Goal: Task Accomplishment & Management: Complete application form

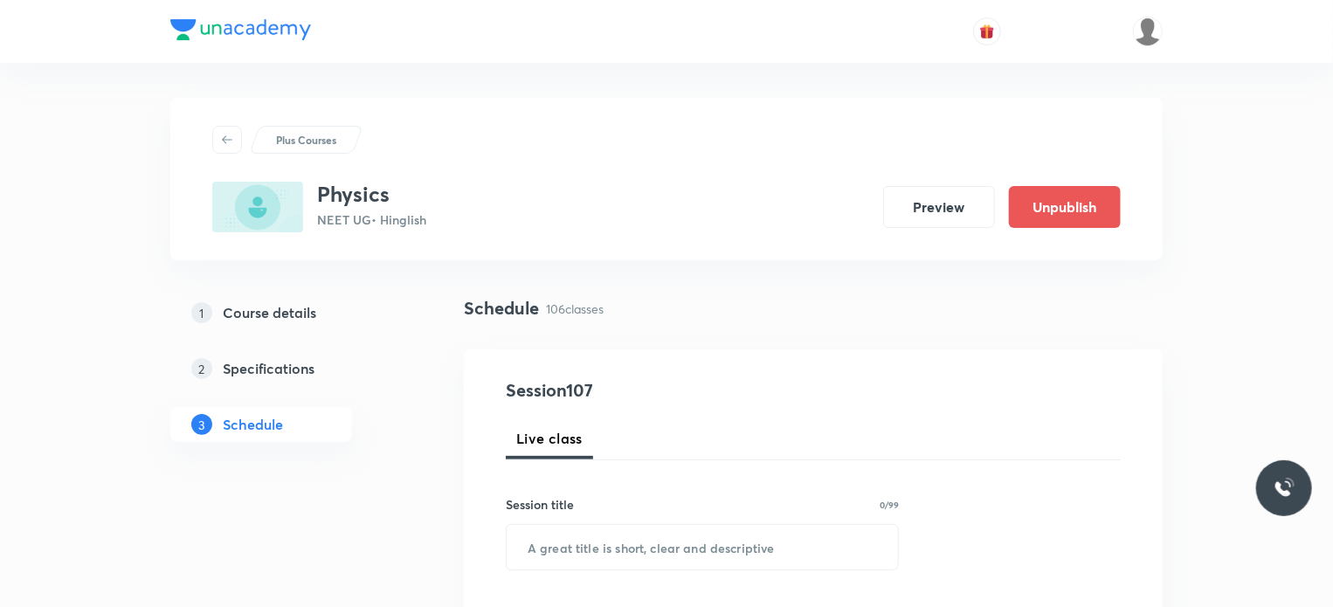
drag, startPoint x: 402, startPoint y: 191, endPoint x: 492, endPoint y: 37, distance: 178.9
click at [401, 184] on h3 "Physics" at bounding box center [371, 194] width 109 height 25
click at [883, 229] on div "Physics NEET UG • Hinglish Preview Unpublish" at bounding box center [666, 207] width 909 height 51
click at [611, 58] on div at bounding box center [666, 31] width 993 height 63
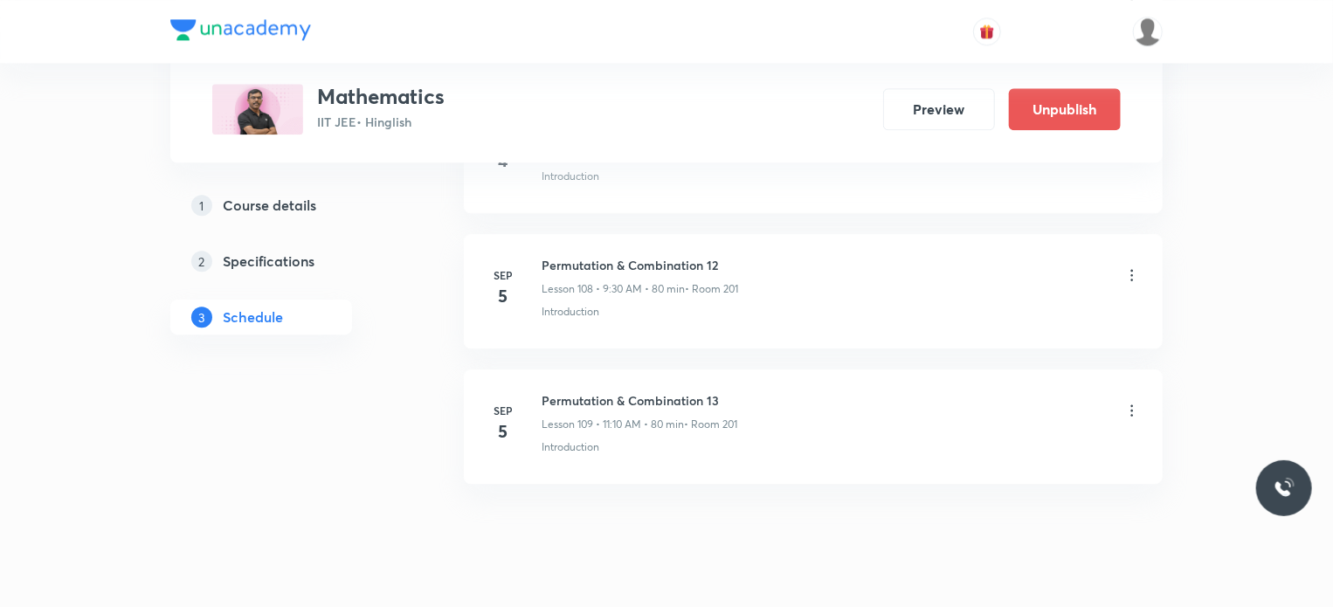
click at [595, 391] on h6 "Permutation & Combination 13" at bounding box center [640, 400] width 196 height 18
copy h6 "Permutation & Combination 13"
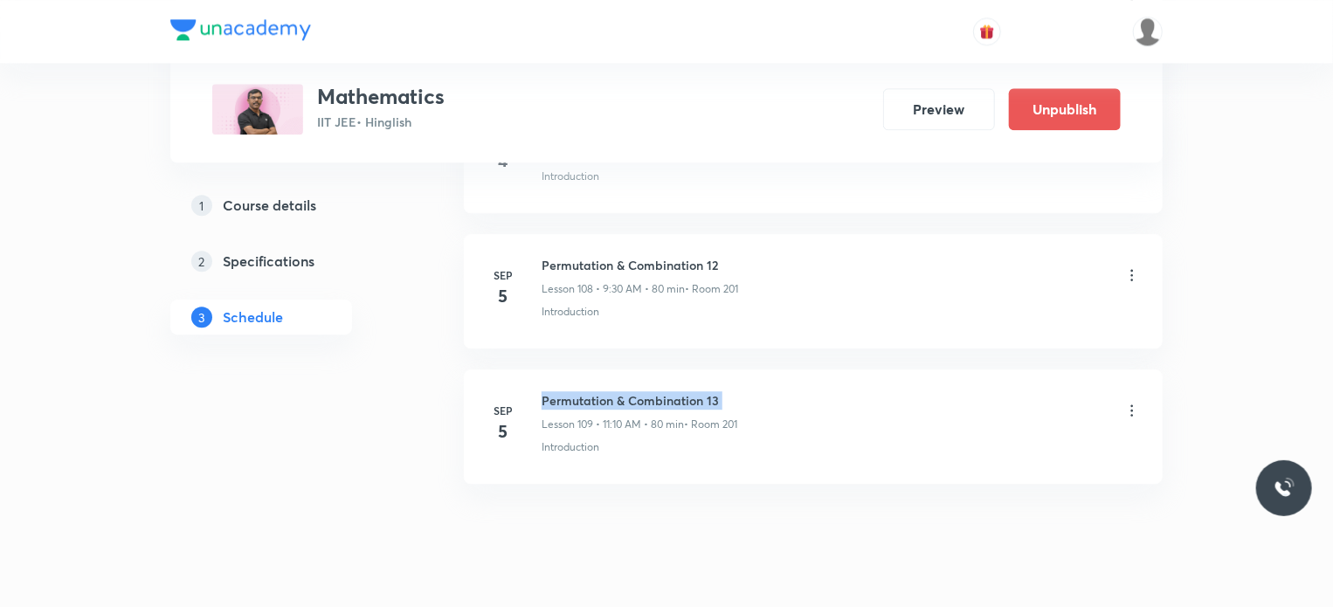
scroll to position [0, 0]
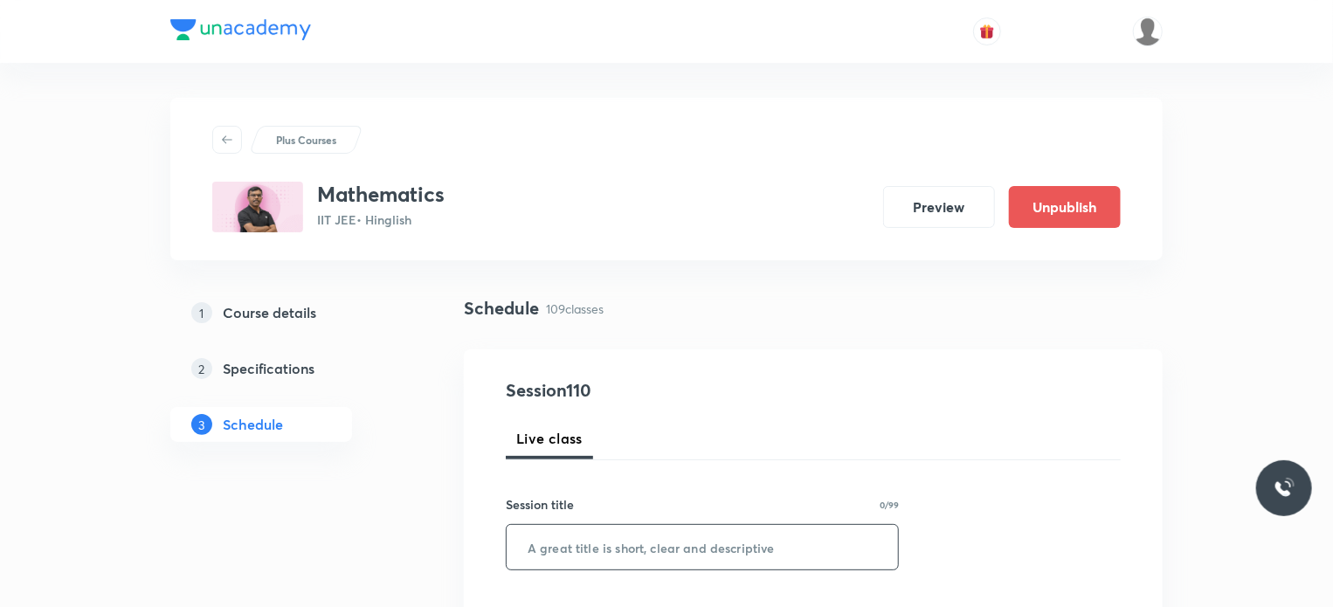
click at [617, 544] on input "text" at bounding box center [702, 547] width 391 height 45
paste input "Permutation & Combination 13"
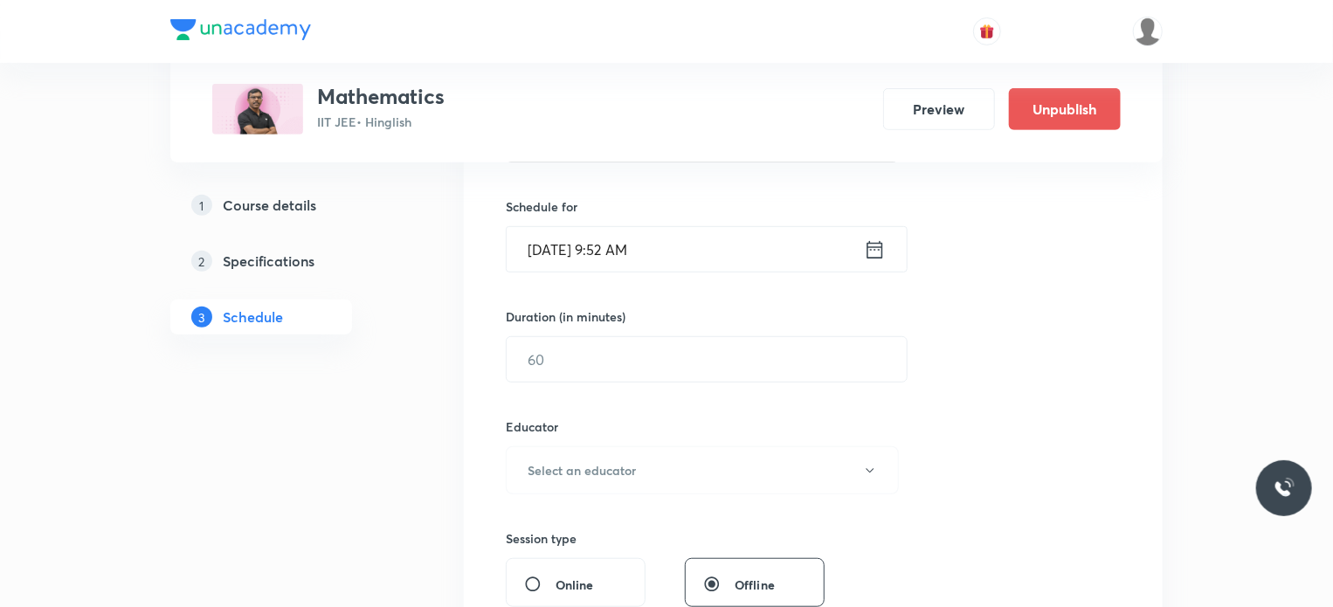
scroll to position [412, 0]
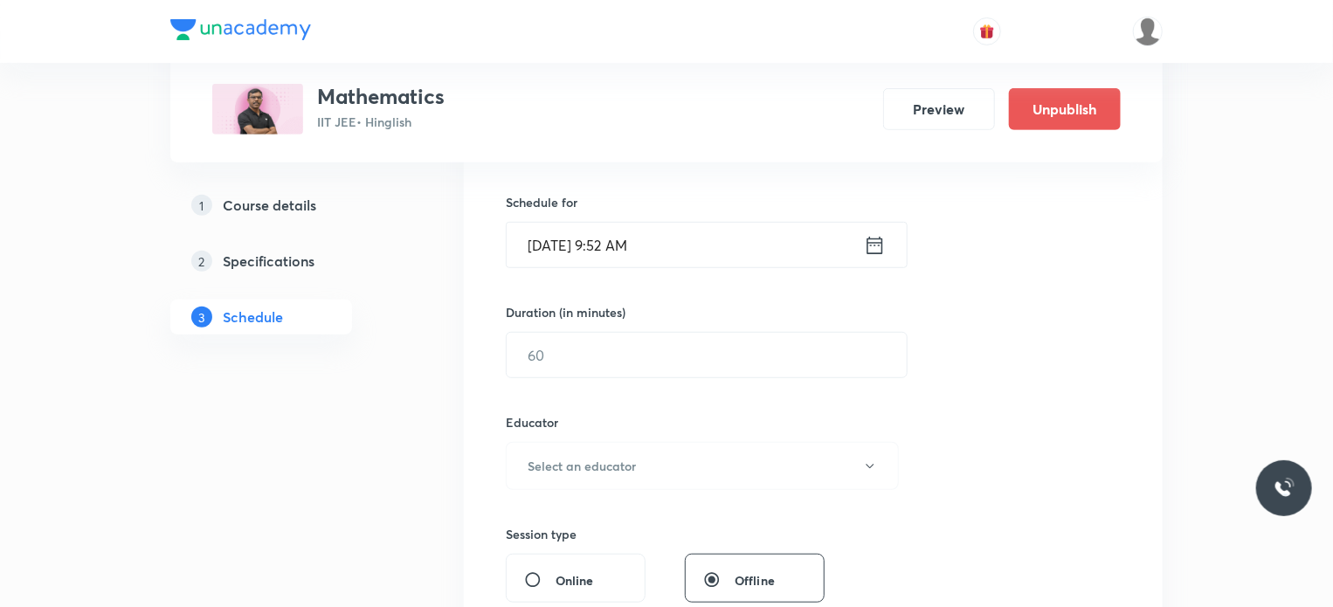
type input "Permutation & Combination 14"
click at [695, 247] on input "Sep 2, 2025, 9:52 AM" at bounding box center [685, 245] width 357 height 45
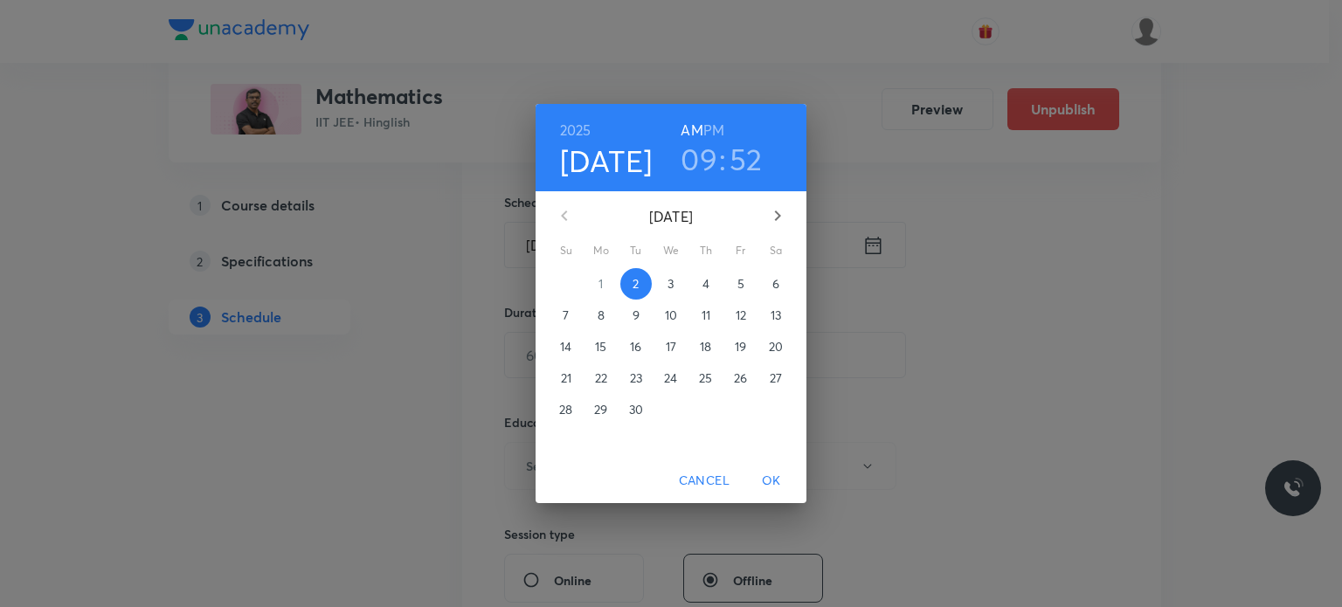
click at [712, 135] on h6 "PM" at bounding box center [713, 130] width 21 height 24
click at [704, 150] on h3 "09" at bounding box center [699, 159] width 37 height 37
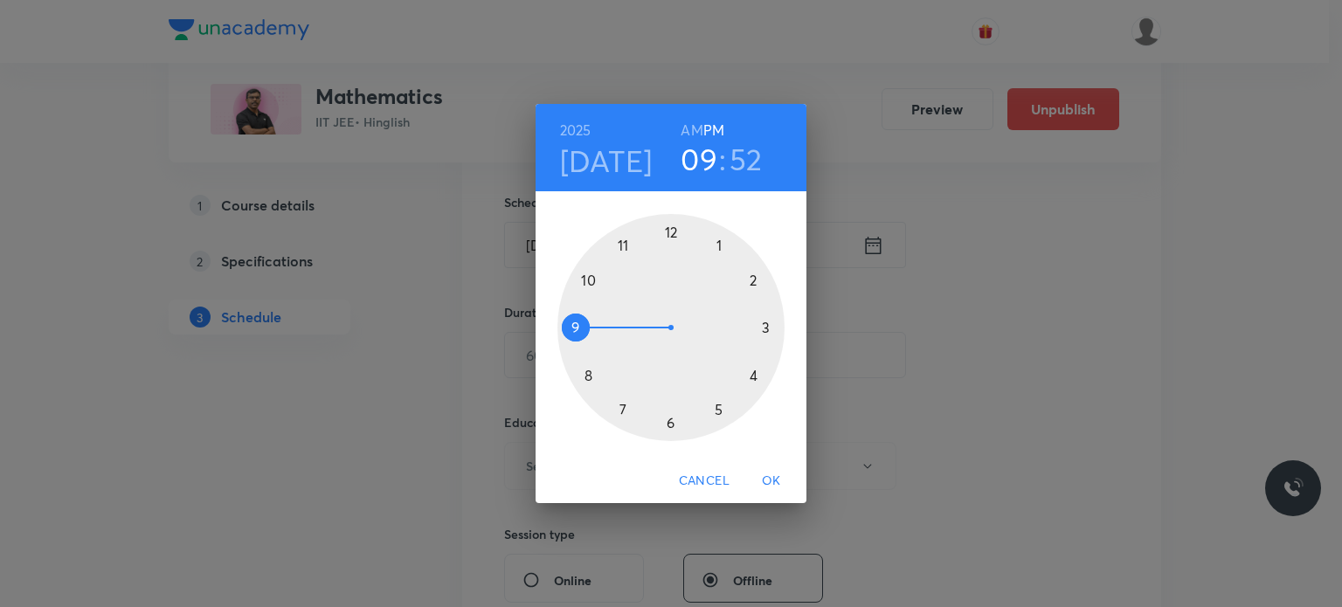
click at [674, 233] on div at bounding box center [670, 327] width 227 height 227
click at [688, 121] on h6 "AM" at bounding box center [692, 130] width 22 height 24
click at [695, 142] on h3 "12" at bounding box center [699, 159] width 28 height 37
click at [598, 293] on div at bounding box center [670, 327] width 227 height 227
drag, startPoint x: 602, startPoint y: 261, endPoint x: 626, endPoint y: 244, distance: 29.4
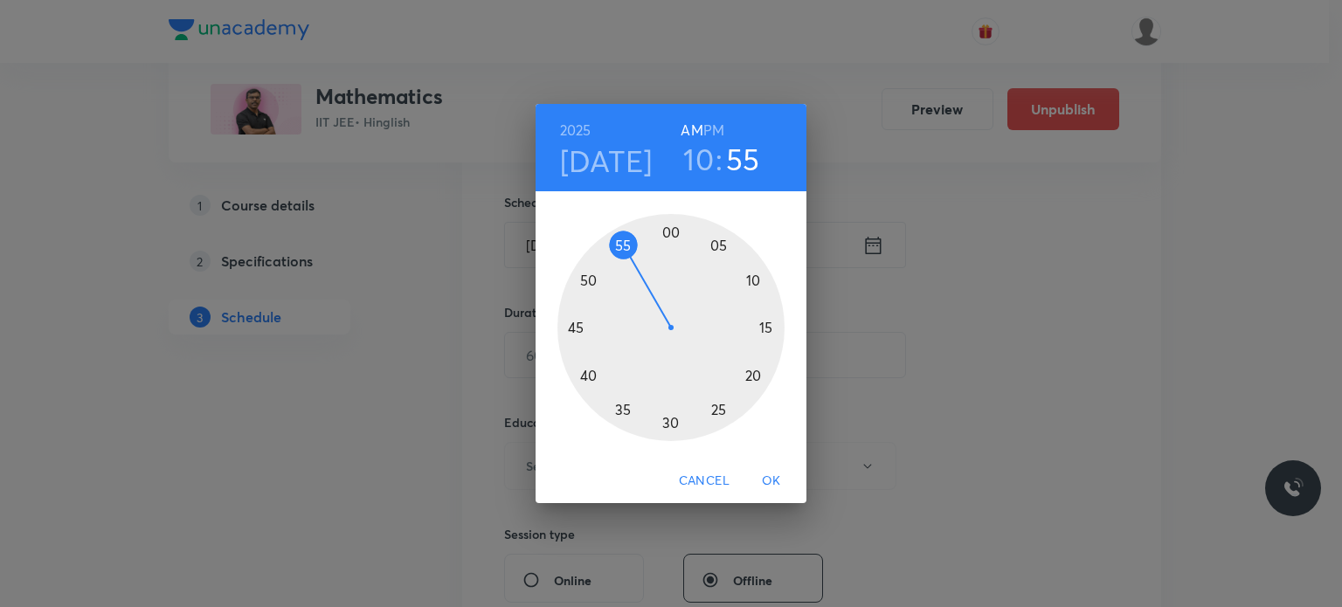
click at [626, 244] on div at bounding box center [670, 327] width 227 height 227
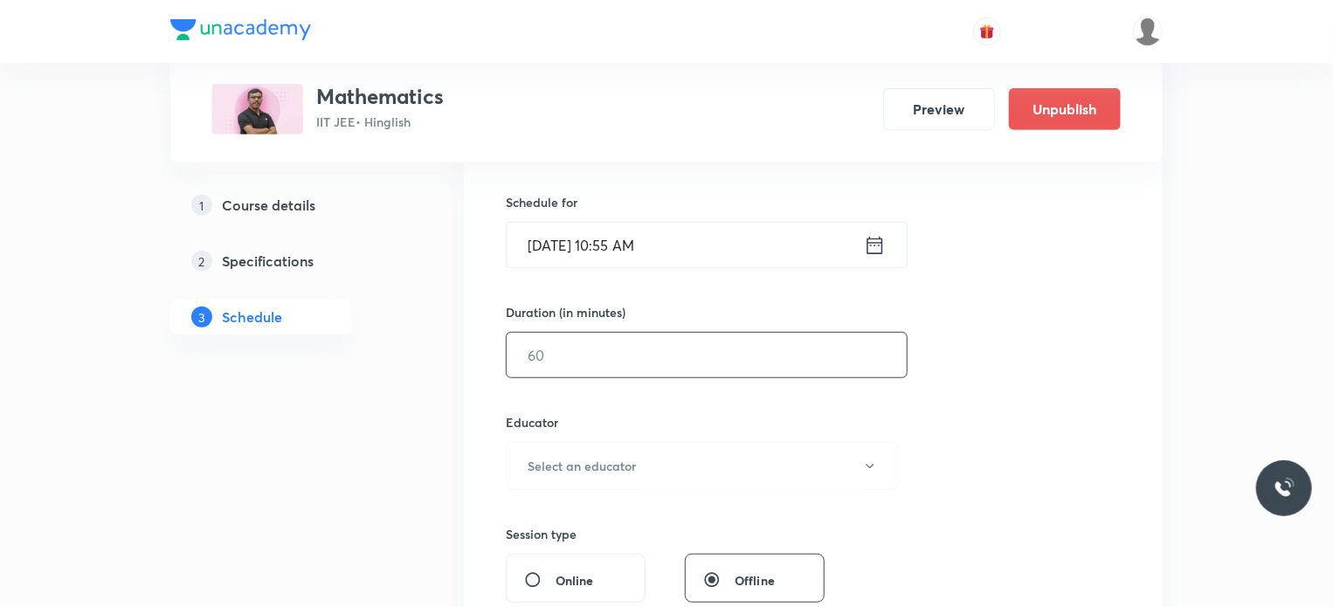
click at [566, 361] on input "text" at bounding box center [707, 355] width 400 height 45
type input "45"
click at [578, 462] on h6 "Select an educator" at bounding box center [582, 466] width 108 height 18
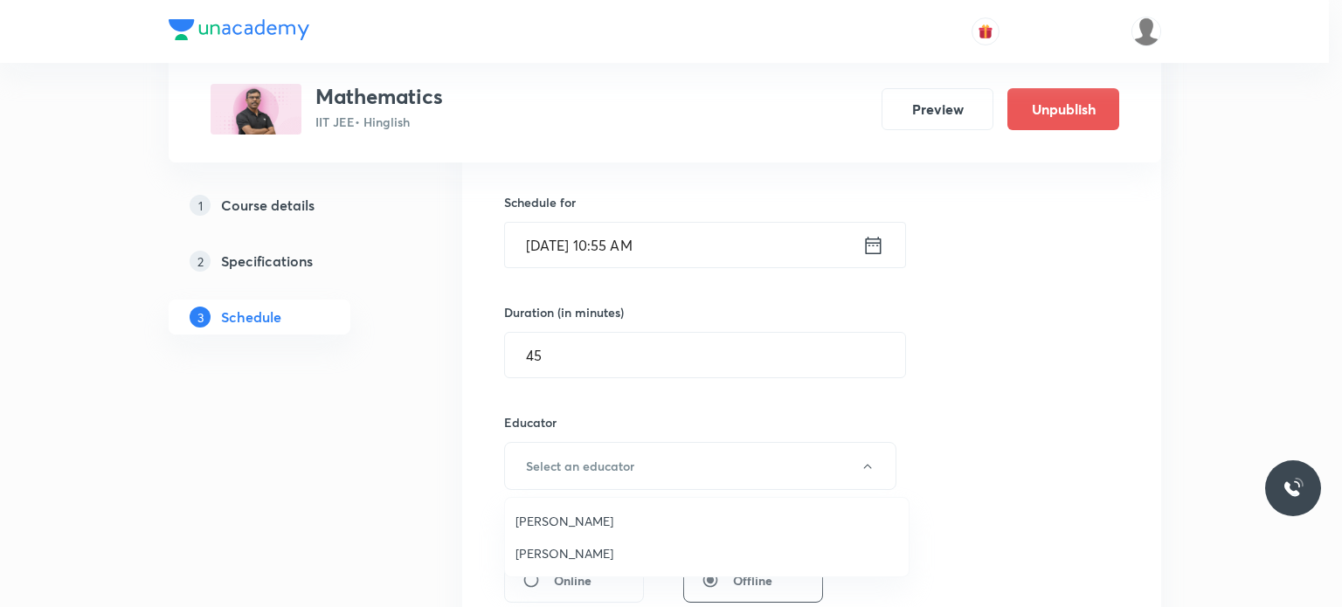
click at [578, 520] on span "Rajeev Verma" at bounding box center [706, 521] width 383 height 18
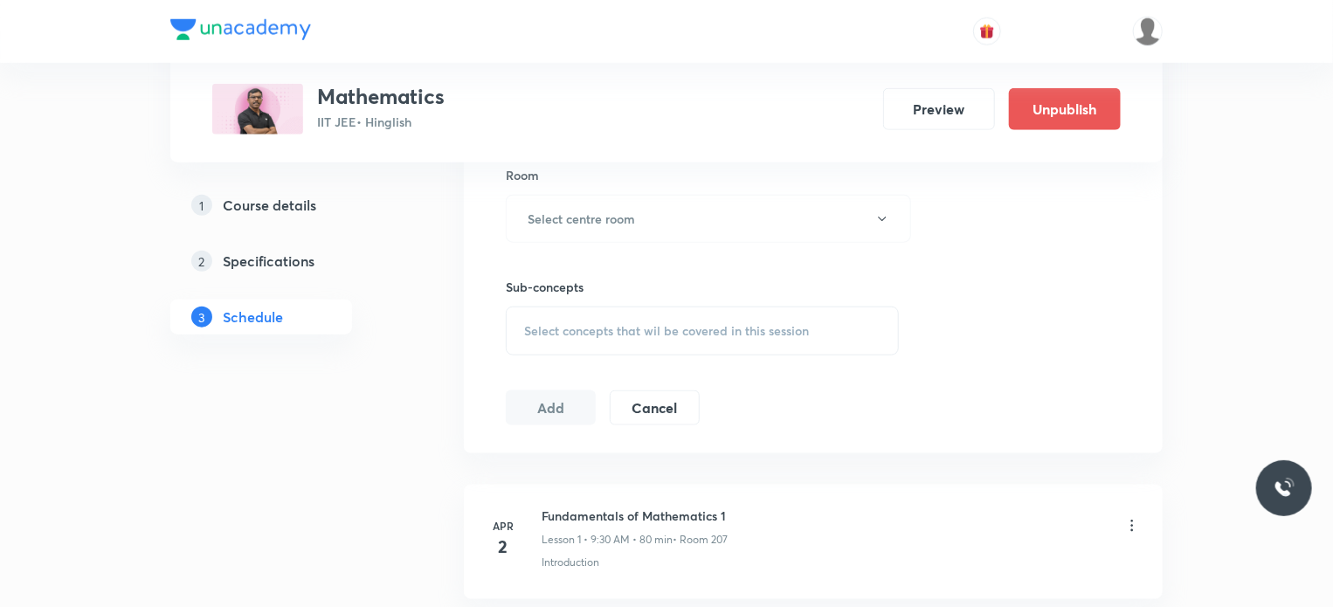
scroll to position [905, 0]
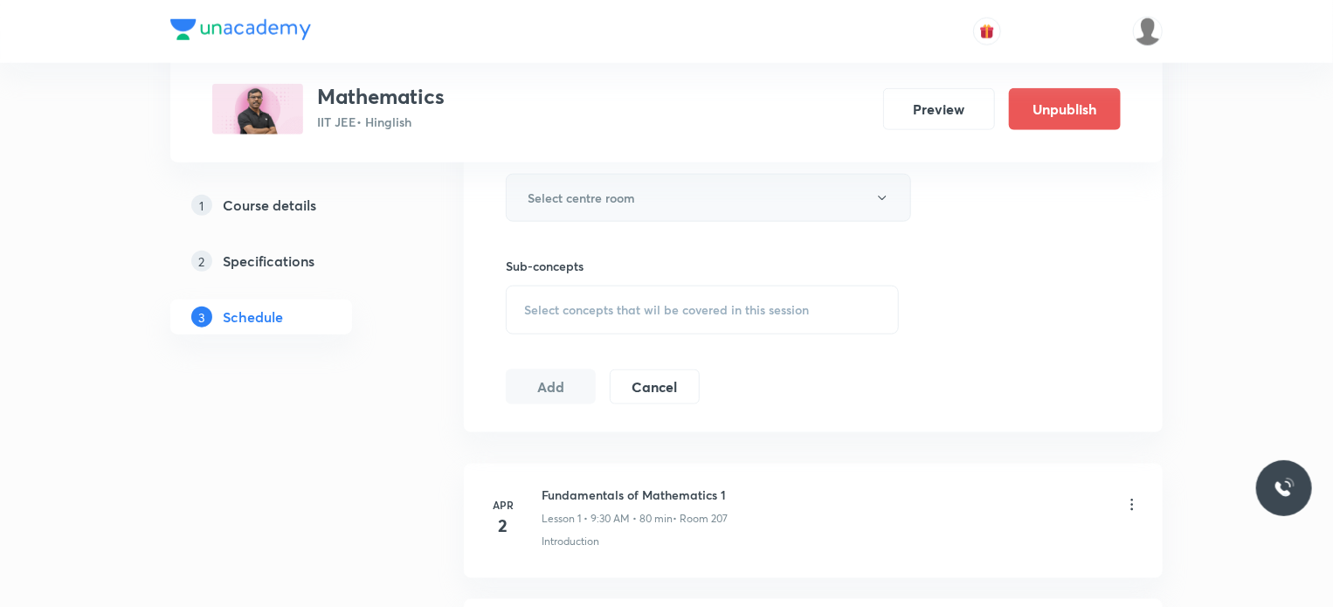
click at [605, 216] on button "Select centre room" at bounding box center [708, 198] width 405 height 48
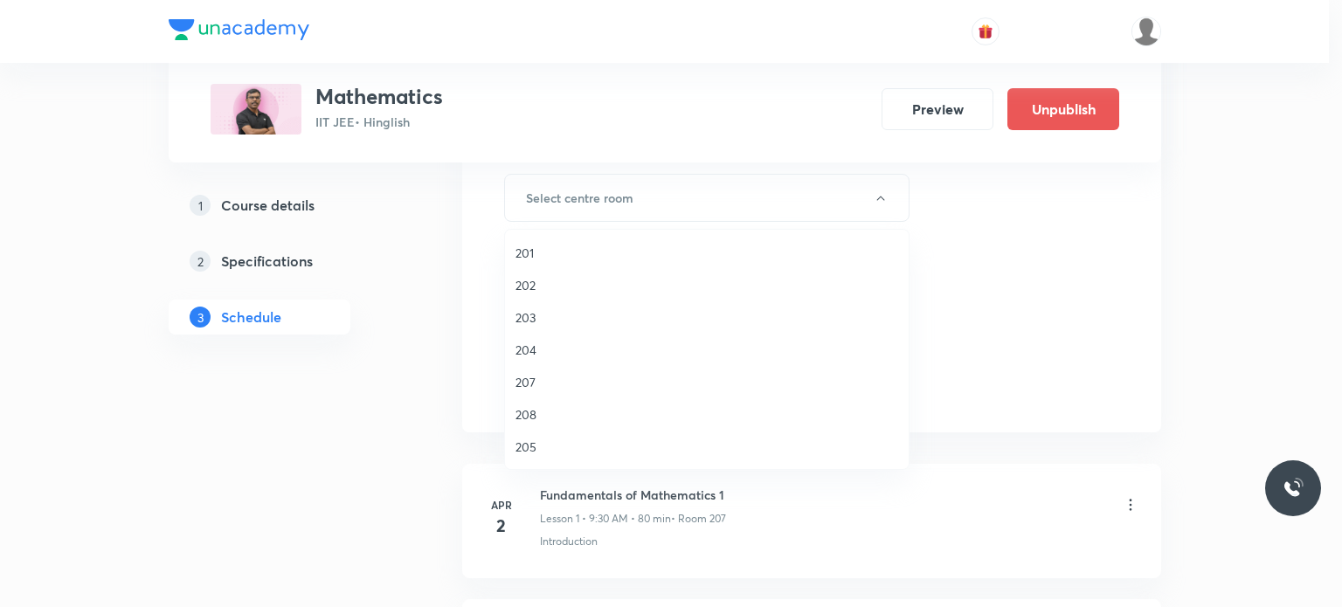
click at [612, 272] on li "202" at bounding box center [707, 285] width 404 height 32
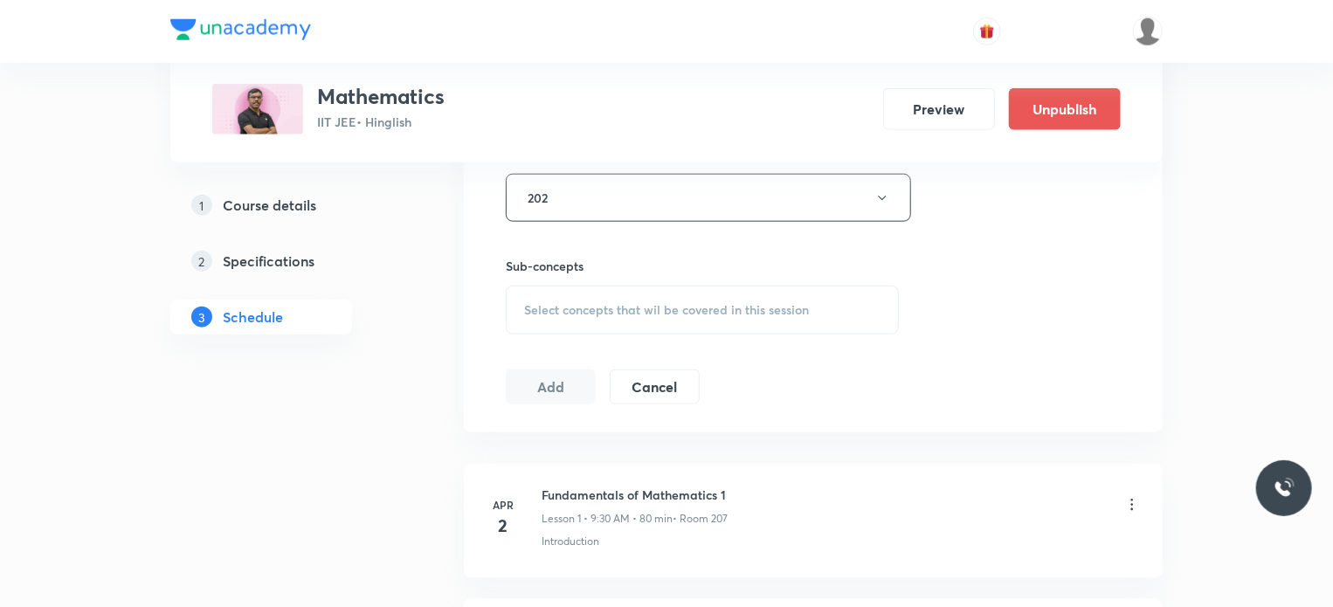
click at [647, 296] on div "Select concepts that wil be covered in this session" at bounding box center [702, 310] width 393 height 49
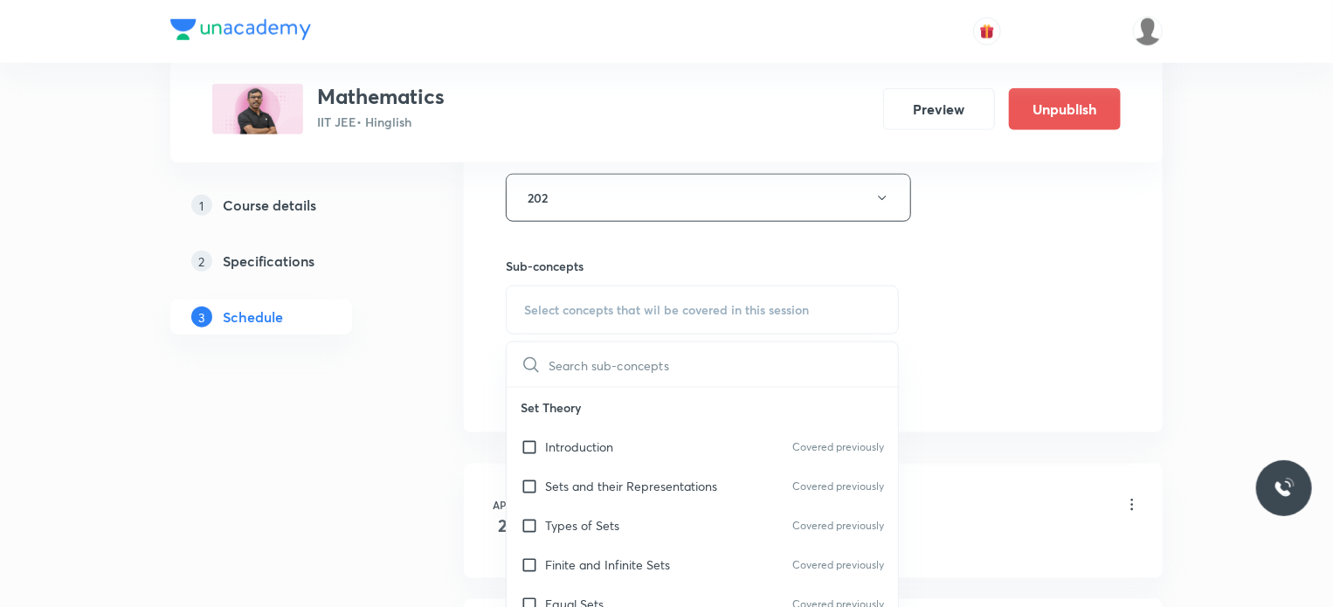
click at [668, 436] on div "Introduction Covered previously" at bounding box center [702, 446] width 391 height 39
checkbox input "true"
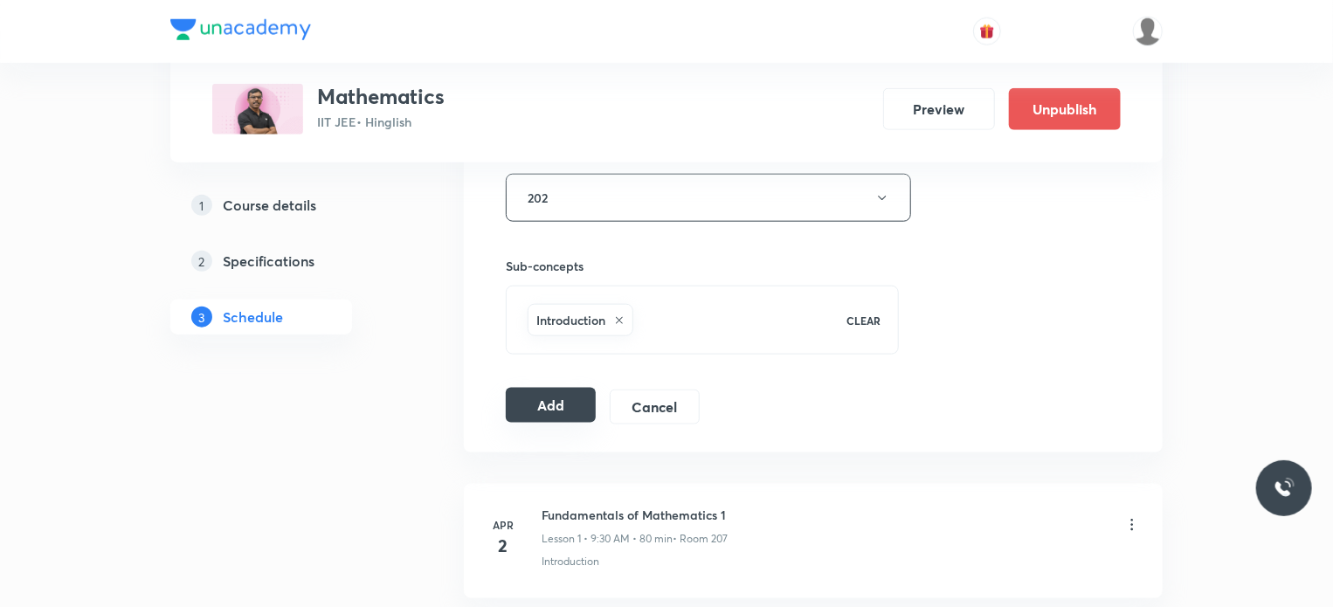
click at [556, 408] on button "Add" at bounding box center [551, 405] width 90 height 35
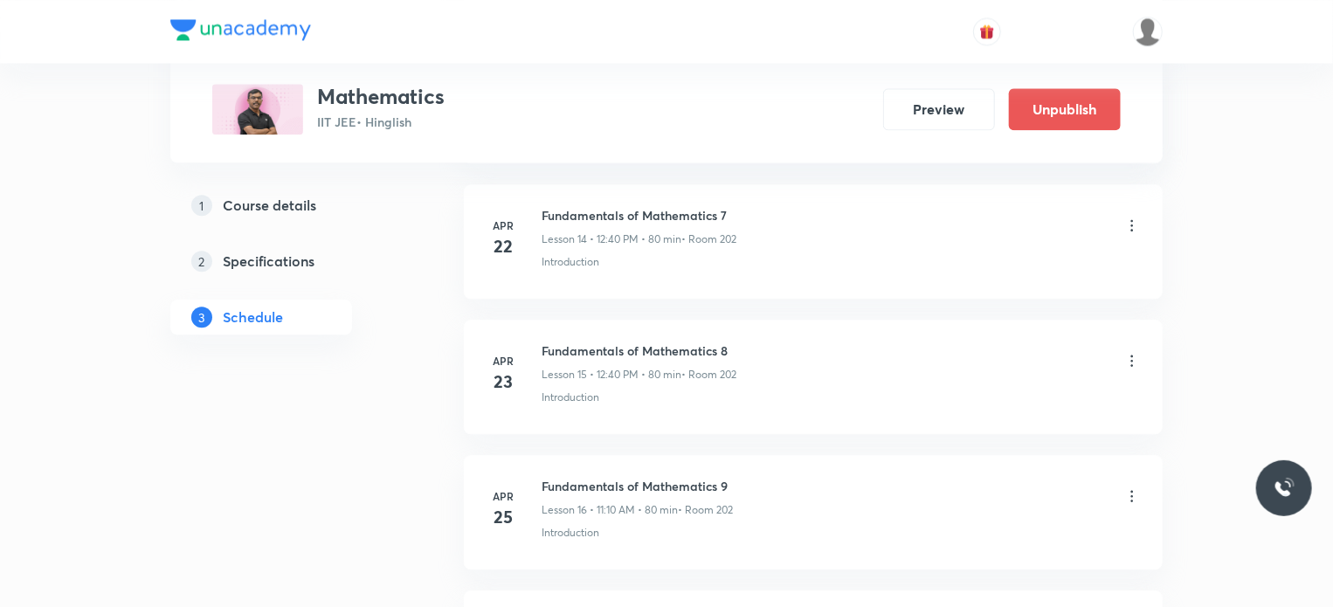
scroll to position [14848, 0]
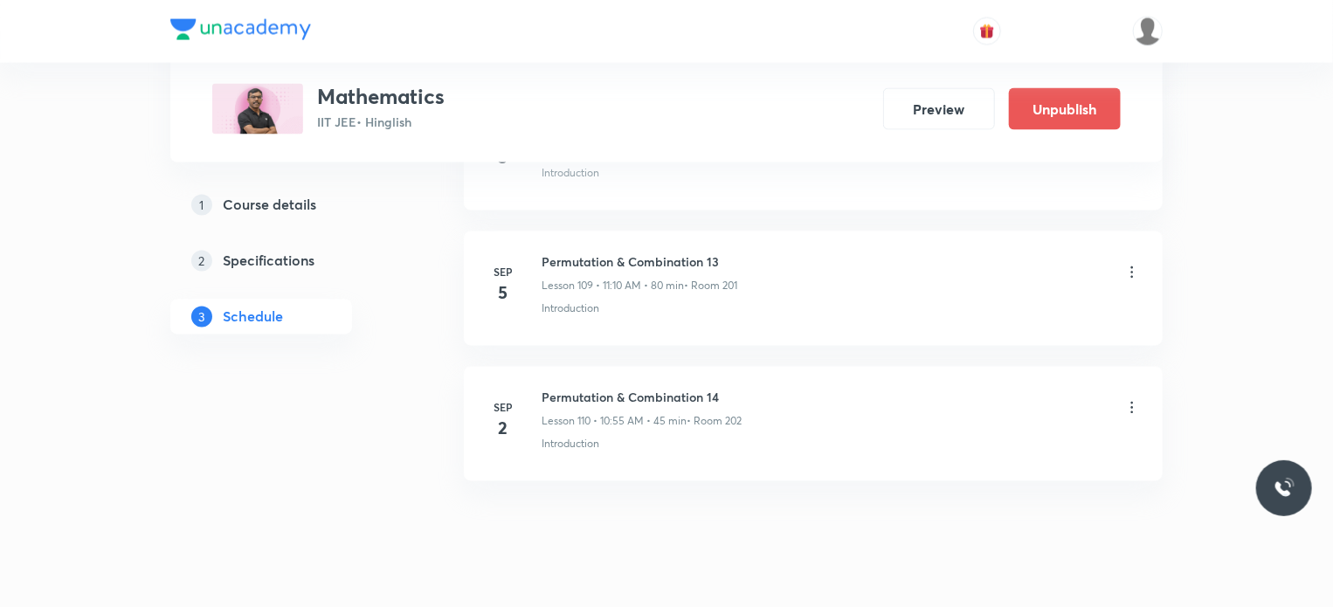
click at [623, 293] on li "Sep 5 Permutation & Combination 13 Lesson 109 • 11:10 AM • 80 min • Room 201 In…" at bounding box center [813, 289] width 699 height 114
click at [1129, 399] on icon at bounding box center [1132, 407] width 17 height 17
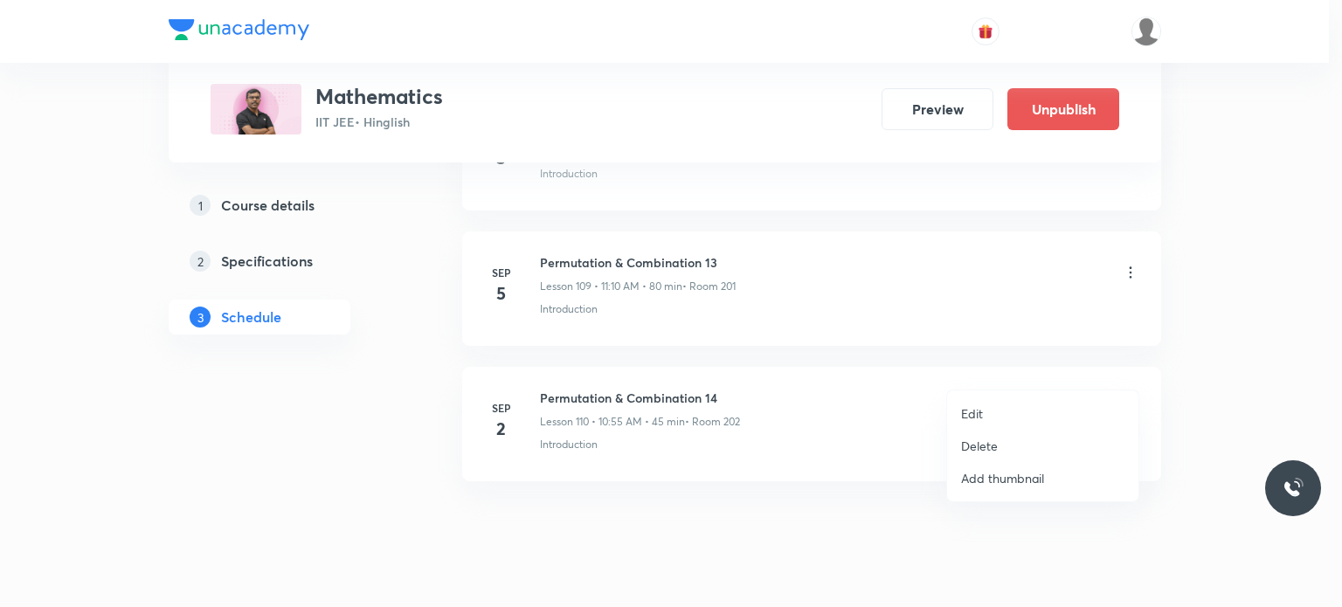
click at [865, 365] on div at bounding box center [671, 303] width 1342 height 607
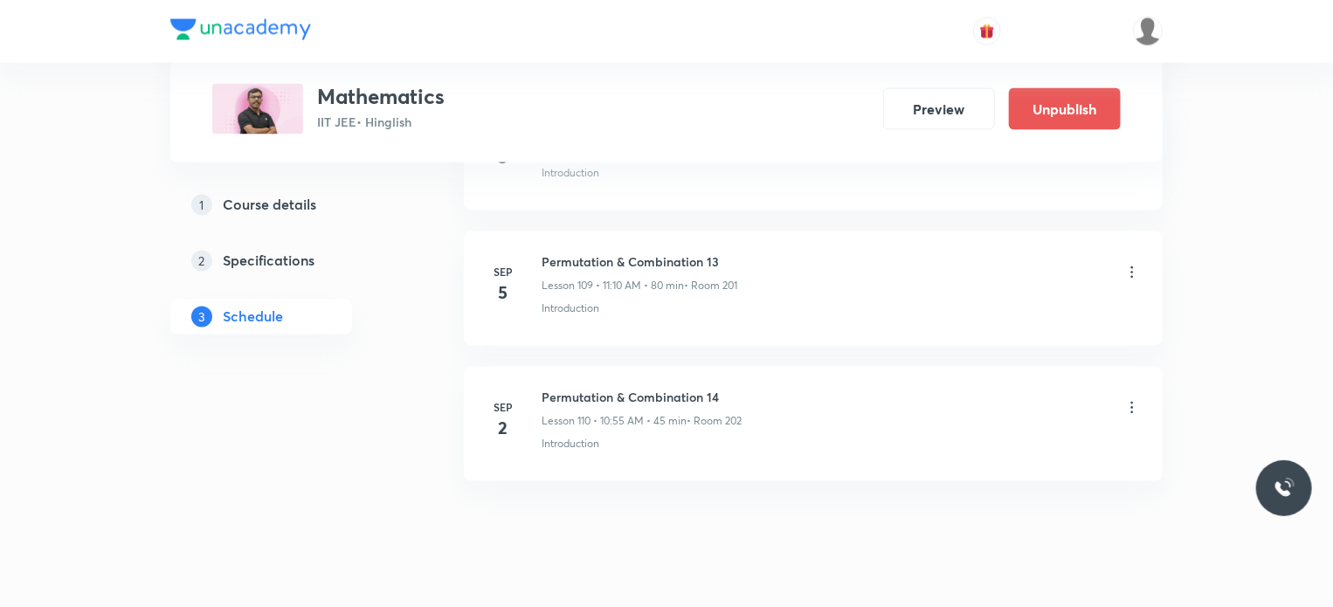
click at [1131, 399] on icon at bounding box center [1132, 407] width 17 height 17
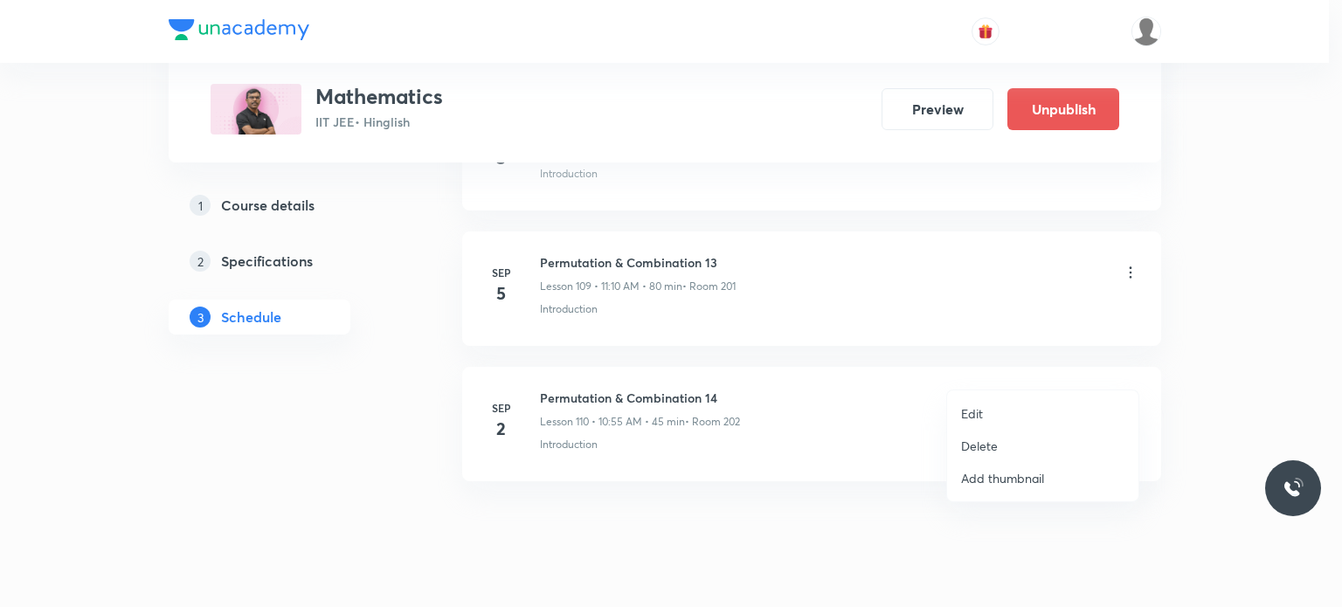
click at [969, 409] on p "Edit" at bounding box center [972, 414] width 22 height 18
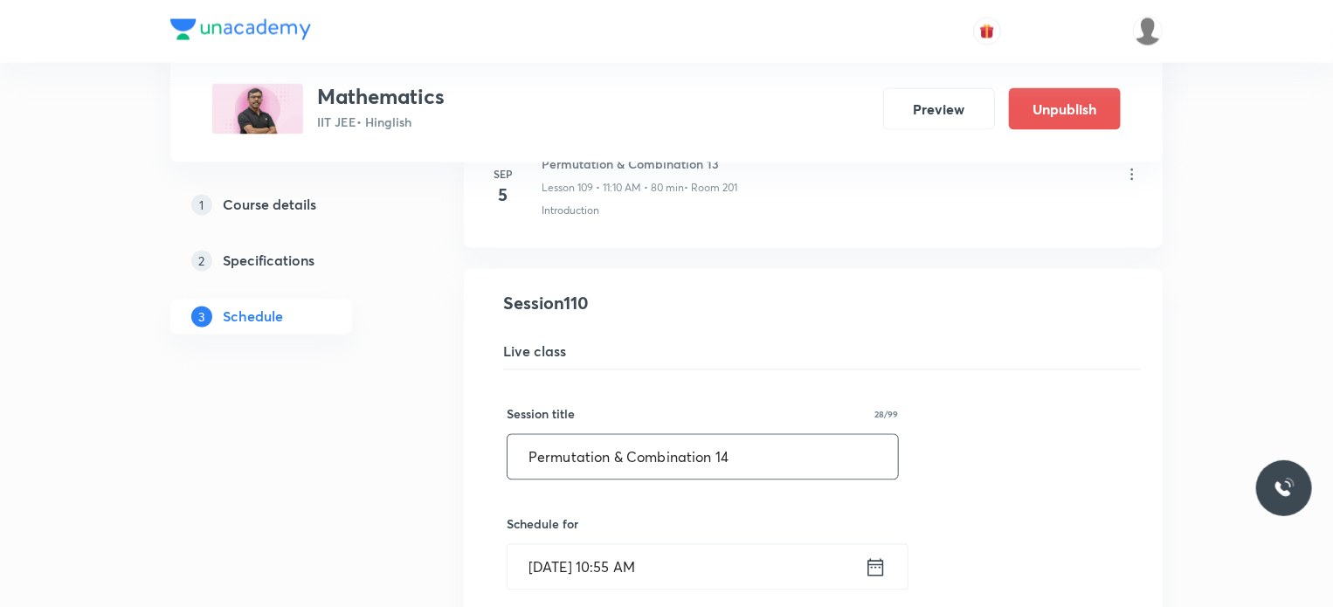
click at [731, 435] on input "Permutation & Combination 14" at bounding box center [703, 457] width 391 height 45
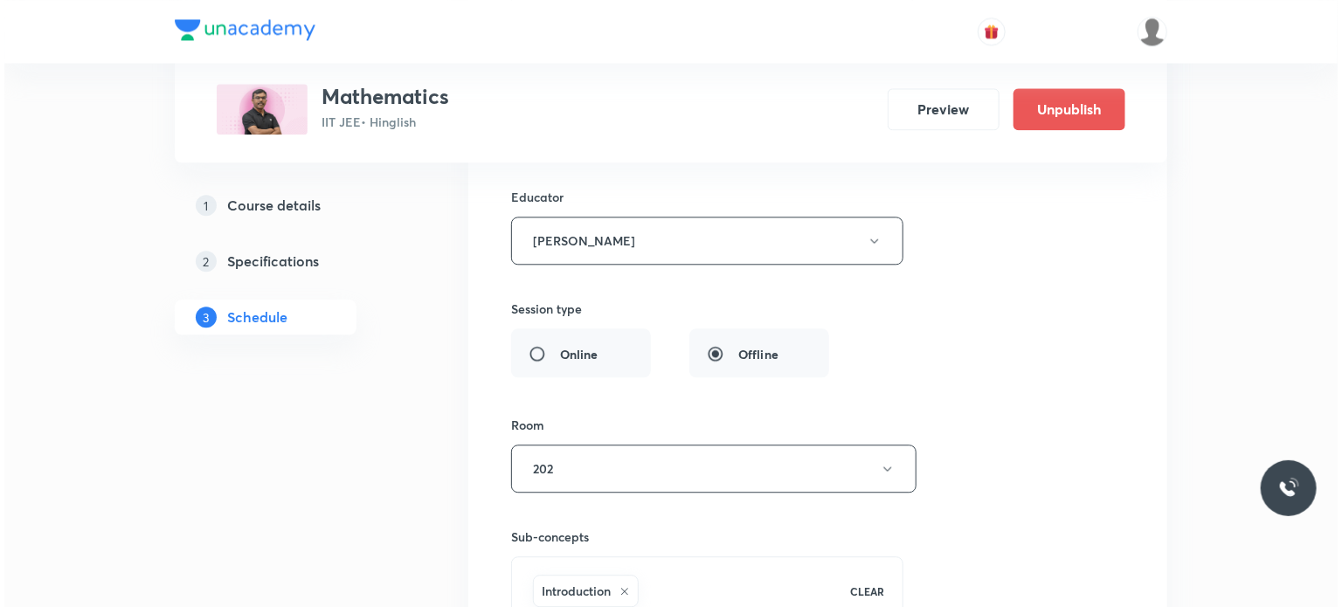
scroll to position [15628, 0]
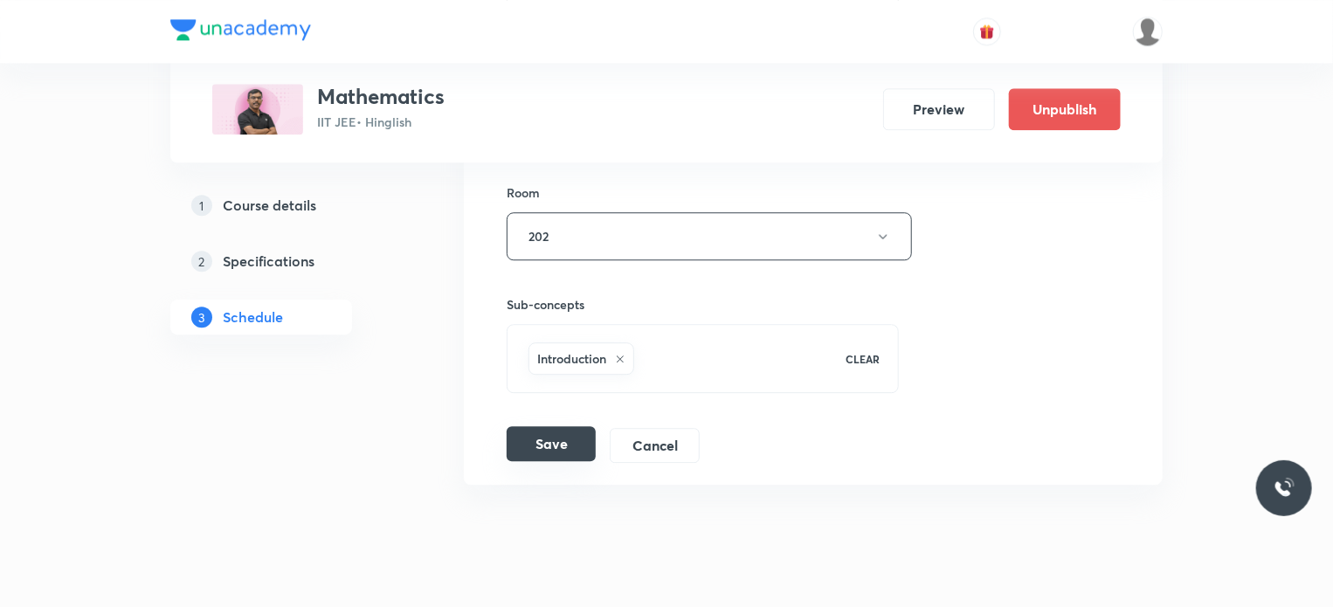
type input "Permutation & Combination"
click at [580, 426] on button "Save" at bounding box center [551, 443] width 89 height 35
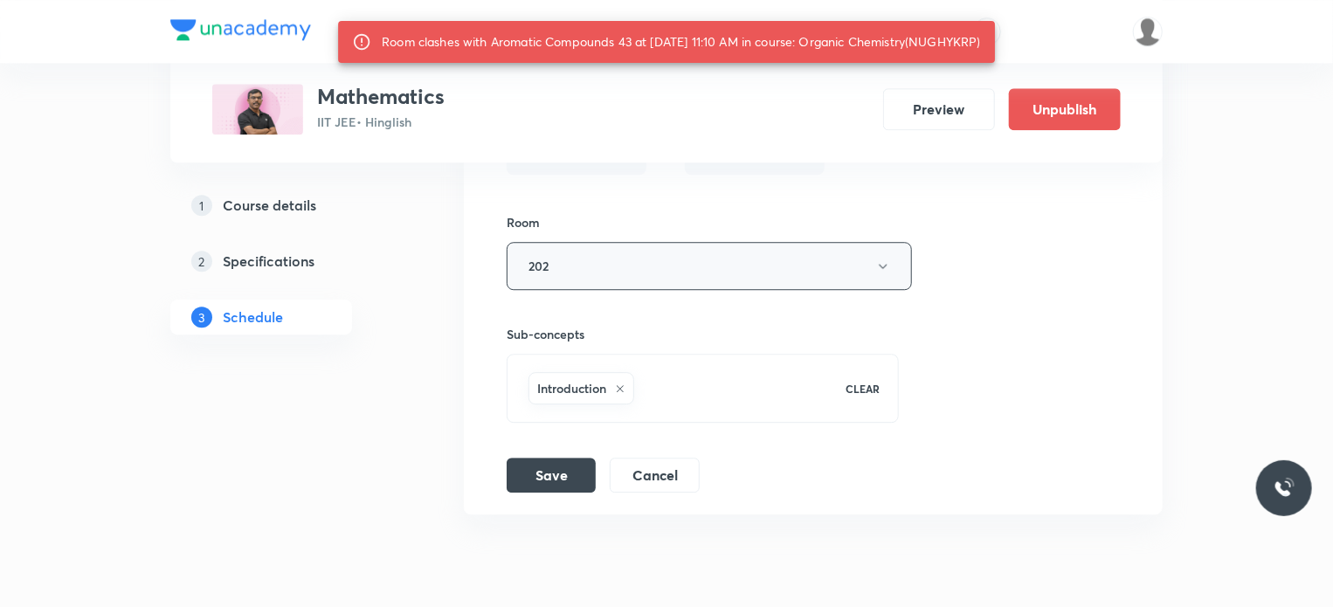
click at [564, 242] on button "202" at bounding box center [709, 266] width 405 height 48
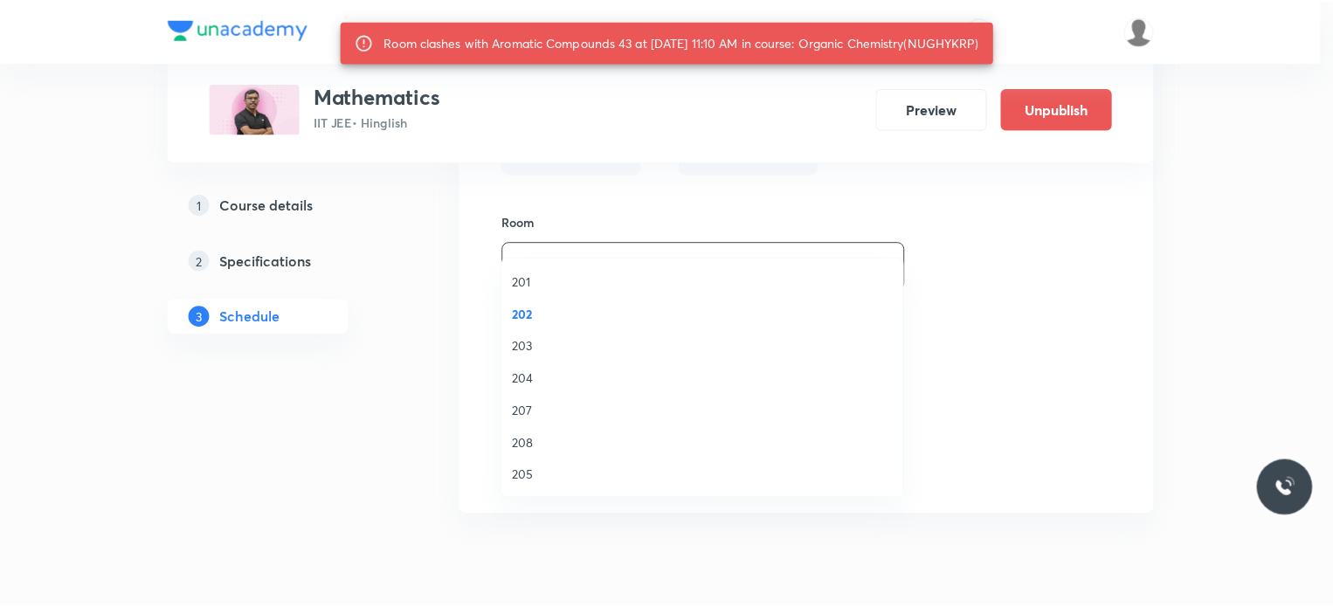
scroll to position [226, 0]
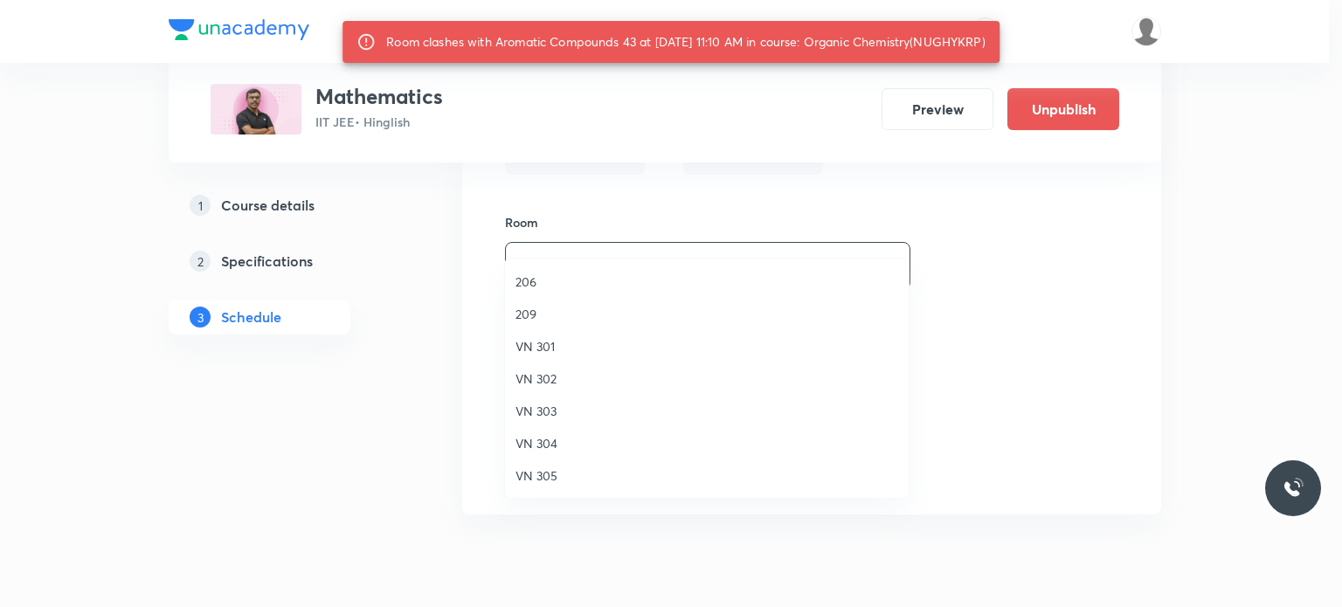
click at [564, 446] on span "VN 304" at bounding box center [706, 443] width 383 height 18
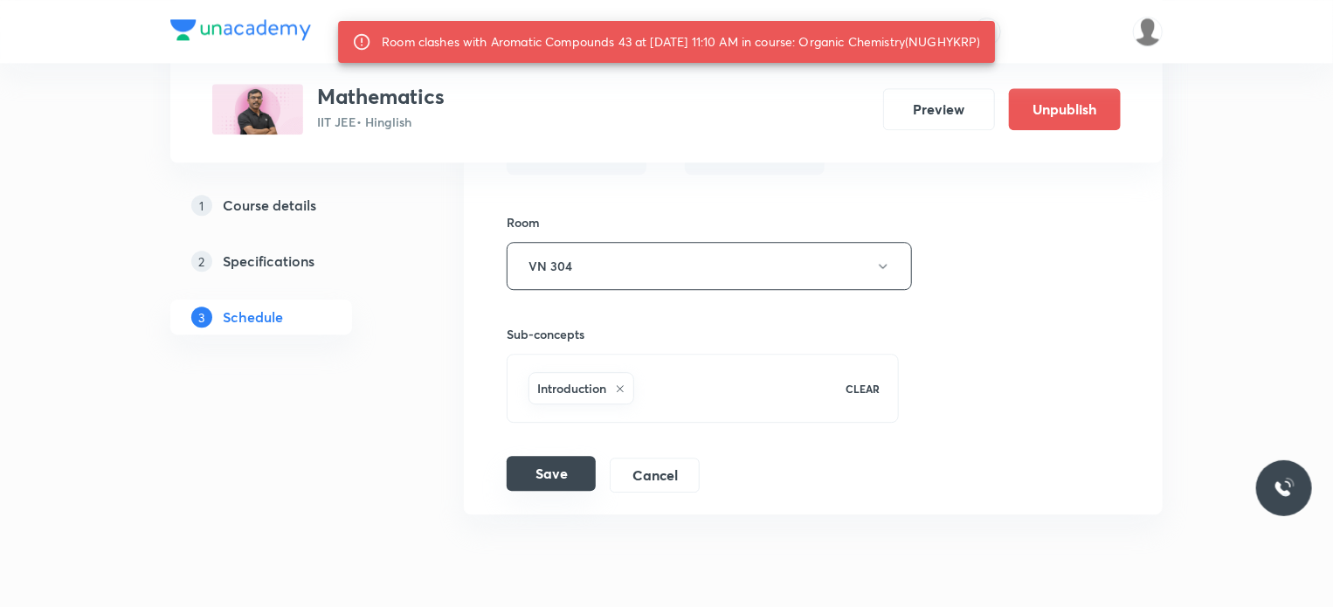
click at [553, 456] on button "Save" at bounding box center [551, 473] width 89 height 35
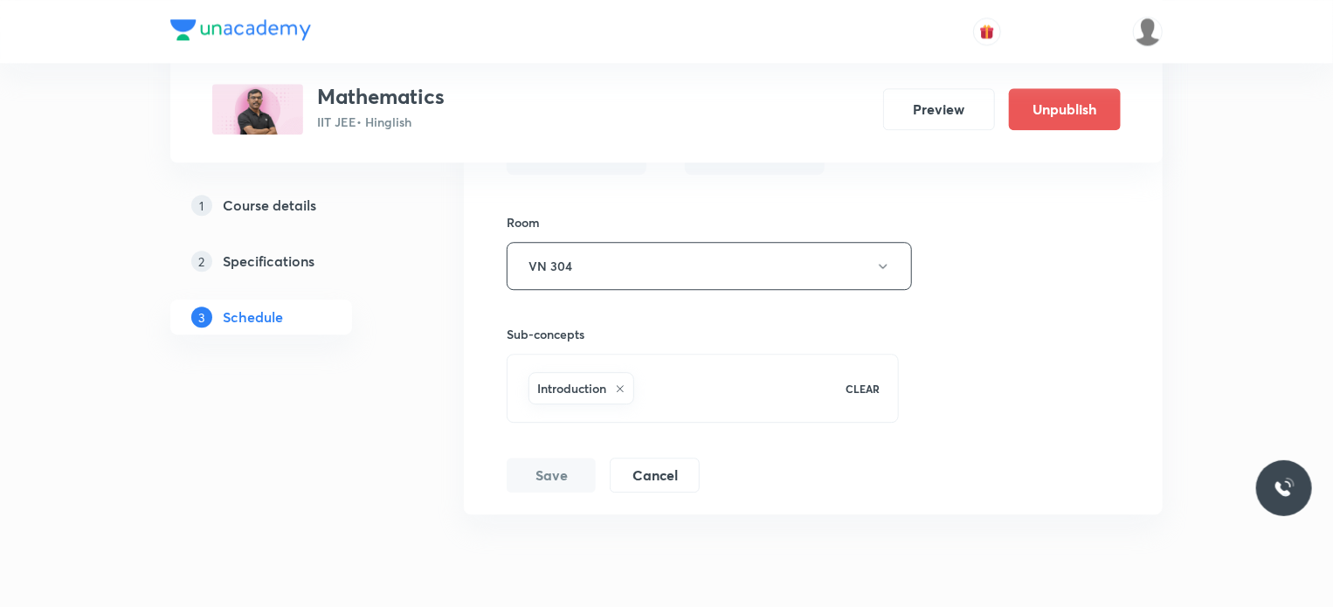
scroll to position [14848, 0]
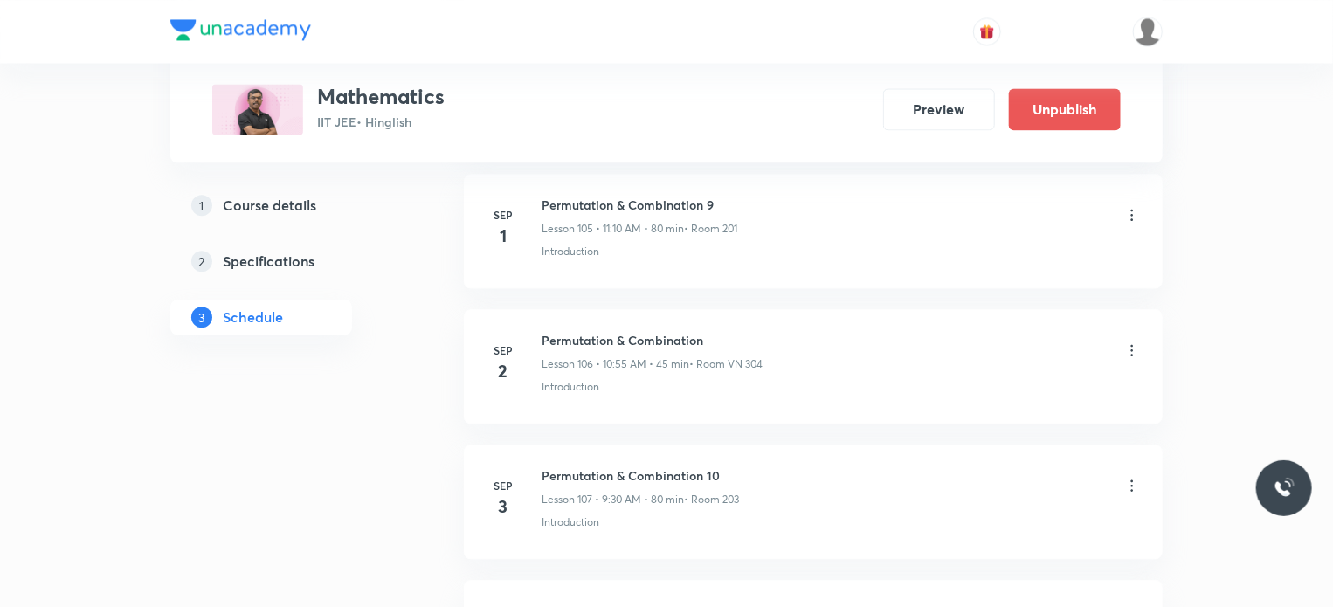
scroll to position [15279, 0]
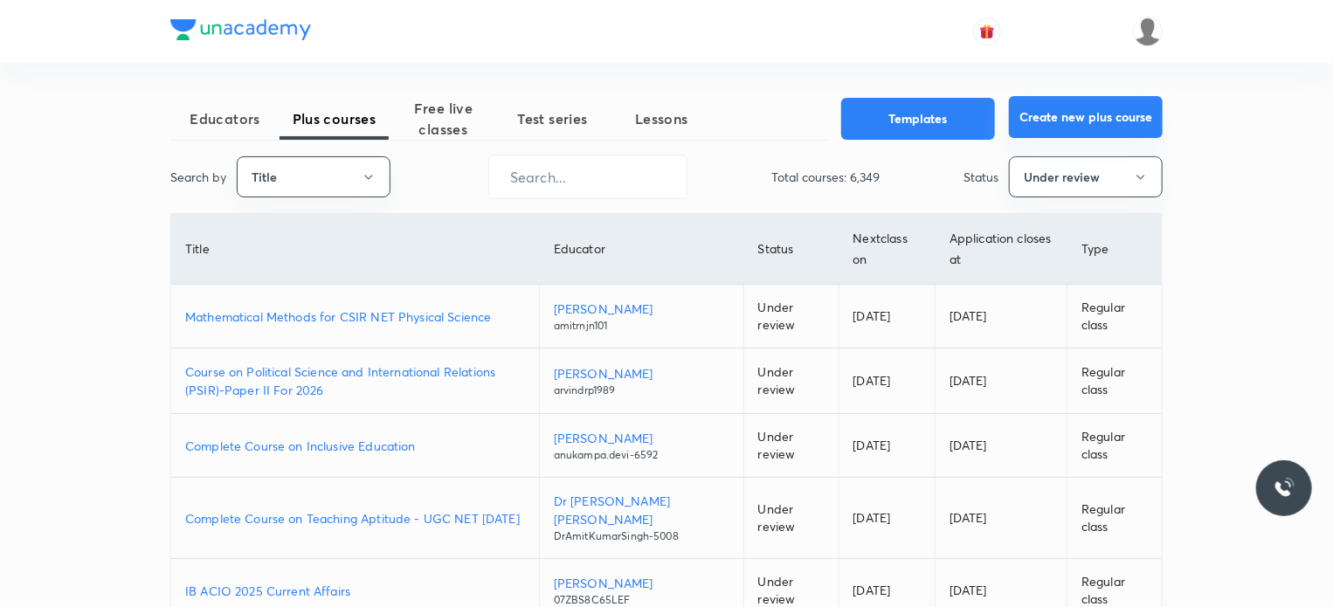
click at [1072, 124] on button "Create new plus course" at bounding box center [1086, 117] width 154 height 42
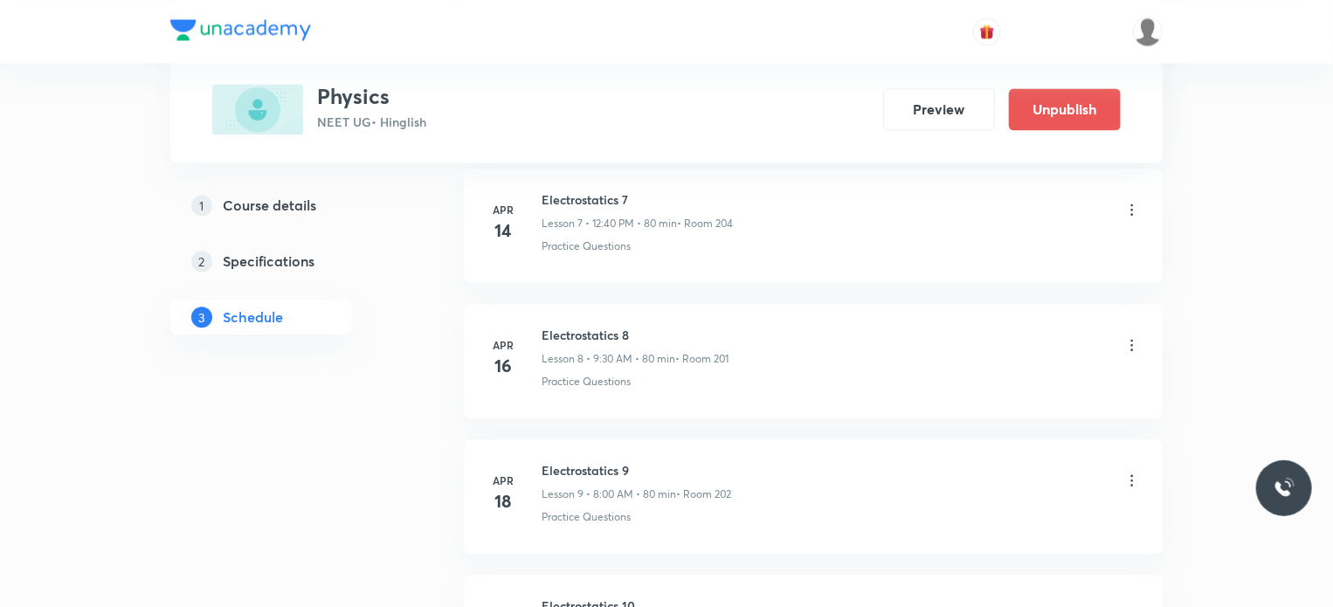
scroll to position [15109, 0]
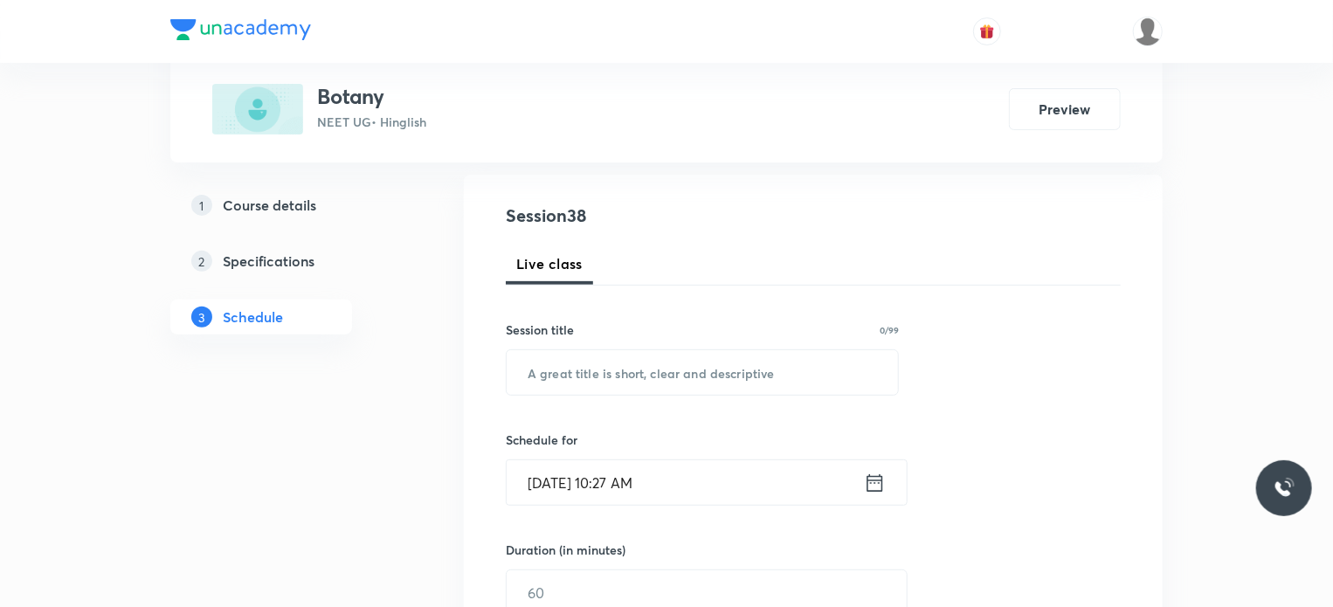
scroll to position [5789, 0]
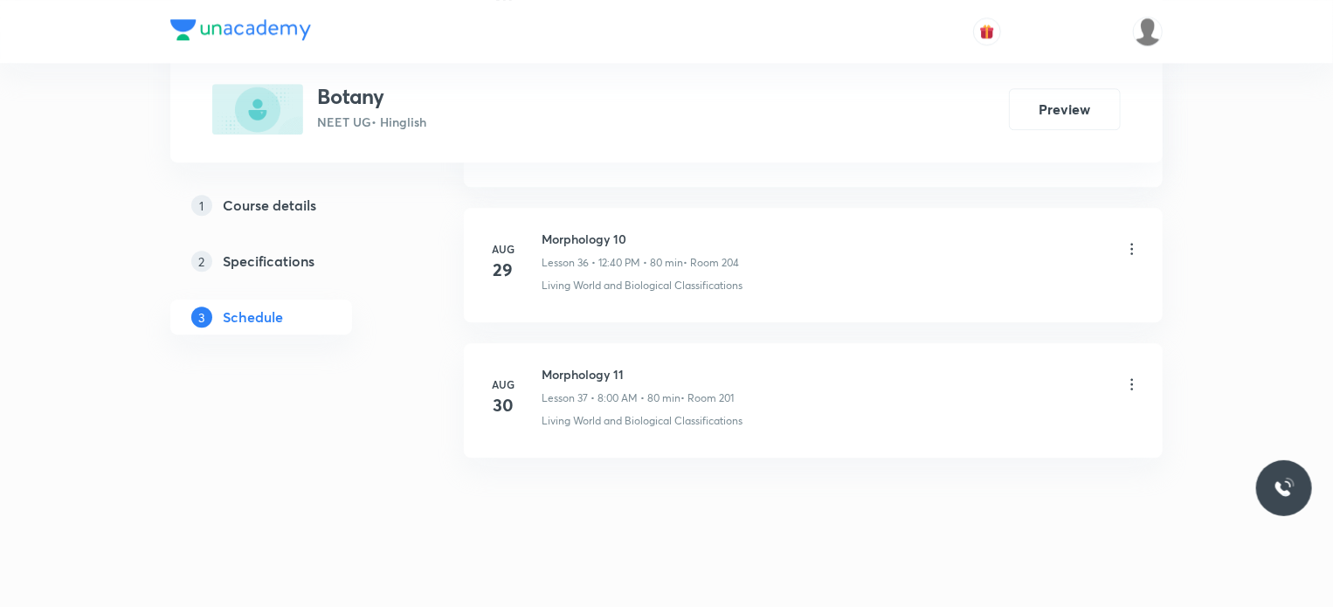
click at [558, 365] on h6 "Morphology 11" at bounding box center [638, 374] width 192 height 18
copy h6 "Morphology 11"
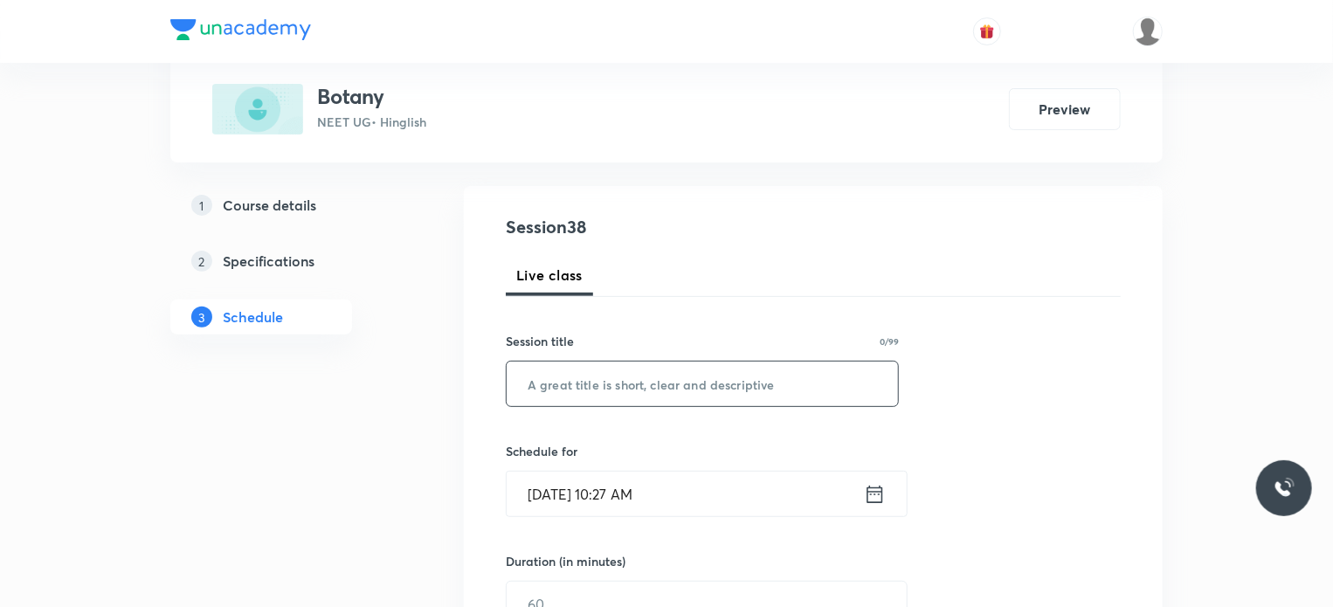
scroll to position [175, 0]
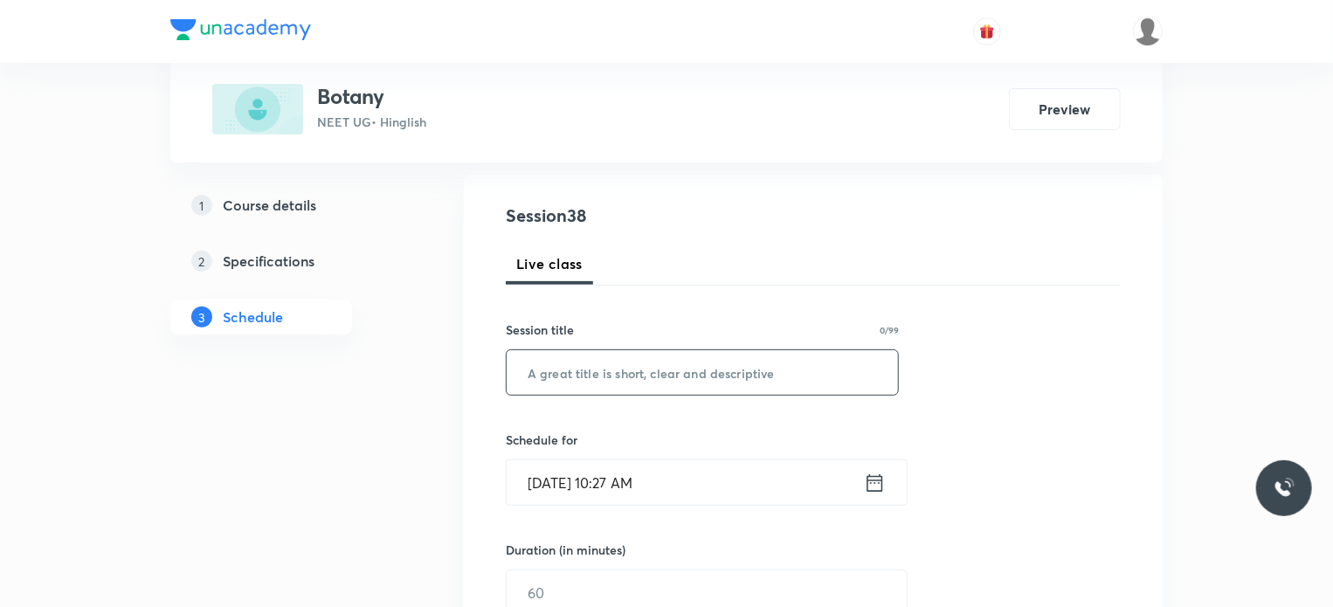
click at [594, 370] on input "text" at bounding box center [702, 372] width 391 height 45
paste input "Morphology 11"
type input "Morphology 12"
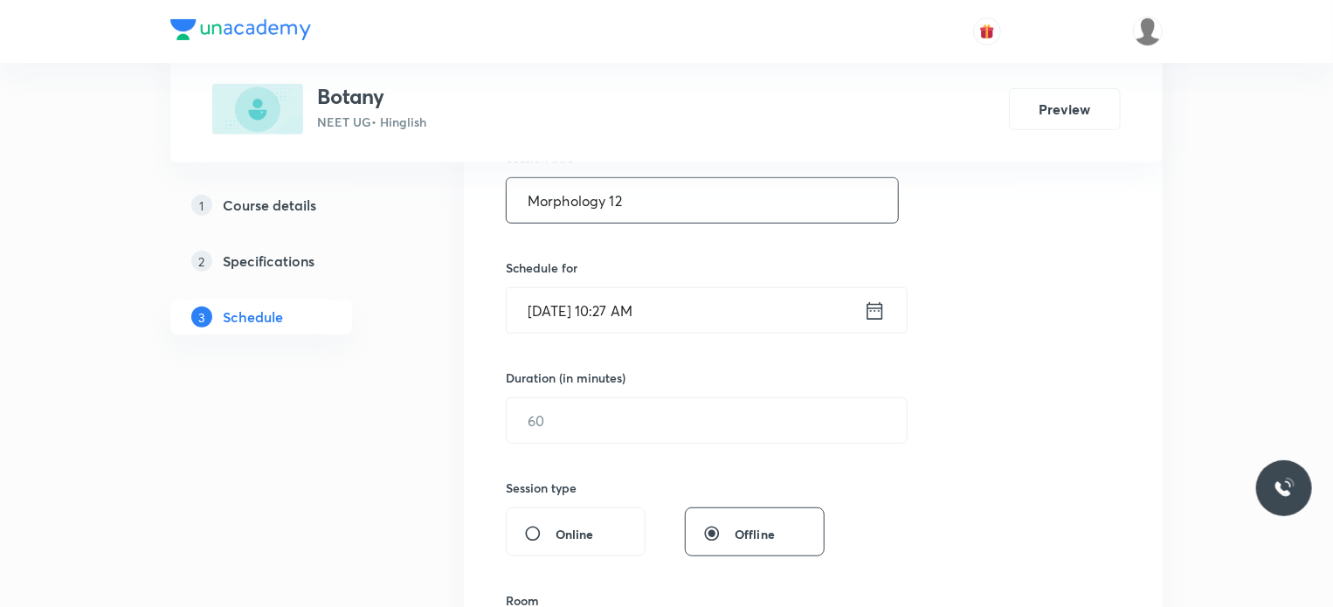
scroll to position [349, 0]
click at [696, 328] on input "Sep 2, 2025, 10:27 AM" at bounding box center [685, 308] width 357 height 45
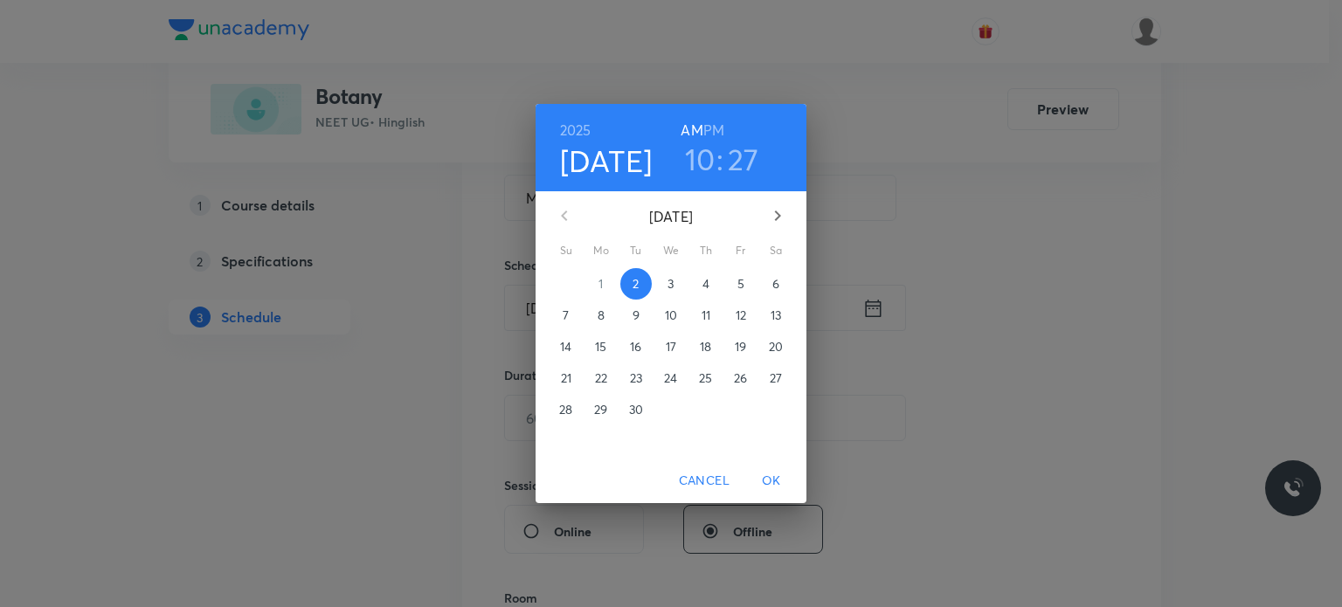
click at [714, 135] on h6 "PM" at bounding box center [713, 130] width 21 height 24
click at [699, 150] on h3 "10" at bounding box center [700, 159] width 31 height 37
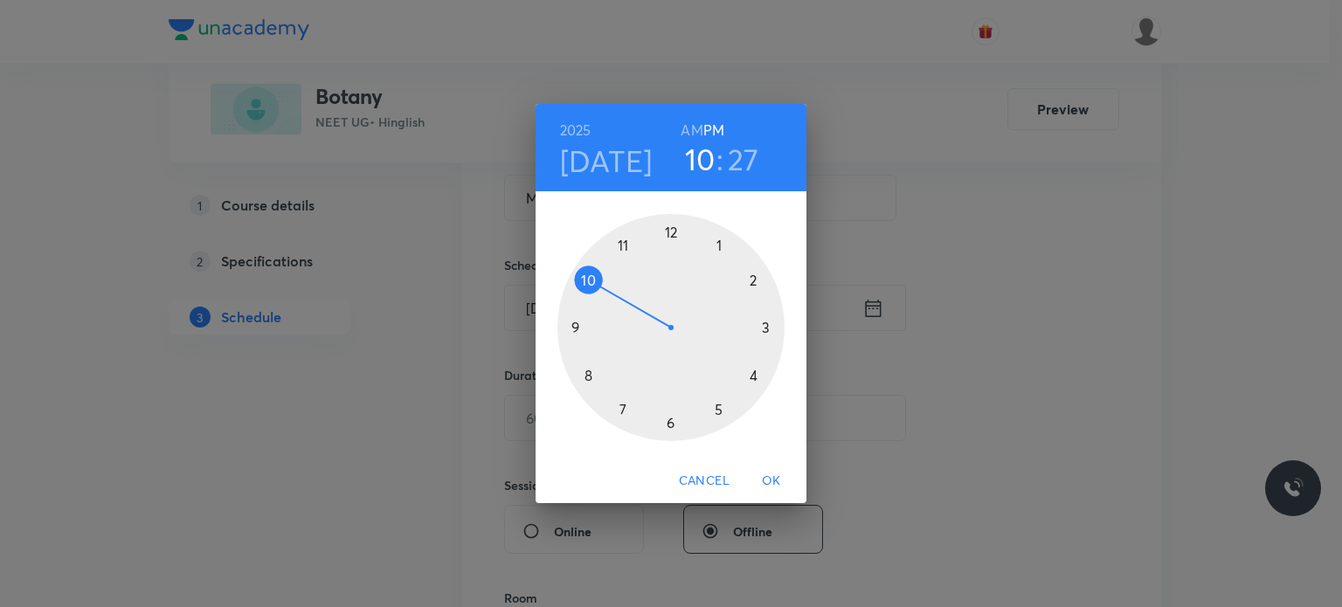
click at [695, 139] on h6 "AM" at bounding box center [692, 130] width 22 height 24
click at [629, 257] on div at bounding box center [670, 327] width 227 height 227
drag, startPoint x: 764, startPoint y: 283, endPoint x: 751, endPoint y: 283, distance: 12.2
click at [751, 283] on div at bounding box center [670, 327] width 227 height 227
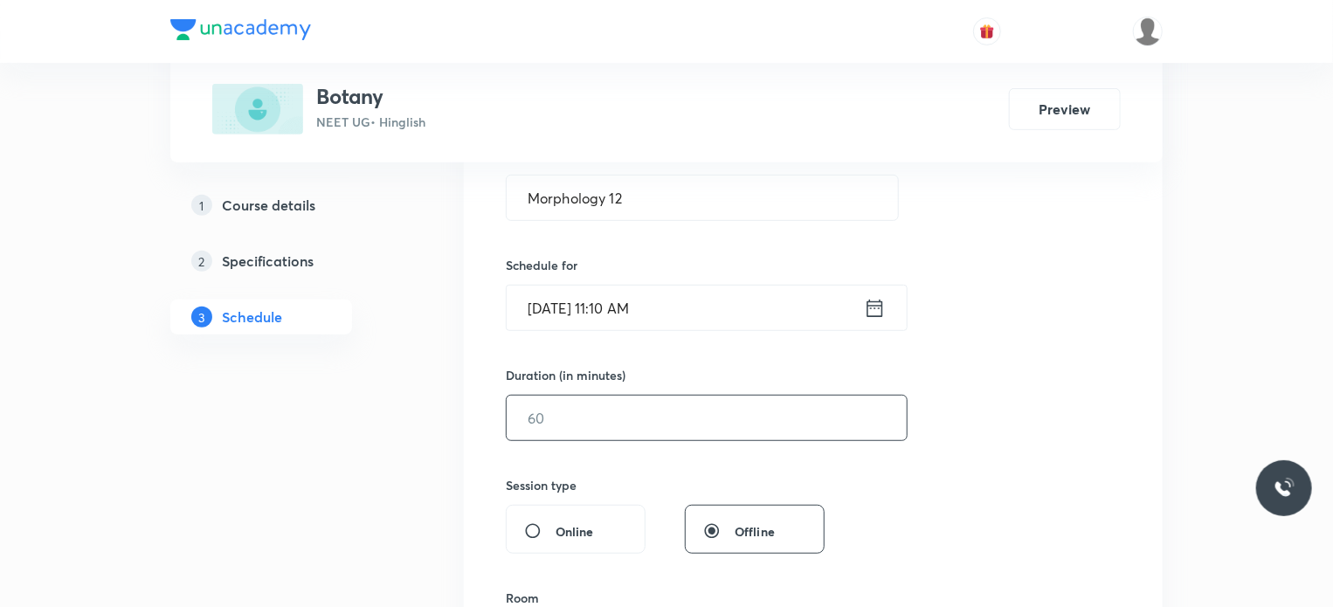
click at [537, 412] on input "text" at bounding box center [707, 418] width 400 height 45
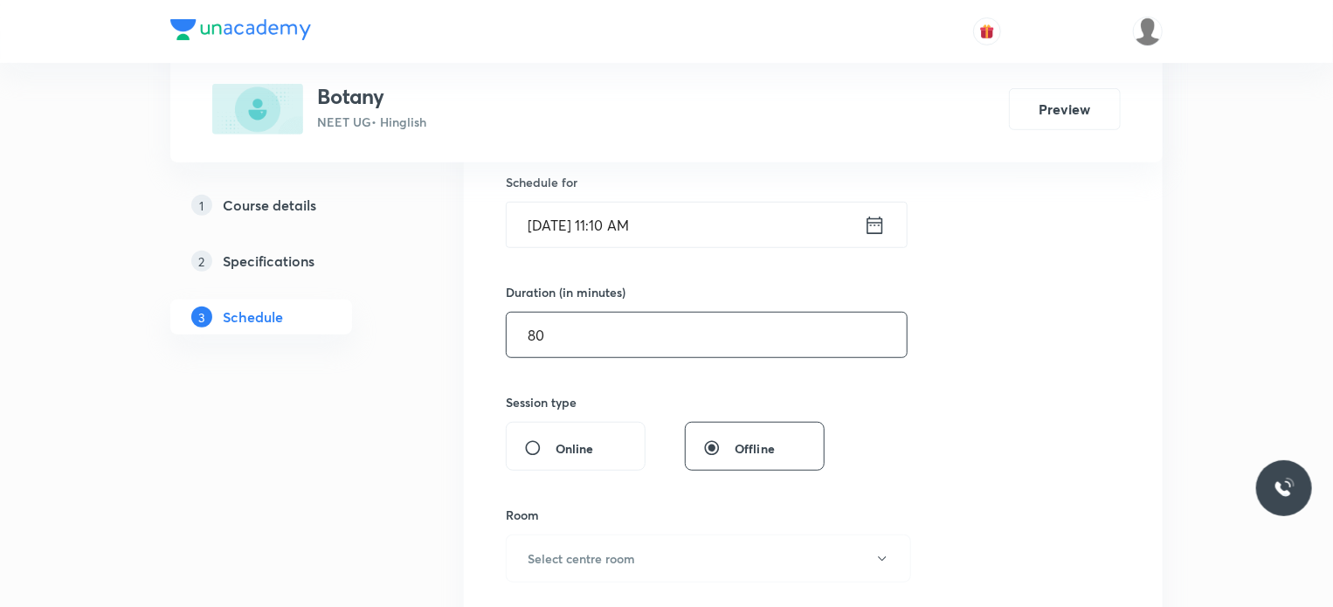
scroll to position [482, 0]
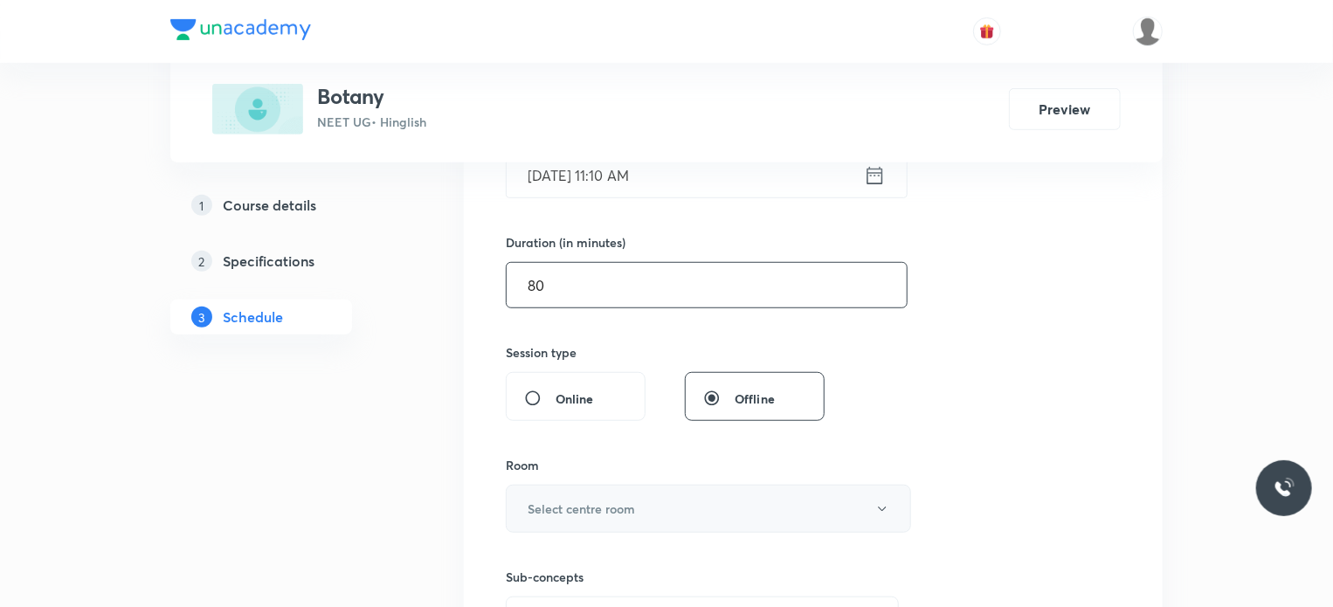
type input "80"
click at [584, 520] on button "Select centre room" at bounding box center [708, 509] width 405 height 48
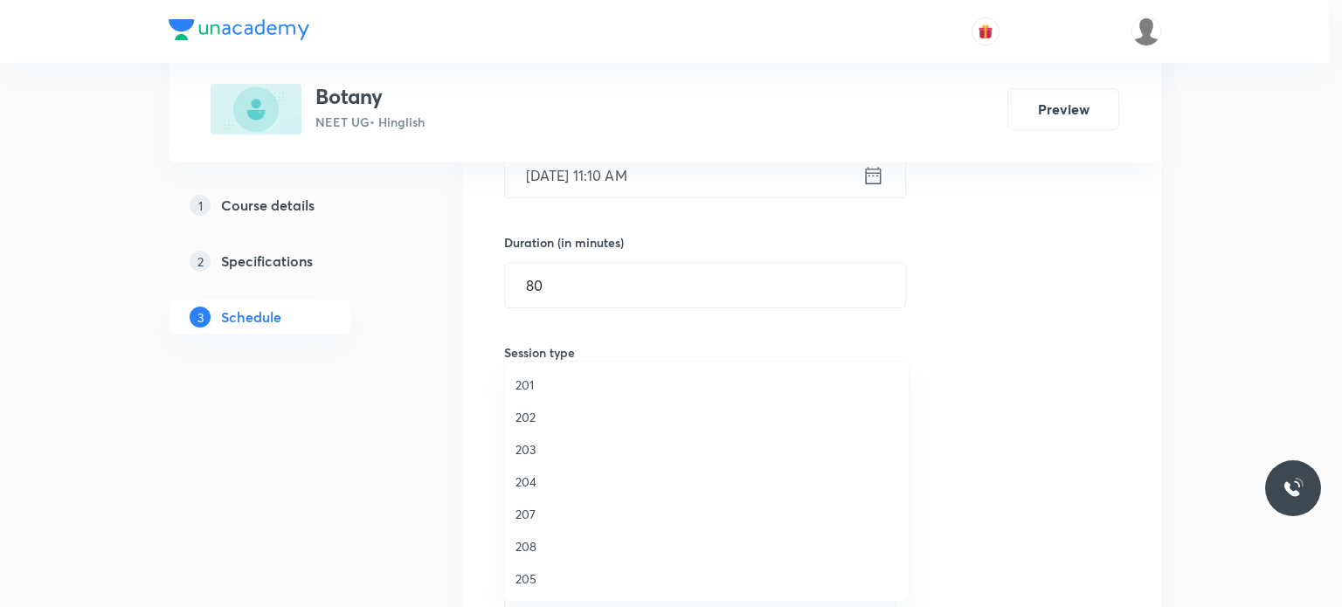
click at [532, 409] on span "202" at bounding box center [706, 417] width 383 height 18
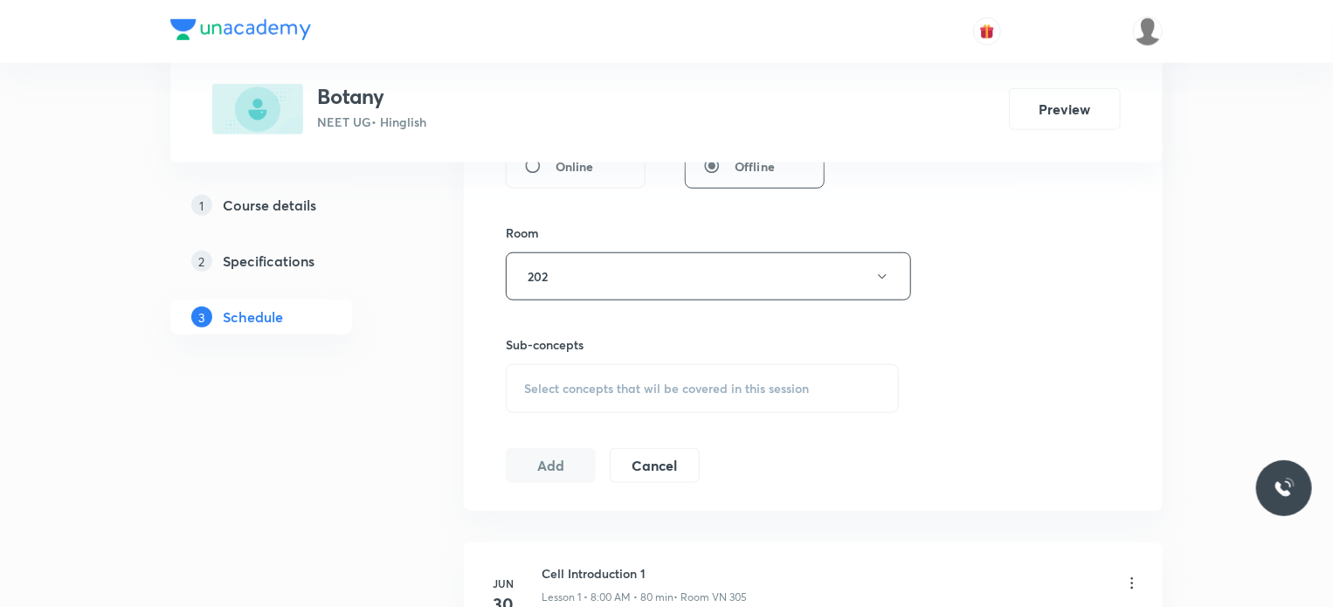
scroll to position [739, 0]
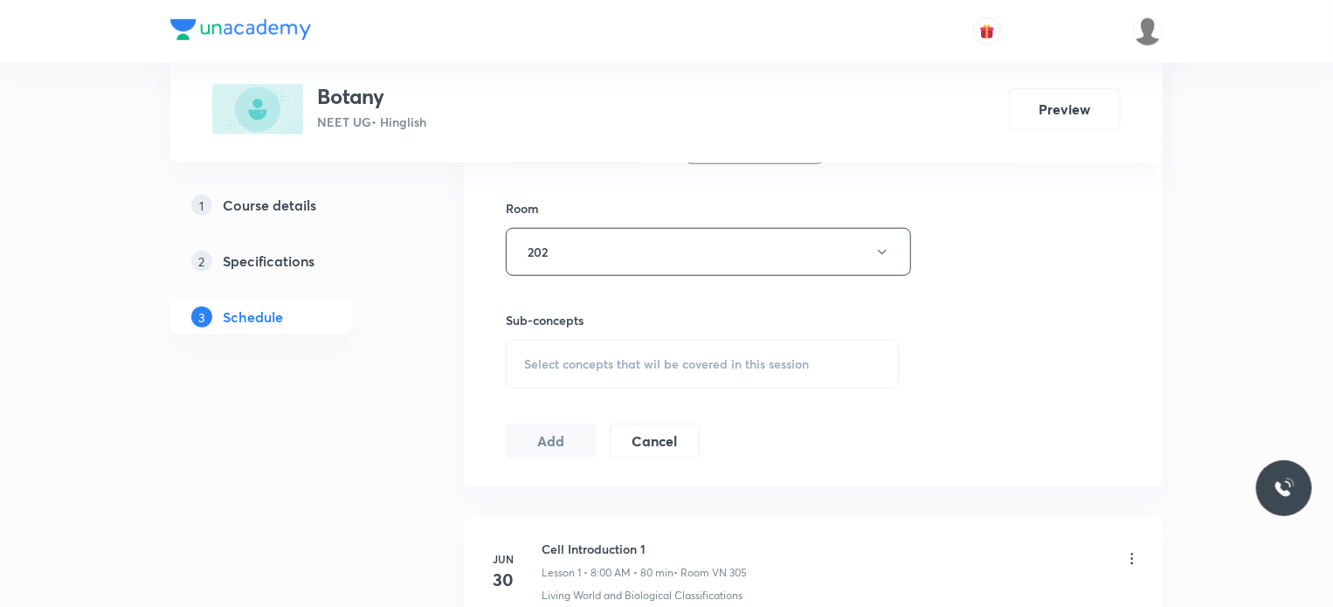
click at [638, 343] on div "Select concepts that wil be covered in this session" at bounding box center [702, 364] width 393 height 49
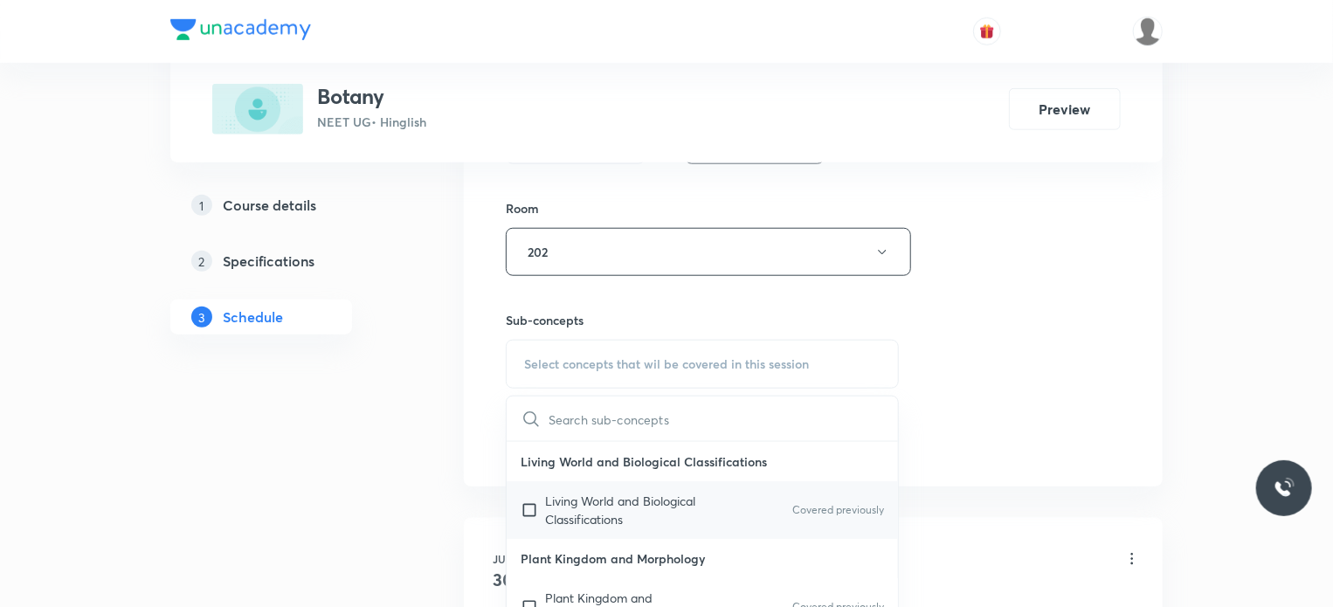
click at [633, 519] on p "Living World and Biological Classifications" at bounding box center [633, 510] width 176 height 37
checkbox input "true"
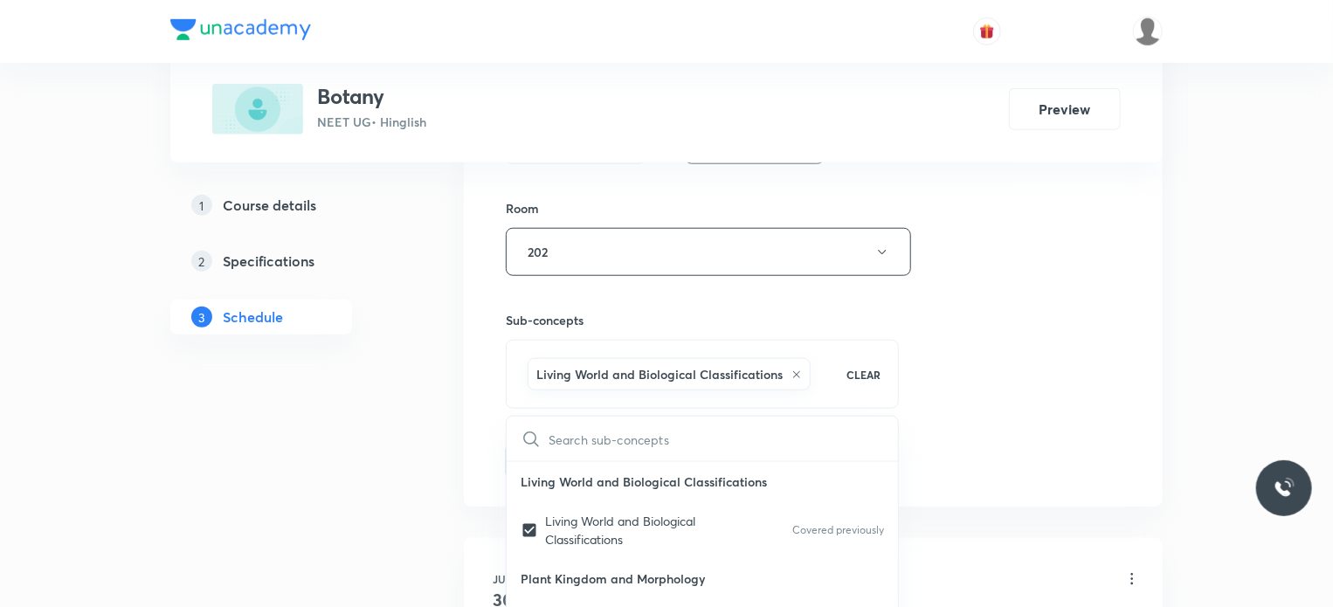
click at [1006, 491] on div "Session 38 Live class Session title 13/99 Morphology 12 ​ Schedule for Sep 2, 2…" at bounding box center [813, 58] width 699 height 896
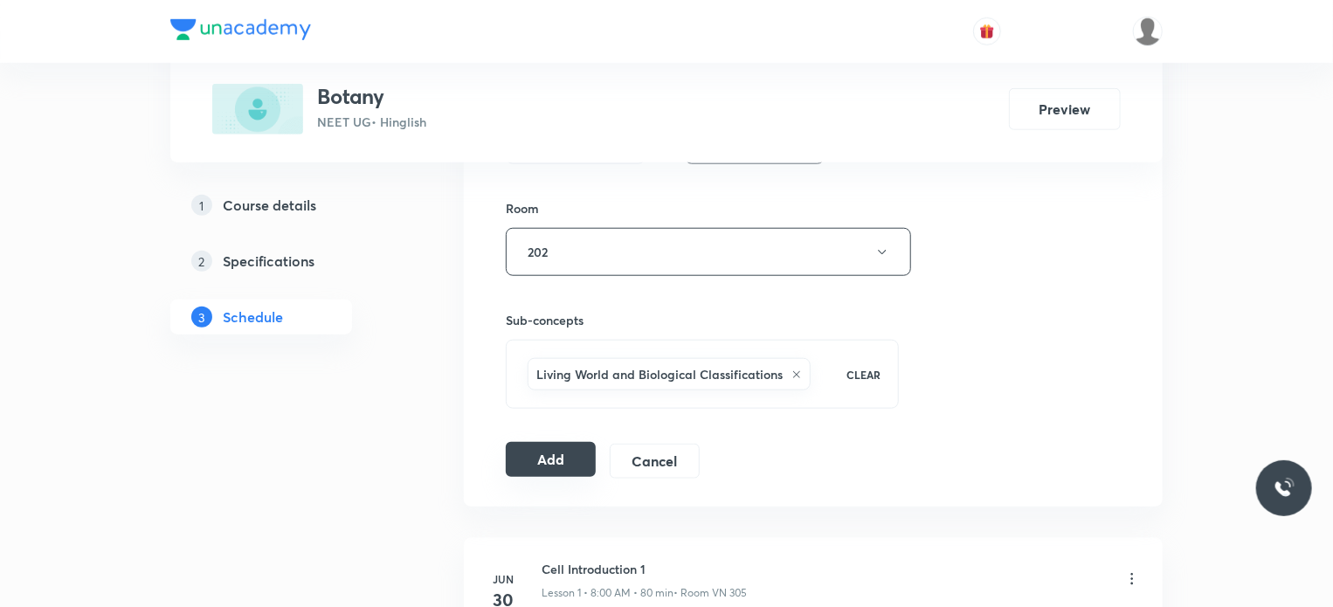
click at [543, 469] on button "Add" at bounding box center [551, 459] width 90 height 35
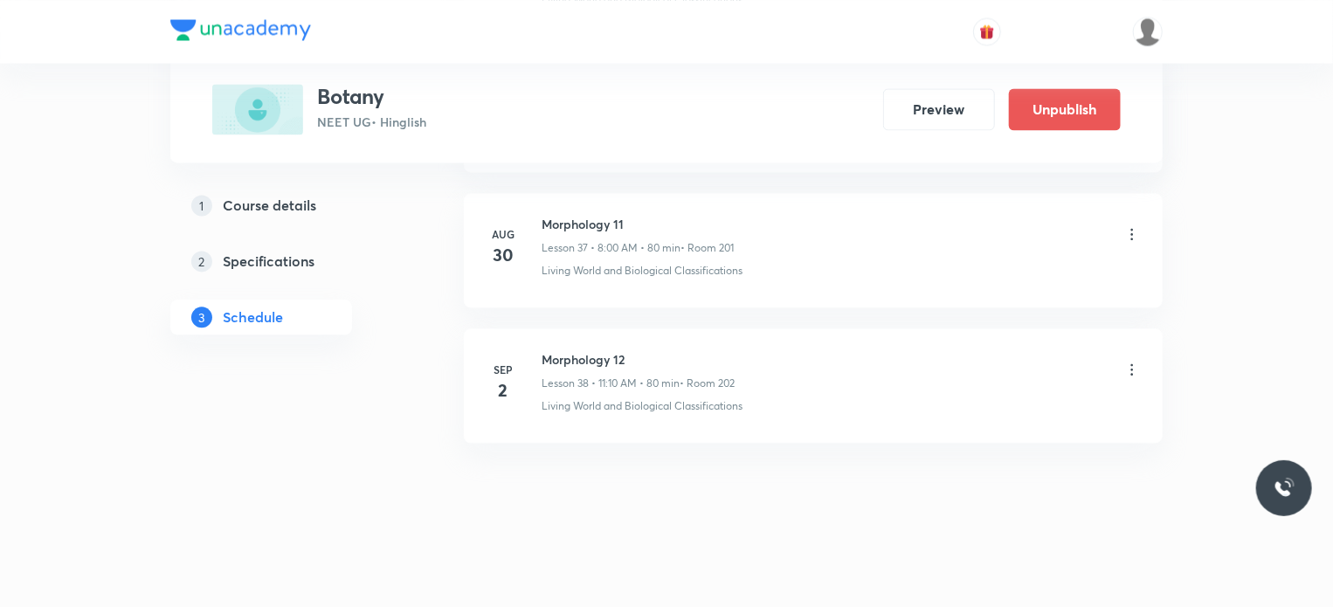
scroll to position [4944, 0]
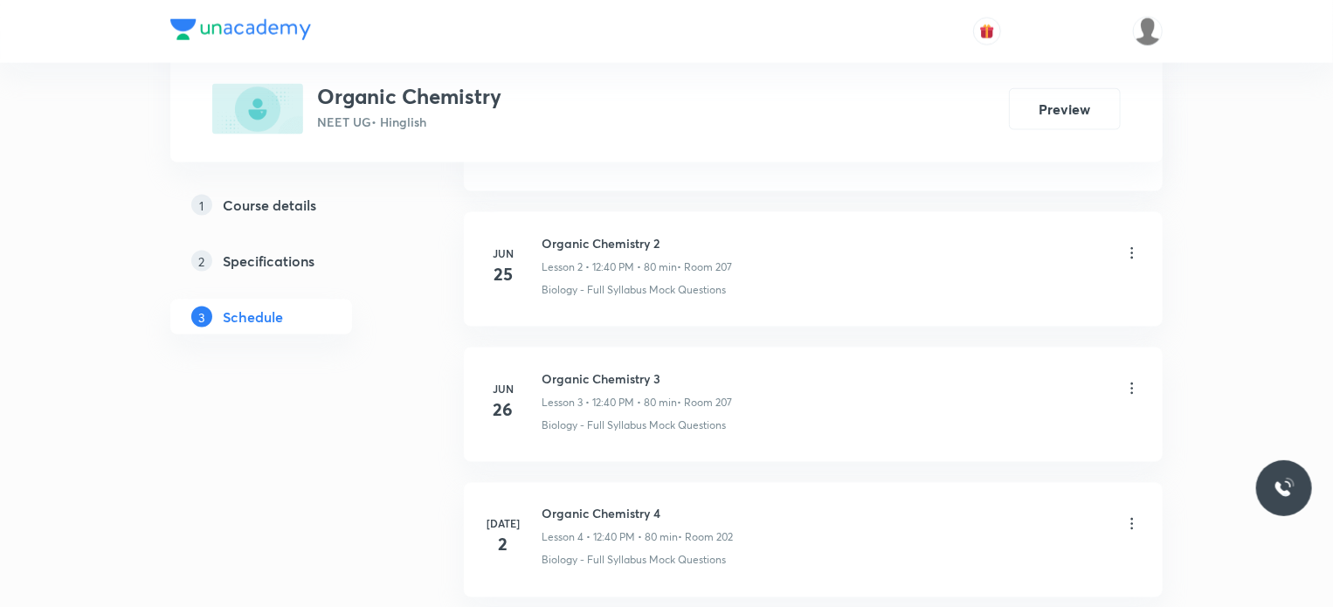
scroll to position [4033, 0]
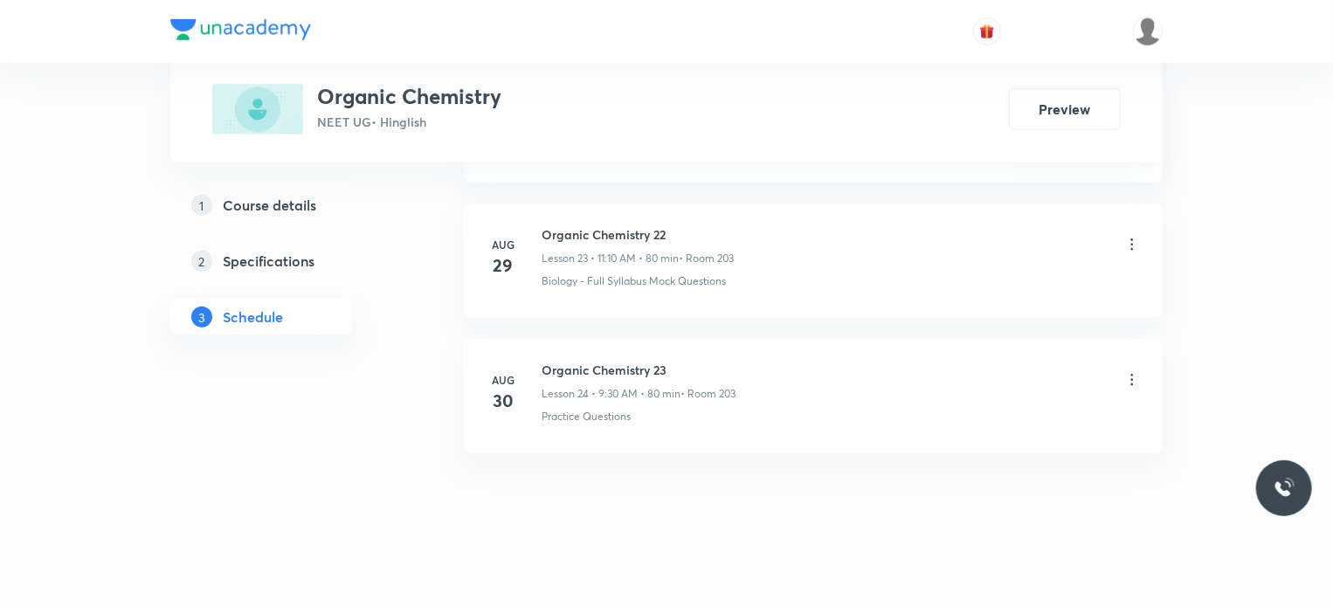
click at [583, 361] on h6 "Organic Chemistry 23" at bounding box center [639, 370] width 194 height 18
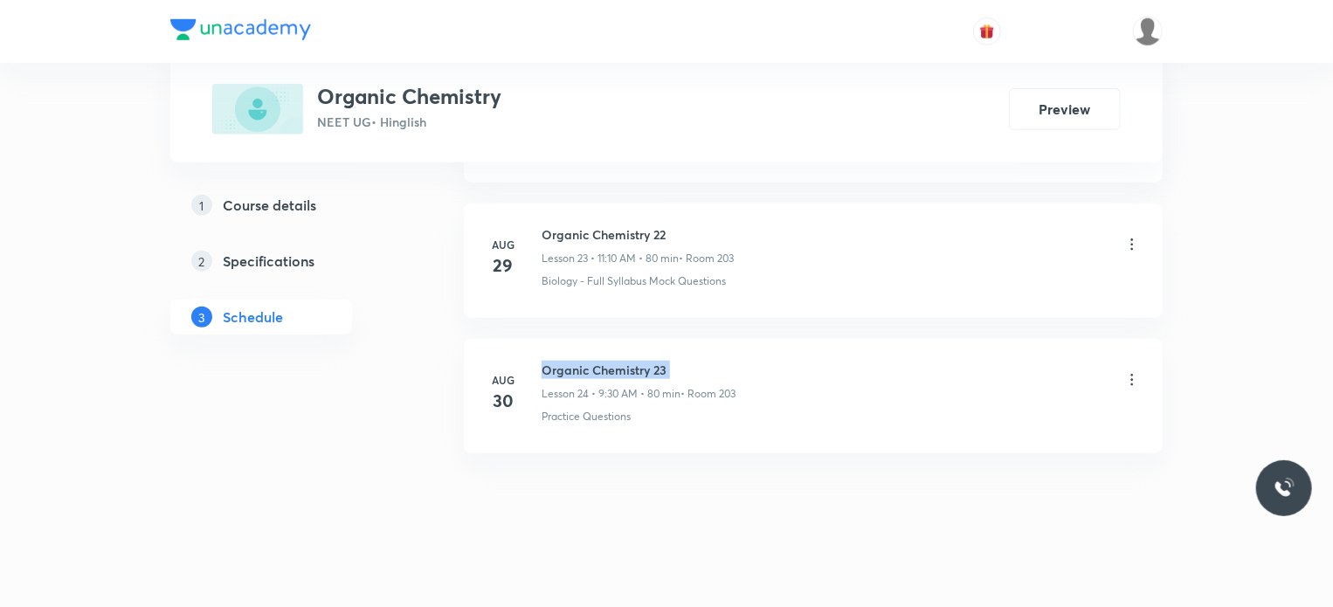
click at [583, 361] on h6 "Organic Chemistry 23" at bounding box center [639, 370] width 194 height 18
copy h6 "Organic Chemistry 23"
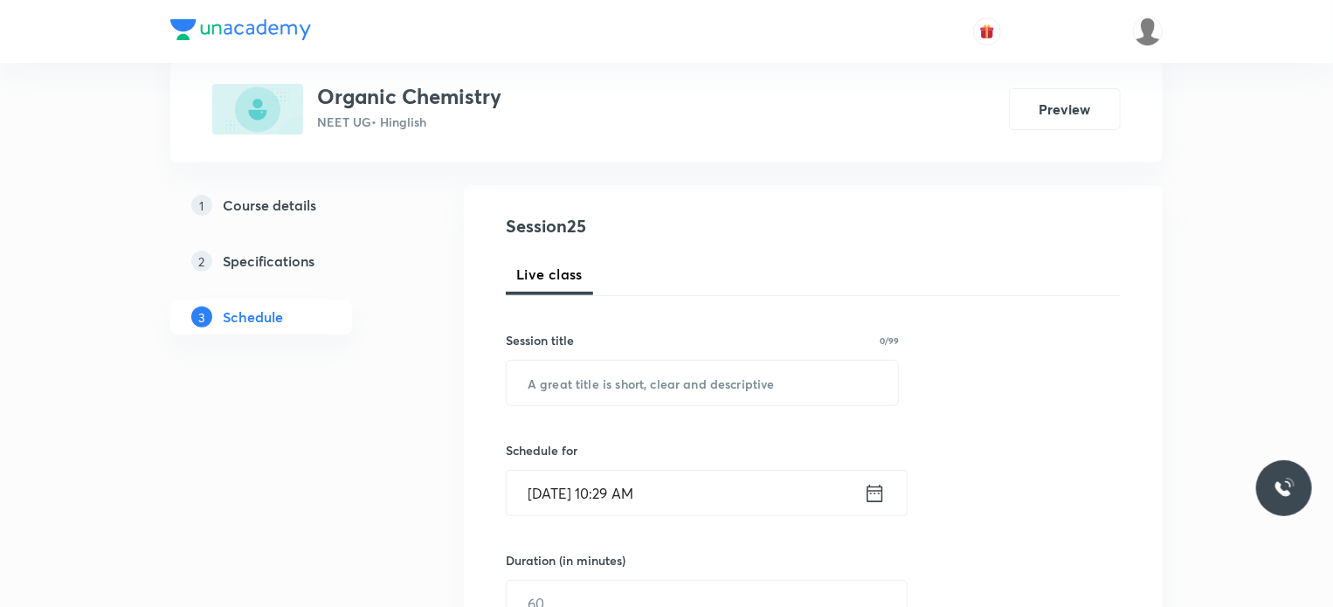
scroll to position [175, 0]
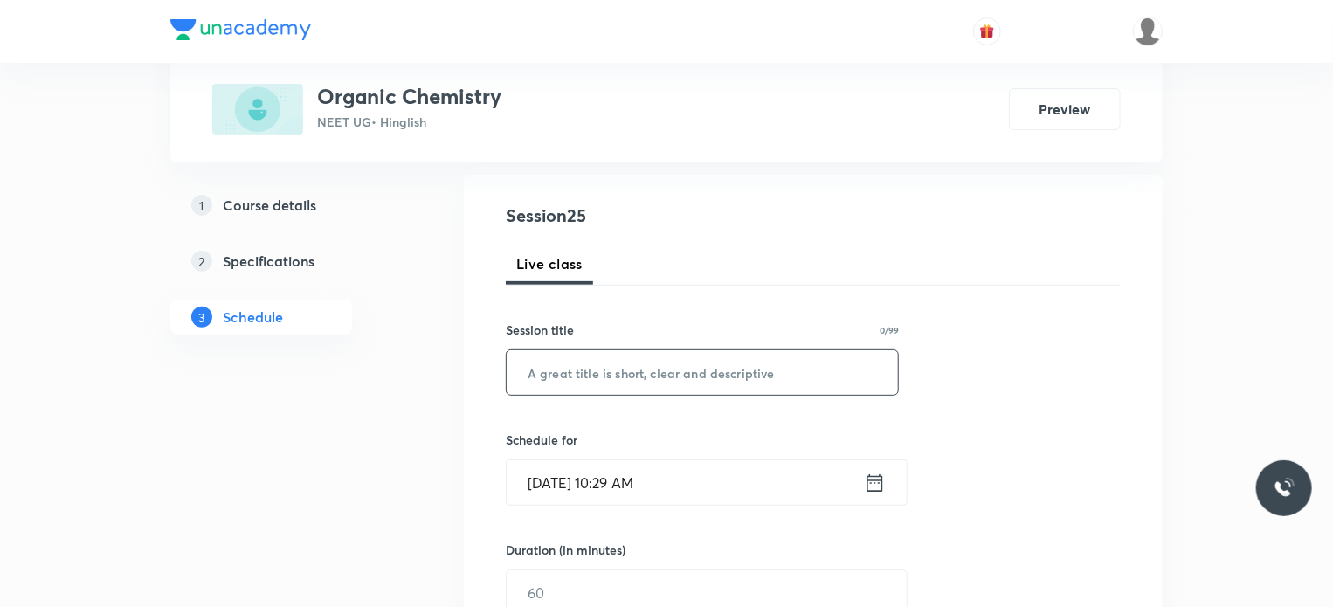
click at [709, 363] on input "text" at bounding box center [702, 372] width 391 height 45
paste input "Organic Chemistry 23"
type input "Organic Chemistry 24"
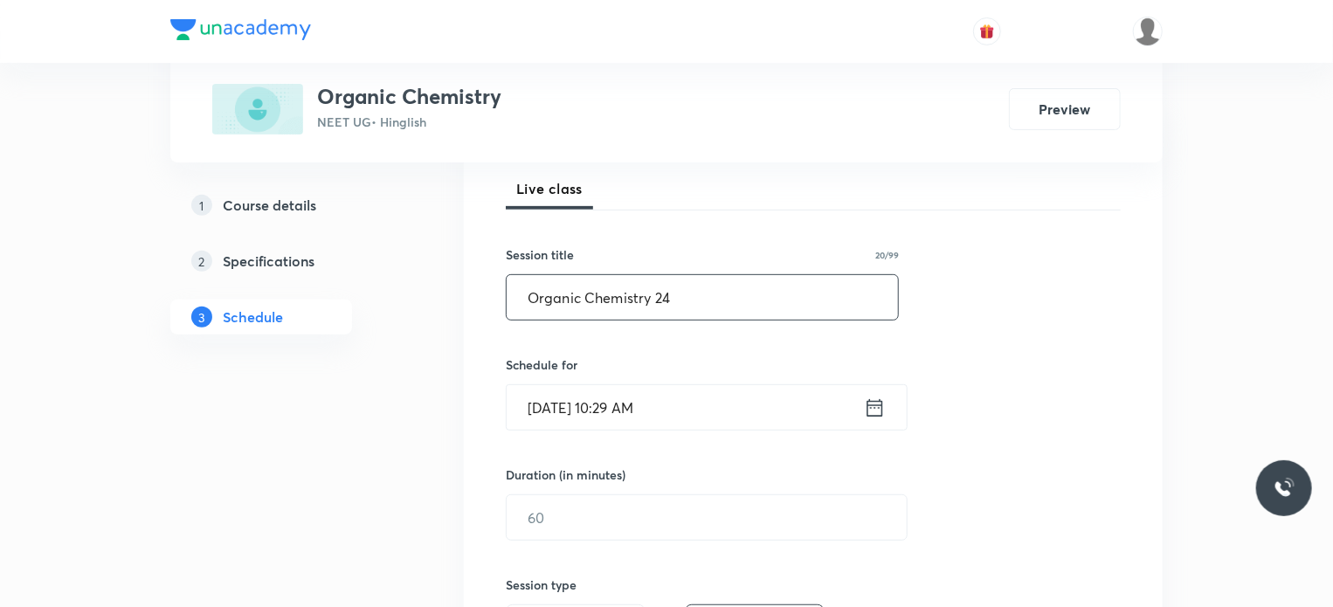
scroll to position [262, 0]
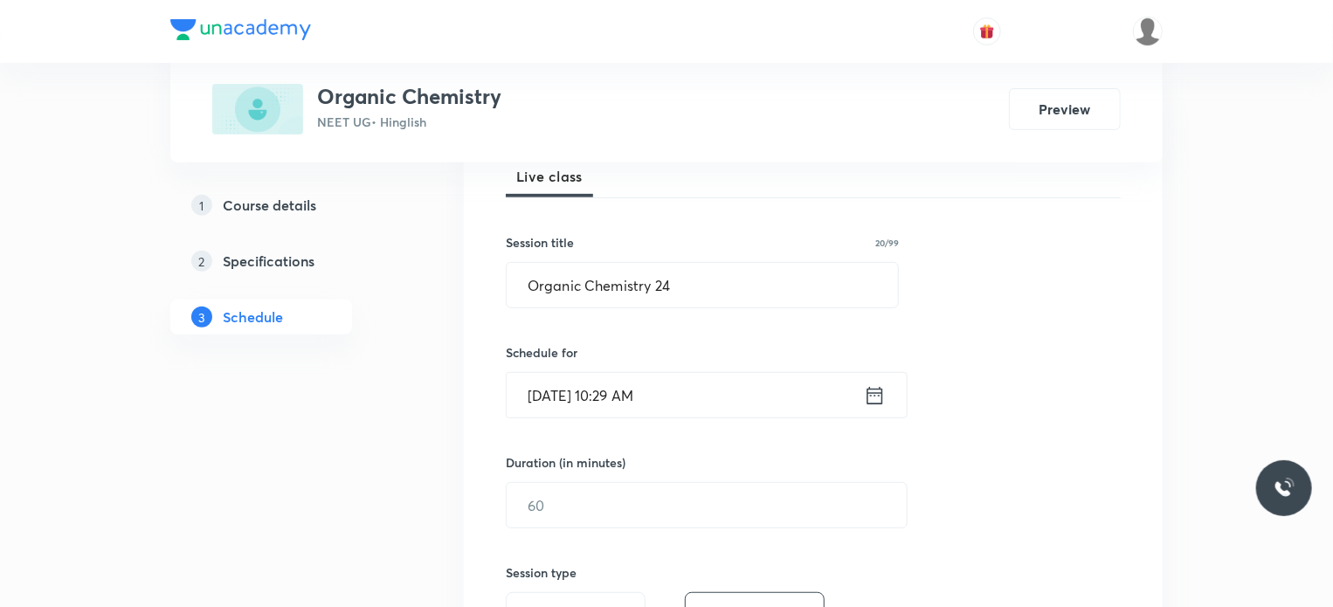
click at [709, 384] on input "Sep 2, 2025, 10:29 AM" at bounding box center [685, 395] width 357 height 45
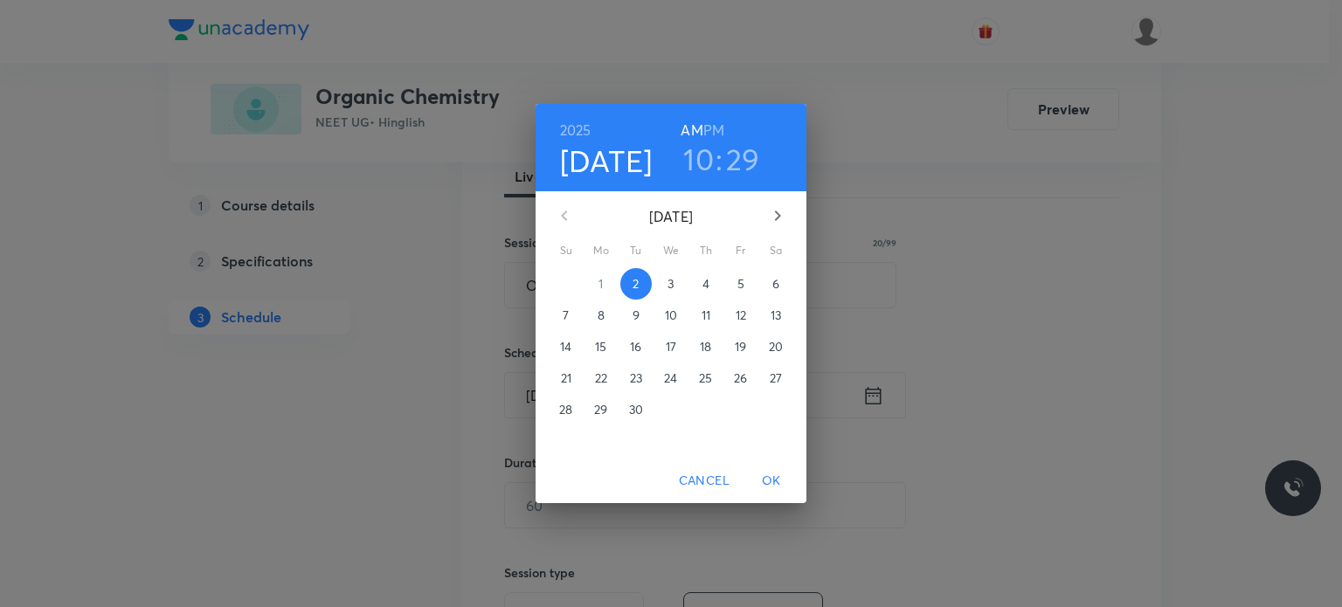
drag, startPoint x: 720, startPoint y: 124, endPoint x: 702, endPoint y: 135, distance: 20.4
click at [720, 123] on h6 "PM" at bounding box center [713, 130] width 21 height 24
click at [689, 161] on h3 "10" at bounding box center [698, 159] width 31 height 37
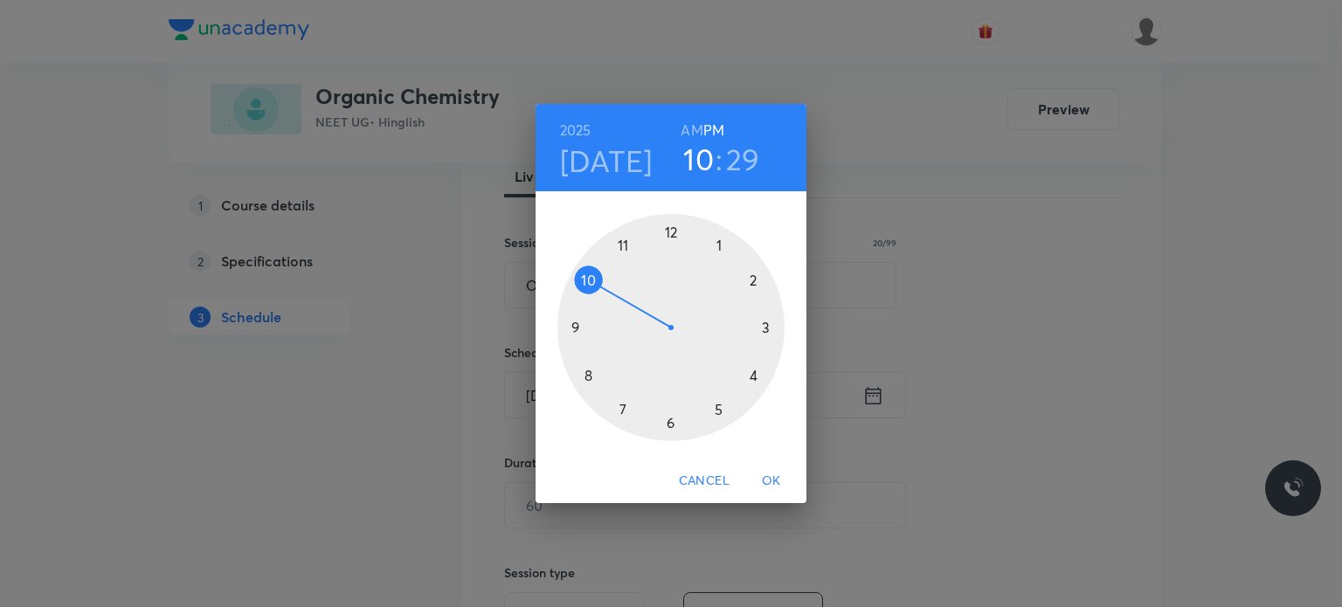
drag, startPoint x: 678, startPoint y: 224, endPoint x: 671, endPoint y: 247, distance: 24.6
click at [677, 225] on div at bounding box center [670, 327] width 227 height 227
drag, startPoint x: 644, startPoint y: 301, endPoint x: 597, endPoint y: 371, distance: 85.1
click at [597, 371] on div at bounding box center [670, 327] width 227 height 227
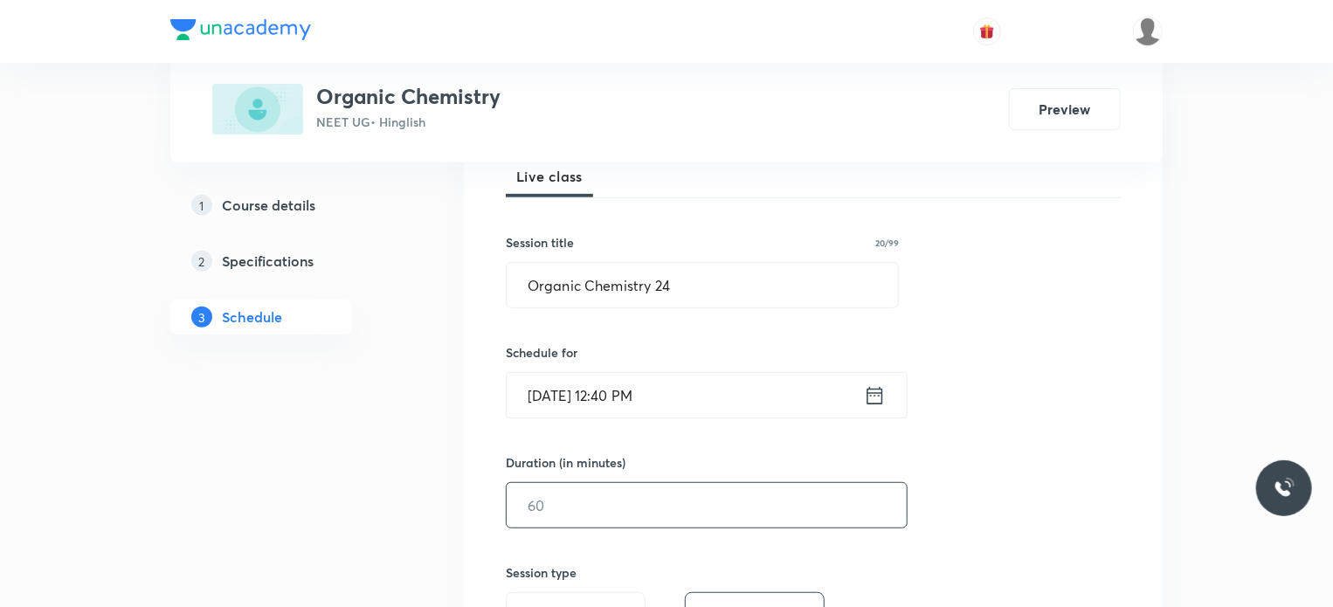
click at [580, 503] on input "text" at bounding box center [707, 505] width 400 height 45
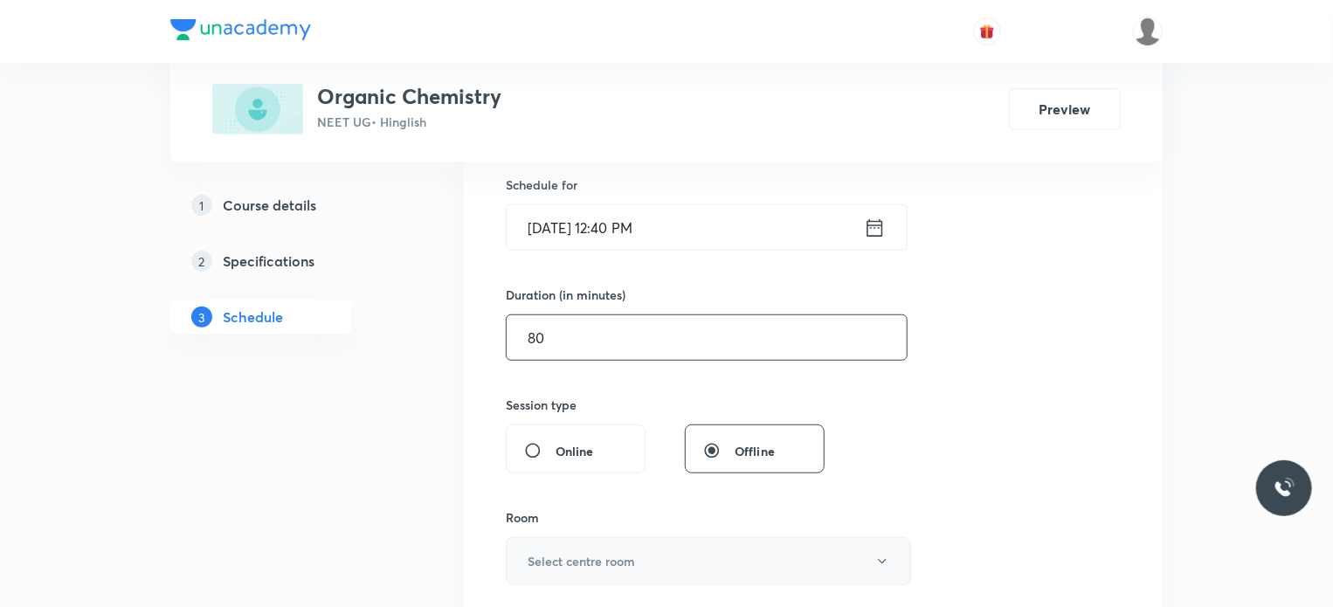
scroll to position [612, 0]
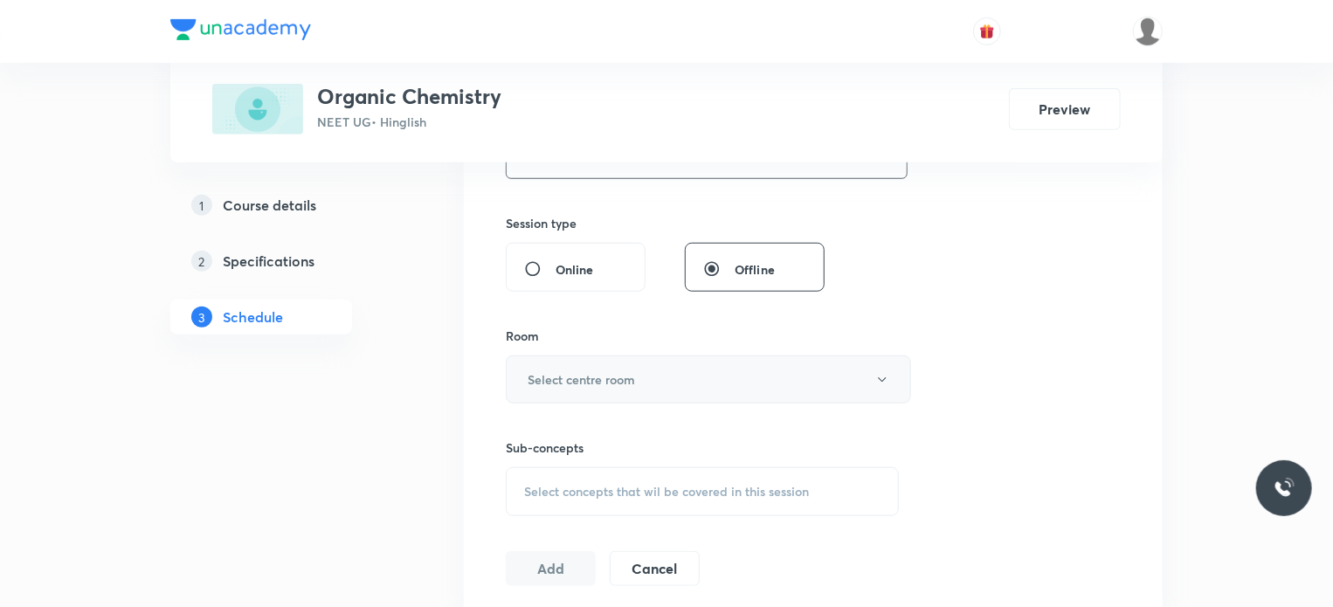
type input "80"
click at [588, 363] on button "Select centre room" at bounding box center [708, 380] width 405 height 48
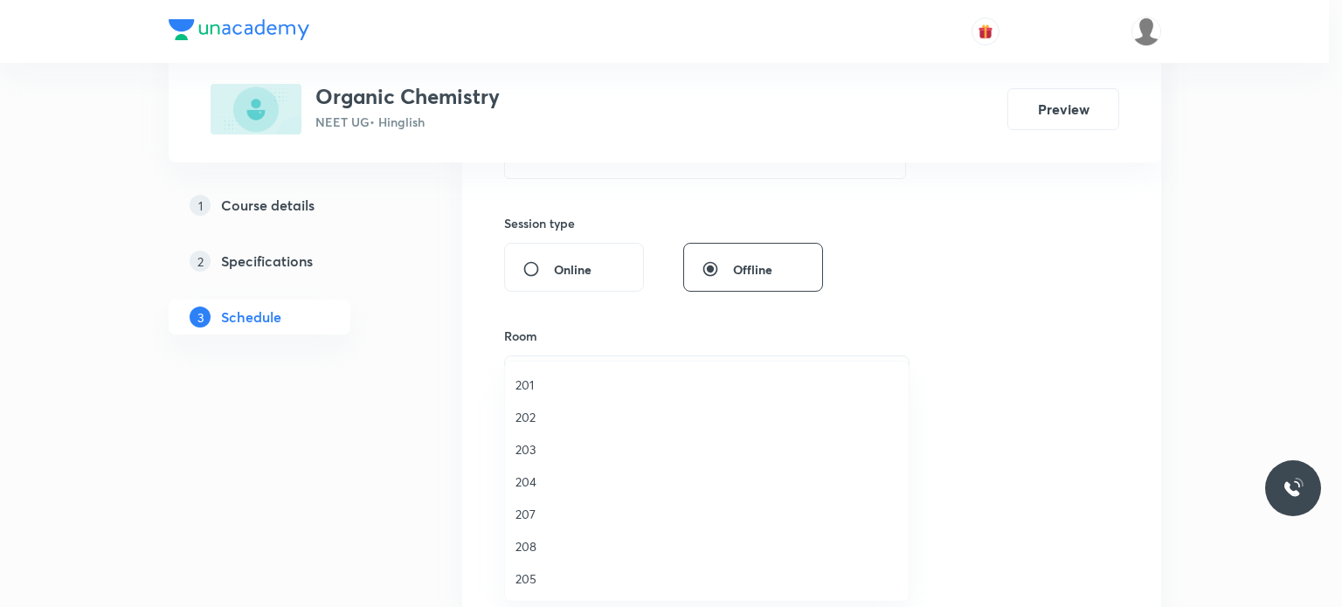
click at [573, 380] on span "201" at bounding box center [706, 385] width 383 height 18
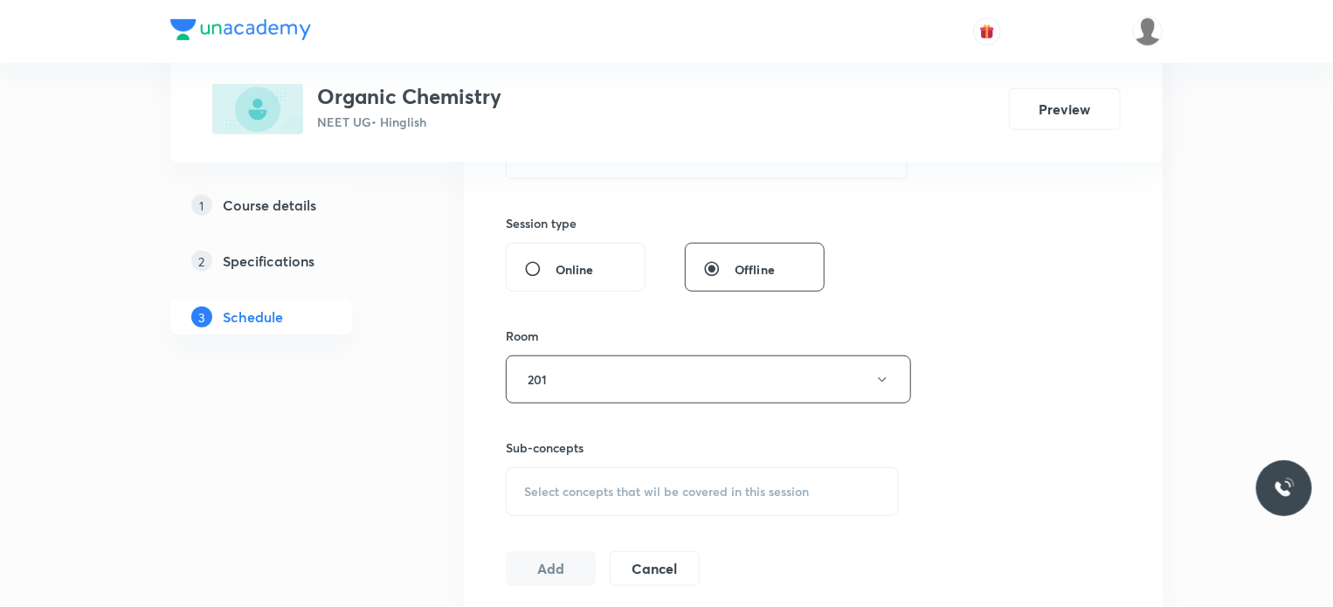
click at [634, 467] on div "Select concepts that wil be covered in this session" at bounding box center [702, 491] width 393 height 49
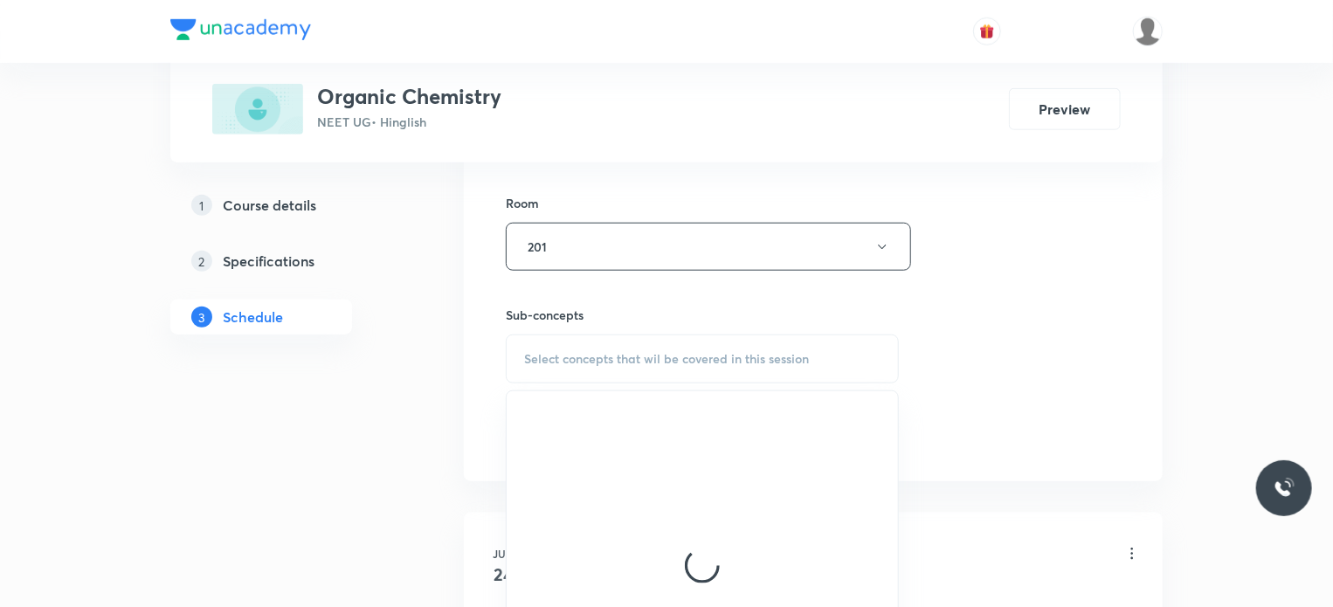
scroll to position [786, 0]
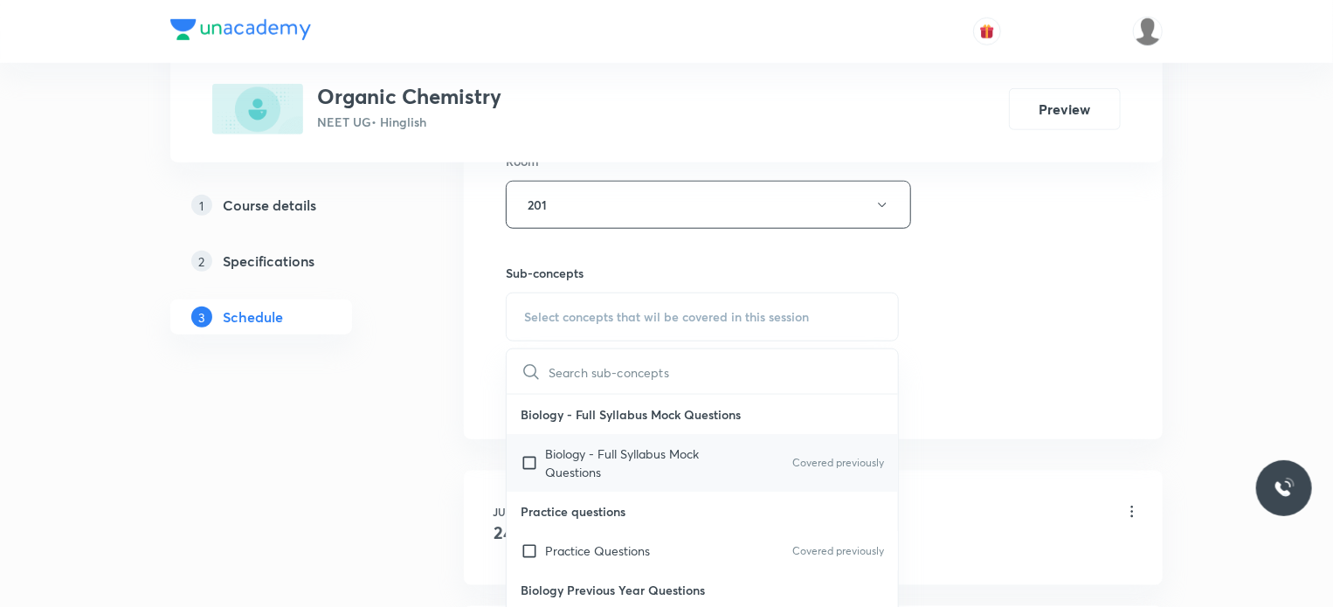
click at [692, 449] on p "Biology - Full Syllabus Mock Questions" at bounding box center [633, 463] width 176 height 37
checkbox input "true"
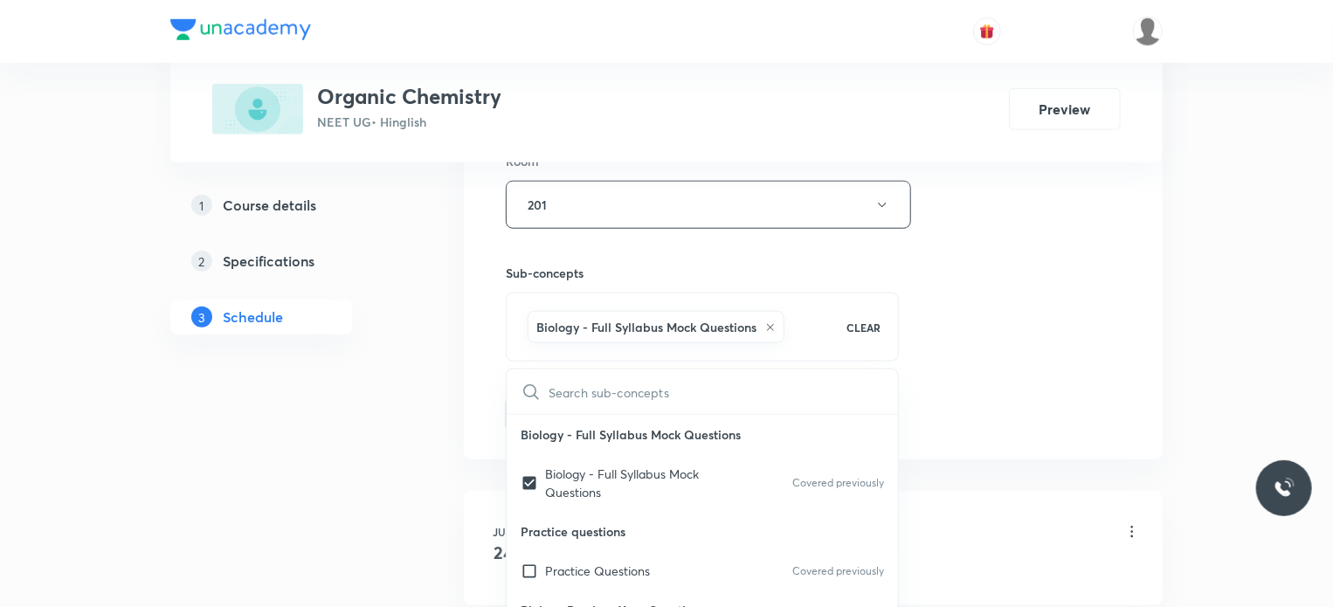
click at [1084, 364] on div "Session 25 Live class Session title 20/99 Organic Chemistry 24 ​ Schedule for S…" at bounding box center [813, 11] width 615 height 840
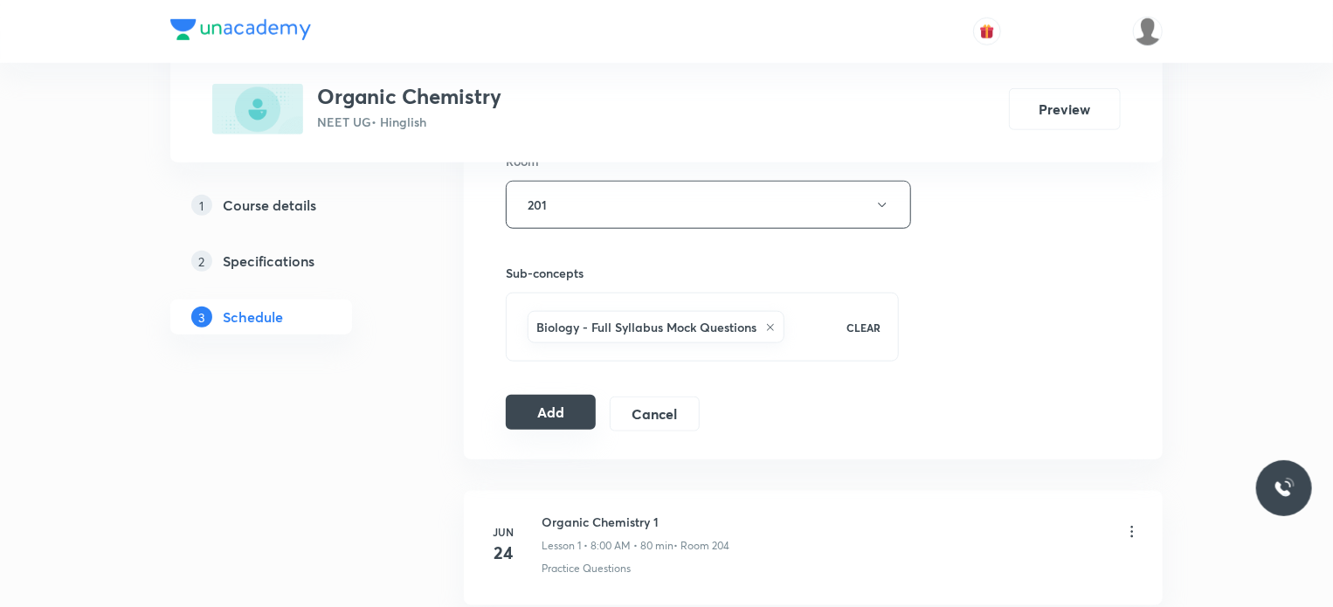
click at [570, 412] on button "Add" at bounding box center [551, 412] width 90 height 35
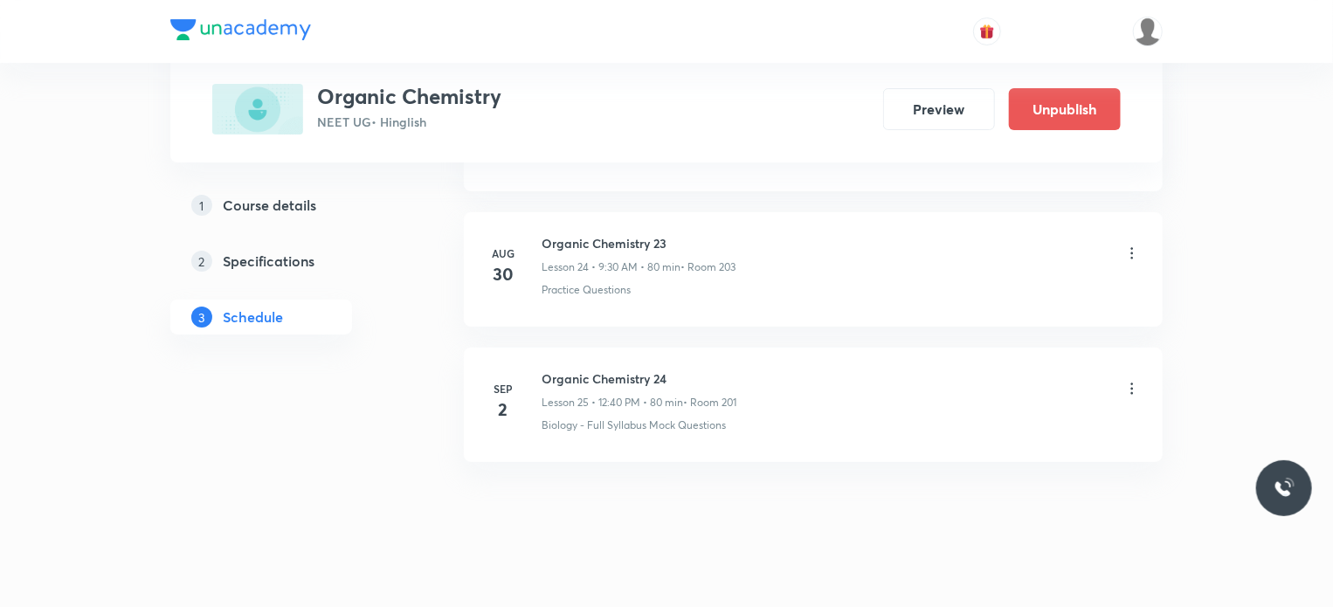
scroll to position [3366, 0]
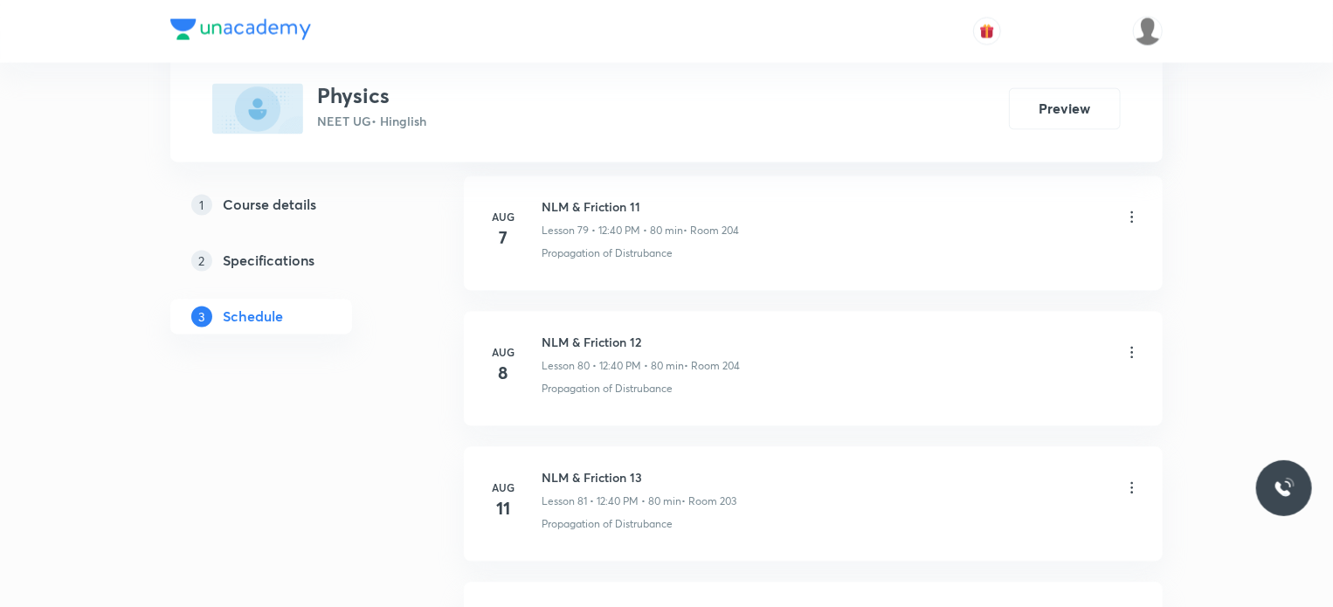
scroll to position [13218, 0]
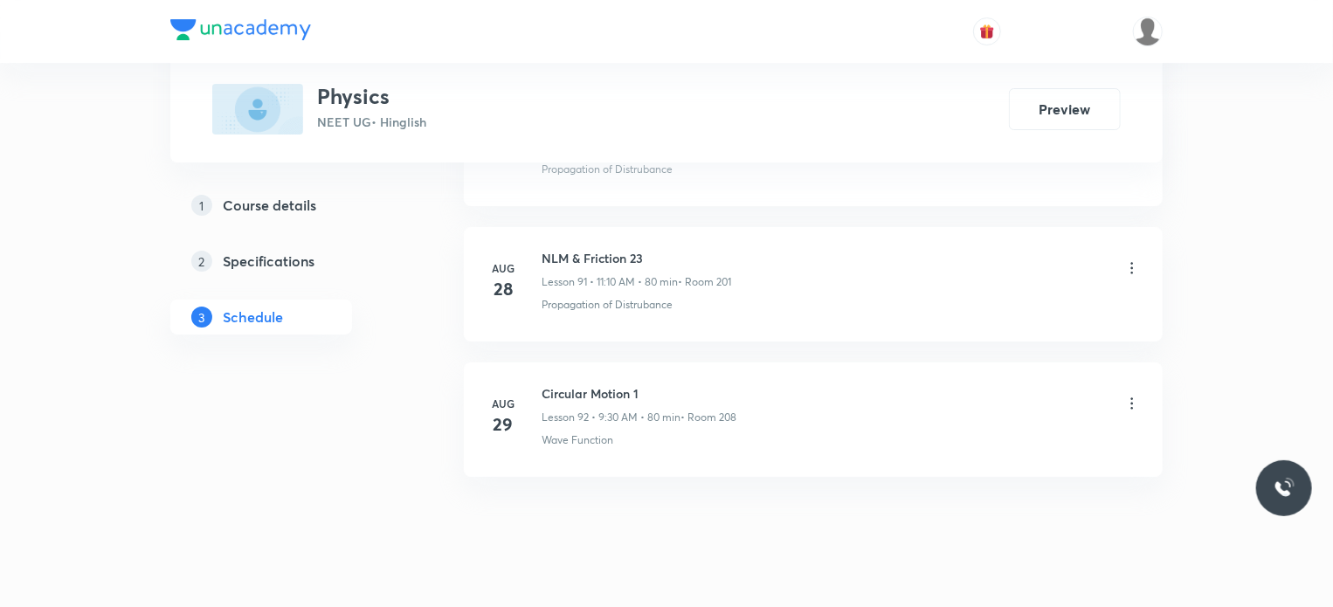
click at [553, 384] on h6 "Circular Motion 1" at bounding box center [639, 393] width 195 height 18
copy h6 "Circular Motion 1"
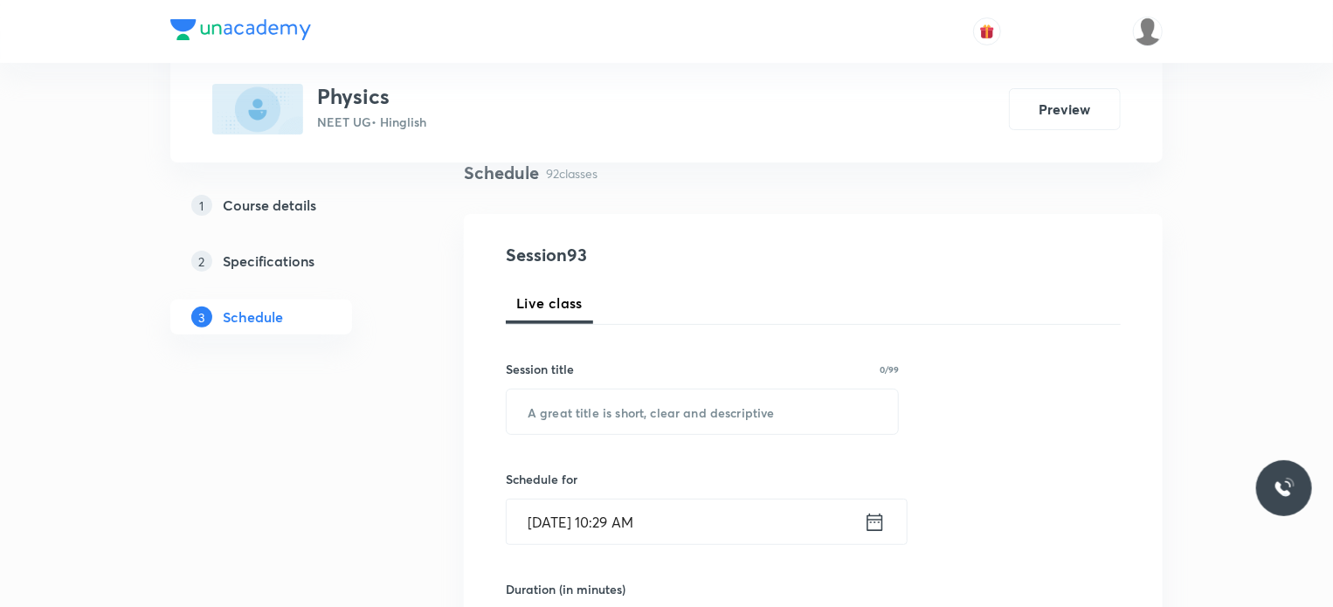
scroll to position [175, 0]
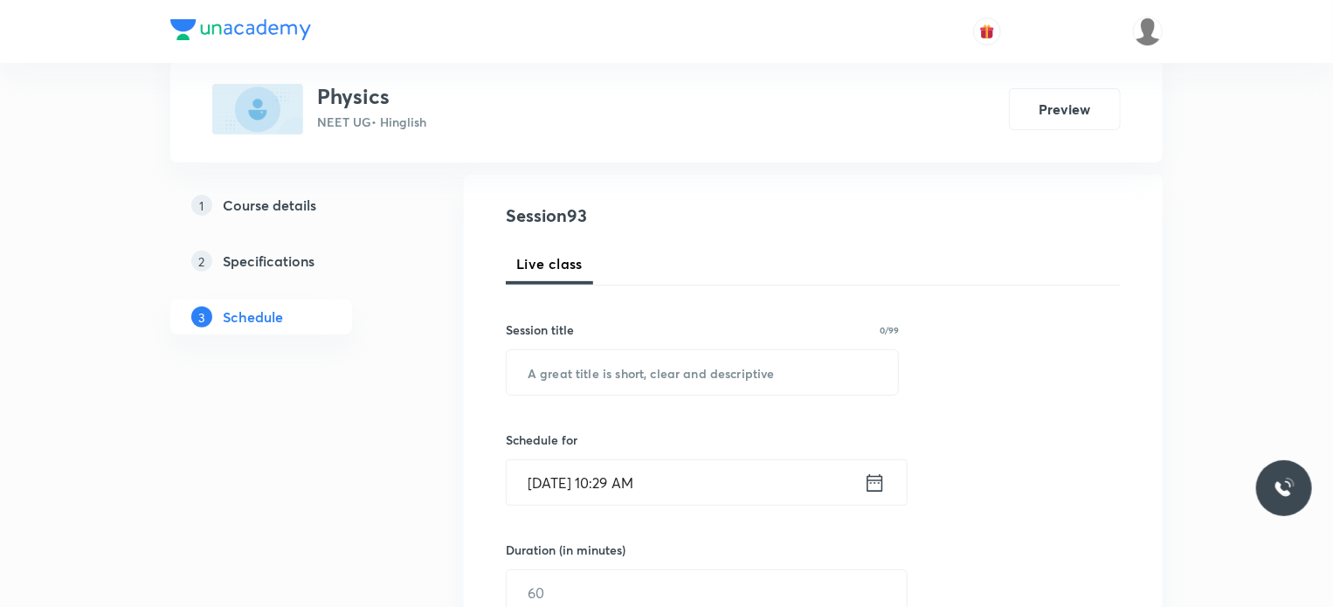
drag, startPoint x: 598, startPoint y: 374, endPoint x: 622, endPoint y: 332, distance: 48.6
click at [598, 367] on input "text" at bounding box center [702, 372] width 391 height 45
paste input "Circular Motion 1"
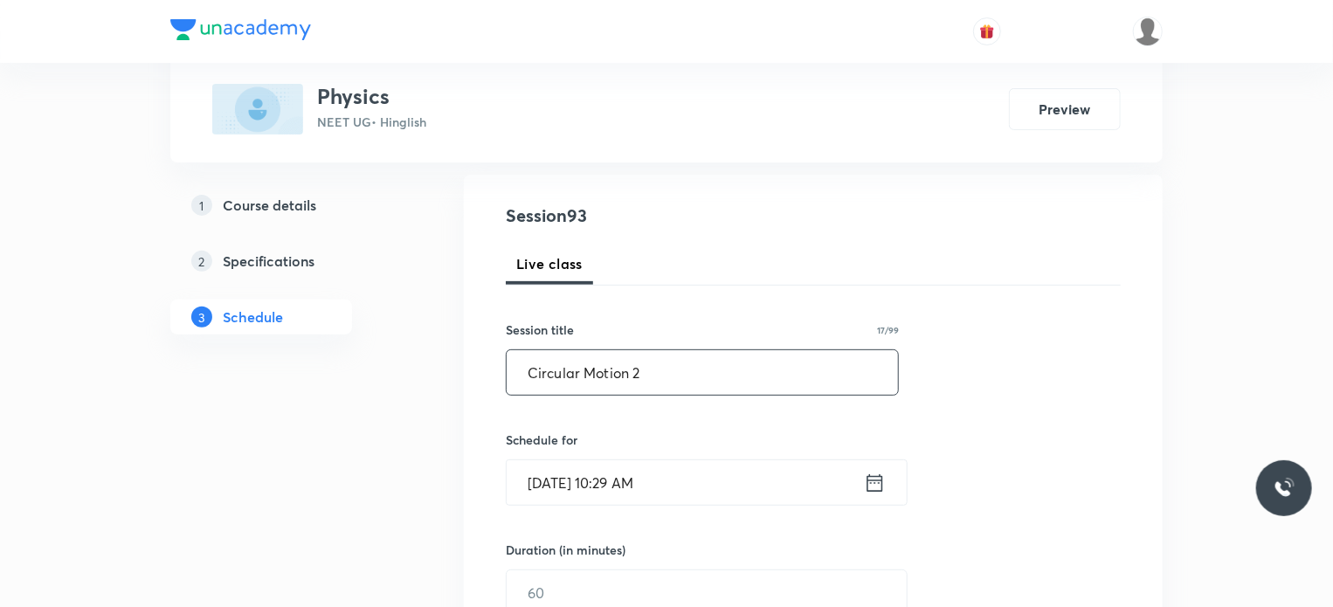
type input "Circular Motion 2"
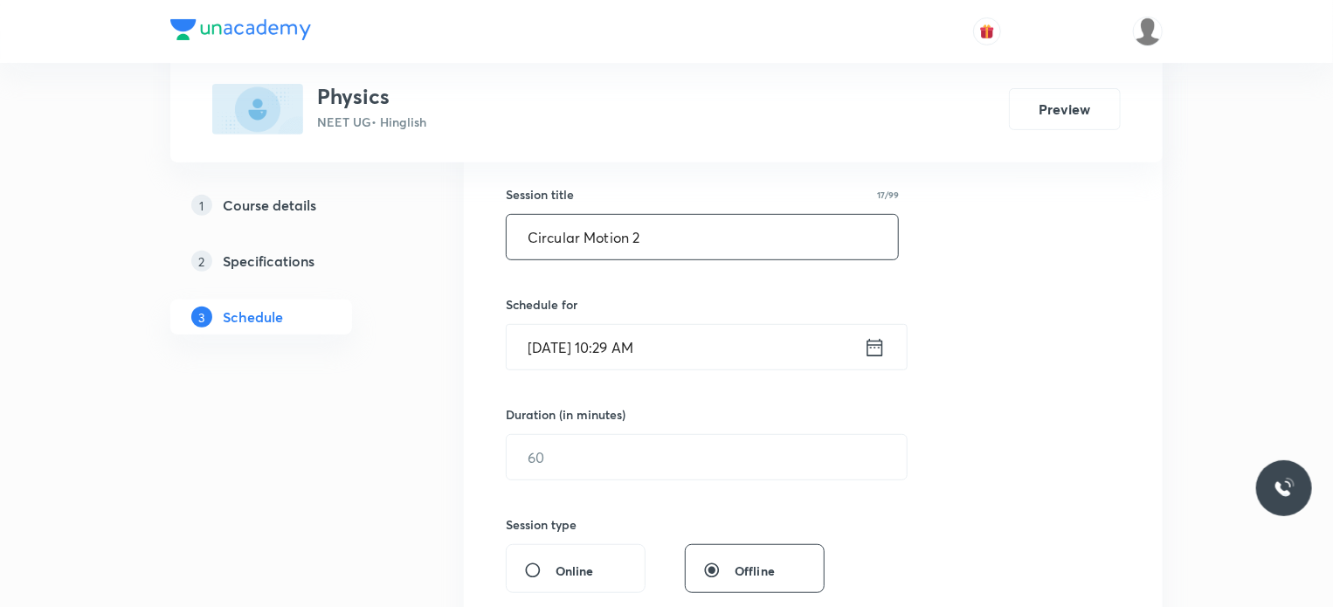
scroll to position [349, 0]
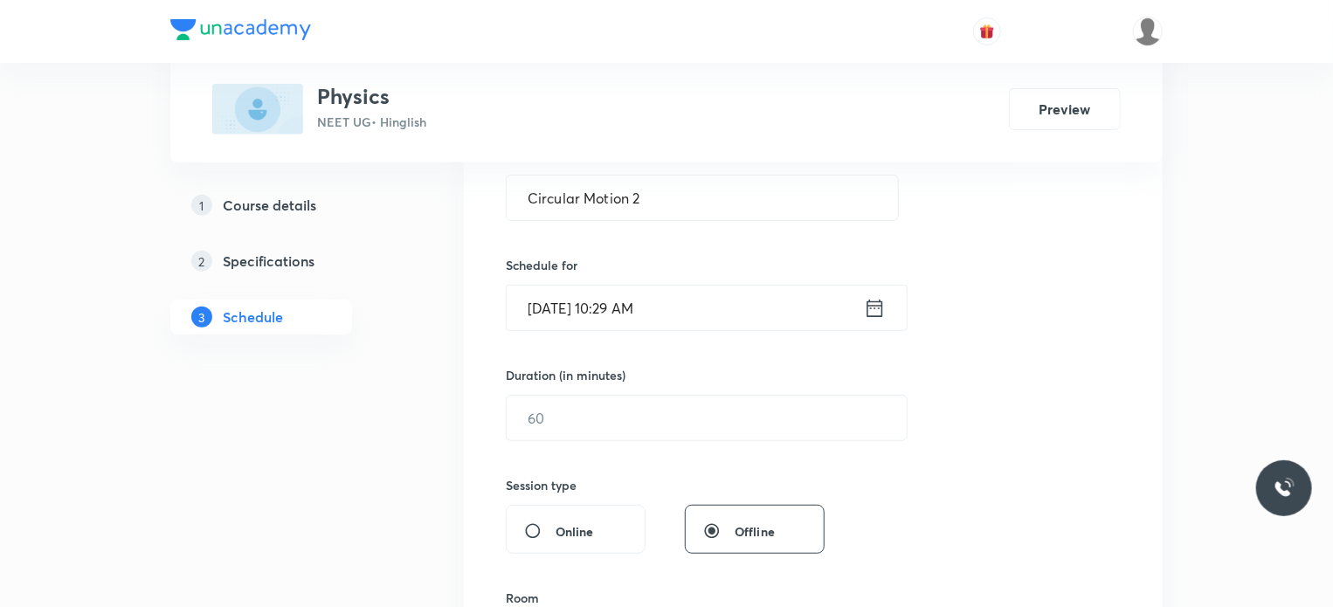
click at [723, 301] on input "Sep 2, 2025, 10:29 AM" at bounding box center [685, 308] width 357 height 45
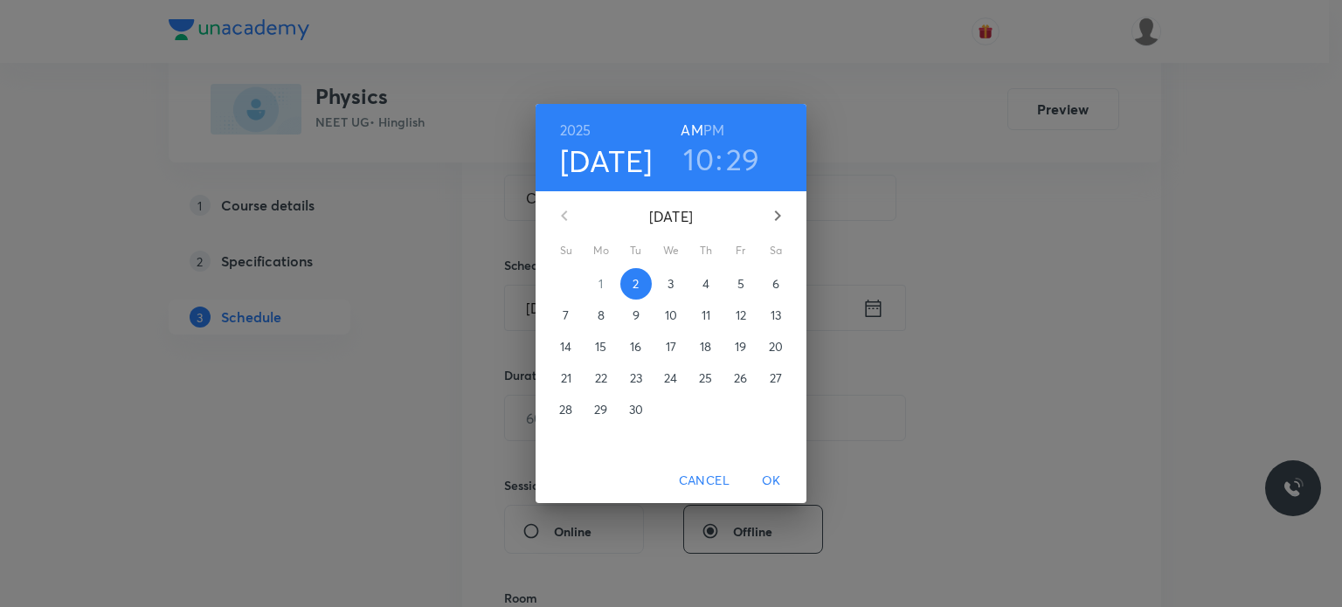
click at [709, 135] on h6 "PM" at bounding box center [713, 130] width 21 height 24
click at [694, 167] on h3 "10" at bounding box center [698, 159] width 31 height 37
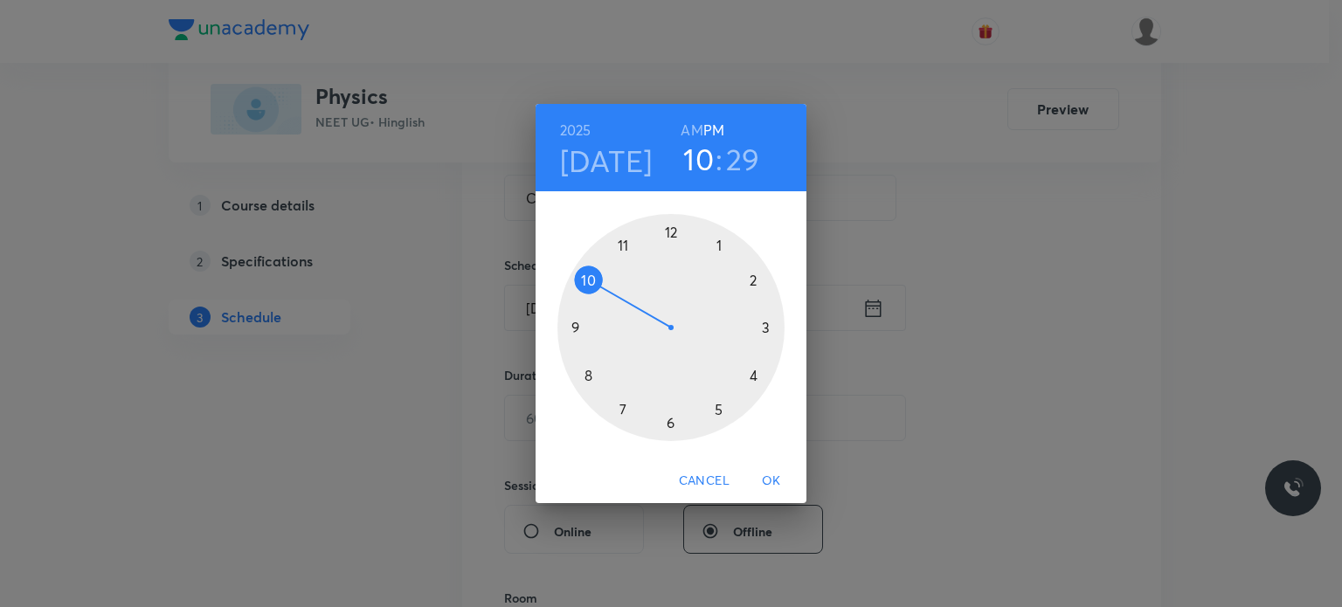
click at [684, 225] on div at bounding box center [670, 327] width 227 height 227
drag, startPoint x: 624, startPoint y: 315, endPoint x: 591, endPoint y: 375, distance: 68.1
click at [591, 375] on div at bounding box center [670, 327] width 227 height 227
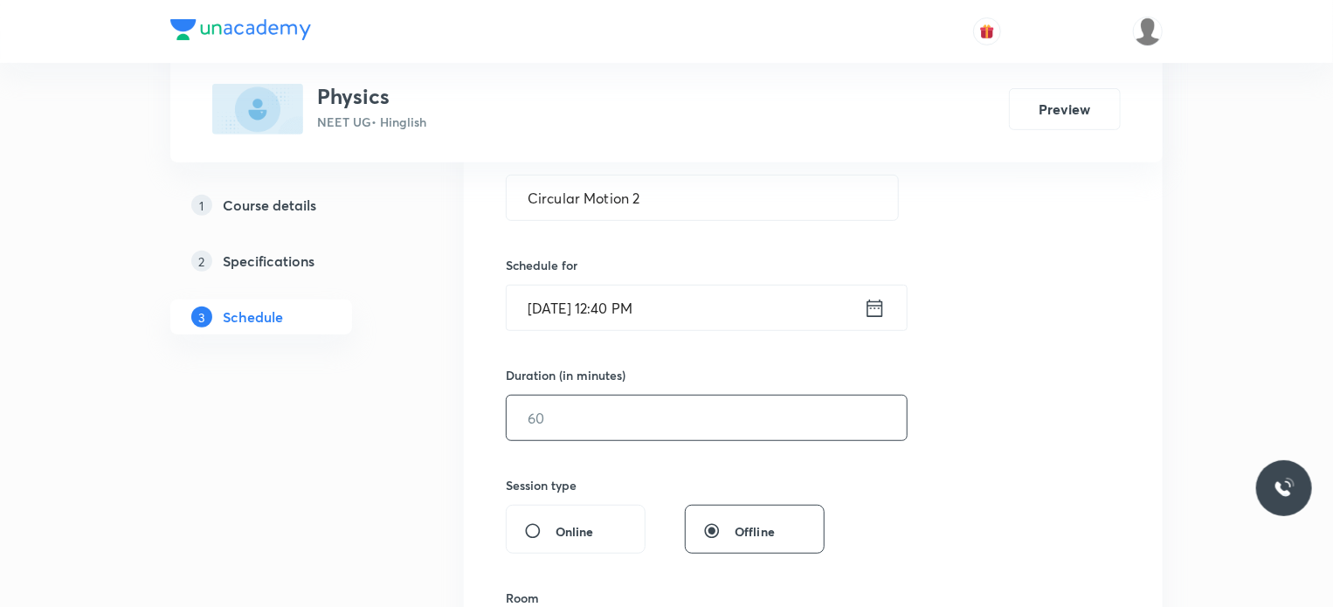
click at [574, 408] on input "text" at bounding box center [707, 418] width 400 height 45
type input "80"
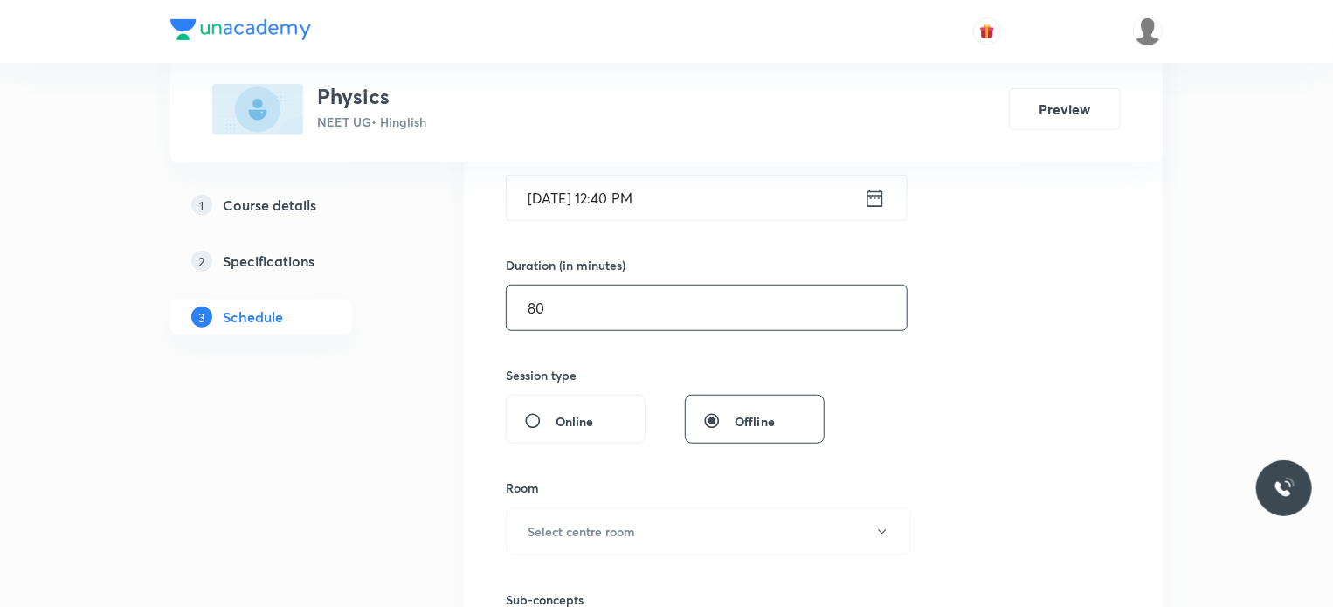
scroll to position [524, 0]
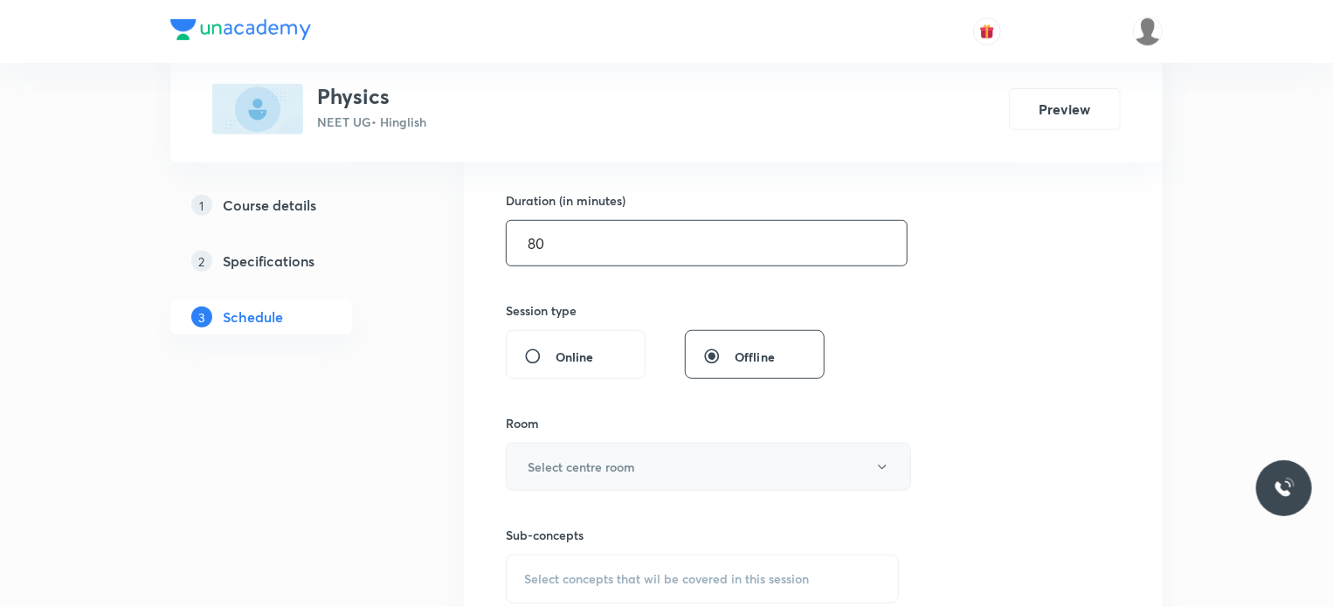
click at [607, 464] on h6 "Select centre room" at bounding box center [581, 467] width 107 height 18
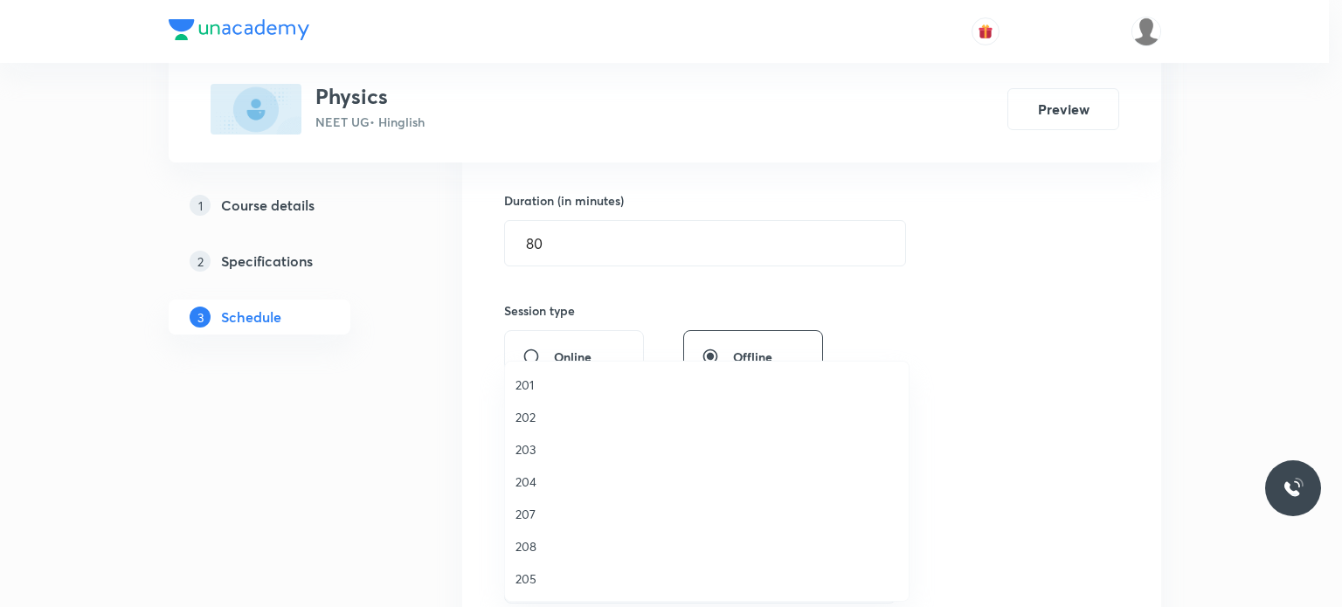
click at [564, 392] on span "201" at bounding box center [706, 385] width 383 height 18
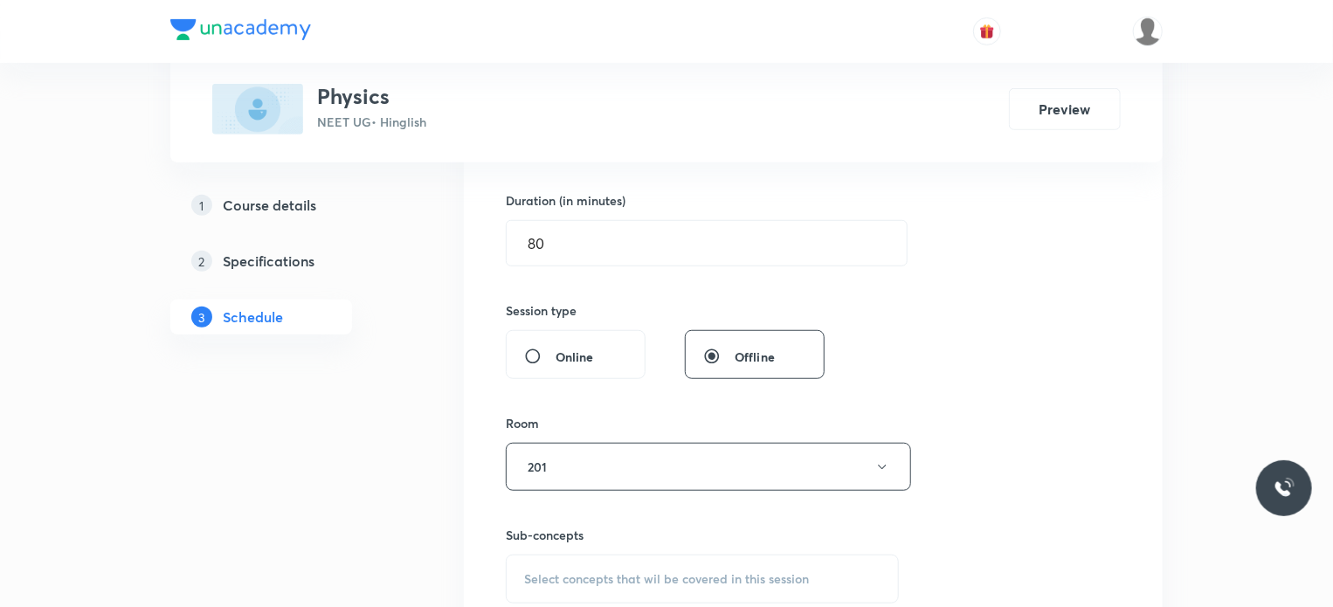
click at [640, 576] on span "Select concepts that wil be covered in this session" at bounding box center [666, 579] width 285 height 14
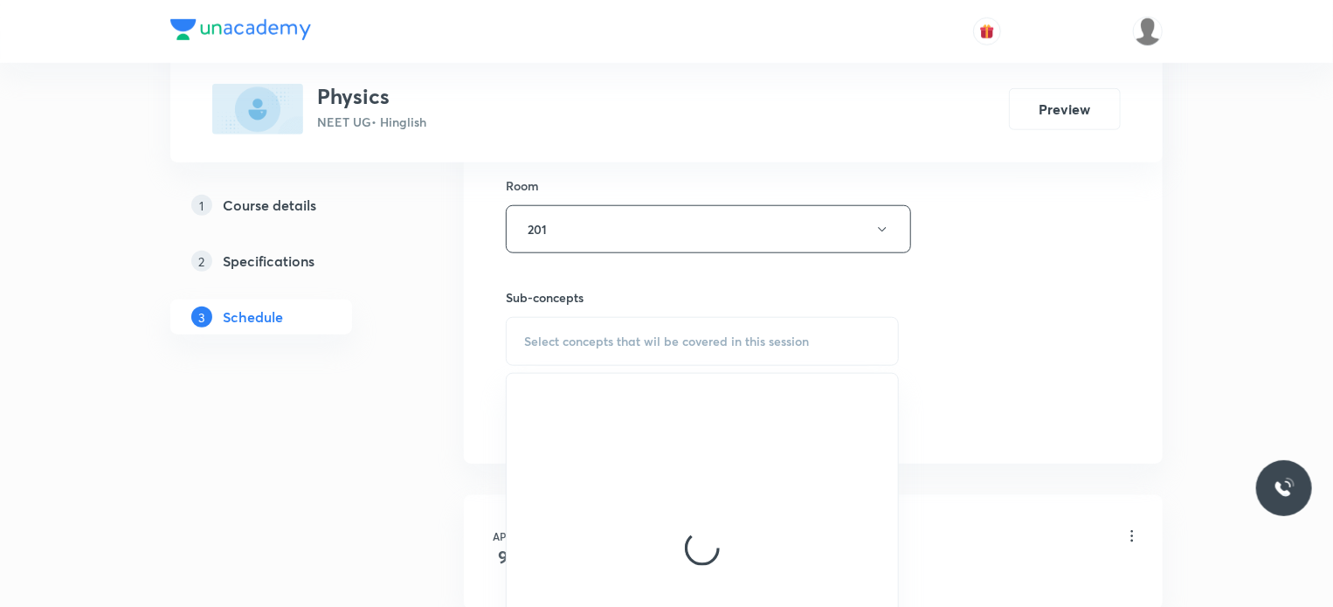
scroll to position [786, 0]
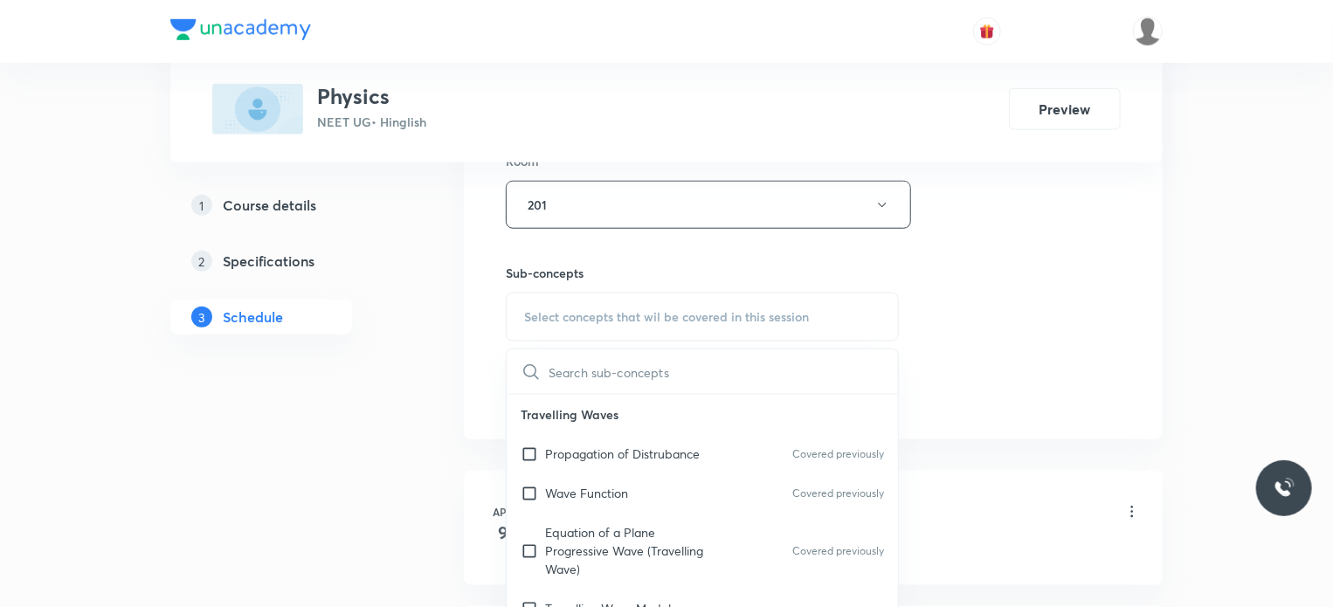
click at [662, 488] on div "Wave Function Covered previously" at bounding box center [702, 493] width 391 height 39
checkbox input "true"
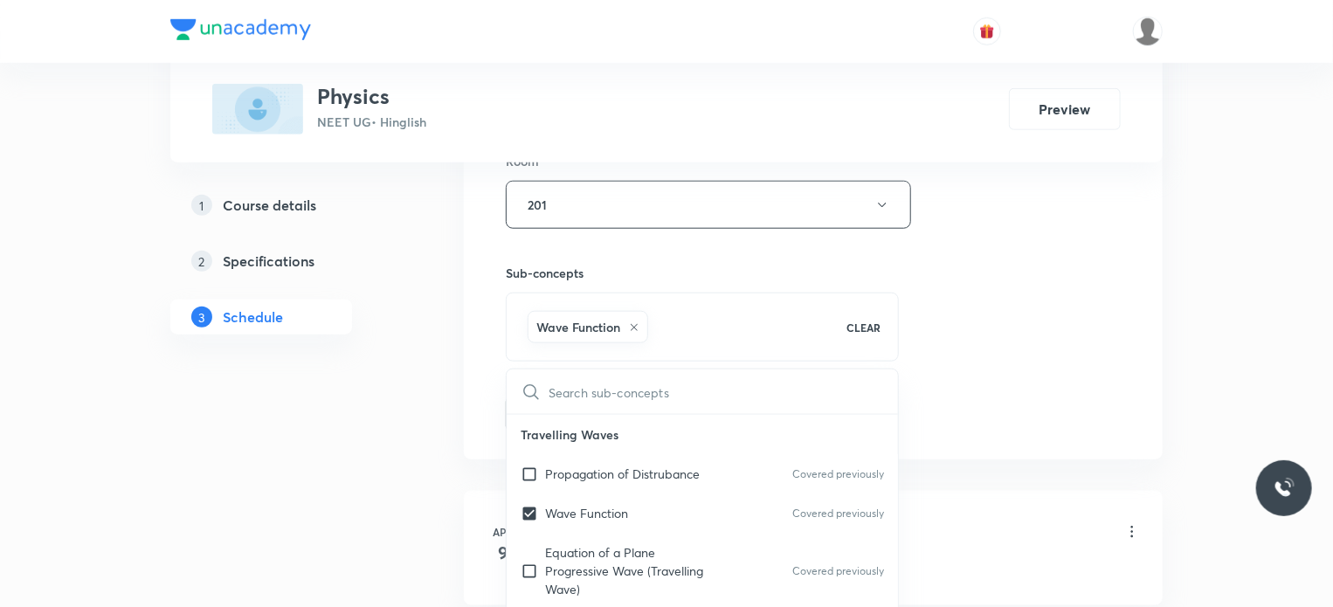
click at [1078, 310] on div "Session 93 Live class Session title 17/99 Circular Motion 2 ​ Schedule for Sep …" at bounding box center [813, 11] width 615 height 840
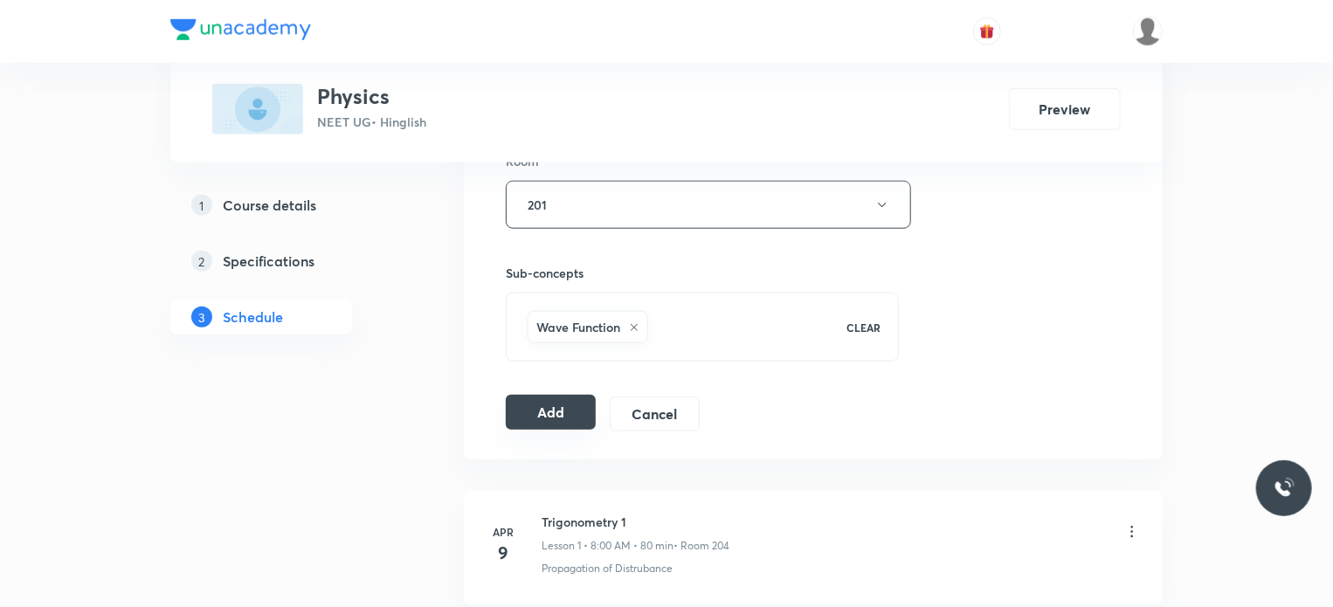
click at [539, 415] on button "Add" at bounding box center [551, 412] width 90 height 35
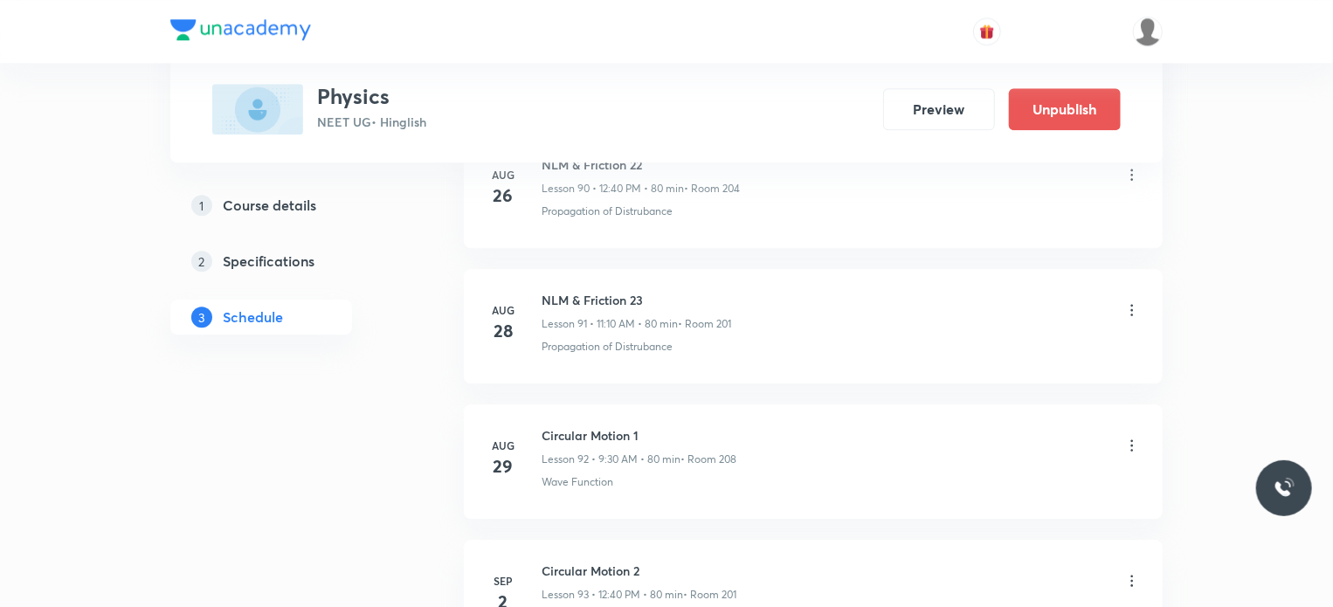
scroll to position [12552, 0]
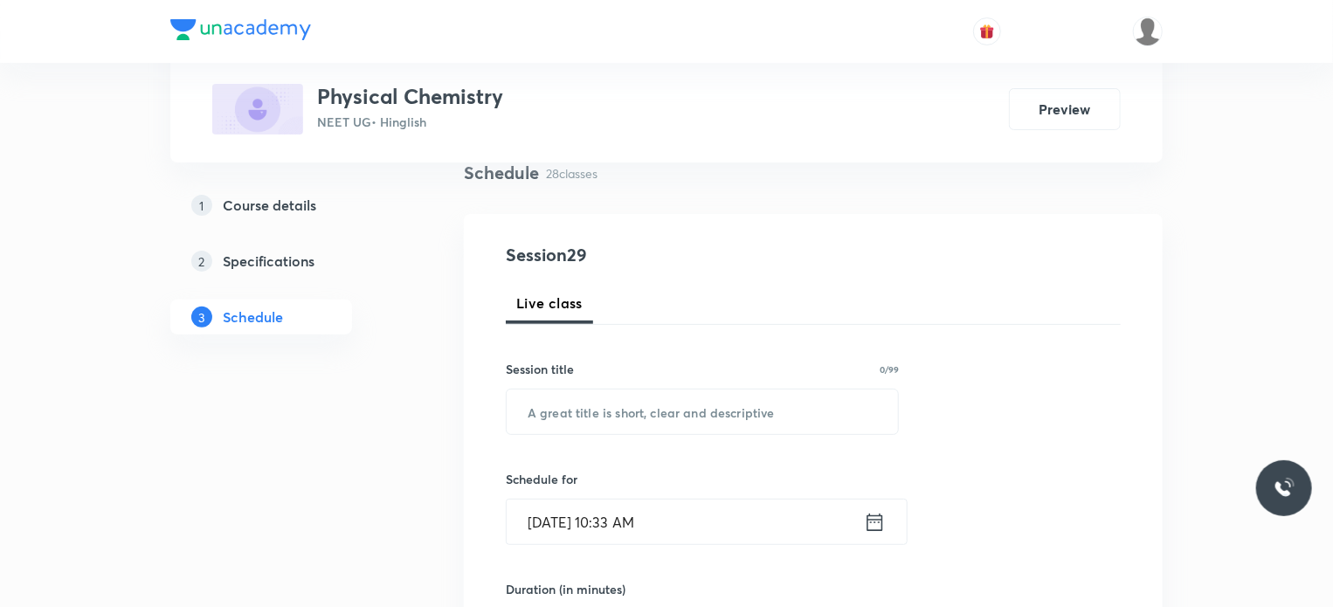
scroll to position [175, 0]
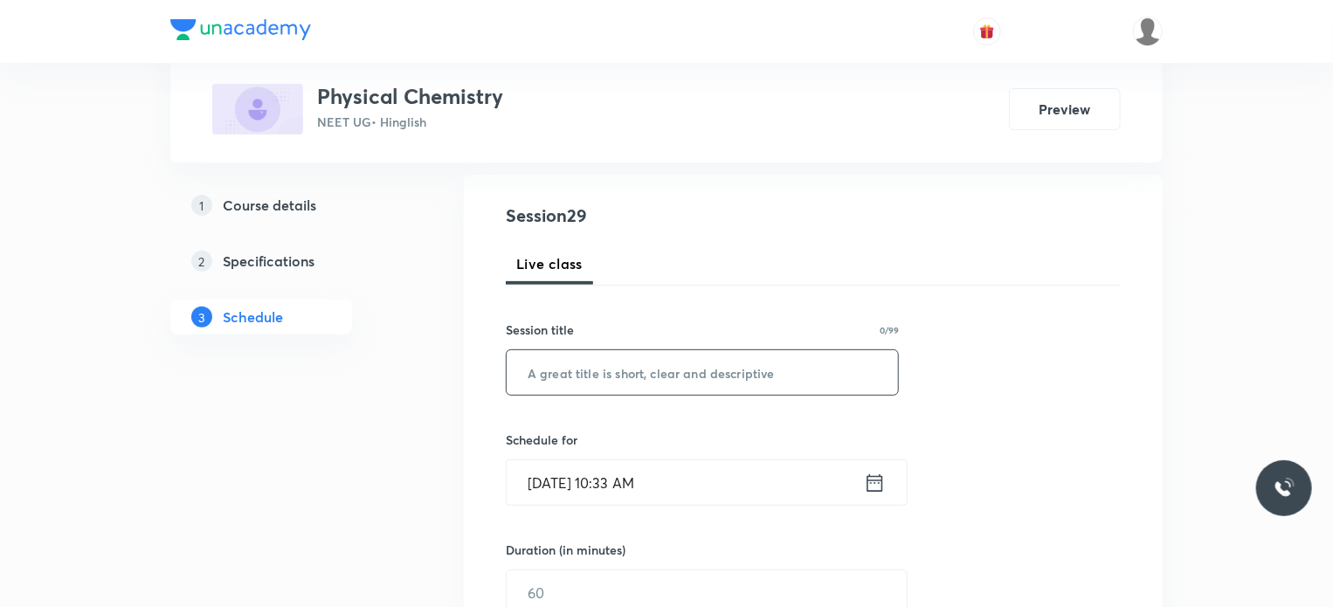
click at [706, 355] on input "text" at bounding box center [702, 372] width 391 height 45
paste input "Redox Reactions 3"
type input "Redox Reactions 4"
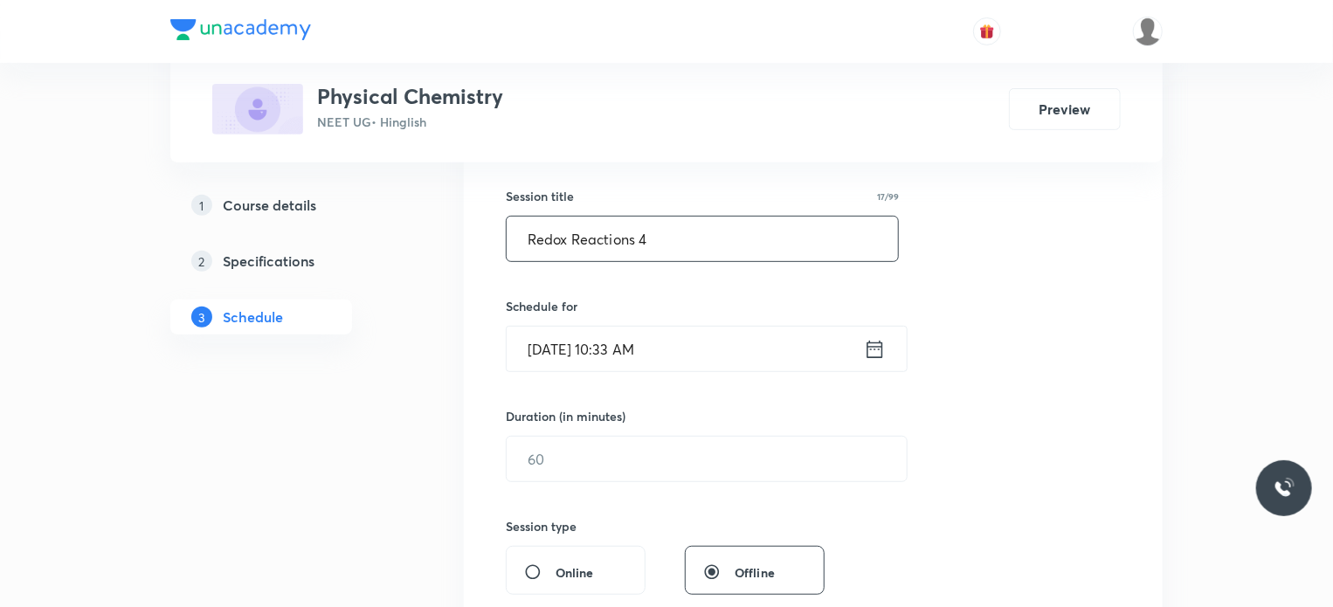
scroll to position [349, 0]
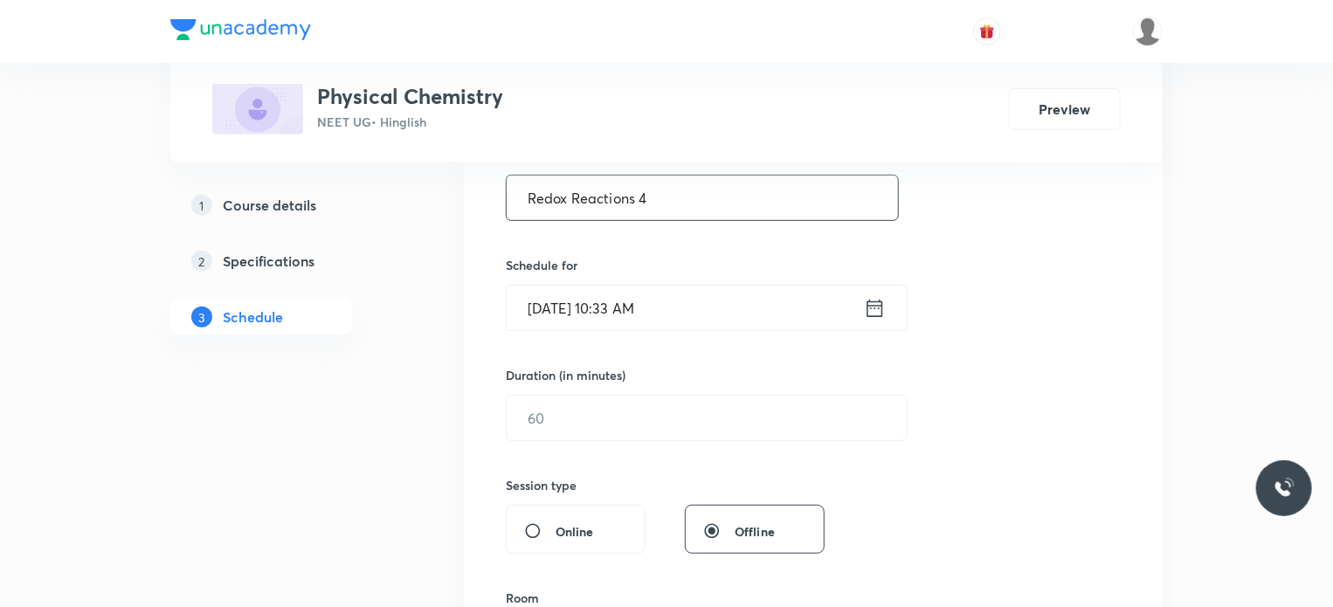
click at [699, 292] on input "Sep 2, 2025, 10:33 AM" at bounding box center [685, 308] width 357 height 45
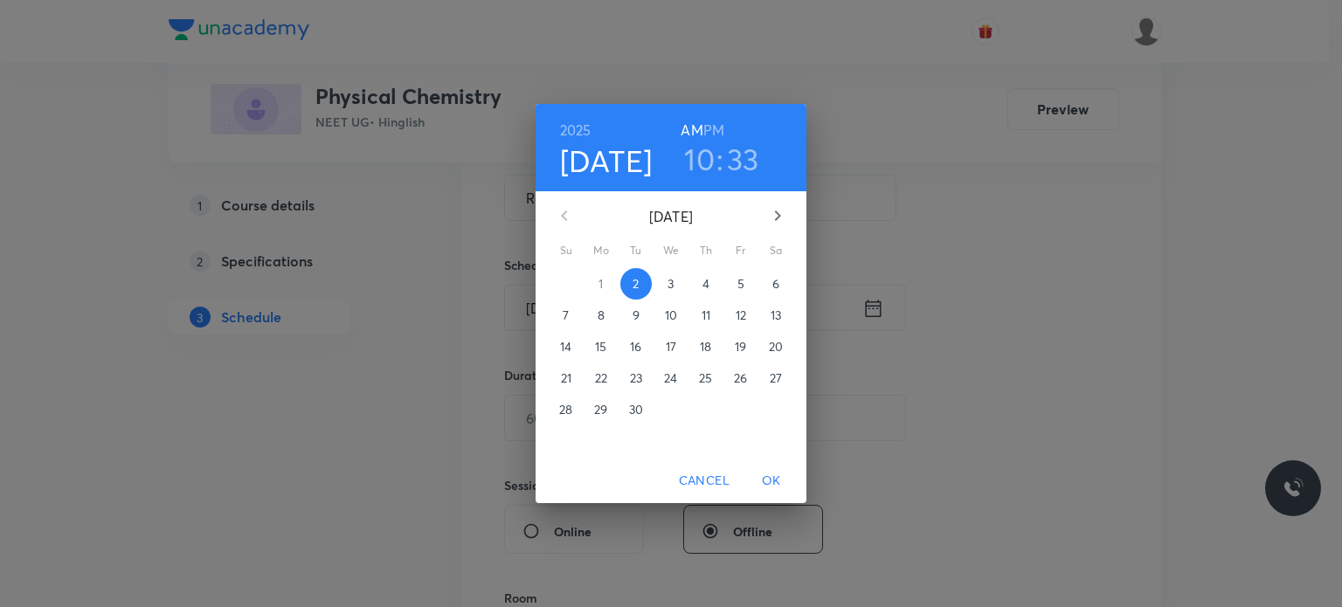
drag, startPoint x: 715, startPoint y: 114, endPoint x: 710, endPoint y: 141, distance: 26.6
click at [713, 114] on div "2025 Sep 2 10 : 33 AM PM" at bounding box center [671, 147] width 271 height 87
click at [712, 136] on h6 "PM" at bounding box center [713, 130] width 21 height 24
click at [695, 169] on h3 "10" at bounding box center [699, 159] width 31 height 37
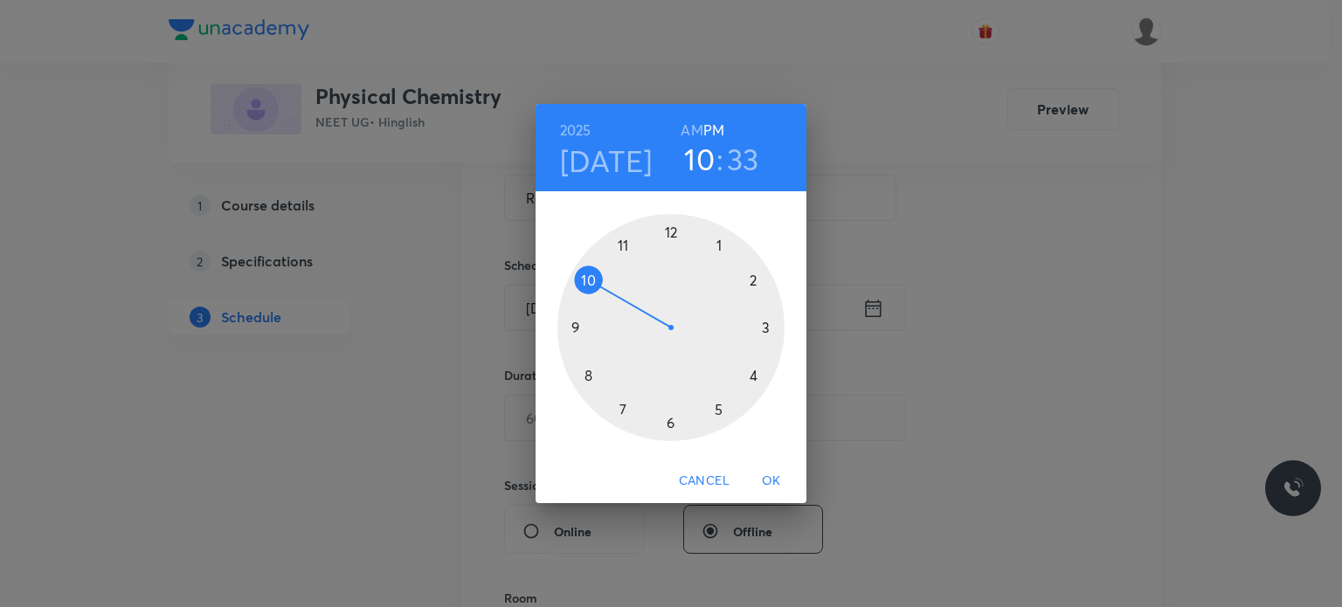
click at [675, 225] on div at bounding box center [670, 327] width 227 height 227
drag, startPoint x: 636, startPoint y: 345, endPoint x: 582, endPoint y: 376, distance: 62.2
click at [582, 376] on div at bounding box center [670, 327] width 227 height 227
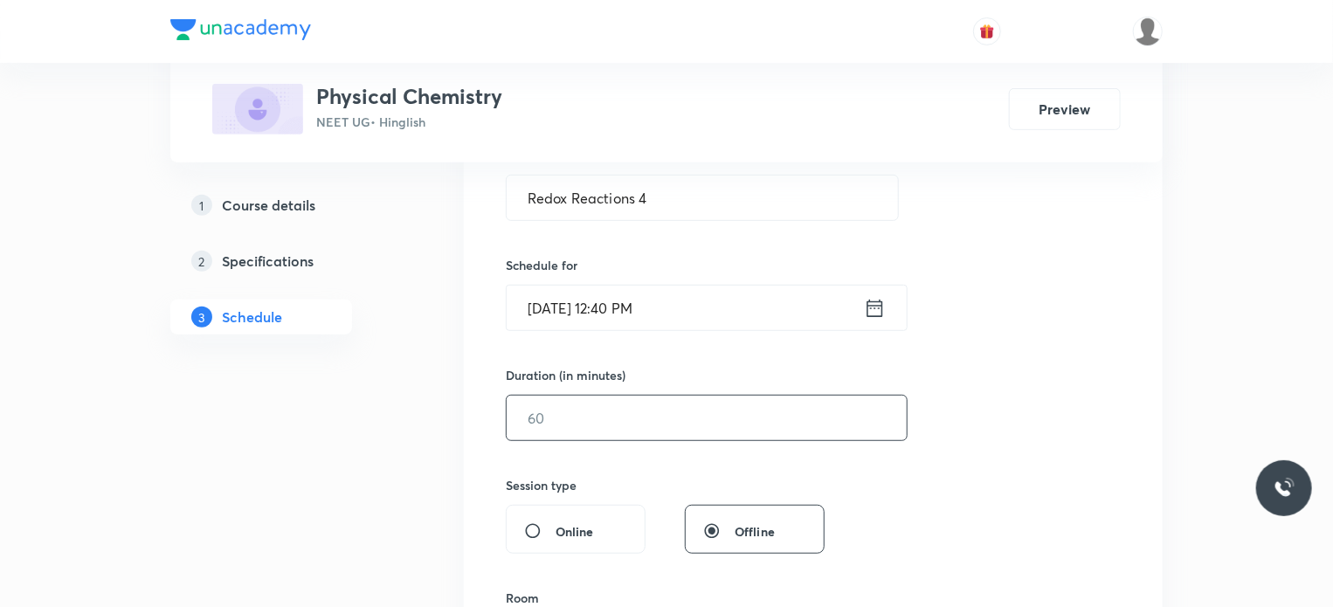
click at [552, 409] on input "text" at bounding box center [707, 418] width 400 height 45
type input "80"
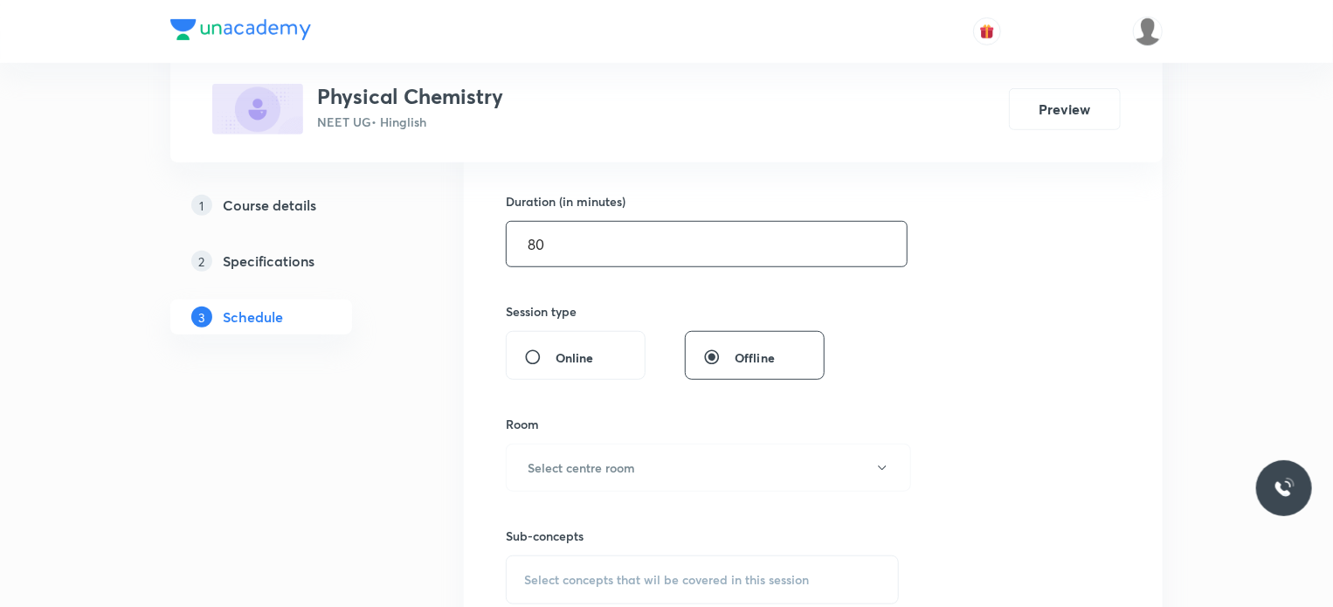
scroll to position [612, 0]
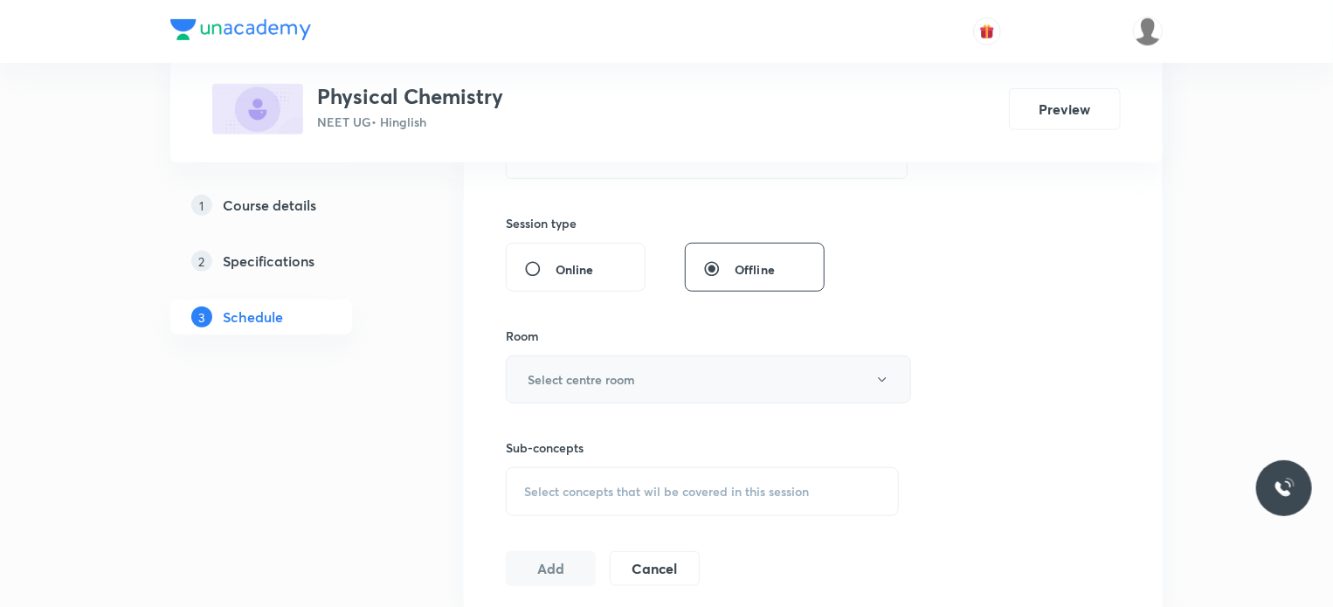
click at [641, 389] on button "Select centre room" at bounding box center [708, 380] width 405 height 48
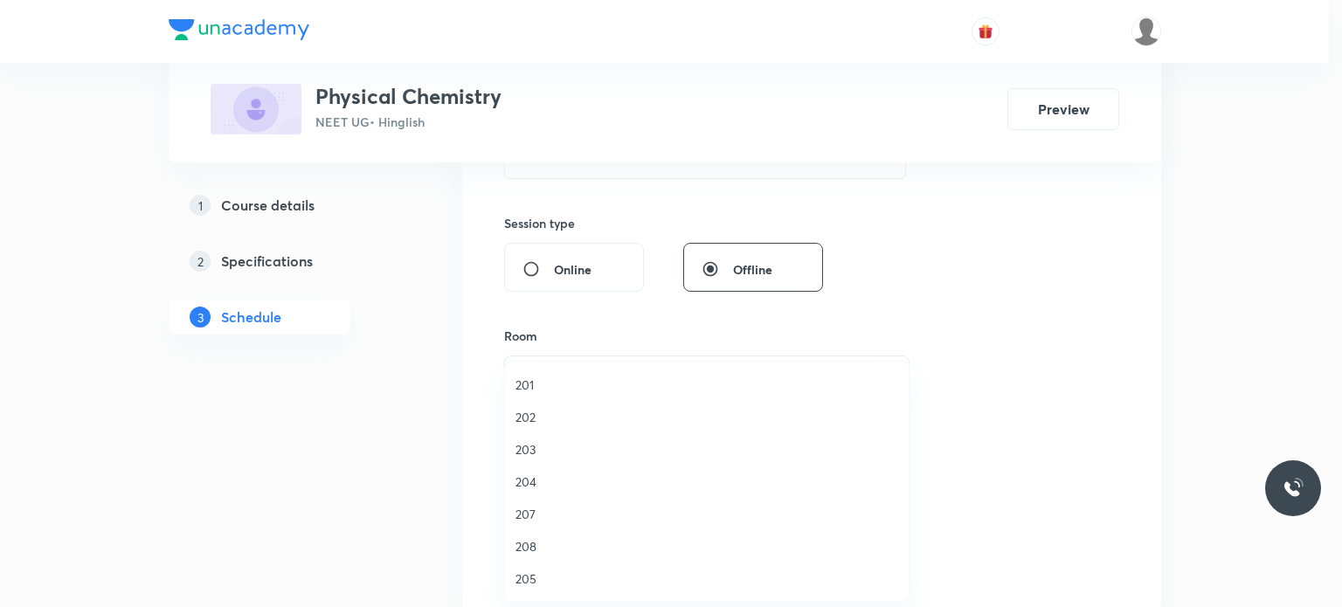
click at [574, 405] on li "202" at bounding box center [707, 417] width 404 height 32
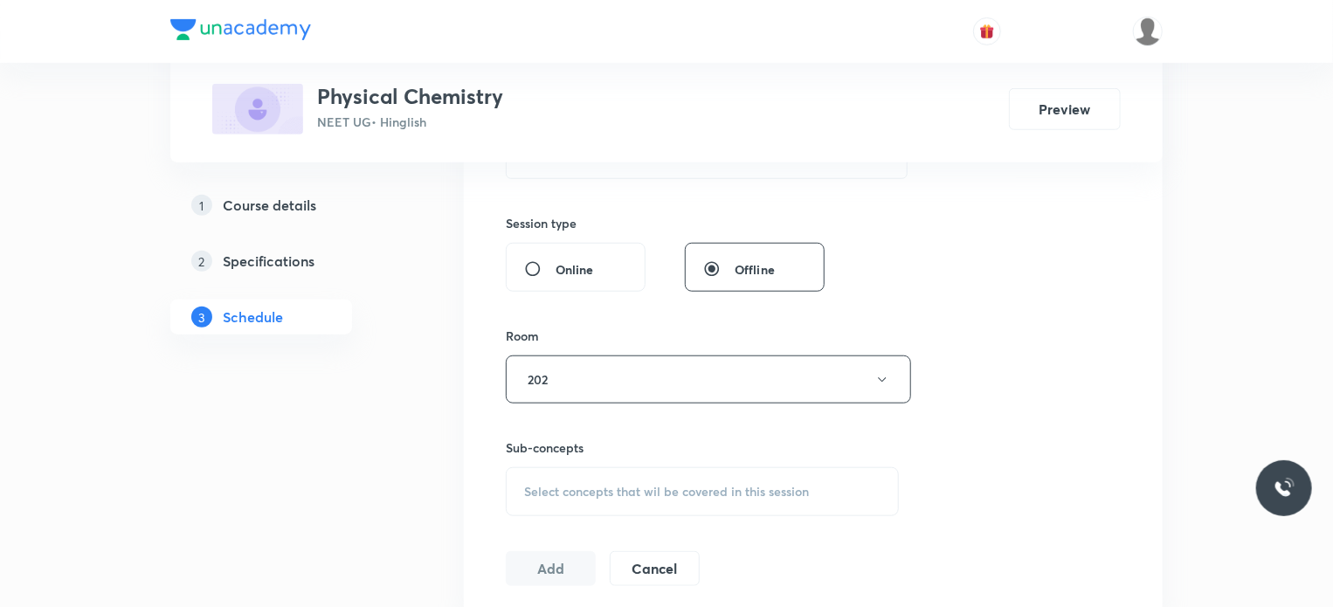
click at [587, 464] on div "Sub-concepts Select concepts that wil be covered in this session" at bounding box center [702, 478] width 393 height 78
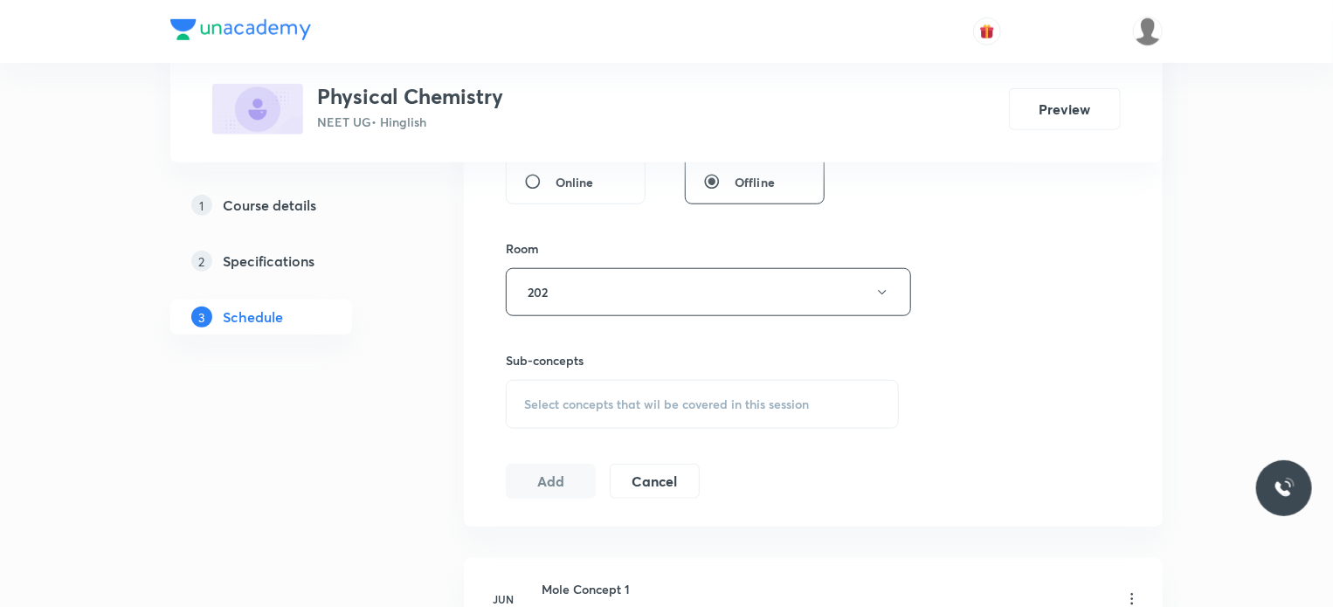
click at [655, 398] on span "Select concepts that wil be covered in this session" at bounding box center [666, 405] width 285 height 14
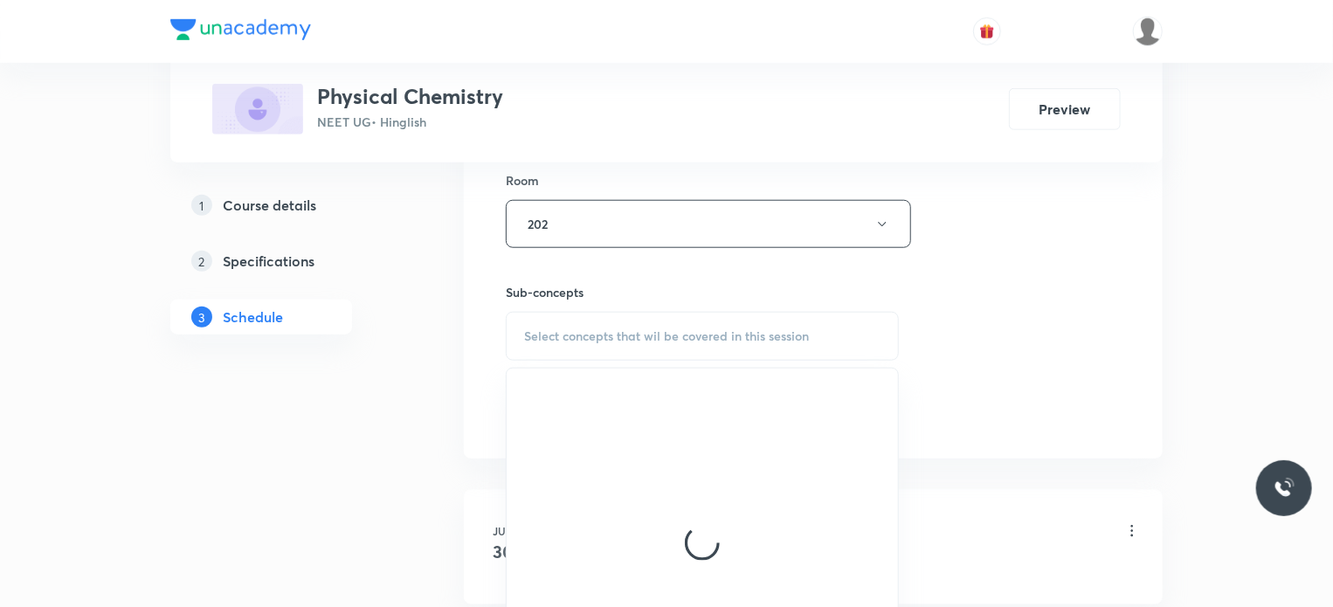
scroll to position [786, 0]
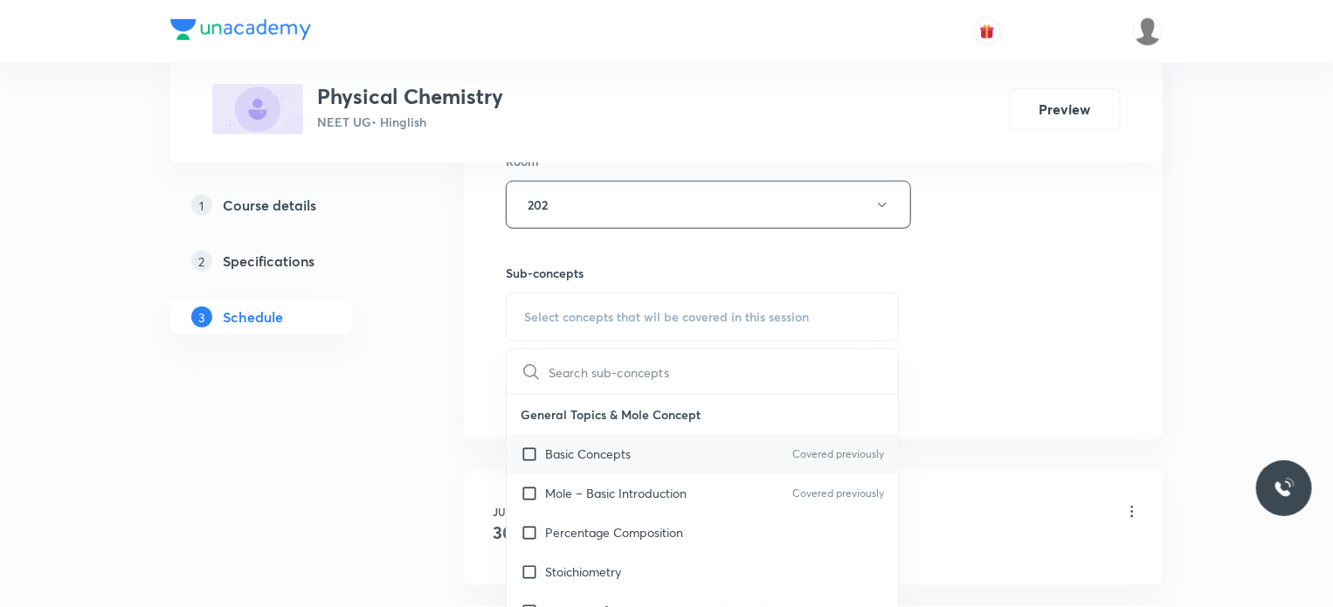
click at [630, 449] on p "Basic Concepts" at bounding box center [588, 454] width 86 height 18
checkbox input "true"
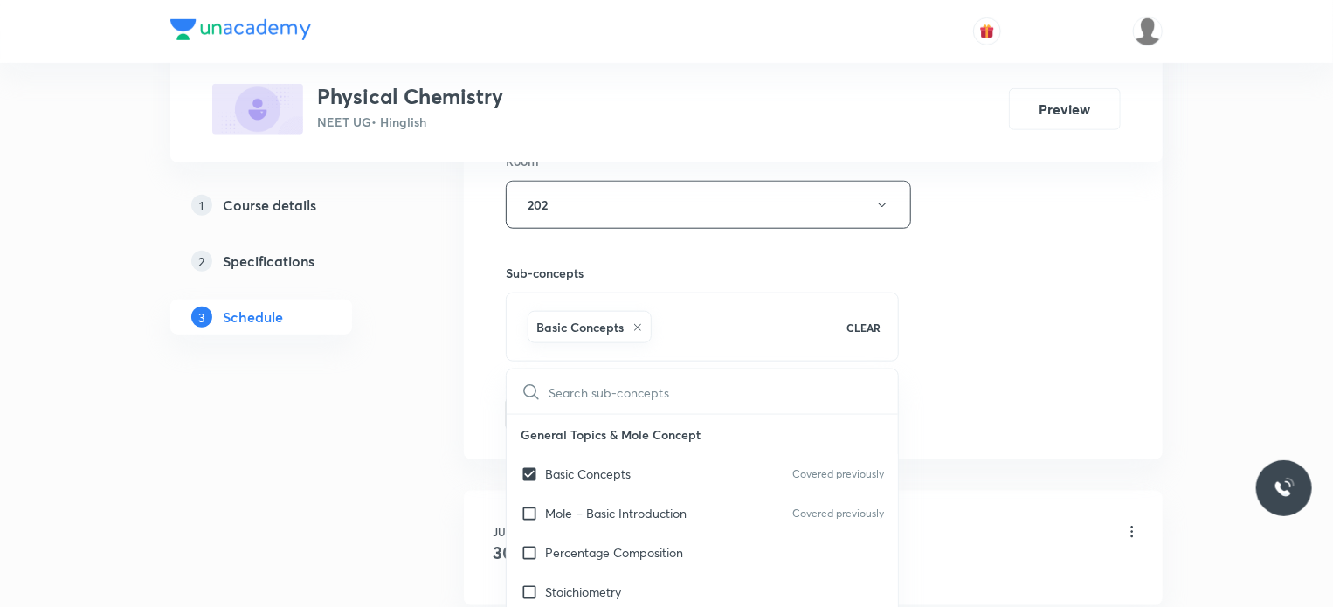
click at [1027, 389] on div "Session 29 Live class Session title 17/99 Redox Reactions 4 ​ Schedule for Sep …" at bounding box center [813, 11] width 615 height 840
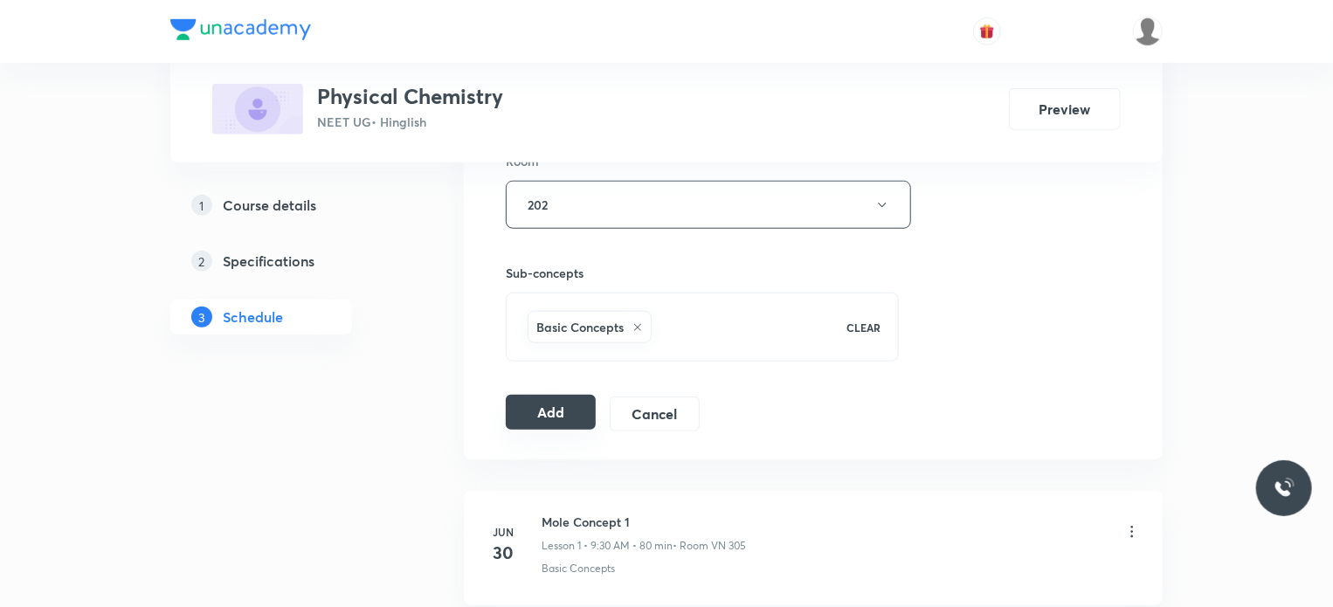
click at [576, 401] on button "Add" at bounding box center [551, 412] width 90 height 35
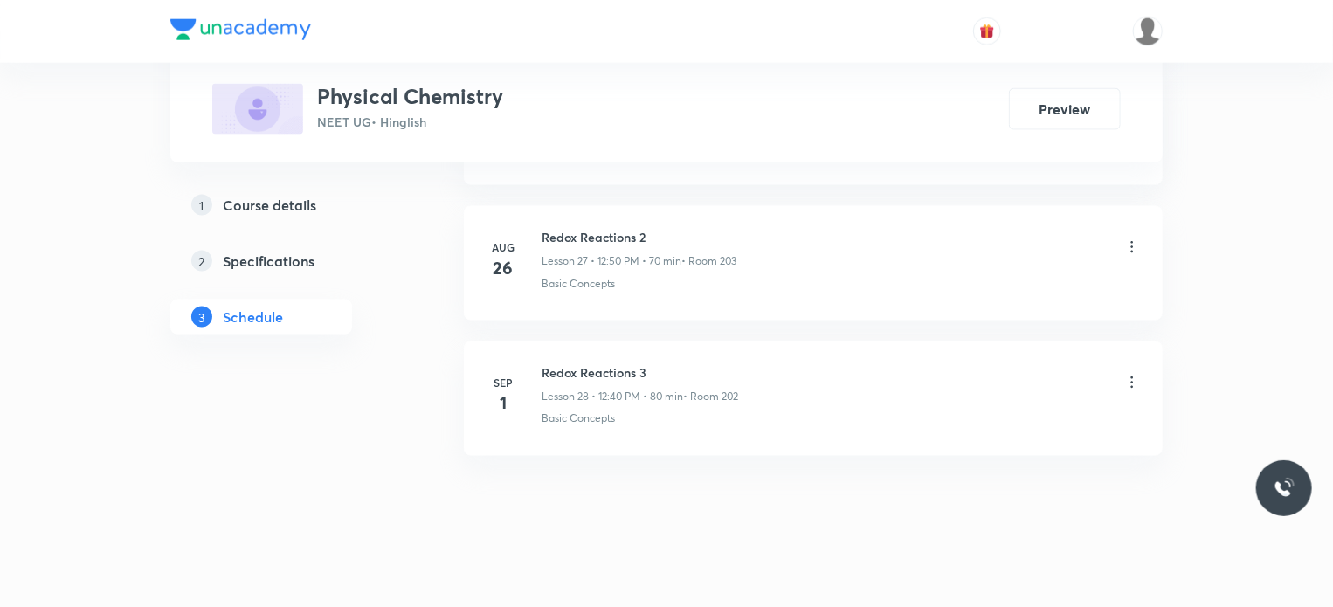
click at [612, 364] on h6 "Redox Reactions 3" at bounding box center [640, 372] width 197 height 18
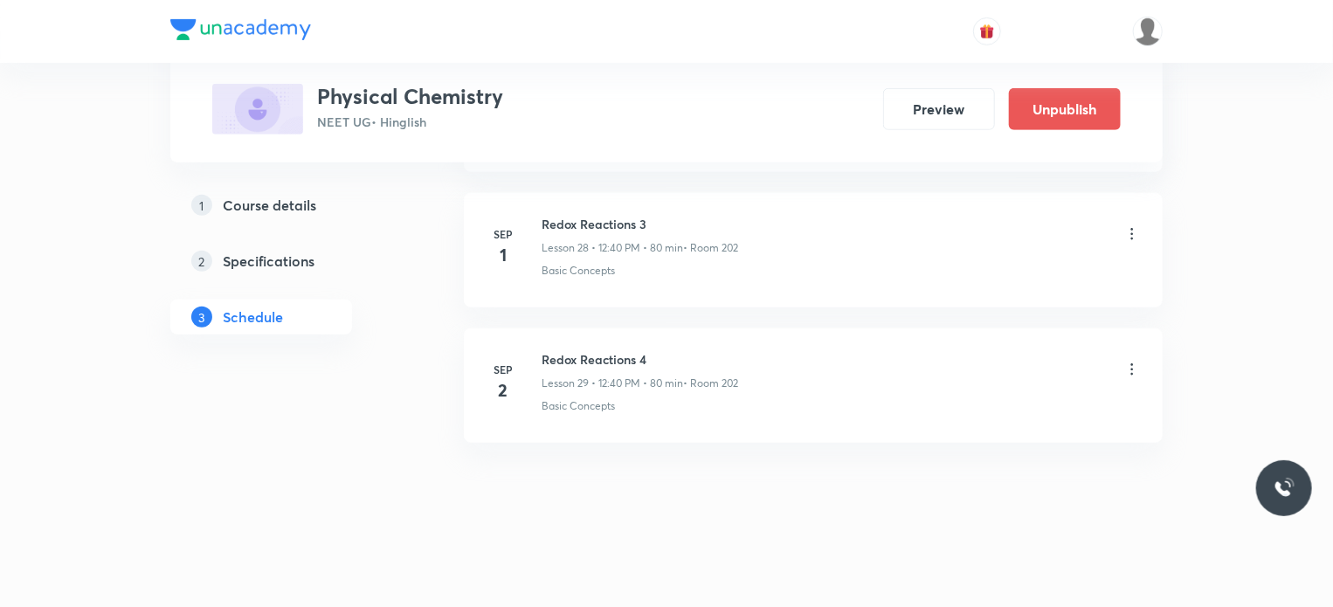
scroll to position [3907, 0]
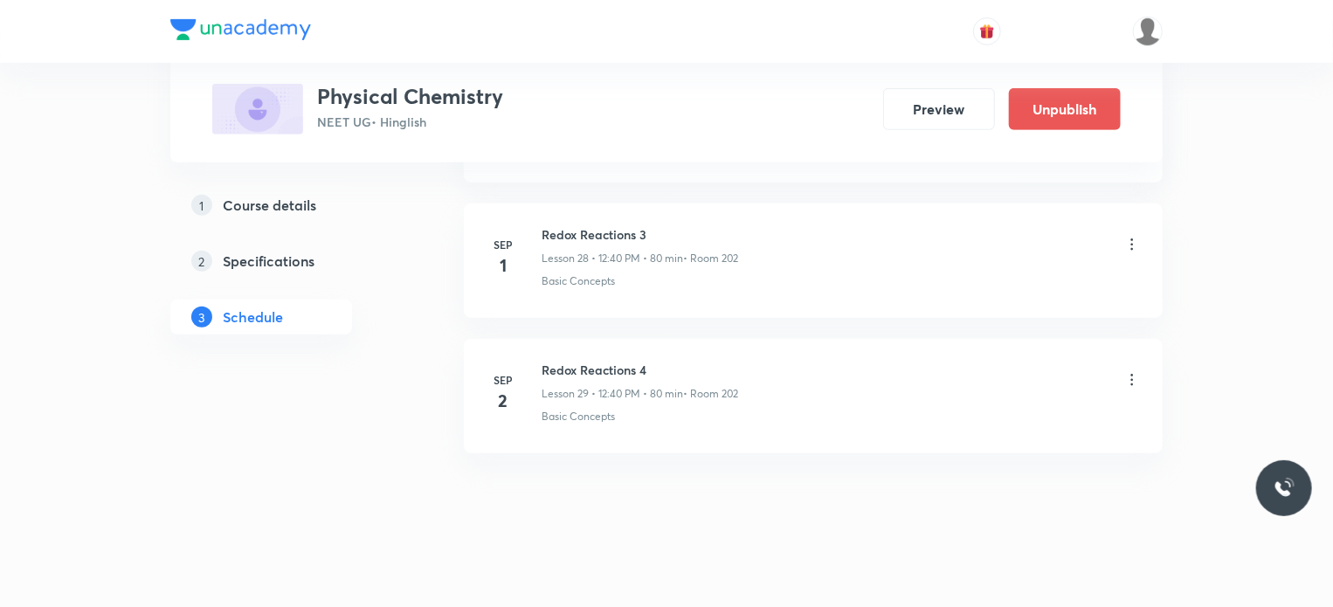
click at [280, 212] on h5 "Course details" at bounding box center [269, 205] width 93 height 21
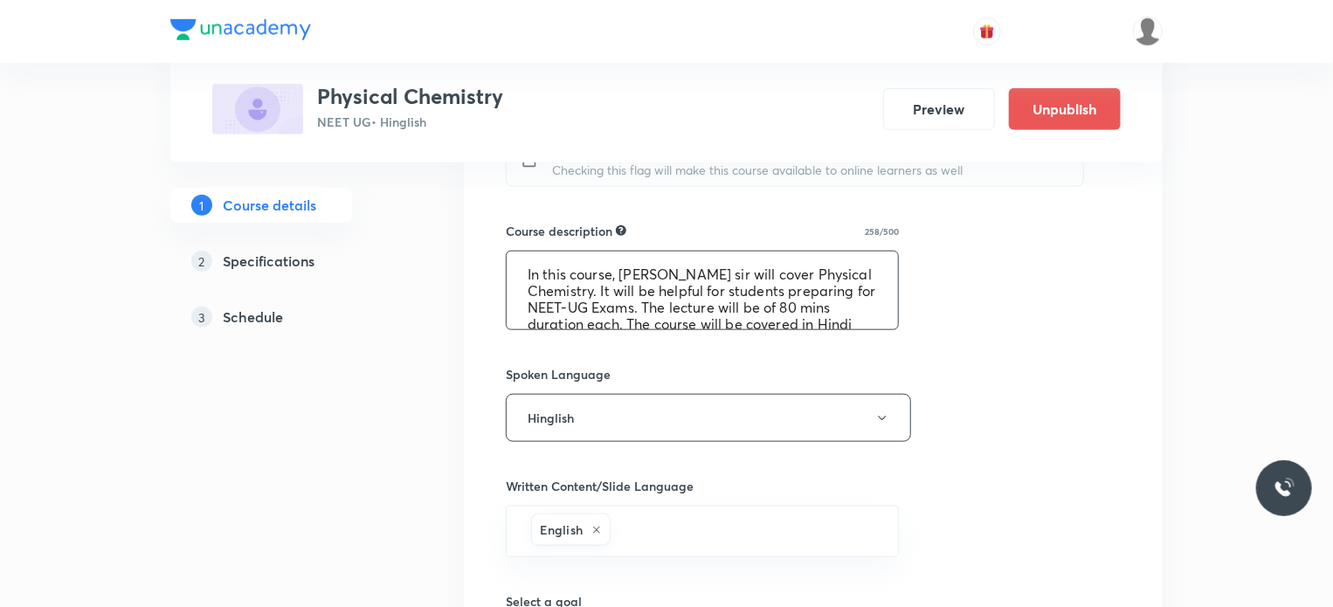
scroll to position [50, 0]
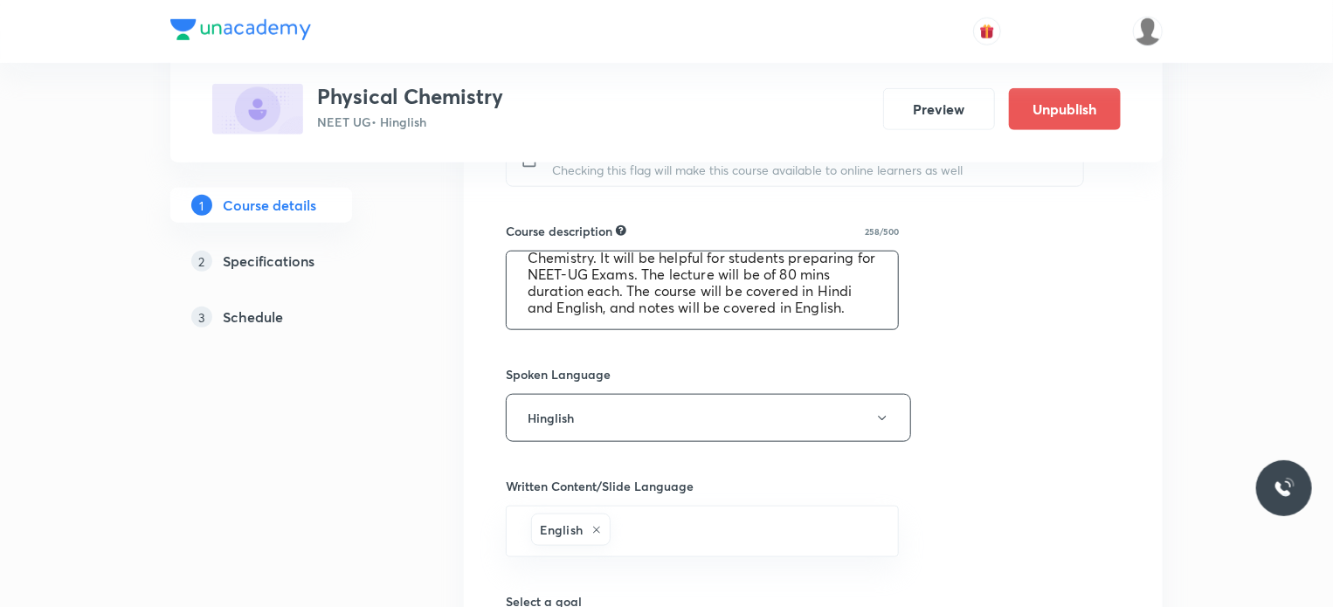
drag, startPoint x: 521, startPoint y: 270, endPoint x: 839, endPoint y: 316, distance: 321.4
click at [839, 316] on textarea "In this course, [PERSON_NAME] sir will cover Physical Chemistry. It will be hel…" at bounding box center [702, 291] width 391 height 78
click at [263, 317] on h5 "Schedule" at bounding box center [253, 317] width 60 height 21
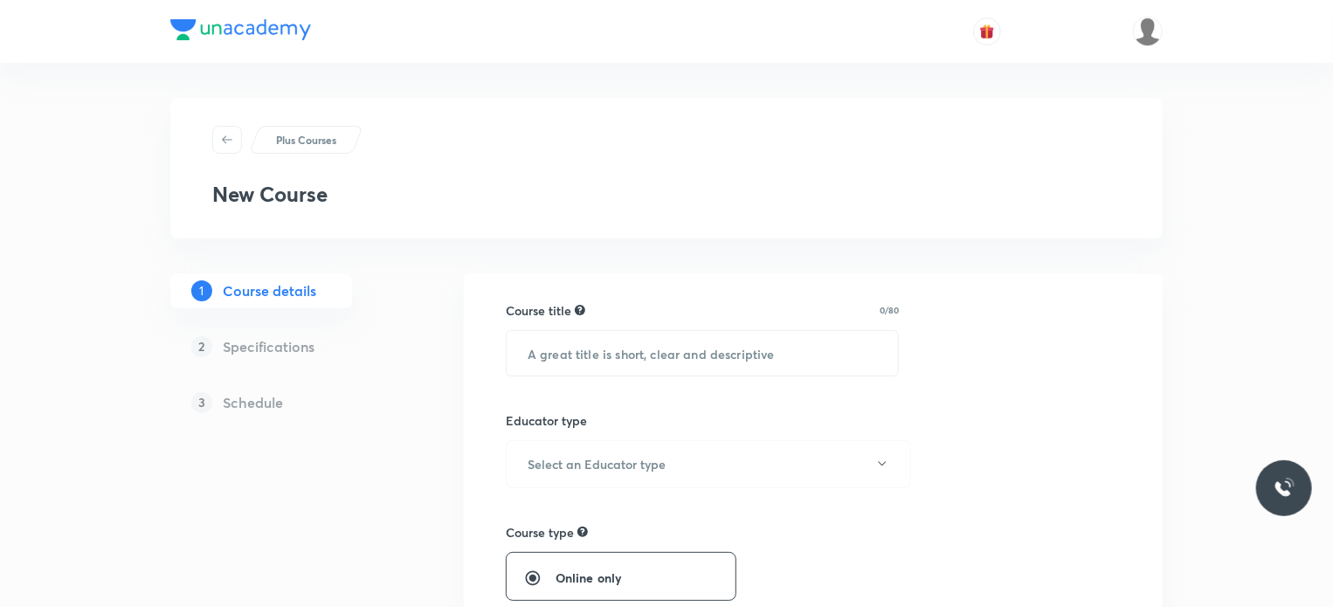
scroll to position [93, 0]
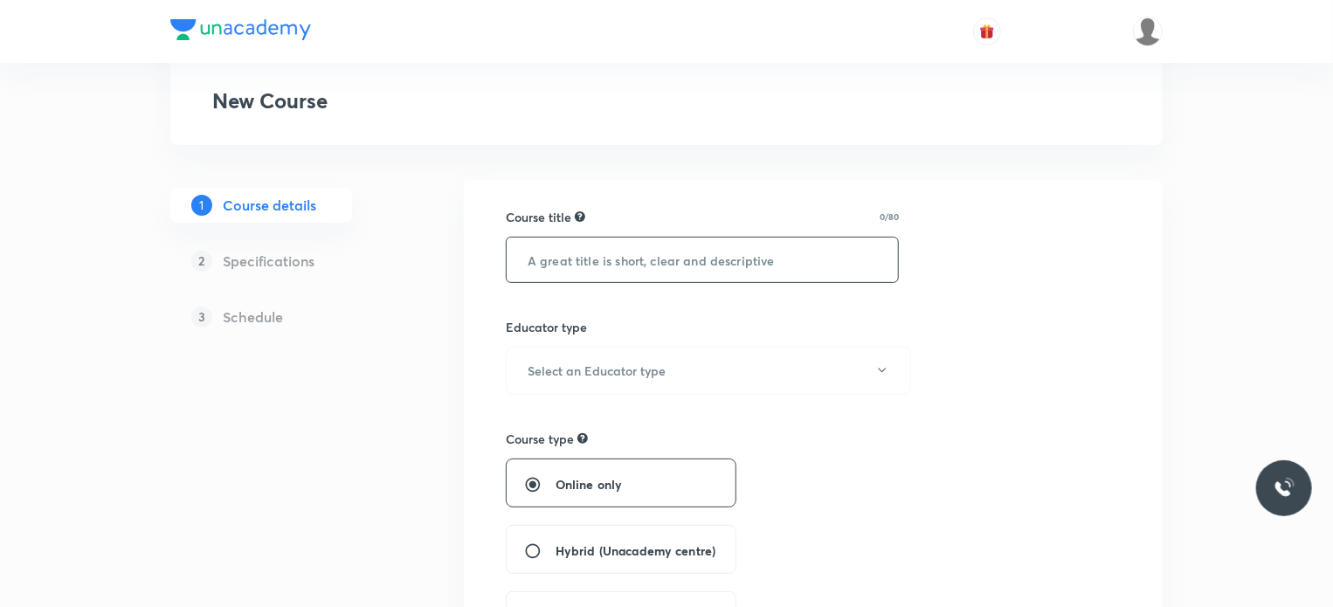
click at [758, 238] on input "text" at bounding box center [702, 260] width 391 height 45
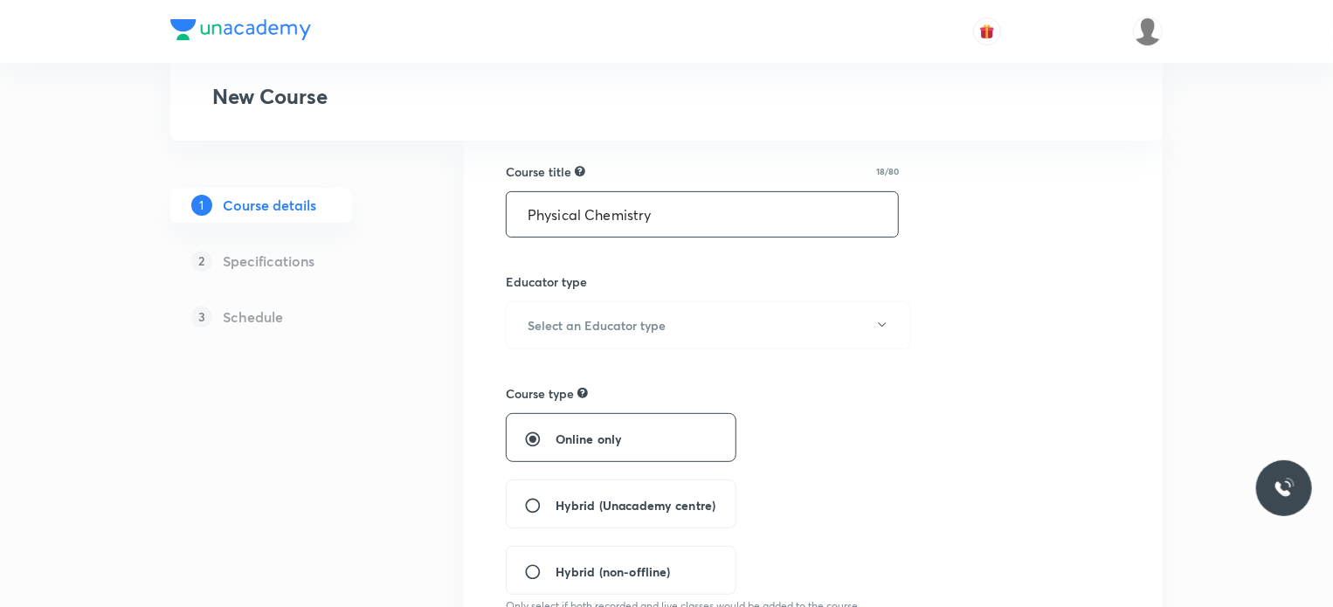
scroll to position [181, 0]
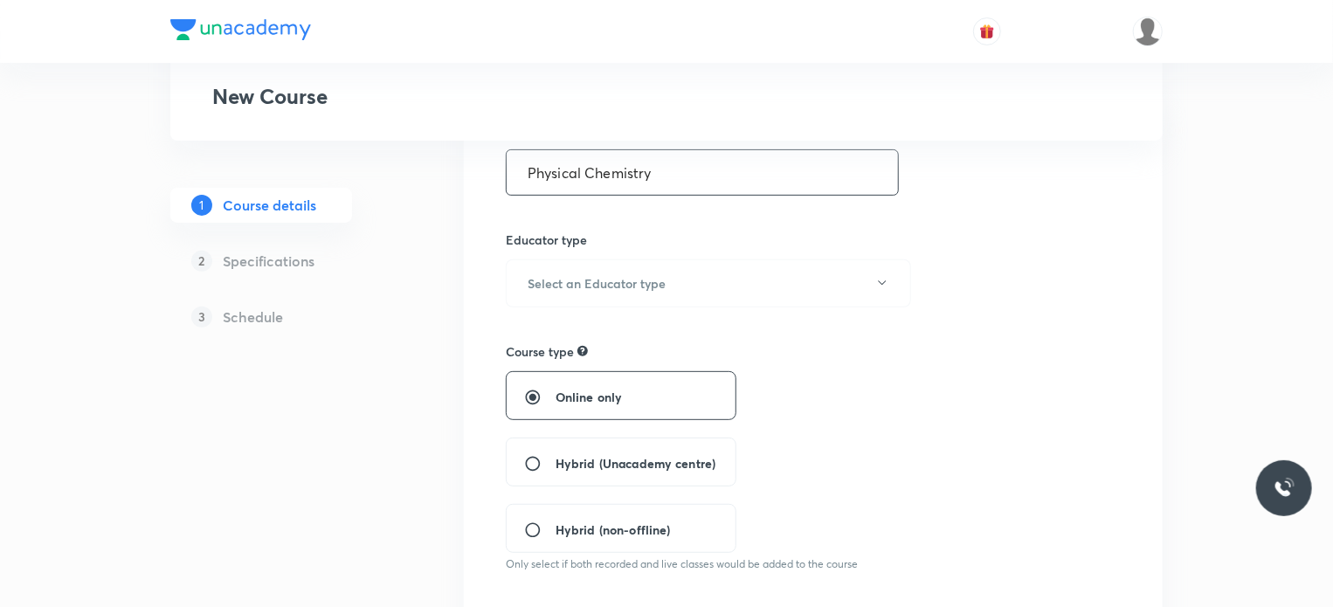
type input "Physical Chemistry"
click at [654, 256] on div "Educator type Select an Educator type" at bounding box center [702, 269] width 393 height 77
drag, startPoint x: 648, startPoint y: 312, endPoint x: 654, endPoint y: 299, distance: 14.1
click at [663, 266] on button "Select an Educator type" at bounding box center [708, 283] width 405 height 48
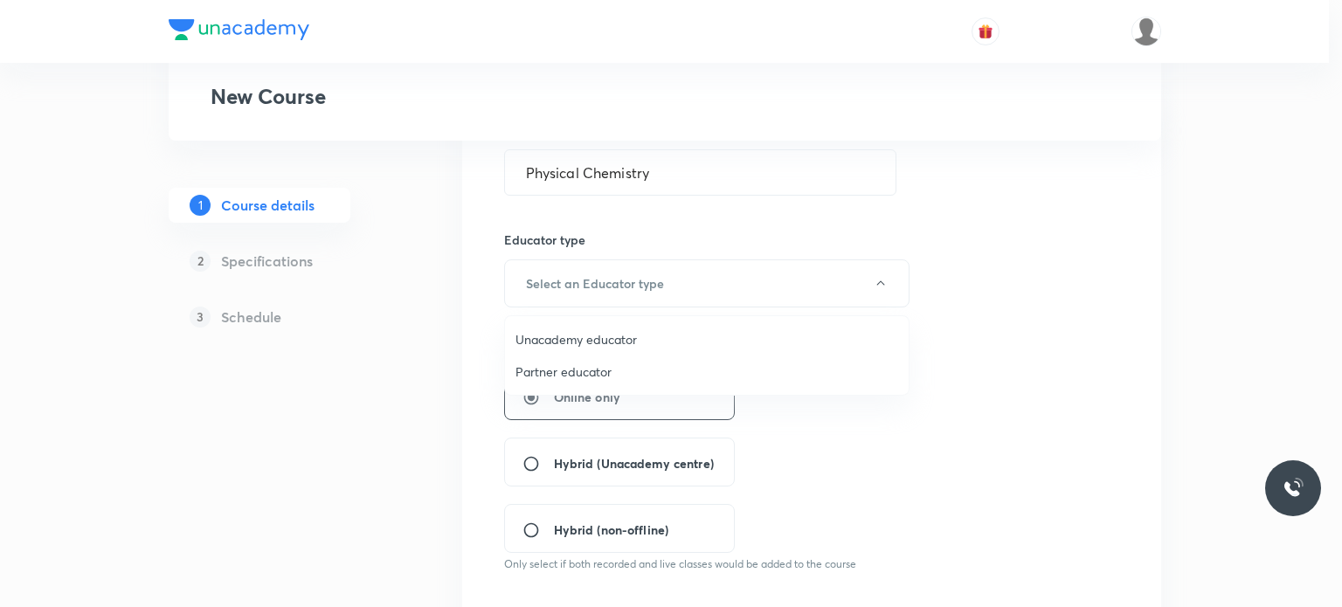
click at [610, 331] on span "Unacademy educator" at bounding box center [706, 339] width 383 height 18
radio input "false"
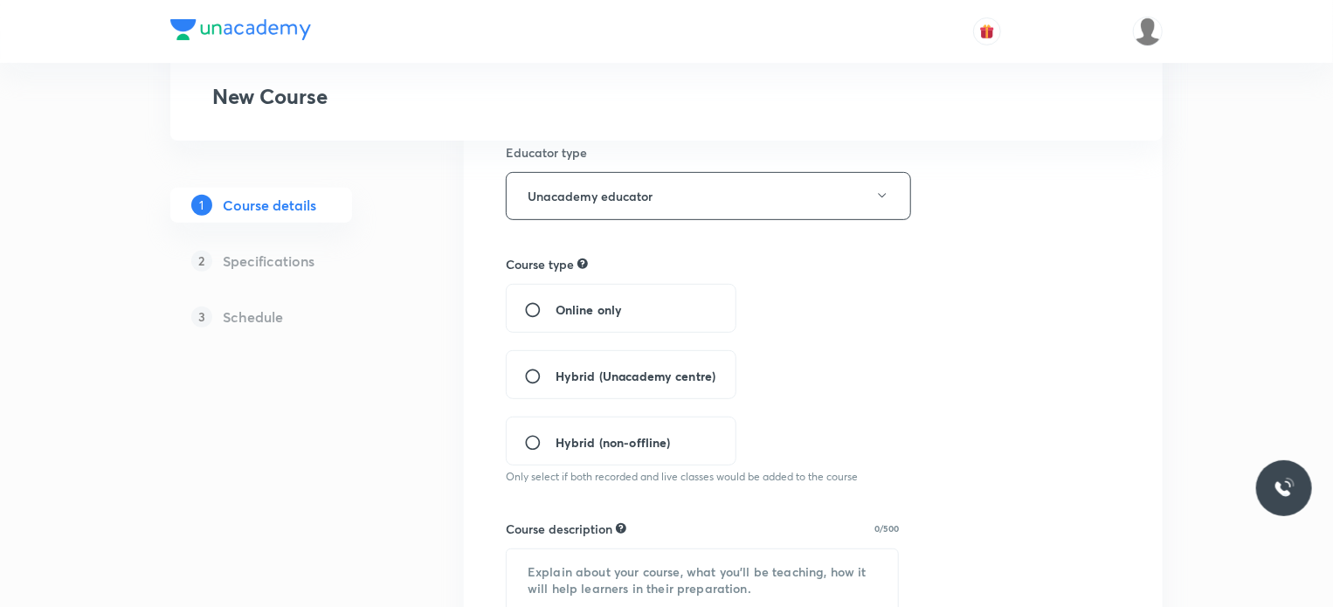
click at [563, 374] on span "Hybrid (Unacademy centre)" at bounding box center [636, 376] width 160 height 18
click at [556, 374] on input "Hybrid (Unacademy centre)" at bounding box center [539, 376] width 31 height 17
radio input "true"
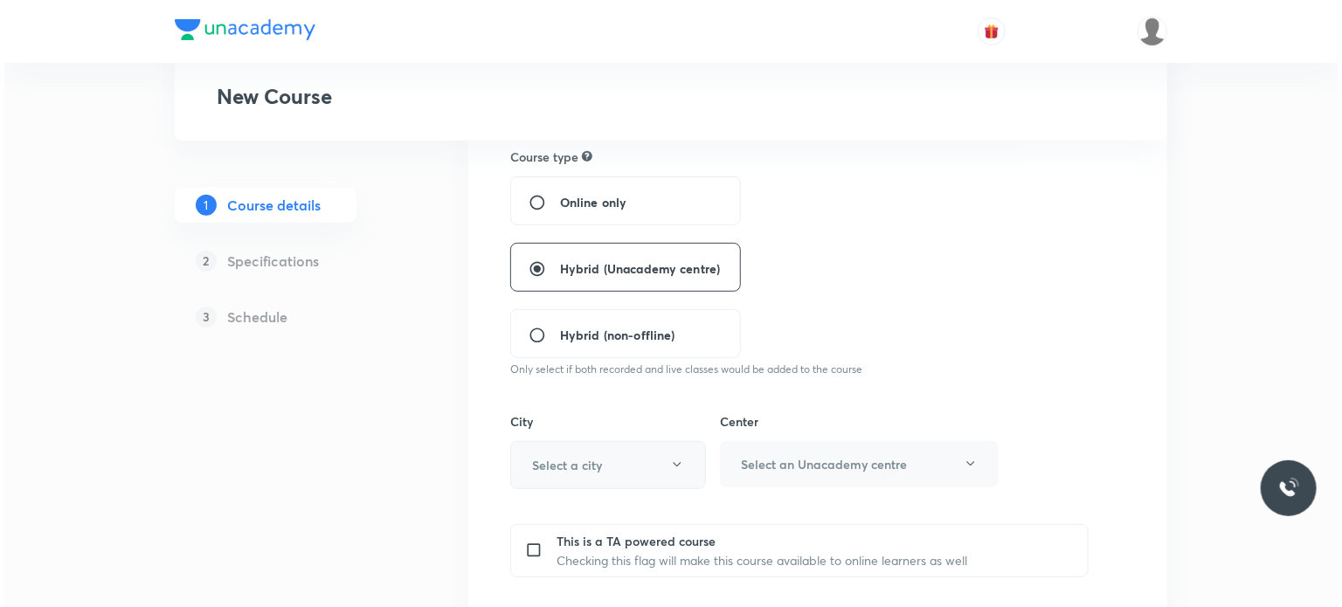
scroll to position [443, 0]
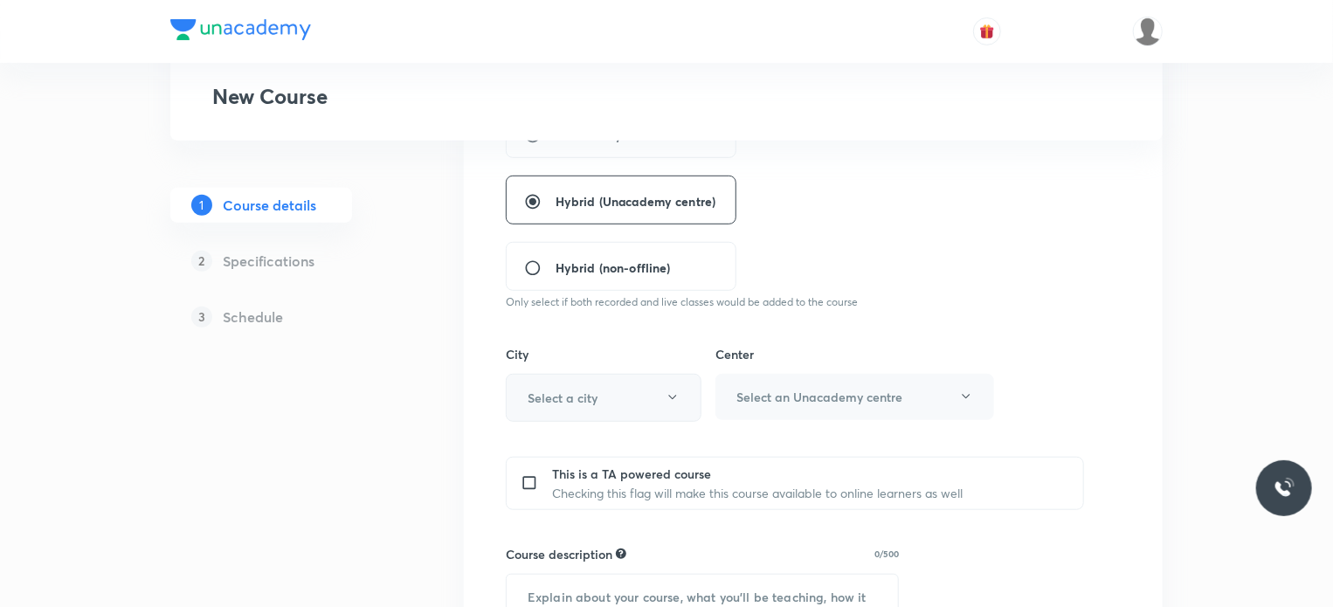
click at [568, 394] on h6 "Select a city" at bounding box center [563, 398] width 70 height 18
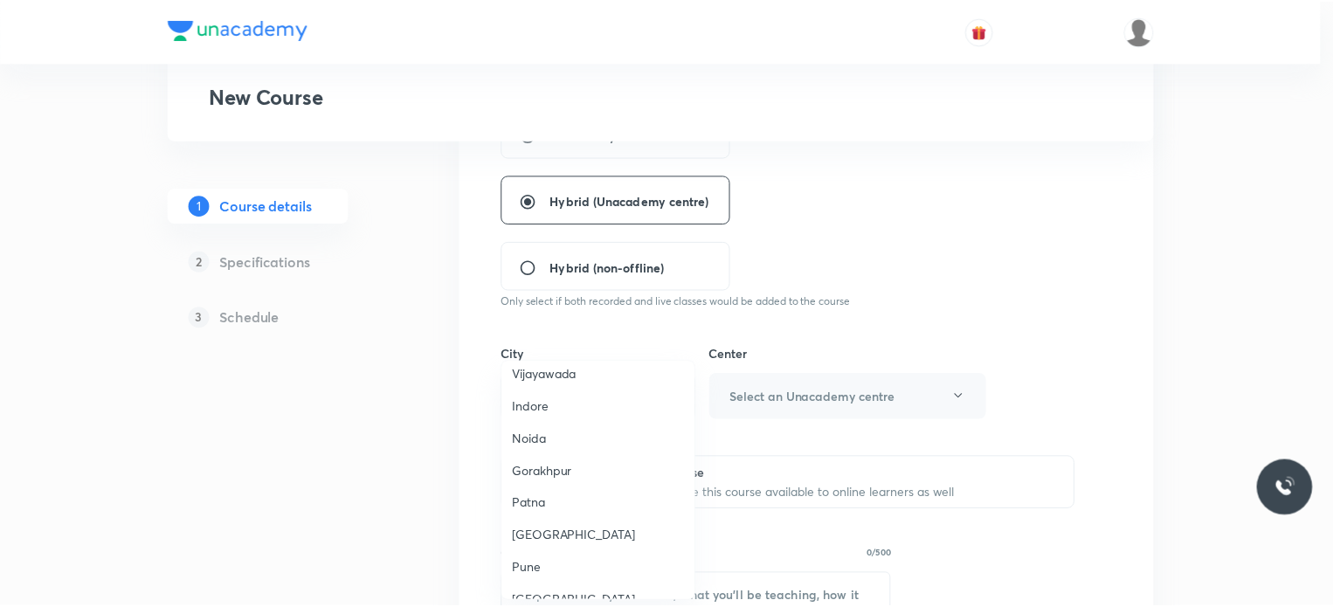
scroll to position [1209, 0]
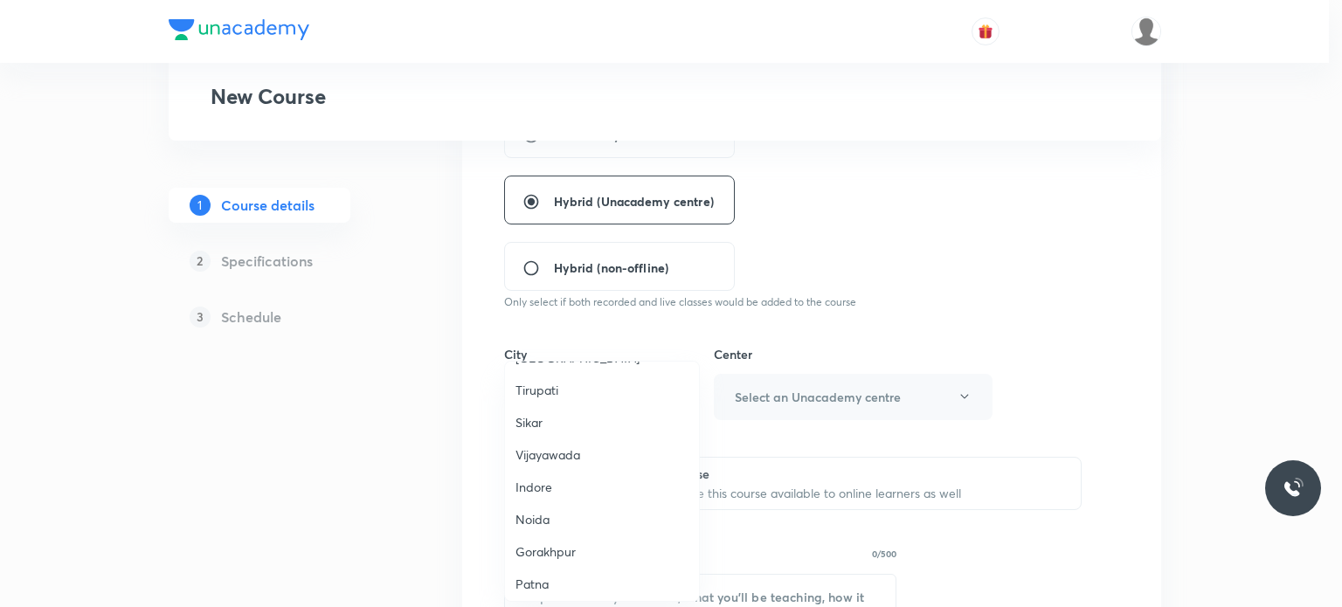
click at [563, 478] on span "Indore" at bounding box center [601, 487] width 173 height 18
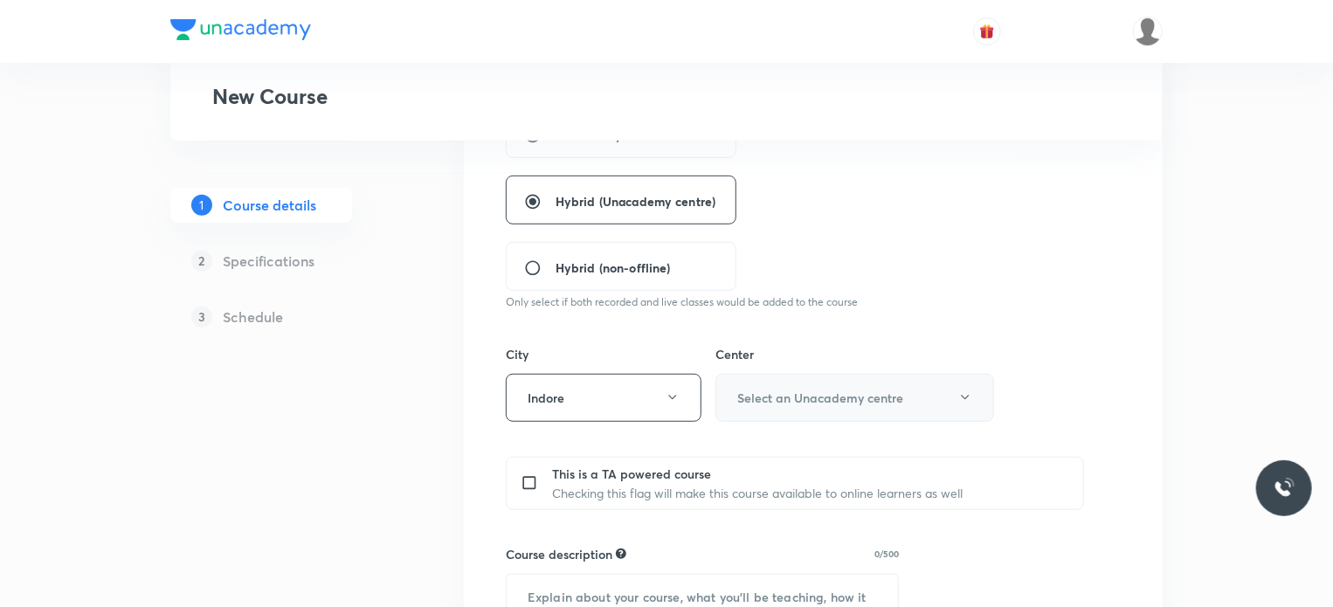
click at [753, 412] on button "Select an Unacademy centre" at bounding box center [855, 398] width 279 height 48
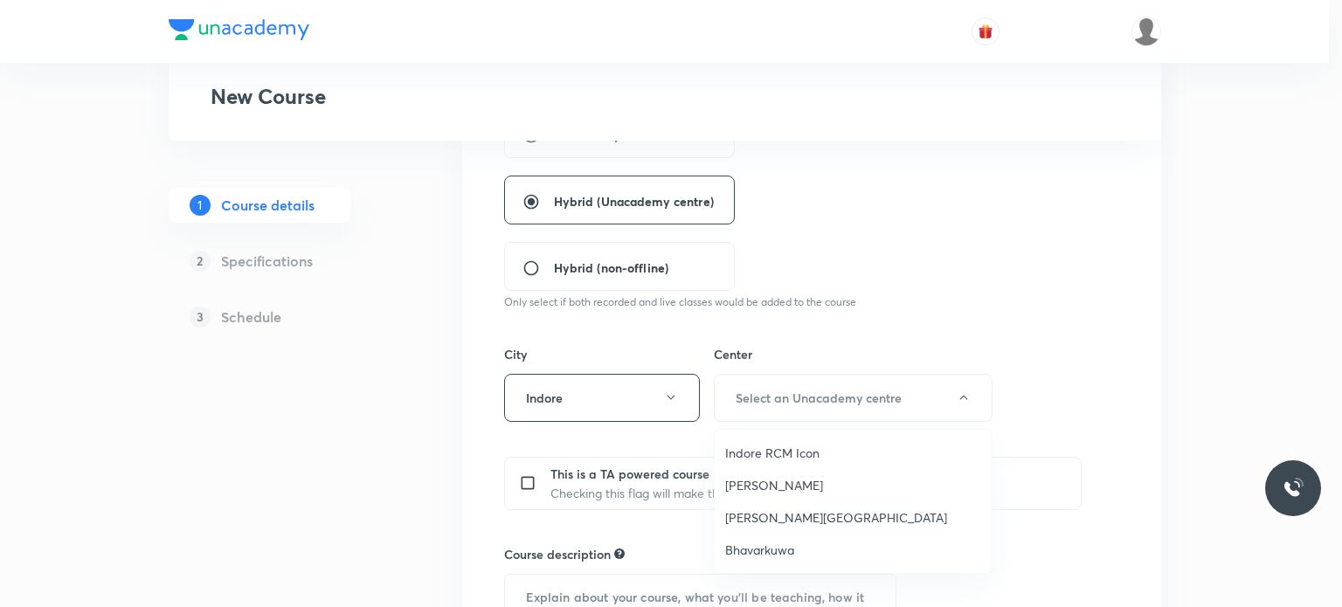
click at [790, 549] on span "Bhavarkuwa" at bounding box center [853, 550] width 256 height 18
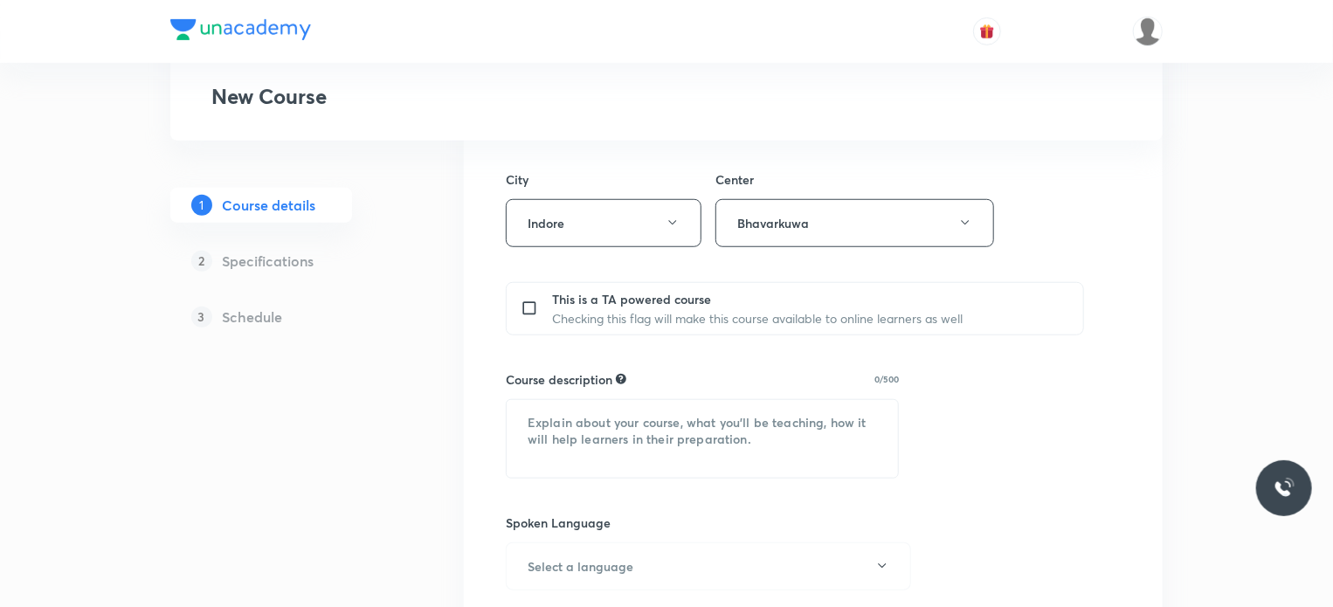
scroll to position [792, 0]
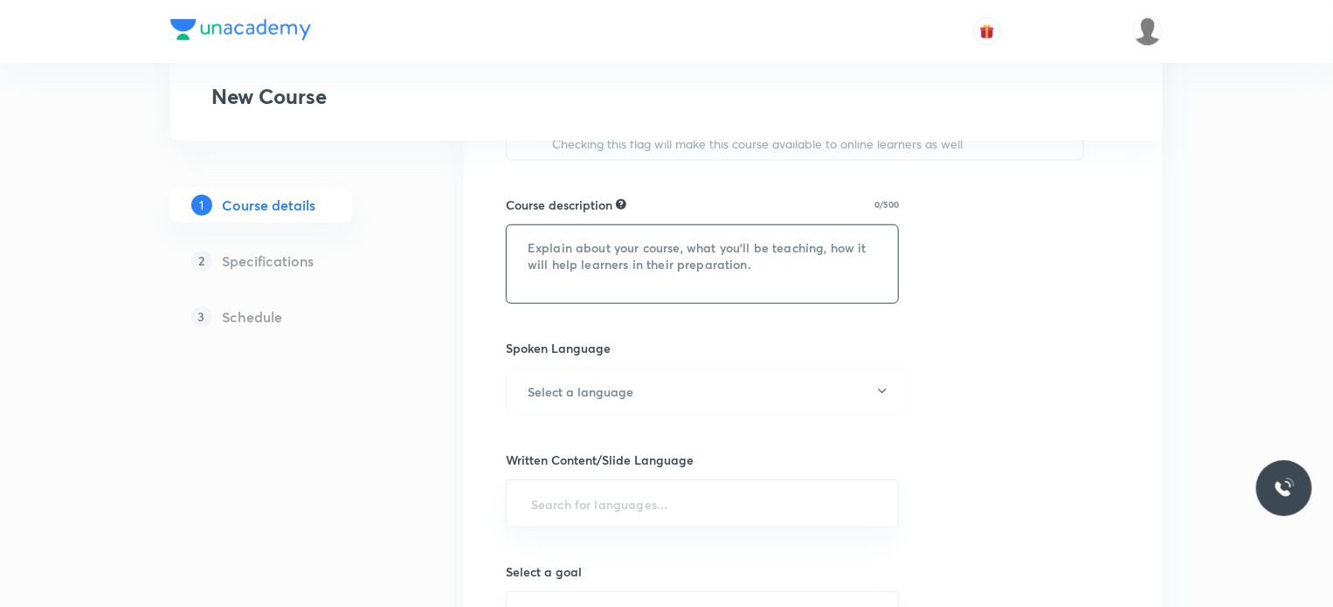
click at [674, 293] on textarea at bounding box center [702, 264] width 391 height 78
click at [628, 267] on textarea at bounding box center [702, 264] width 391 height 78
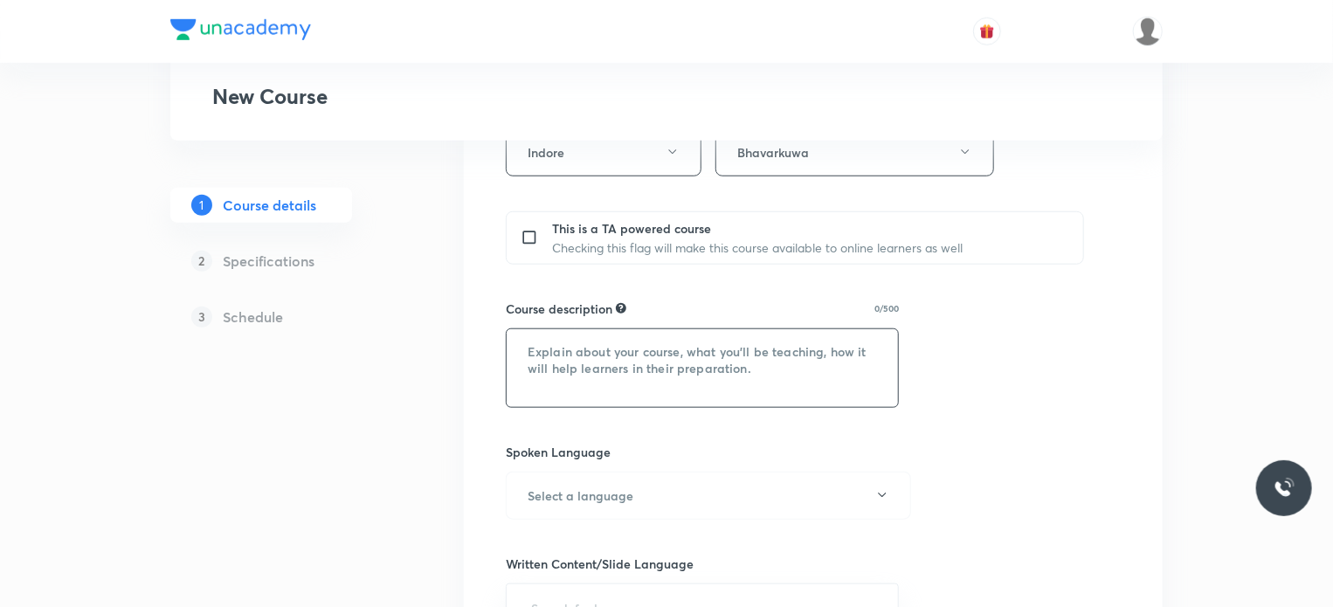
scroll to position [705, 0]
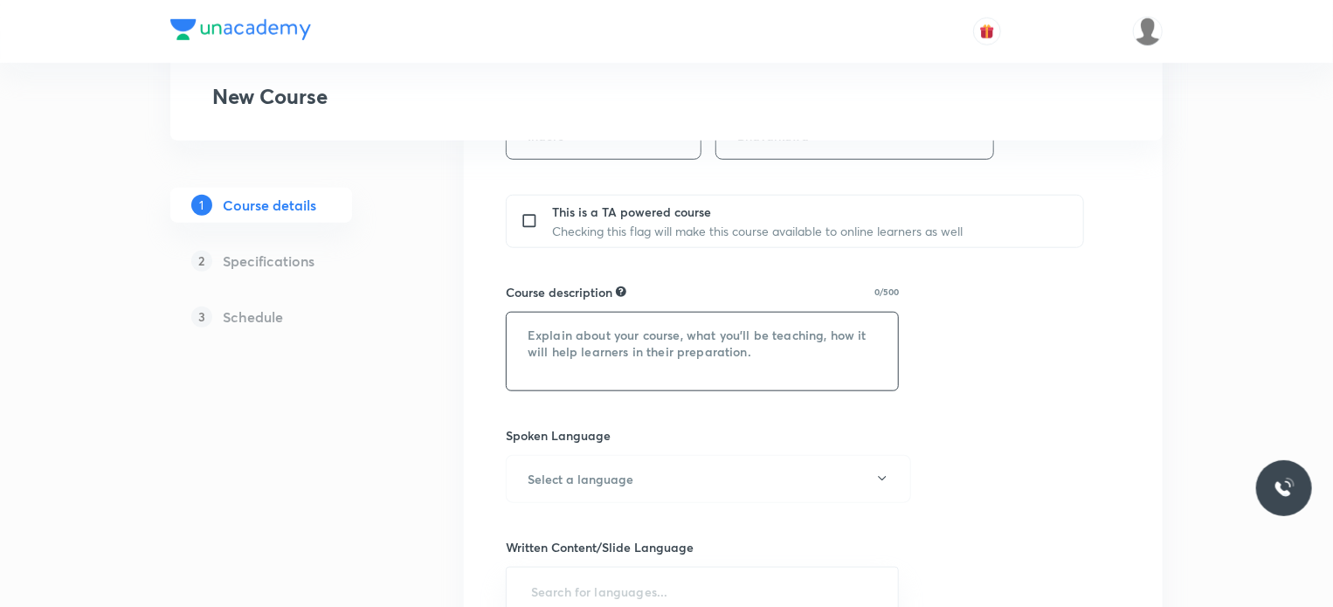
paste textarea "In this course, Deepak Sharma sir will cover Physical Chemistry. It will be hel…"
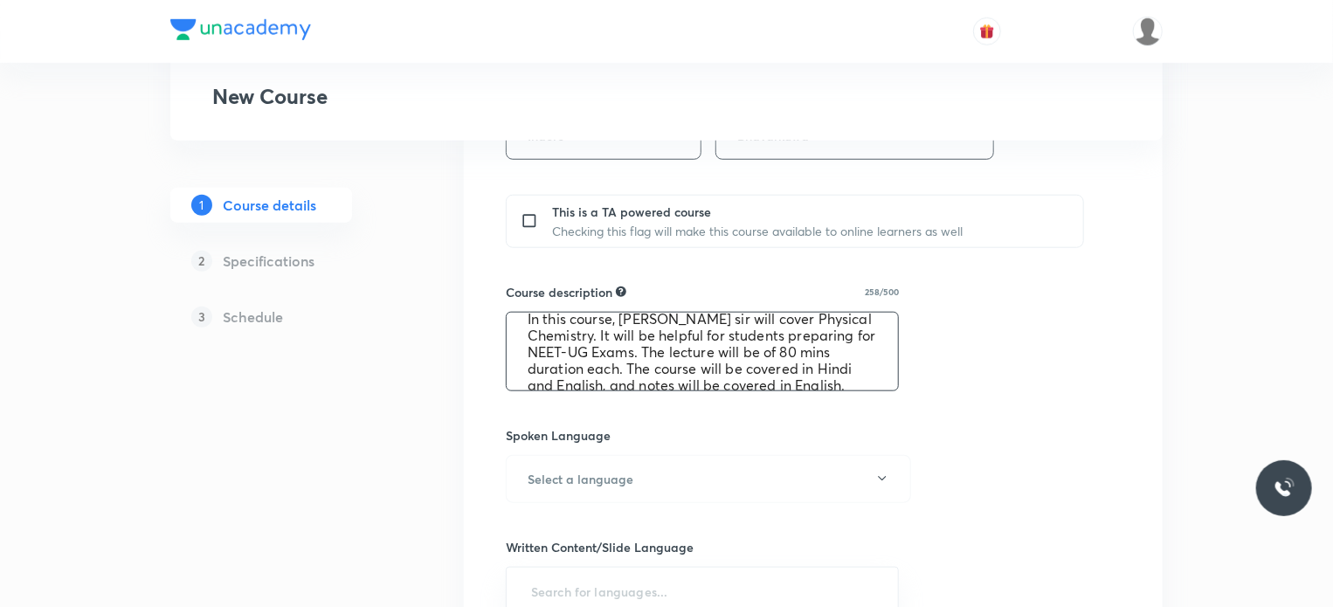
scroll to position [0, 0]
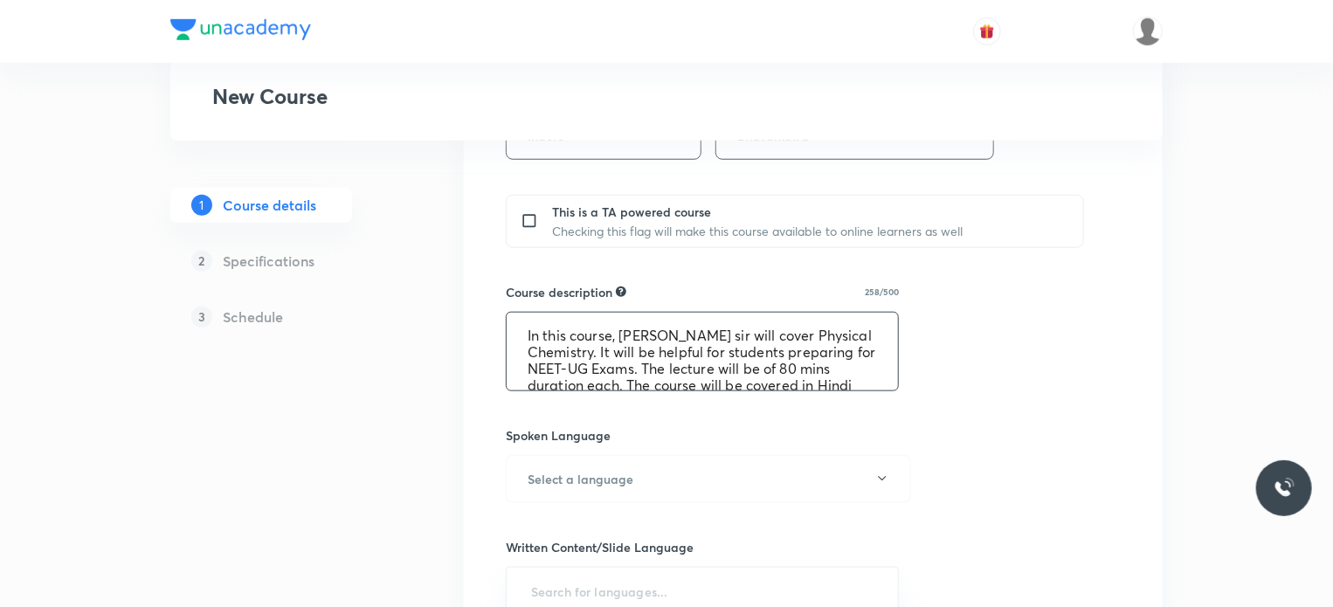
click at [642, 337] on textarea "In this course, Deepak Sharma sir will cover Physical Chemistry. It will be hel…" at bounding box center [702, 352] width 391 height 78
drag, startPoint x: 642, startPoint y: 337, endPoint x: 691, endPoint y: 335, distance: 49.0
click at [691, 335] on textarea "In this course, Deepak Sharma sir will cover Physical Chemistry. It will be hel…" at bounding box center [702, 352] width 391 height 78
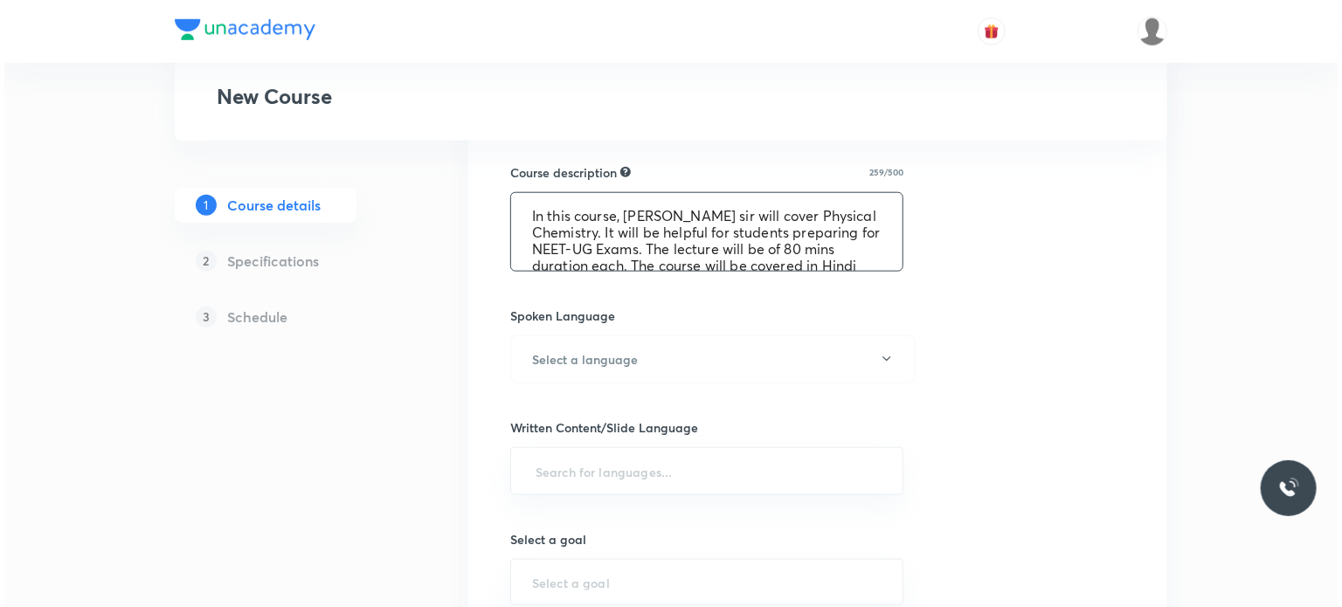
scroll to position [842, 0]
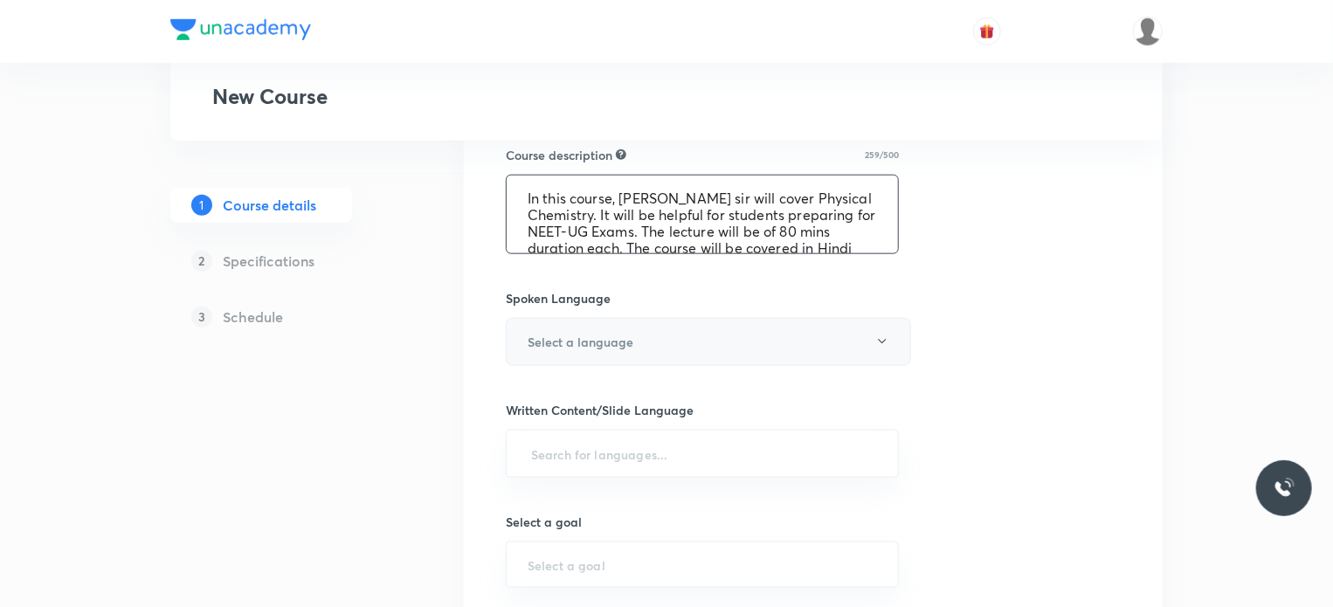
type textarea "In this course, Praveen Sharma sir will cover Physical Chemistry. It will be he…"
click at [602, 342] on h6 "Select a language" at bounding box center [581, 342] width 106 height 18
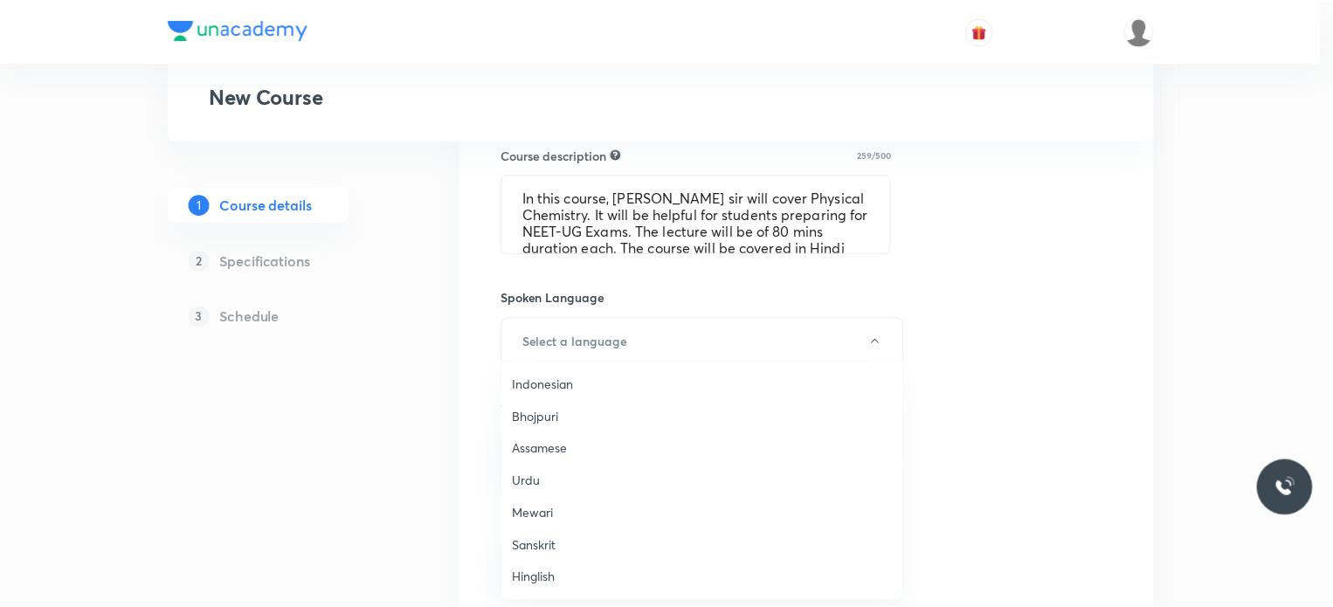
scroll to position [517, 0]
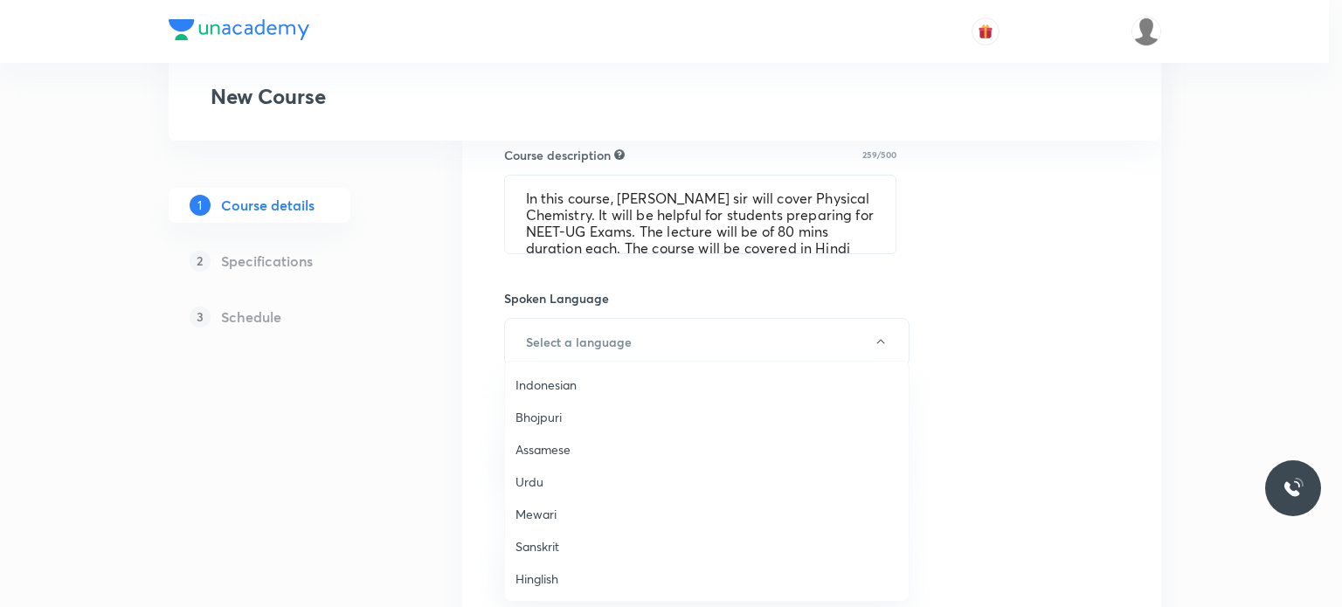
click at [538, 593] on li "Hinglish" at bounding box center [707, 579] width 404 height 32
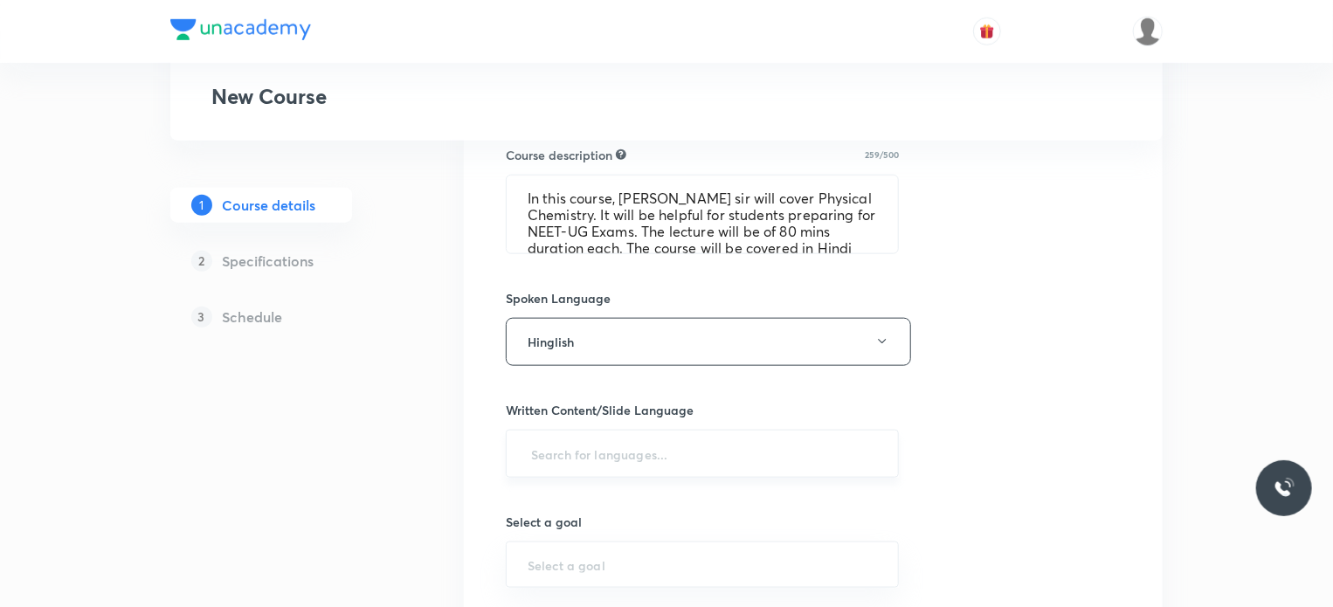
click at [577, 443] on input "text" at bounding box center [702, 454] width 349 height 32
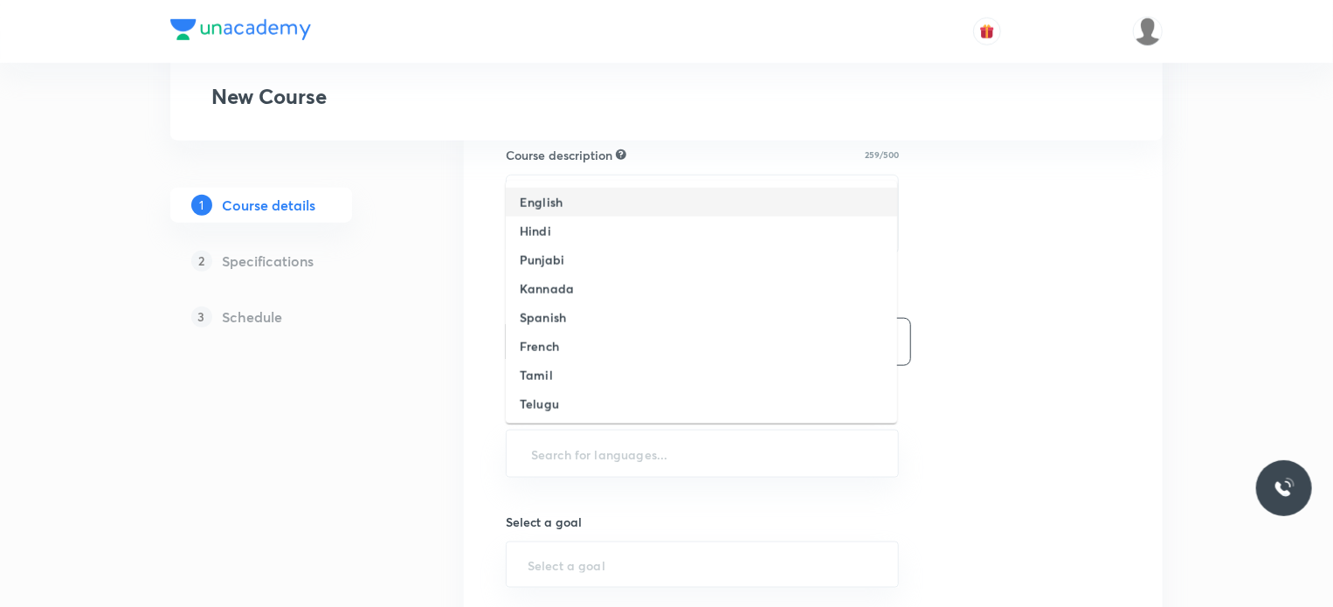
click at [543, 201] on h6 "English" at bounding box center [541, 202] width 43 height 18
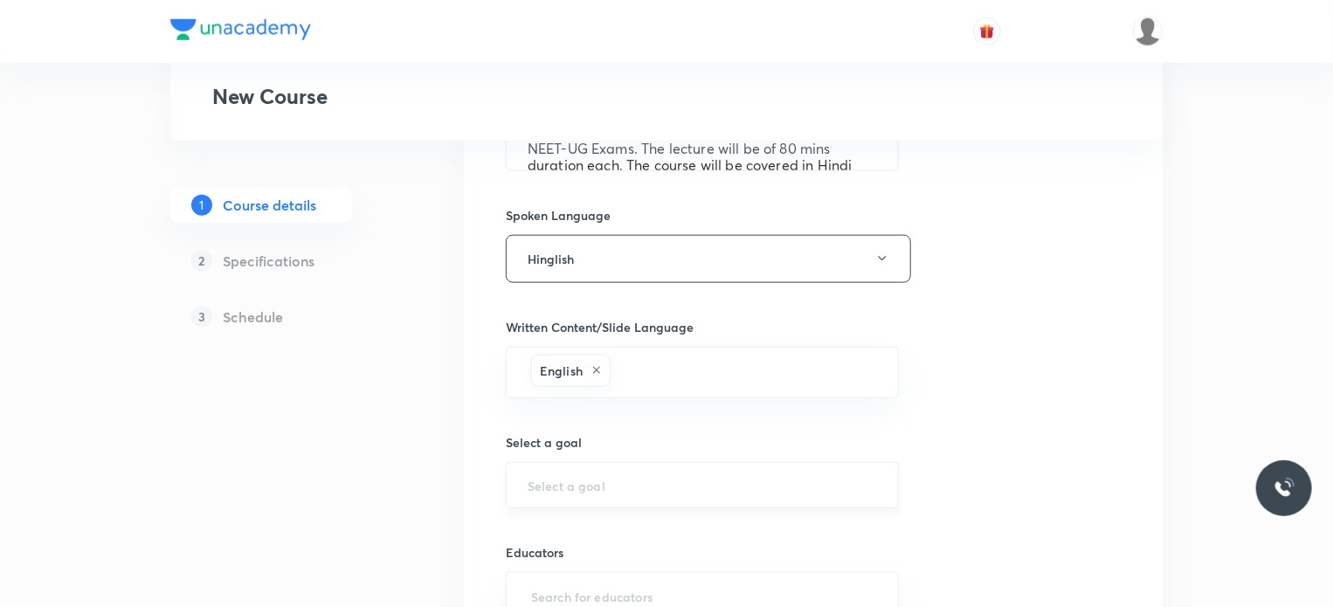
scroll to position [936, 0]
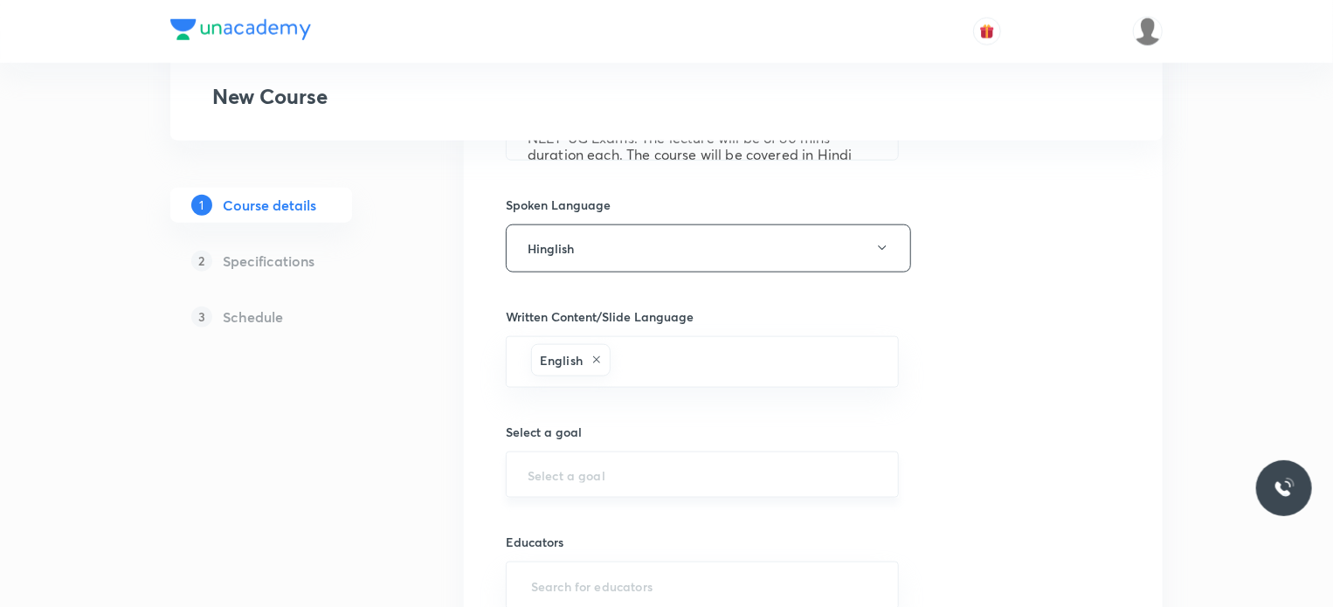
click at [557, 477] on input "text" at bounding box center [702, 475] width 349 height 17
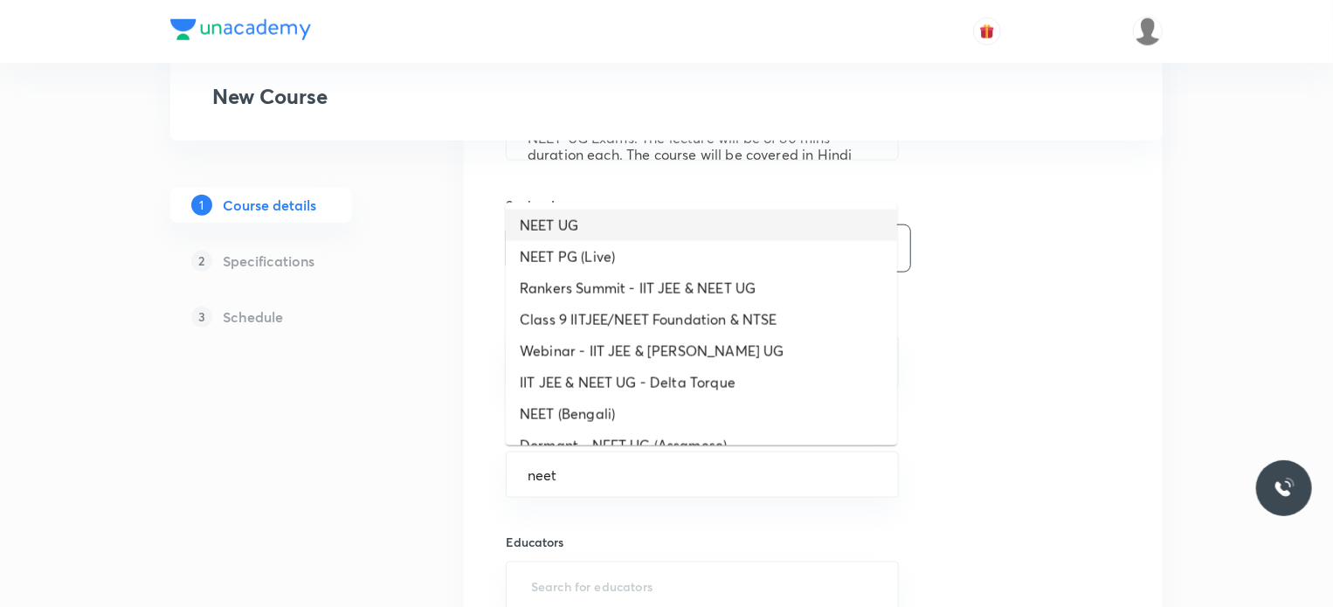
click at [566, 230] on li "NEET UG" at bounding box center [701, 225] width 391 height 31
type input "NEET UG"
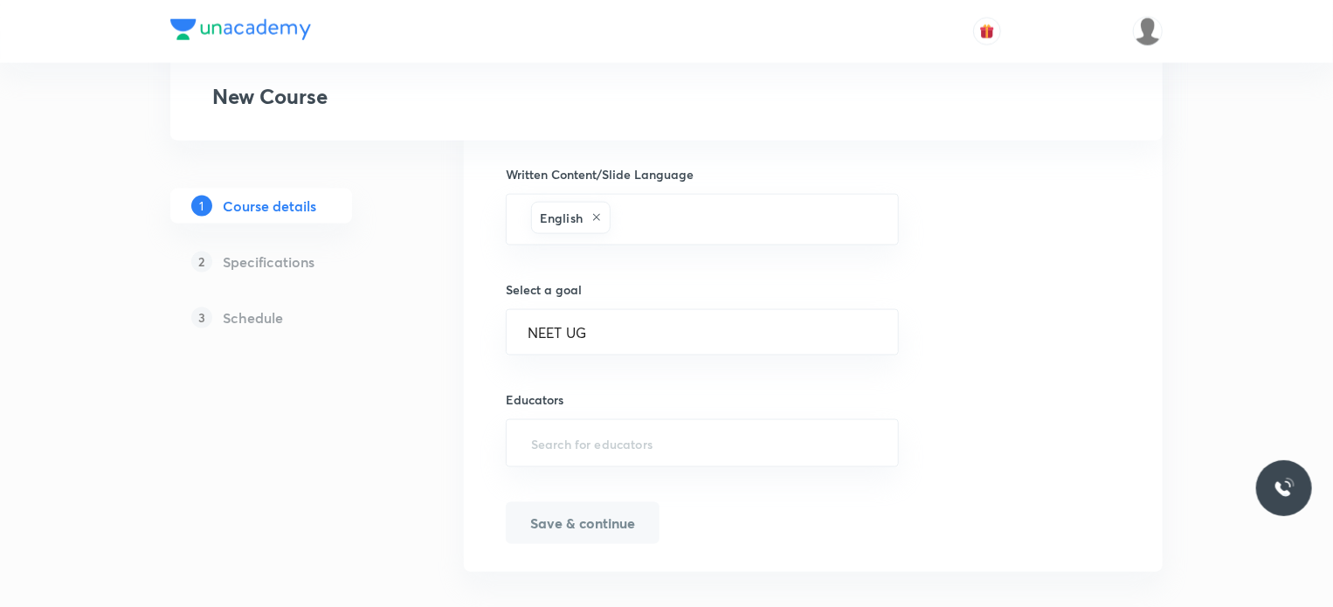
scroll to position [1095, 0]
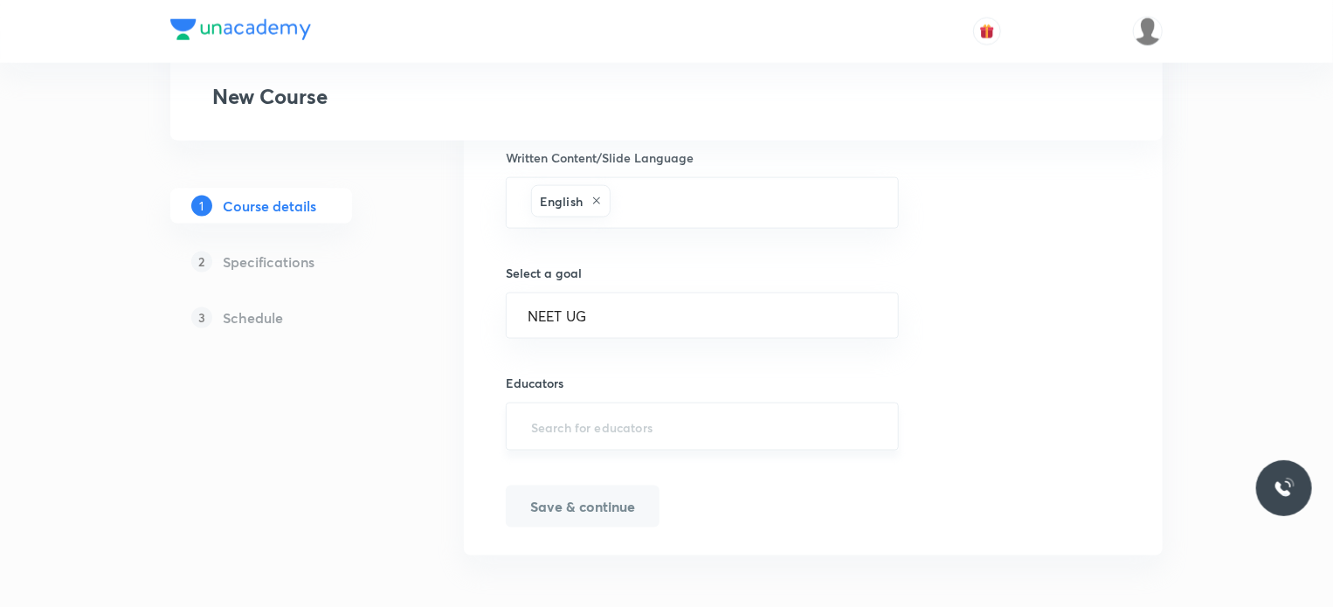
click at [573, 422] on input "text" at bounding box center [702, 427] width 349 height 32
paste input "unacademy-user-YE9THKWEX3X3"
type input "unacademy-user-YE9THKWEX3X3"
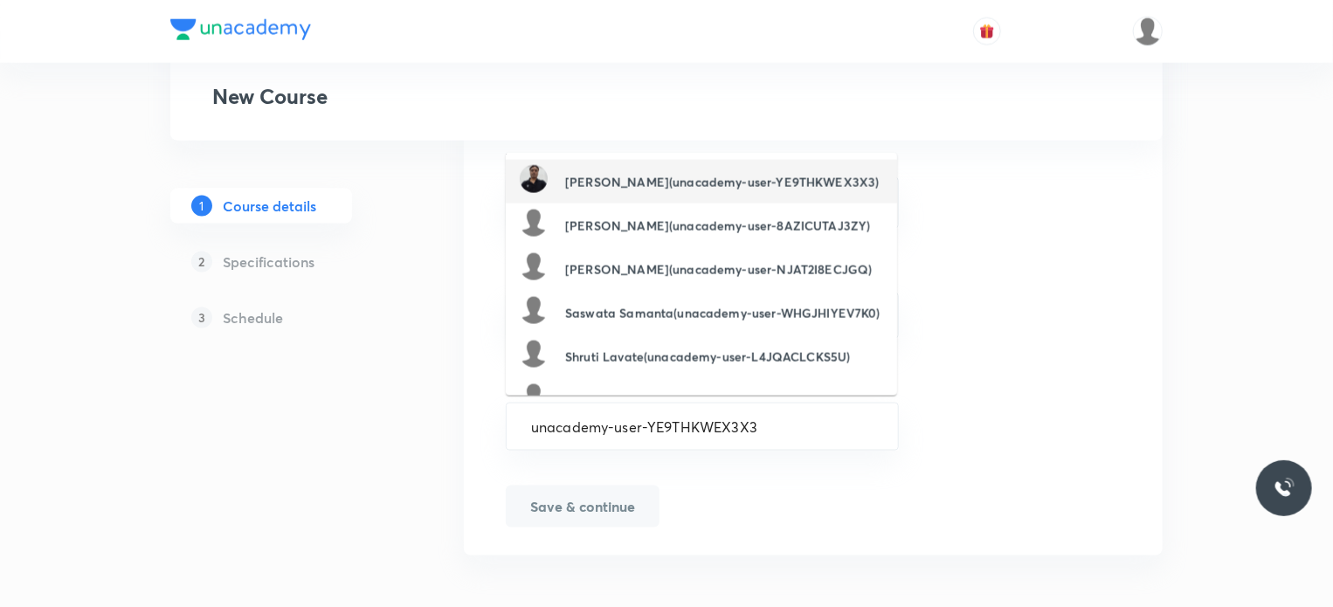
click at [612, 201] on li "Praveen Sharma(unacademy-user-YE9THKWEX3X3)" at bounding box center [701, 182] width 391 height 44
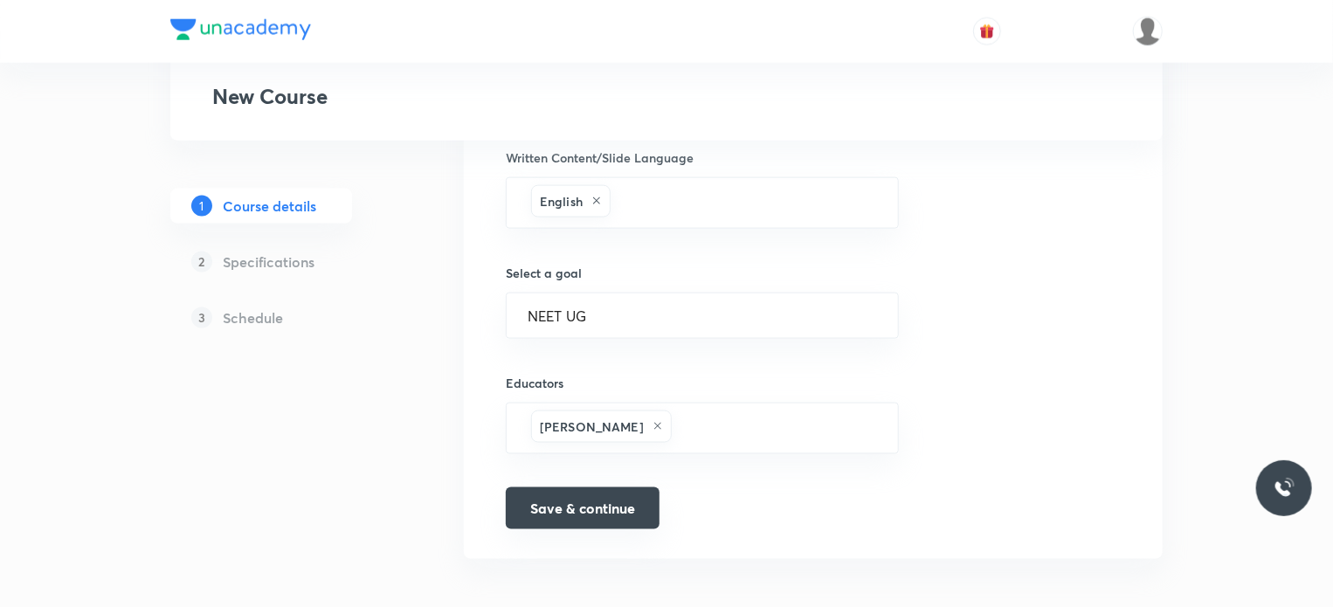
click at [610, 516] on button "Save & continue" at bounding box center [583, 509] width 154 height 42
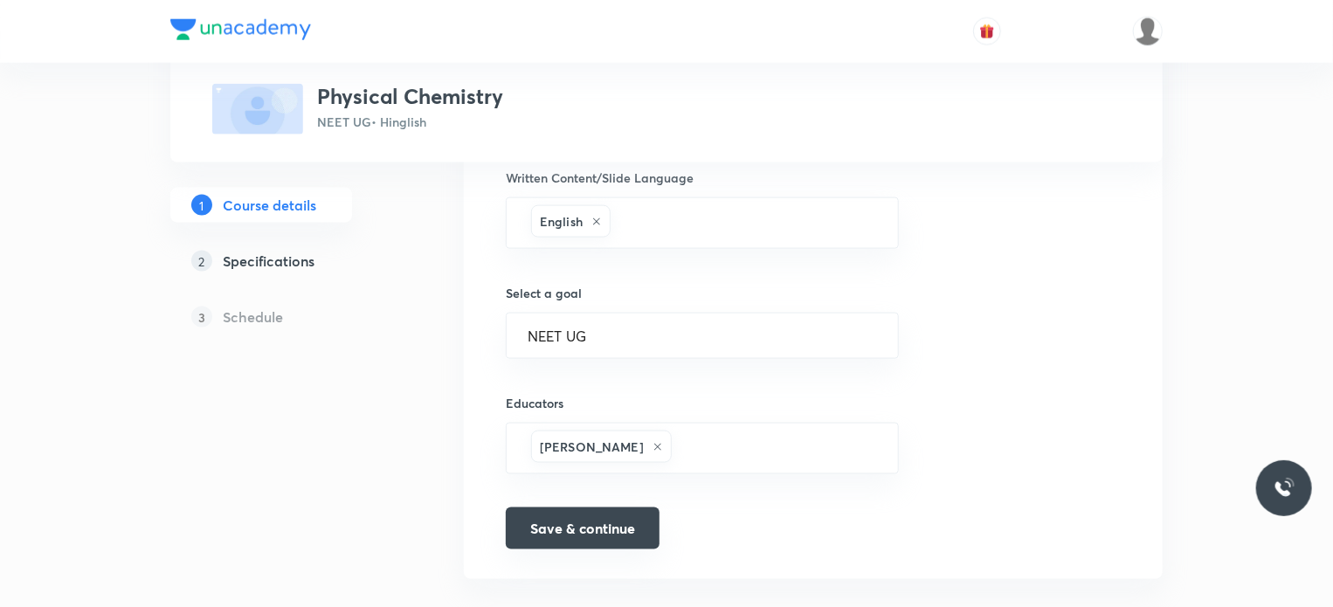
scroll to position [1117, 0]
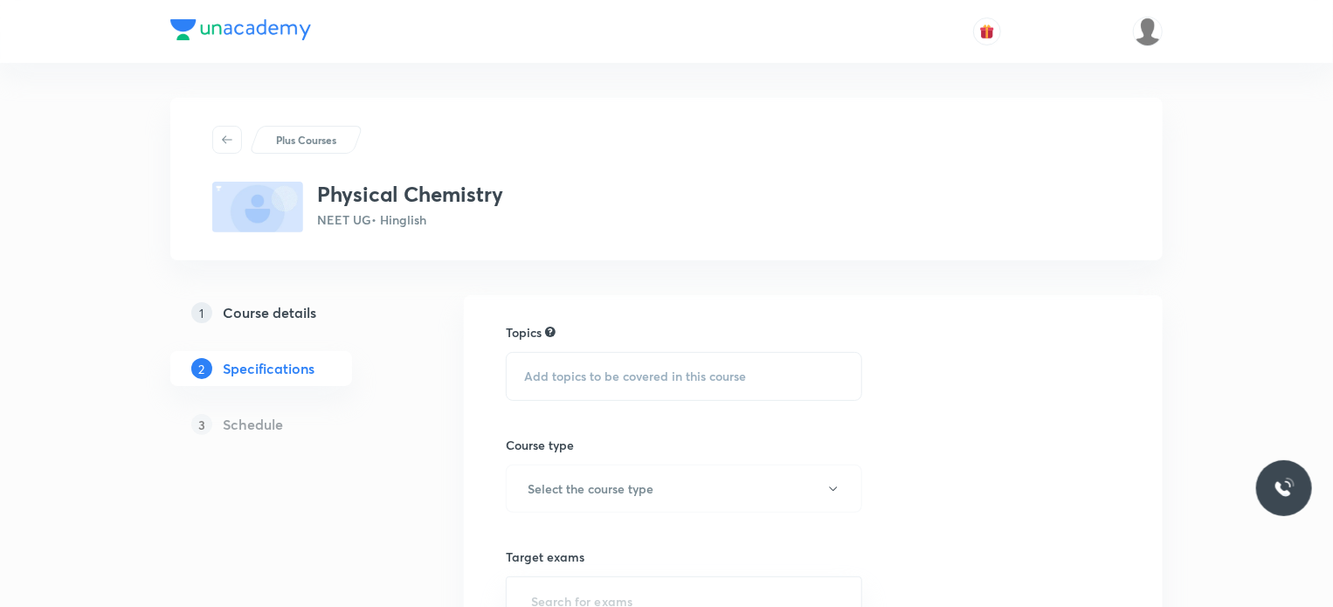
click at [553, 381] on span "Add topics to be covered in this course" at bounding box center [635, 377] width 222 height 14
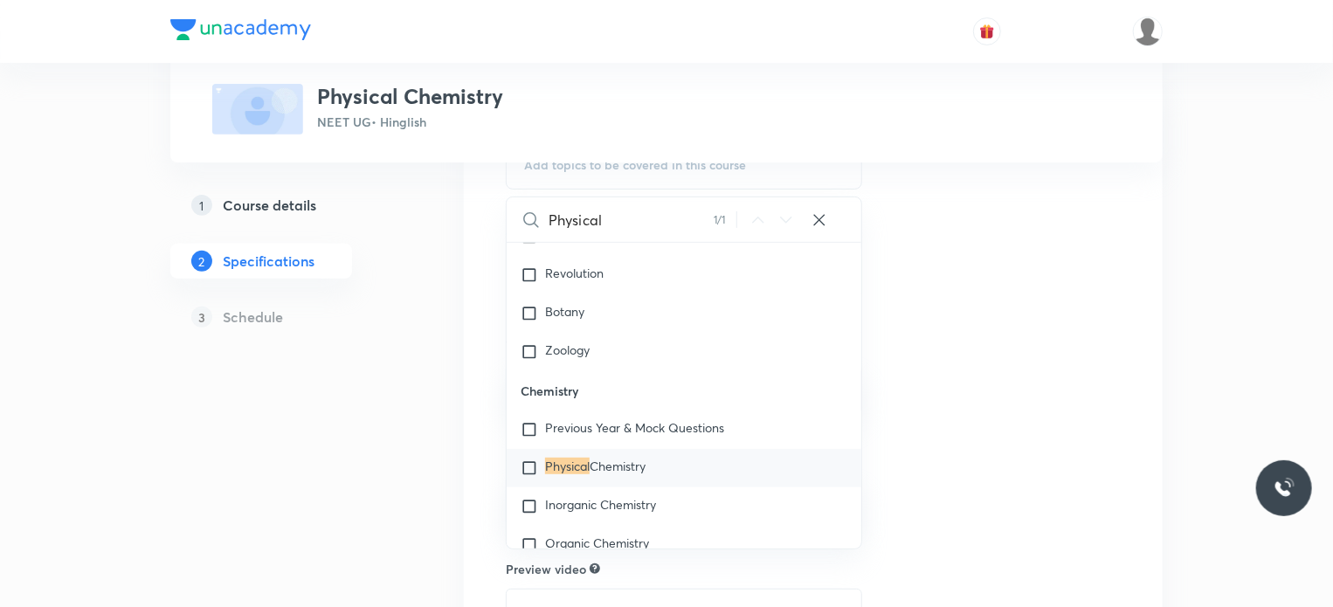
scroll to position [252, 0]
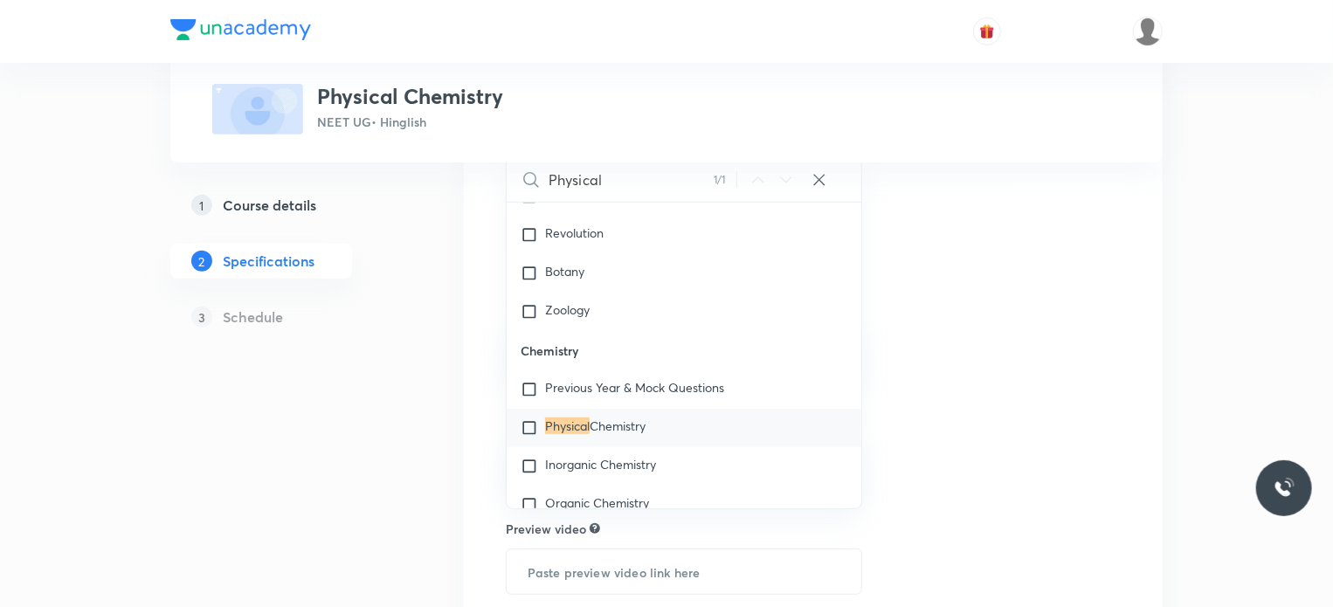
type input "Physical"
click at [606, 431] on span "Chemistry" at bounding box center [618, 426] width 56 height 17
checkbox input "true"
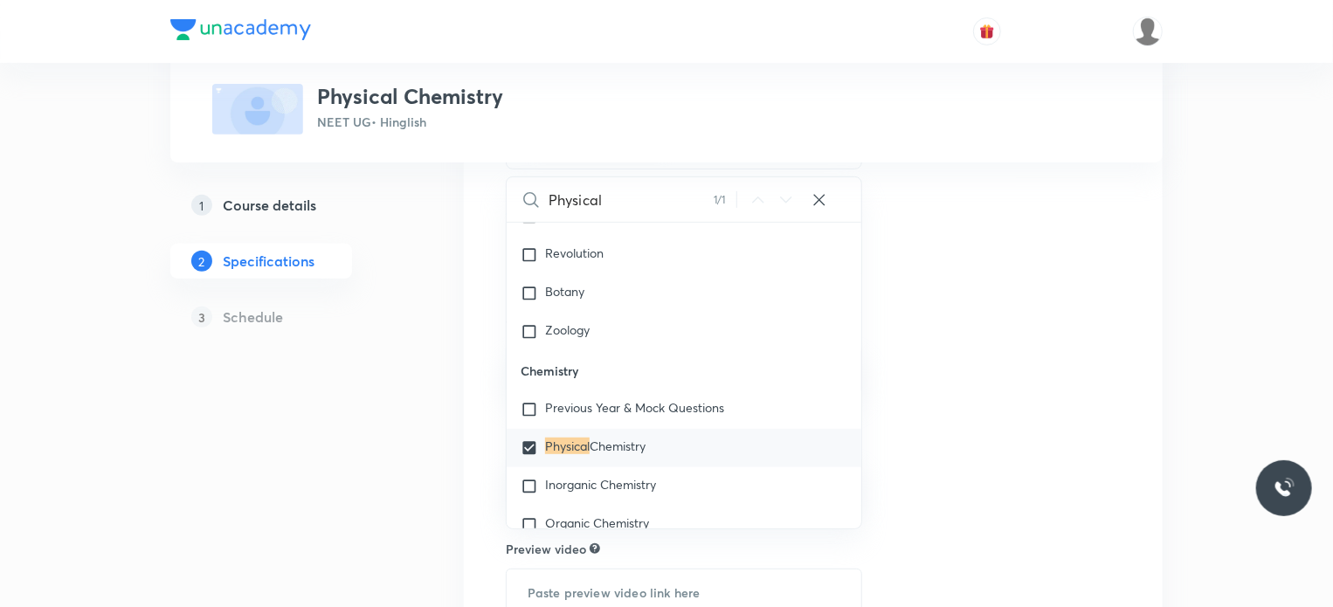
click at [1010, 321] on div "Topics Physical Chemistry CLEAR Physical 1 / 1 ​ Biology Previous Year & Mock Q…" at bounding box center [813, 427] width 615 height 710
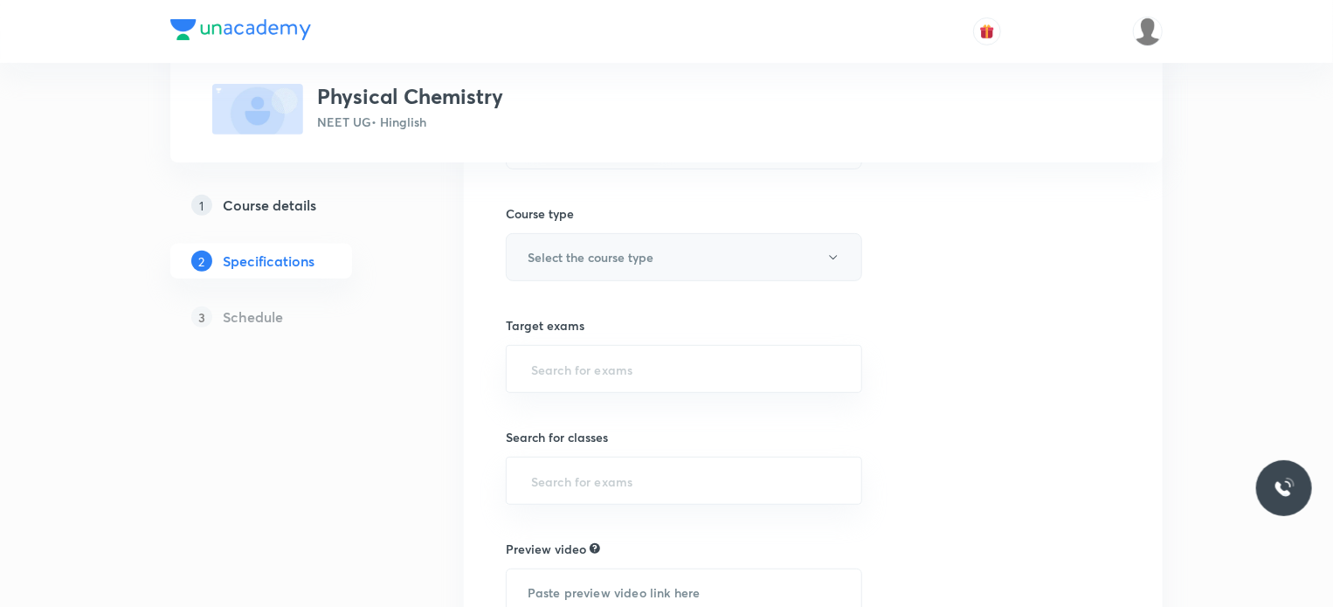
click at [626, 273] on button "Select the course type" at bounding box center [684, 257] width 356 height 48
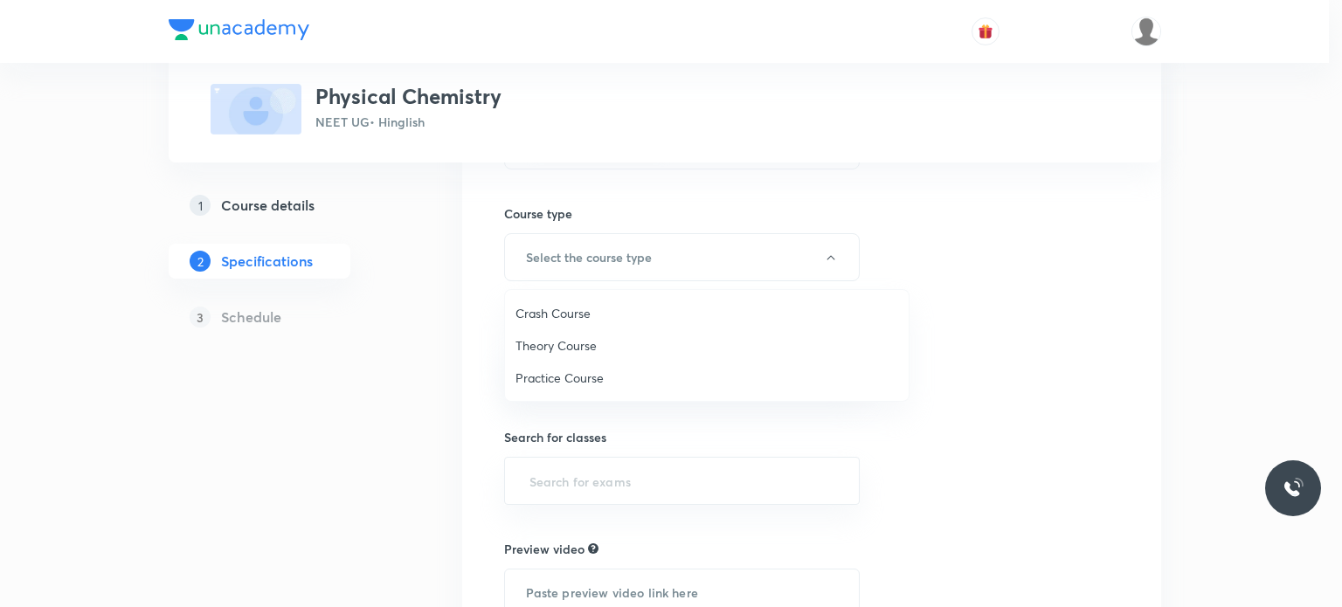
click at [585, 353] on span "Theory Course" at bounding box center [706, 345] width 383 height 18
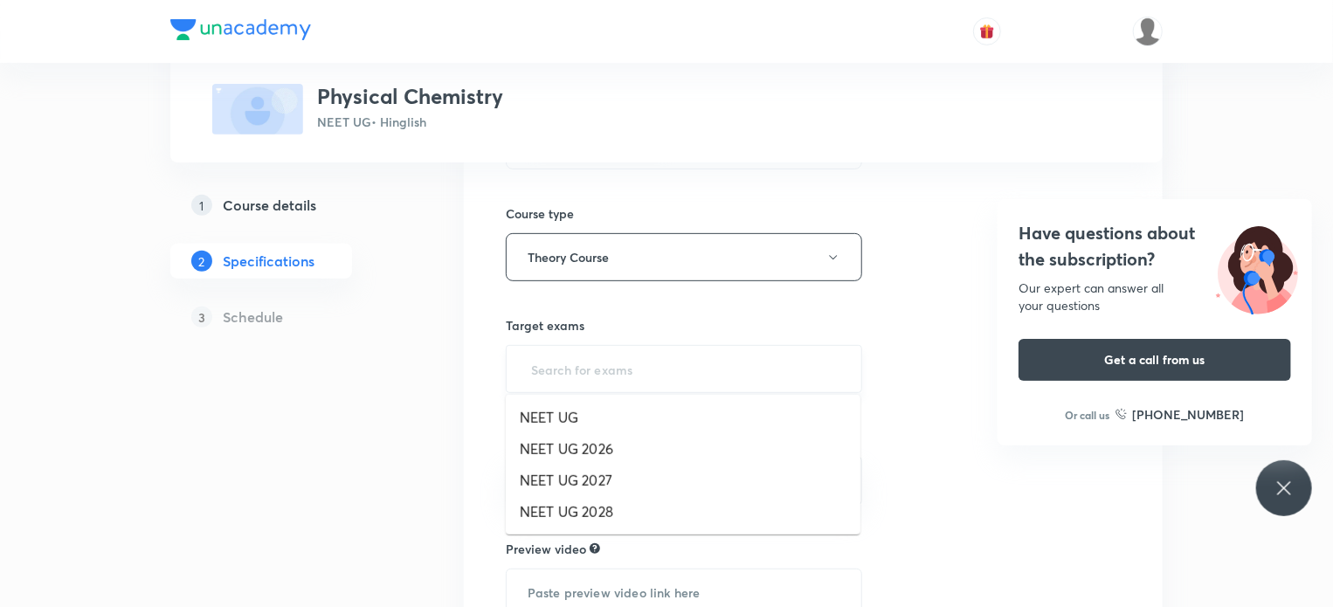
click at [603, 377] on input "text" at bounding box center [684, 369] width 313 height 32
click at [598, 454] on li "NEET UG 2026" at bounding box center [683, 448] width 355 height 31
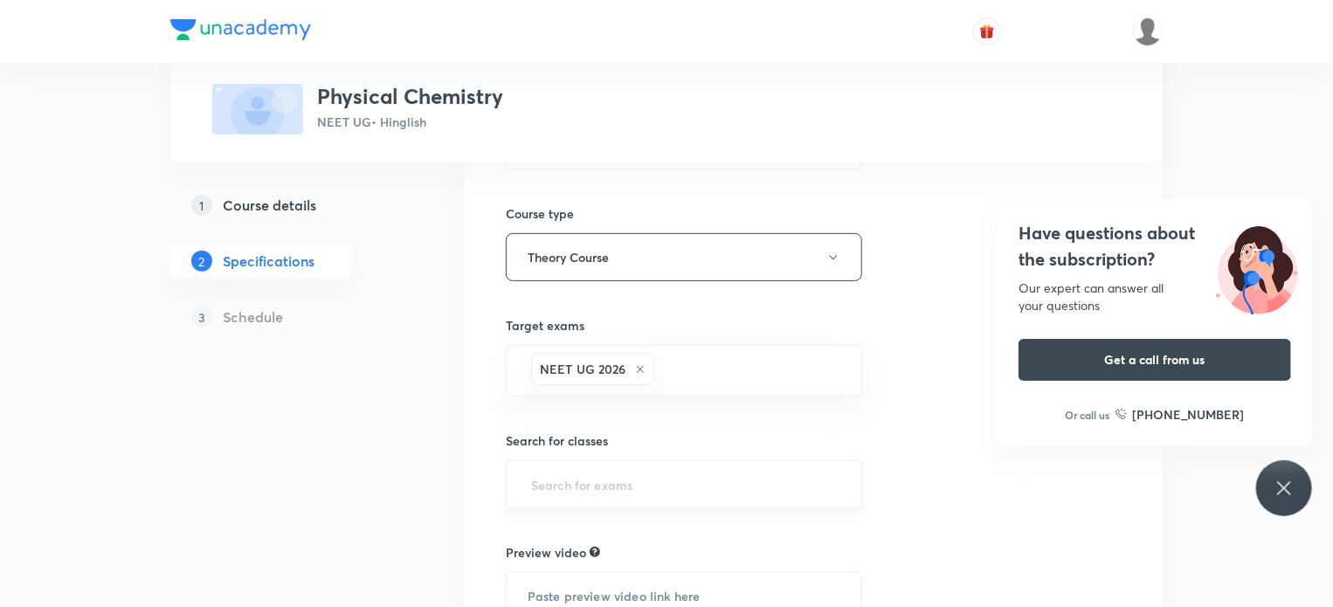
click at [602, 468] on input "text" at bounding box center [684, 484] width 313 height 32
click at [568, 399] on li "Dropper" at bounding box center [683, 400] width 355 height 31
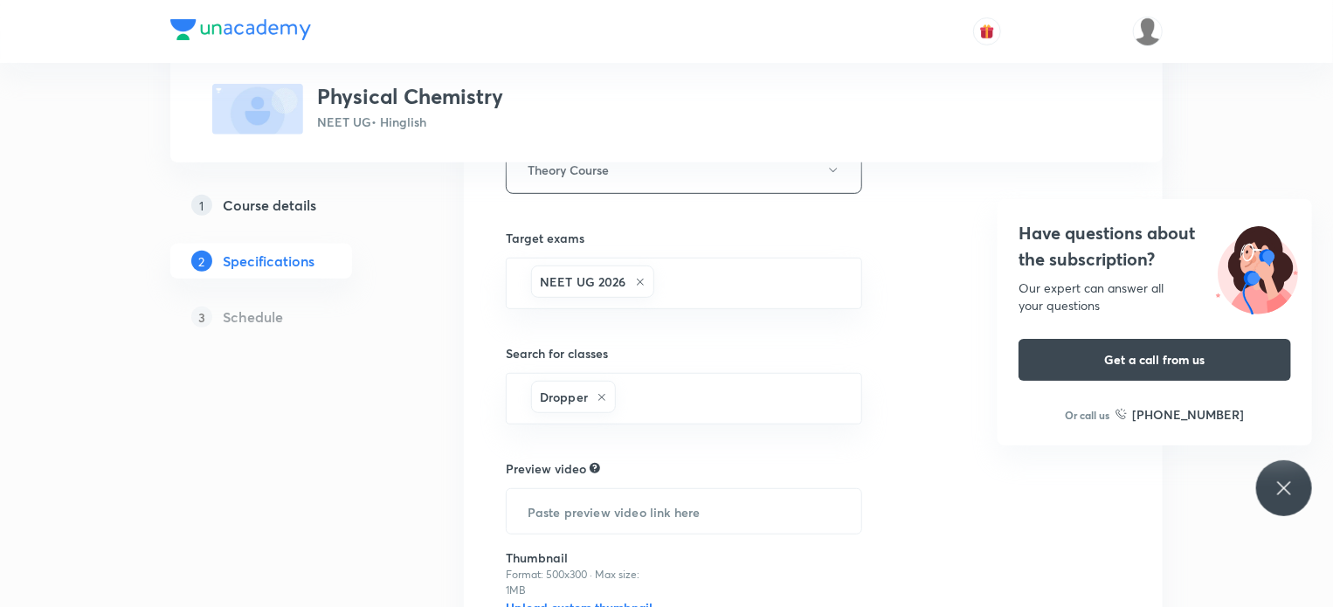
scroll to position [341, 0]
click at [598, 474] on div "Preview video ​" at bounding box center [684, 495] width 356 height 75
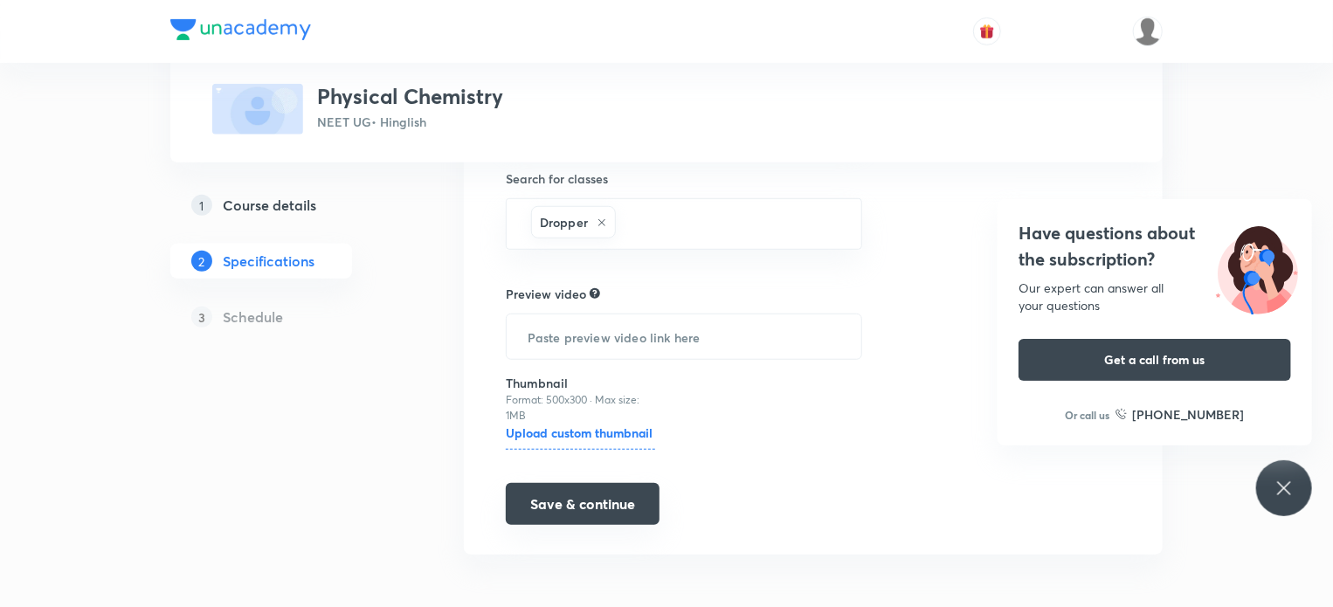
click at [561, 508] on button "Save & continue" at bounding box center [583, 504] width 154 height 42
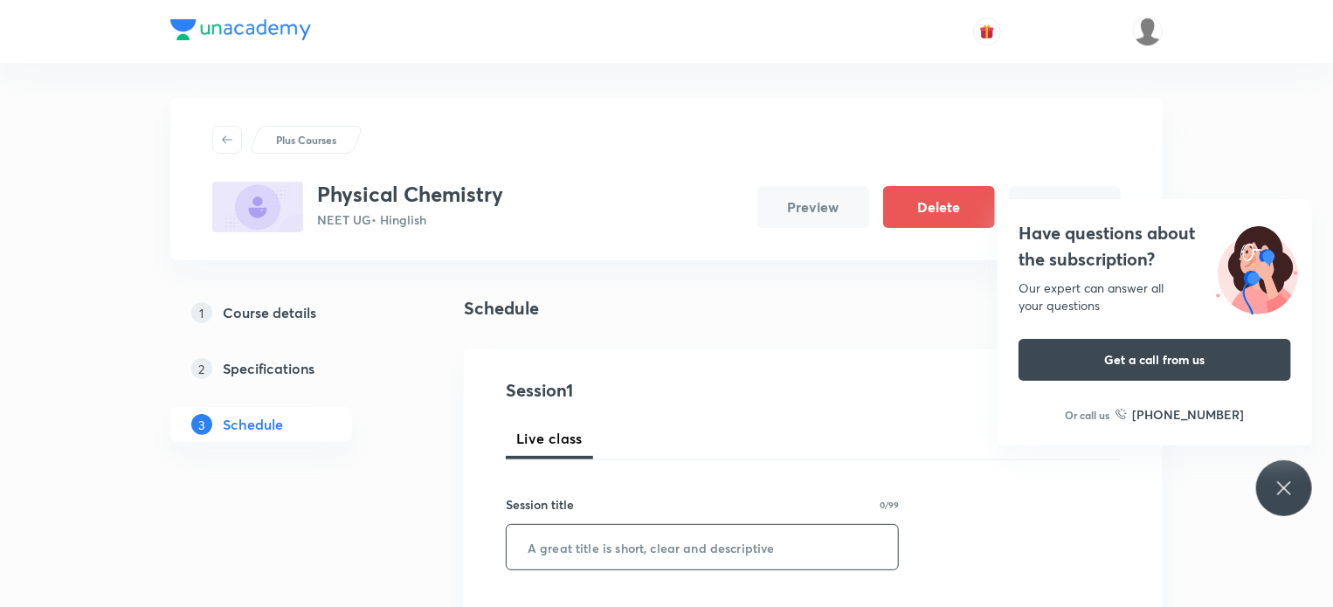
drag, startPoint x: 598, startPoint y: 523, endPoint x: 598, endPoint y: 549, distance: 25.3
click at [598, 549] on input "text" at bounding box center [702, 547] width 391 height 45
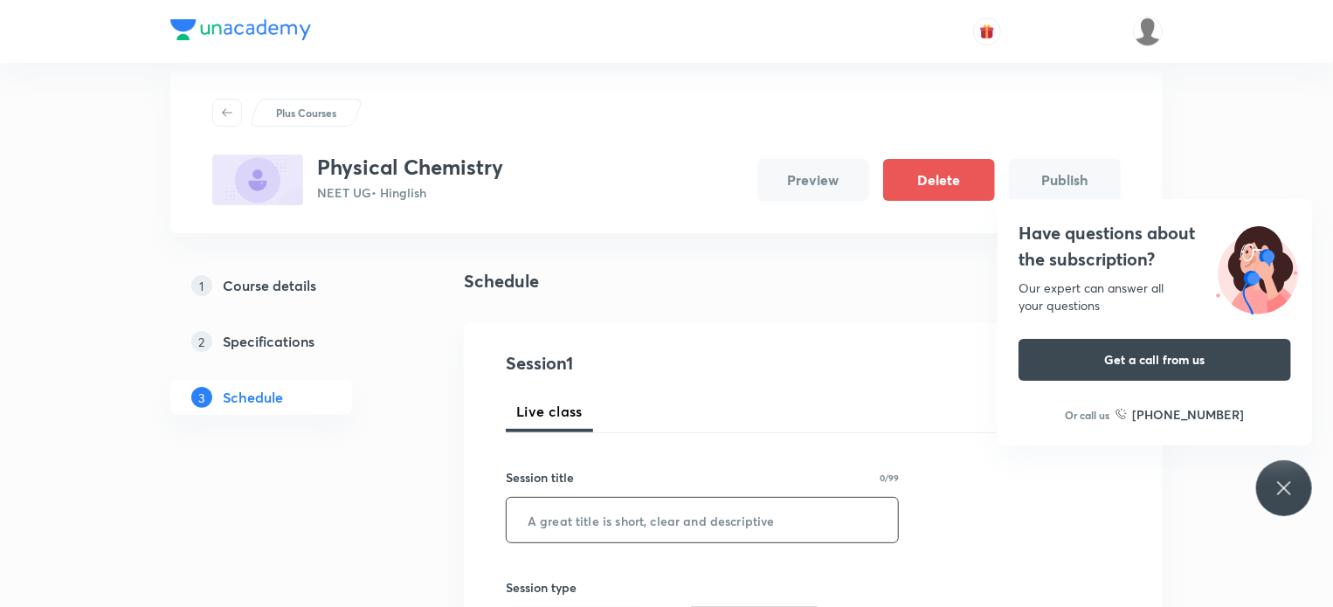
scroll to position [28, 0]
type input "P"
click at [626, 522] on input "Chemical Equilibrium" at bounding box center [702, 519] width 391 height 45
click at [716, 528] on input "Chemical Equilibrium" at bounding box center [702, 519] width 391 height 45
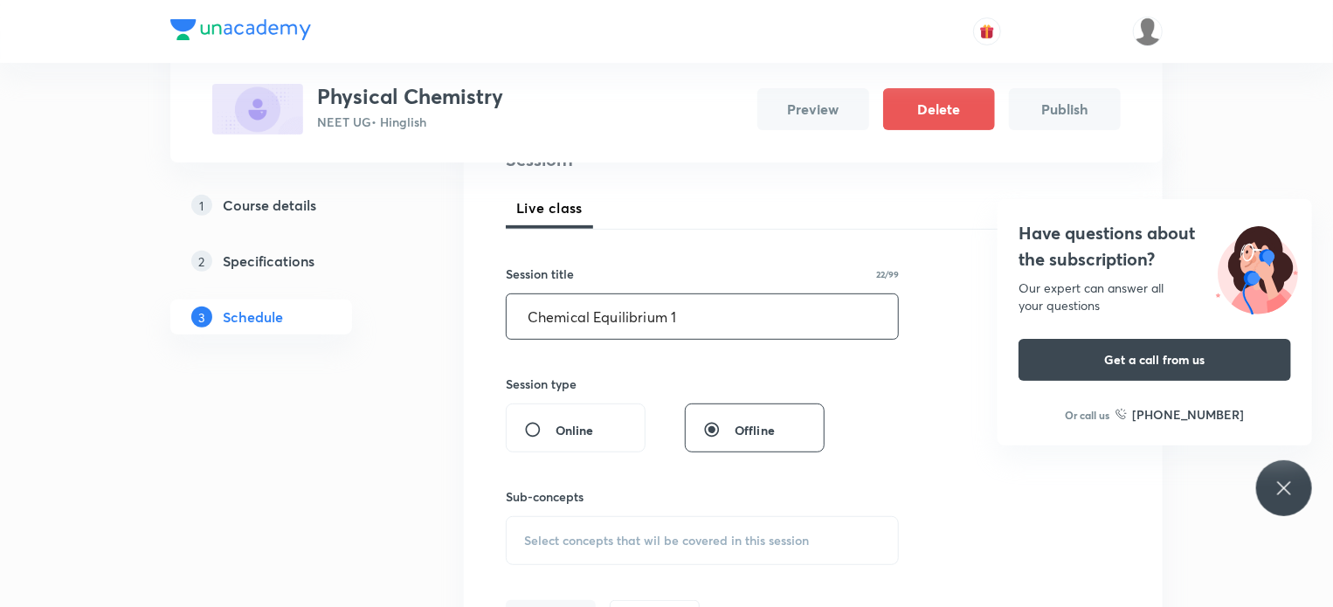
scroll to position [265, 0]
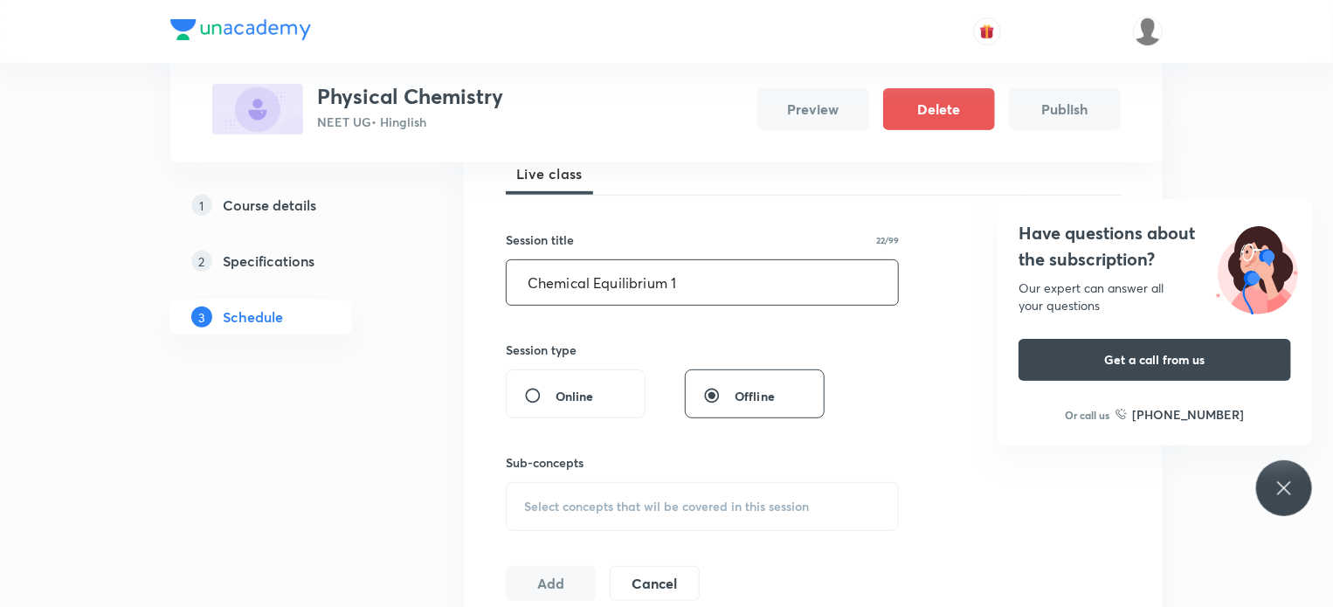
type input "Chemical Equilibrium 1"
click at [674, 508] on span "Select concepts that wil be covered in this session" at bounding box center [666, 507] width 285 height 14
click at [553, 449] on div "Sub-concepts Select concepts that wil be covered in this session" at bounding box center [702, 474] width 393 height 113
click at [581, 523] on div "Select concepts that wil be covered in this session" at bounding box center [702, 506] width 393 height 49
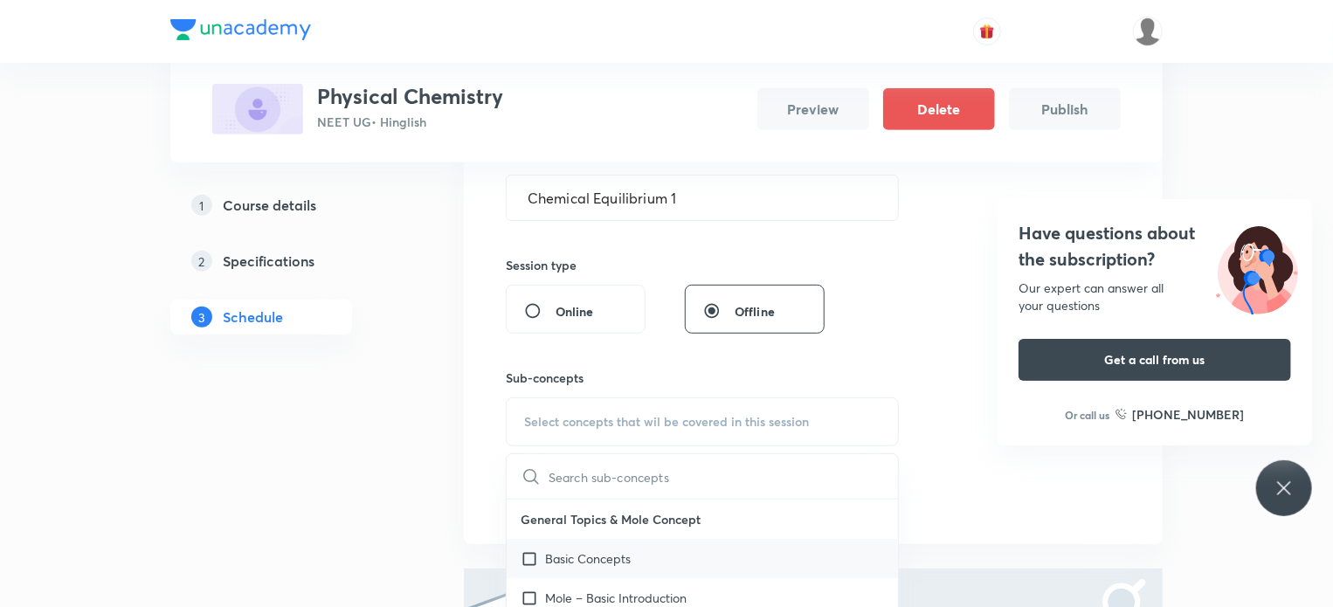
click at [606, 544] on div "Basic Concepts" at bounding box center [702, 558] width 391 height 39
checkbox input "true"
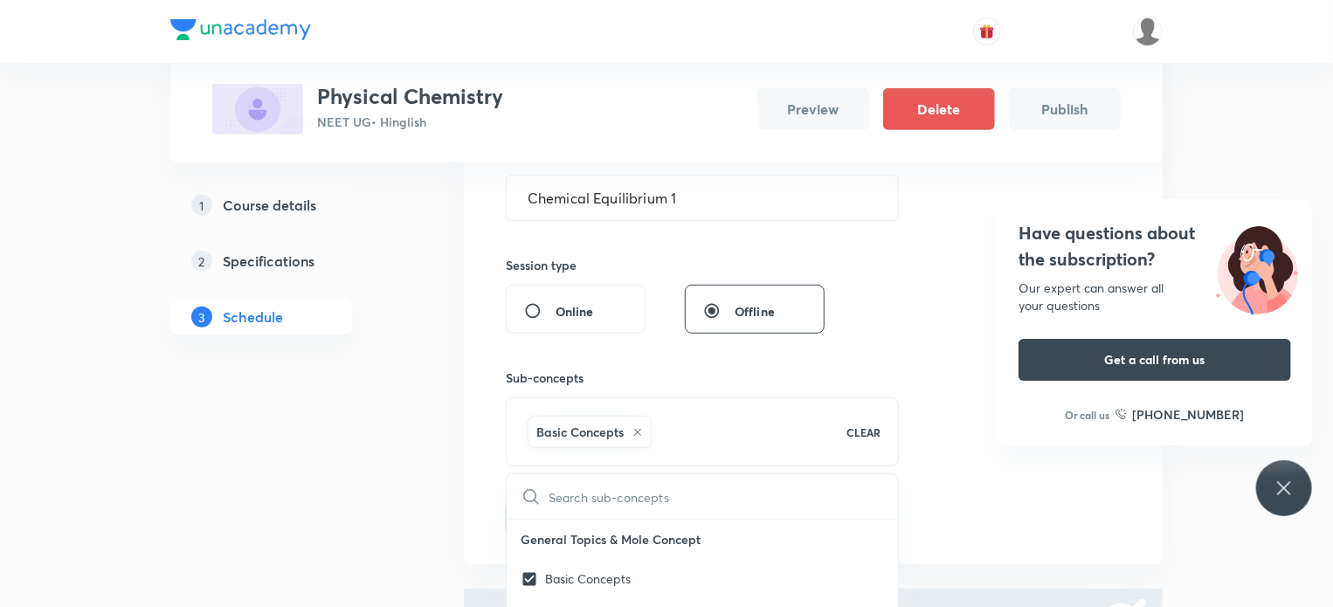
click at [959, 510] on div "Session 1 Live class Session title 22/99 Chemical Equilibrium 1 ​ Session type …" at bounding box center [813, 282] width 615 height 508
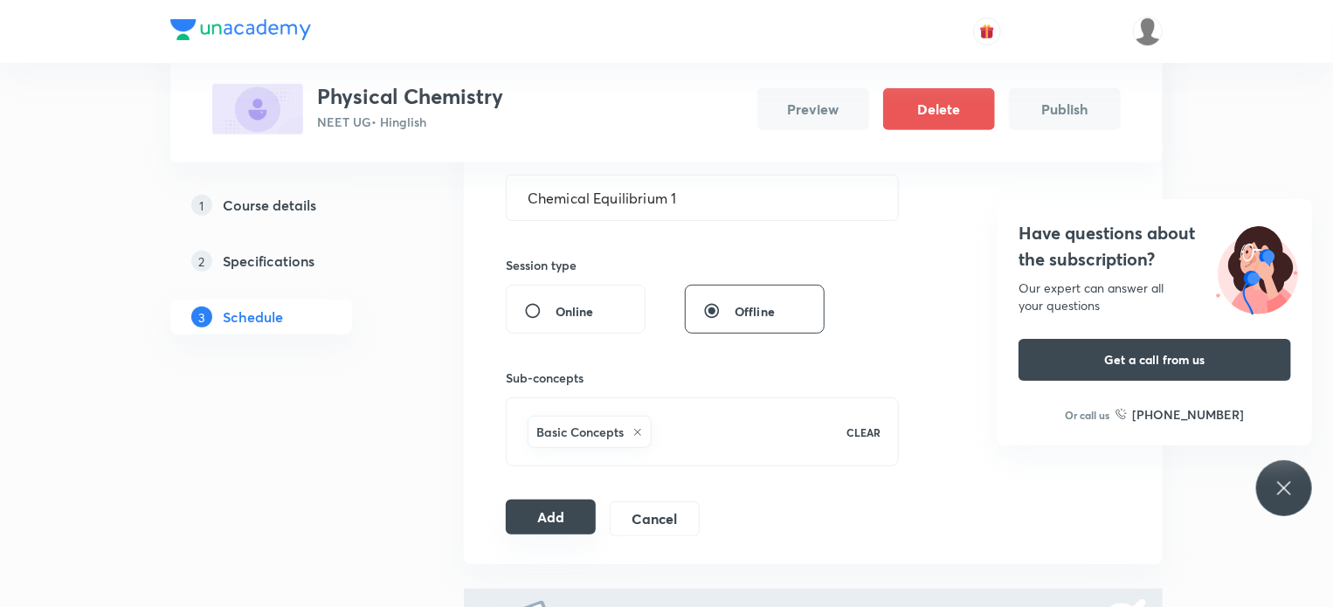
click at [557, 512] on button "Add" at bounding box center [551, 517] width 90 height 35
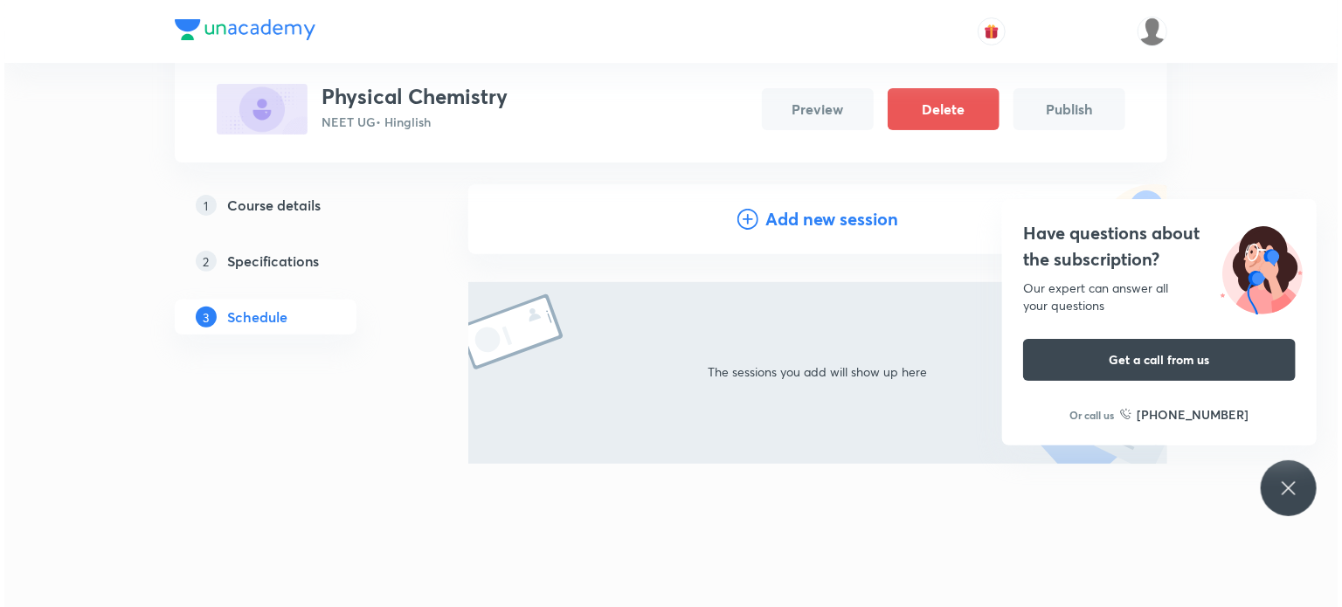
scroll to position [121, 0]
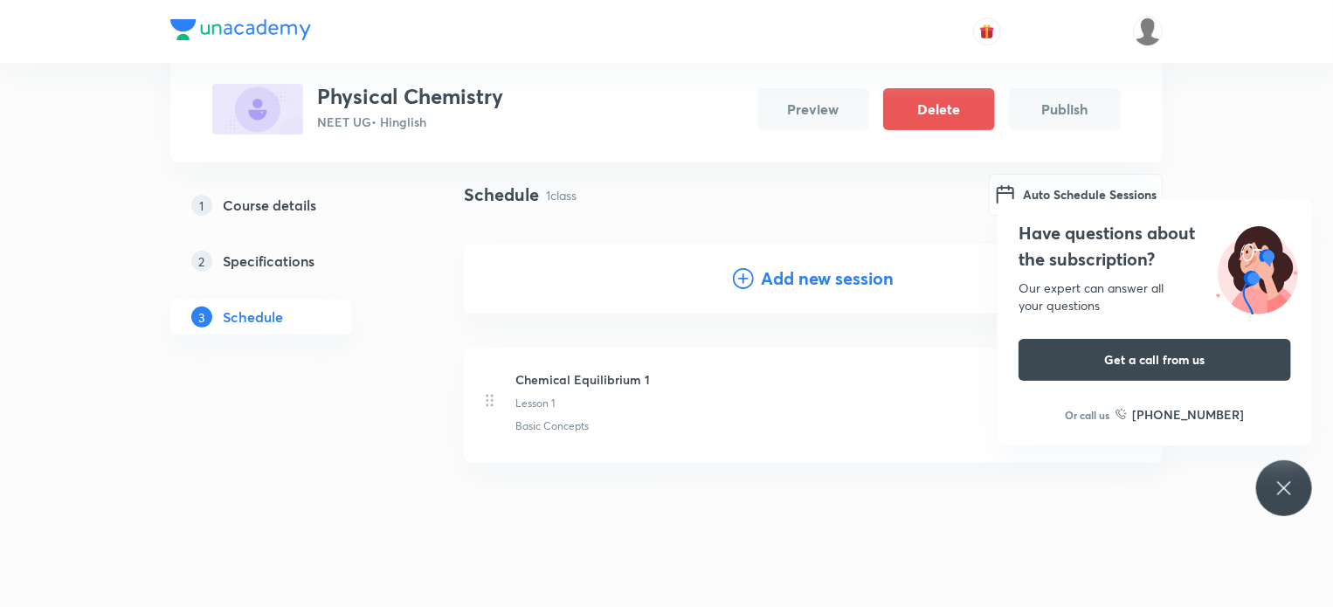
click at [1277, 490] on icon at bounding box center [1284, 488] width 21 height 21
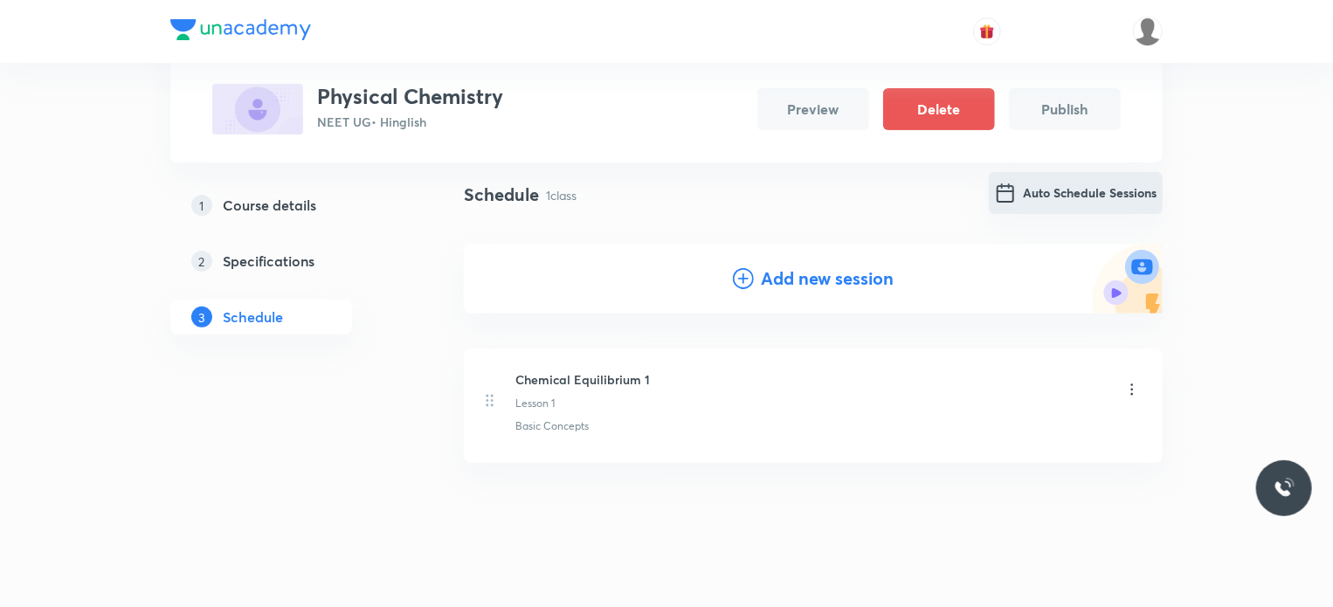
click at [1073, 204] on button "Auto Schedule Sessions" at bounding box center [1076, 193] width 174 height 42
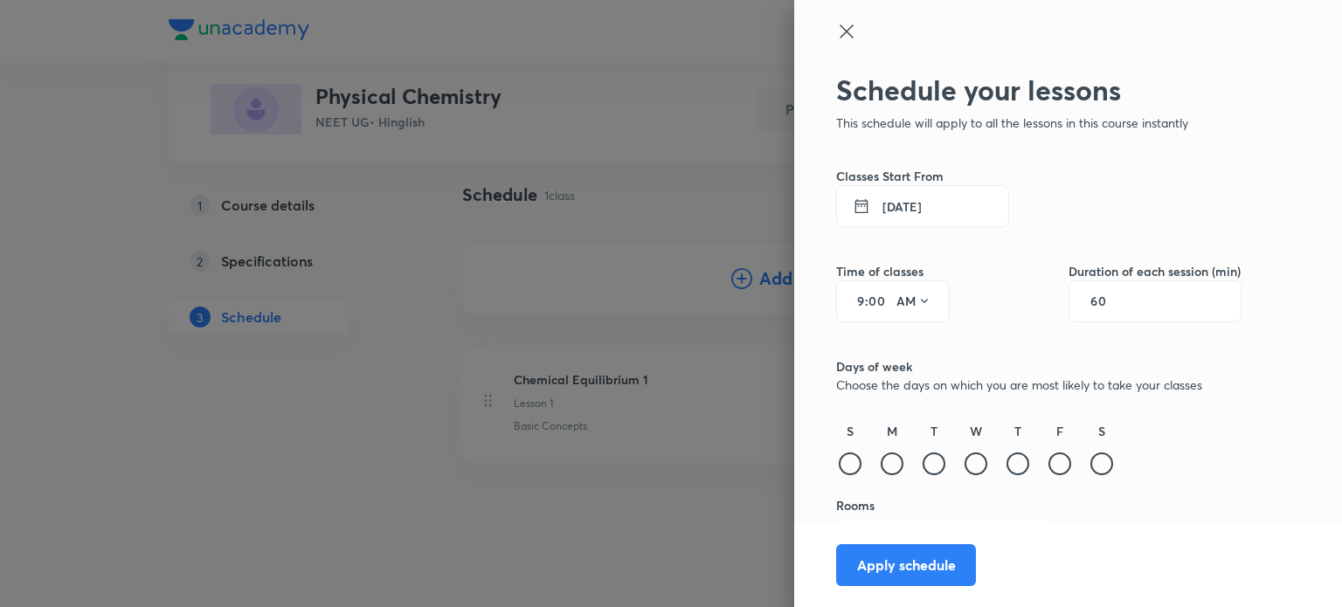
drag, startPoint x: 849, startPoint y: 306, endPoint x: 792, endPoint y: 294, distance: 58.9
click at [794, 294] on div "Schedule your lessons This schedule will apply to all the lessons in this cours…" at bounding box center [1068, 303] width 548 height 607
type input "9"
type input "11"
type input "10"
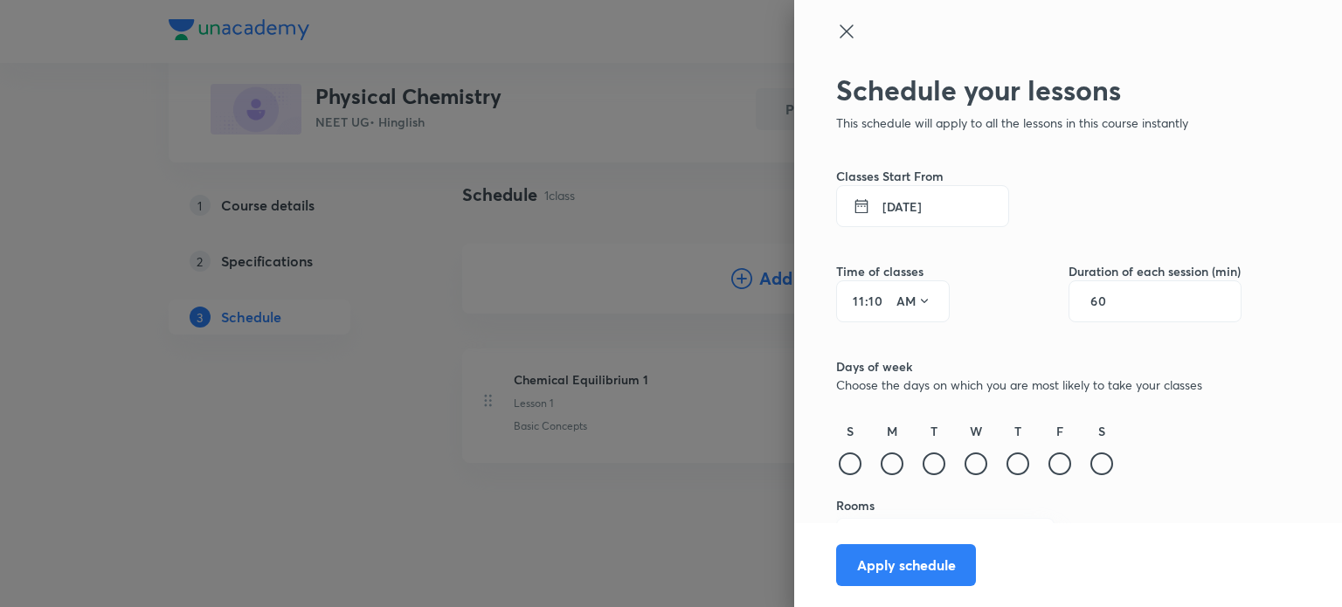
click at [1092, 294] on input "60" at bounding box center [1106, 301] width 33 height 14
type input "80"
click at [881, 454] on div at bounding box center [892, 464] width 23 height 23
click at [920, 464] on div "T" at bounding box center [934, 450] width 28 height 57
click at [923, 460] on div at bounding box center [934, 464] width 23 height 23
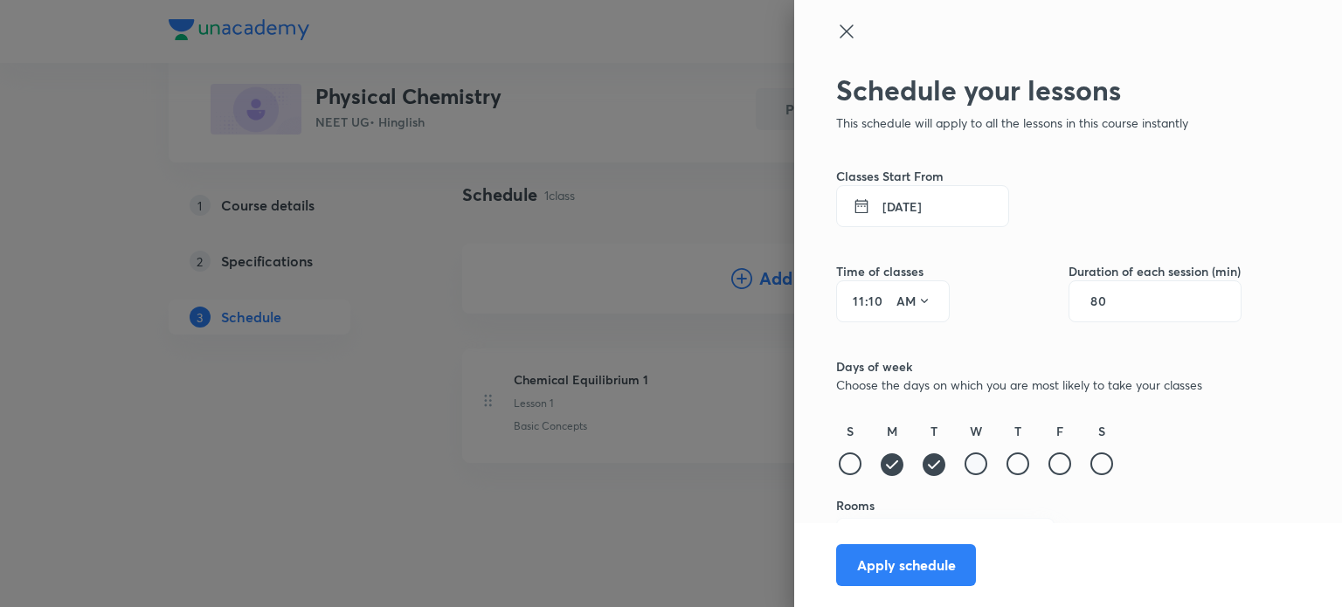
click at [972, 466] on div at bounding box center [976, 464] width 23 height 23
click at [1011, 464] on div at bounding box center [1017, 464] width 23 height 23
click at [1073, 467] on div "S M T W T F S" at bounding box center [1038, 450] width 405 height 57
click at [1090, 469] on div at bounding box center [1101, 464] width 23 height 23
click at [1067, 469] on div "S M T W T F S" at bounding box center [1038, 450] width 405 height 57
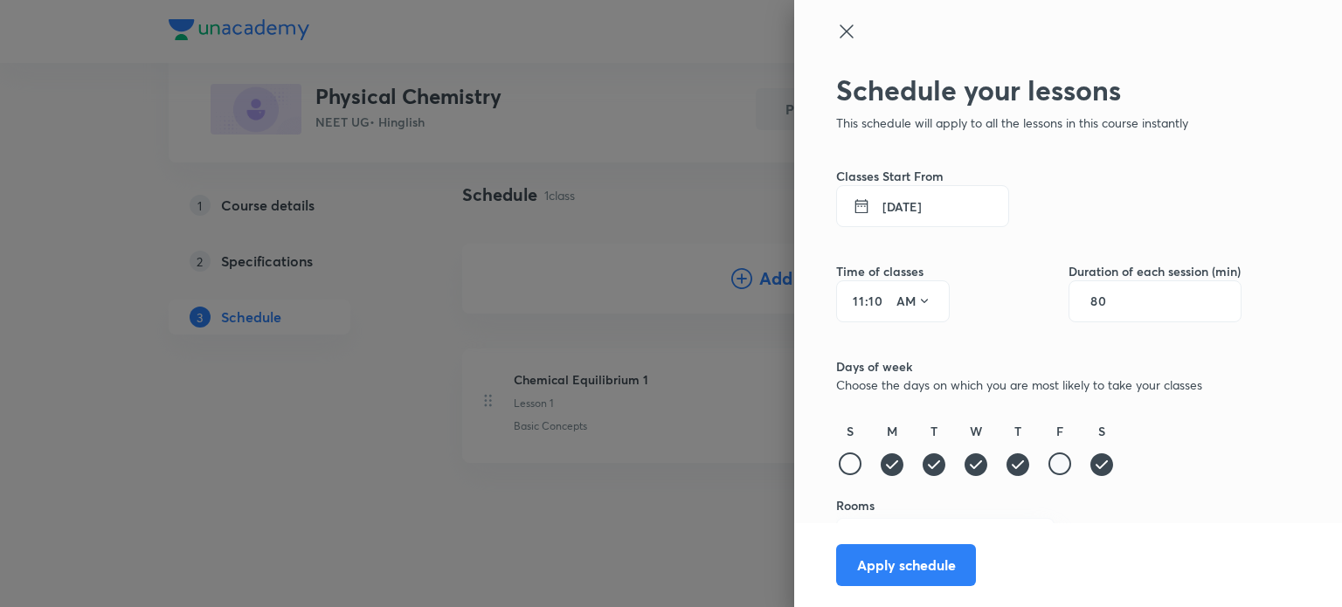
click at [1048, 470] on div at bounding box center [1059, 464] width 23 height 23
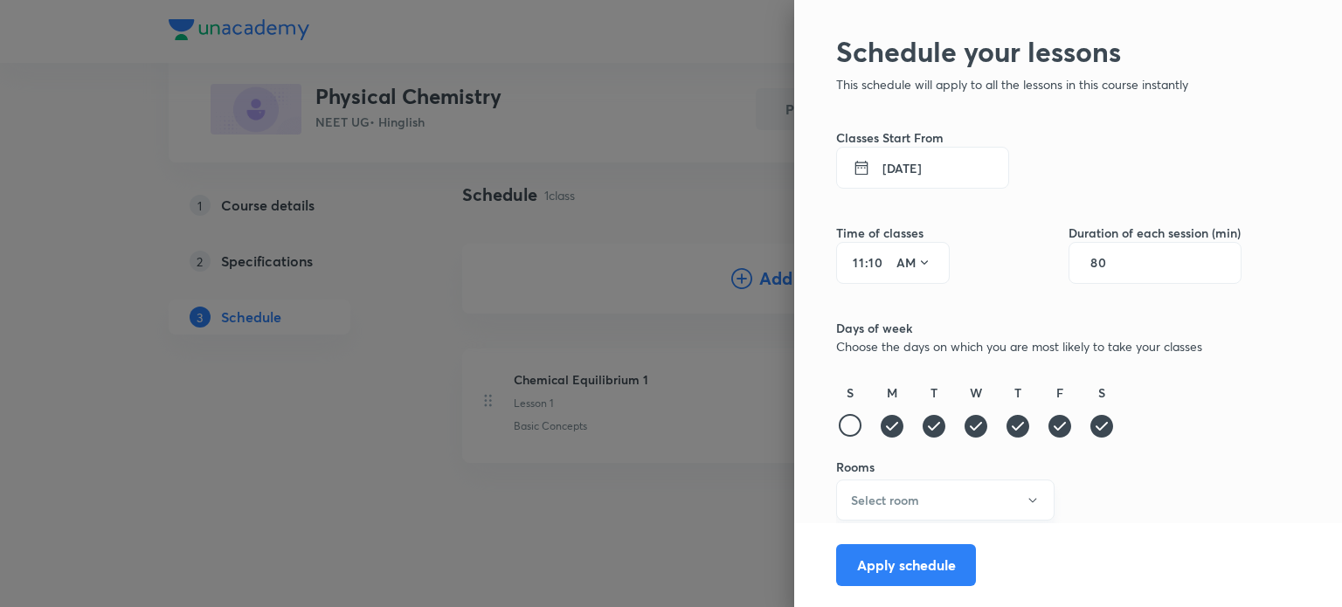
click at [895, 501] on h6 "Select room" at bounding box center [885, 500] width 68 height 18
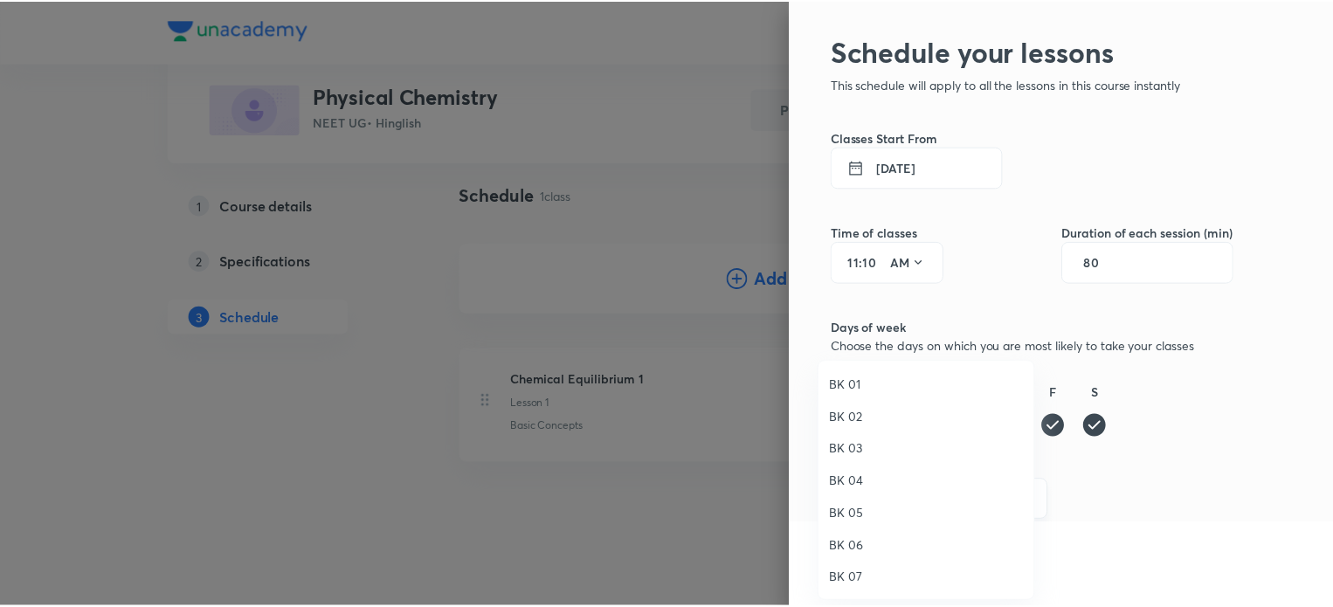
scroll to position [32, 0]
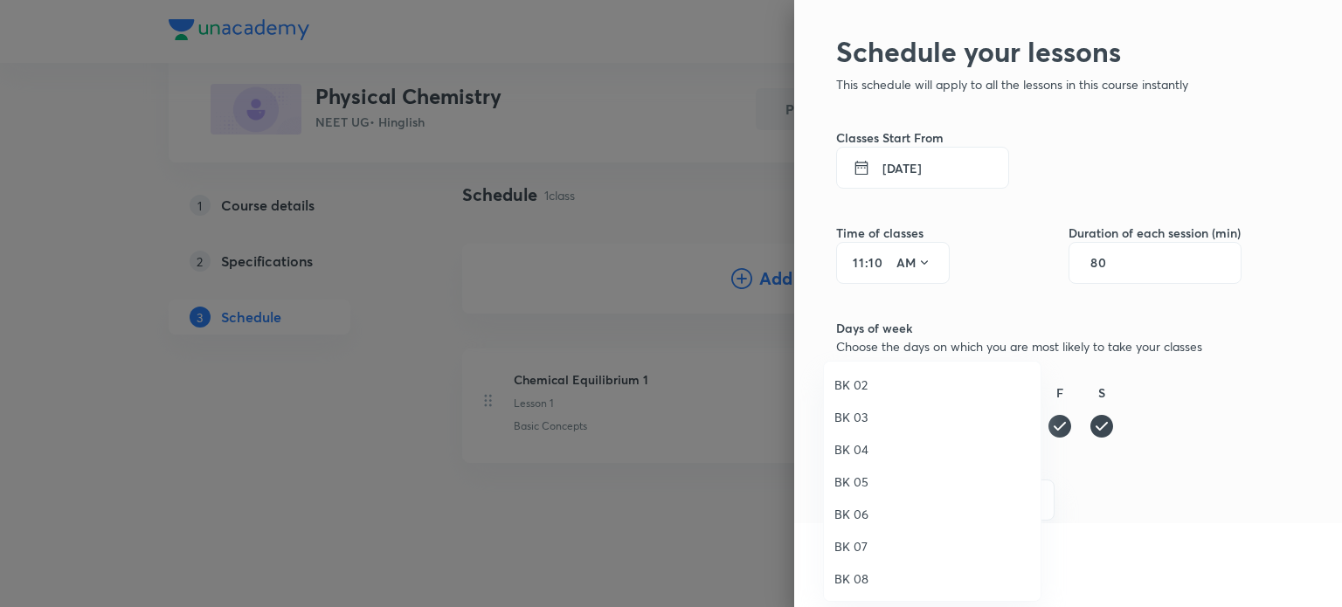
click at [868, 580] on span "BK 08" at bounding box center [932, 579] width 196 height 18
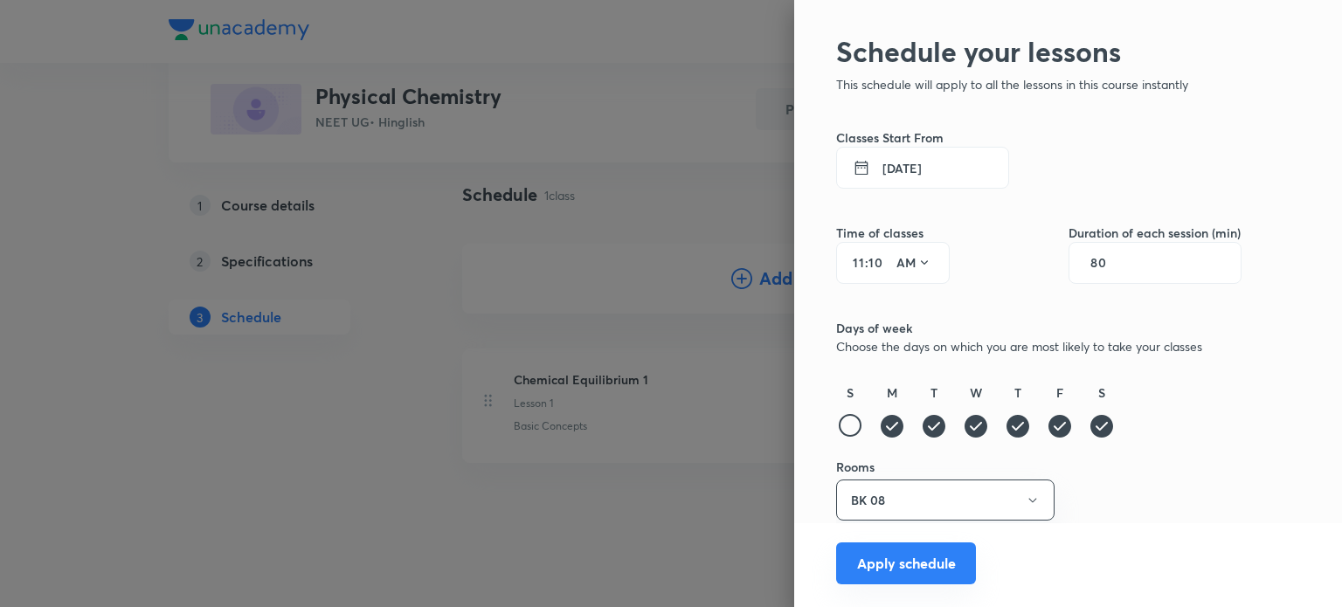
click at [875, 568] on button "Apply schedule" at bounding box center [906, 564] width 140 height 42
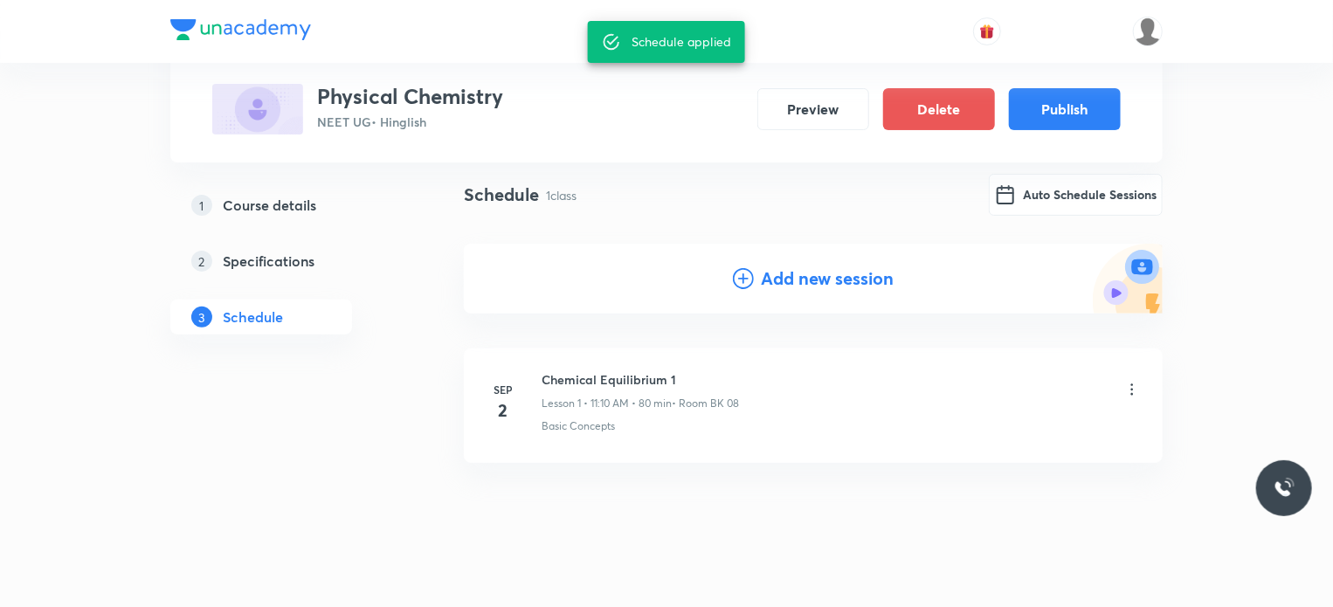
click at [1066, 76] on div "Plus Courses Physical Chemistry NEET UG • Hinglish Preview Delete Publish" at bounding box center [666, 81] width 909 height 107
click at [1080, 97] on button "Publish" at bounding box center [1065, 107] width 112 height 42
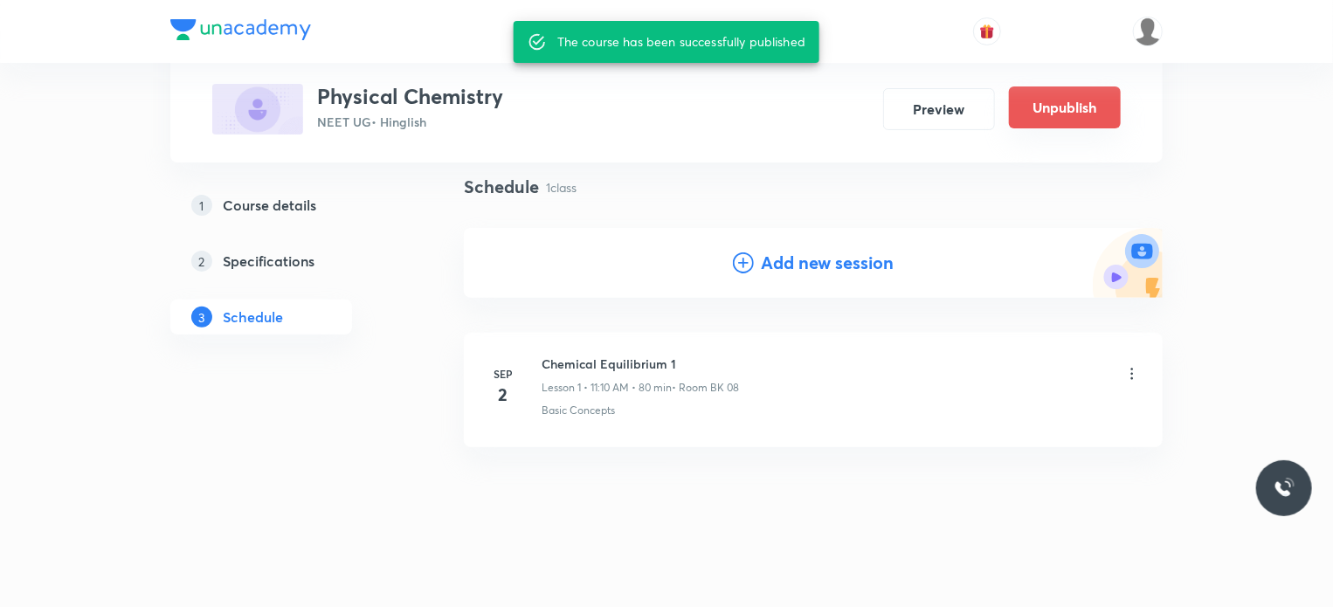
click at [1089, 103] on button "Unpublish" at bounding box center [1065, 107] width 112 height 42
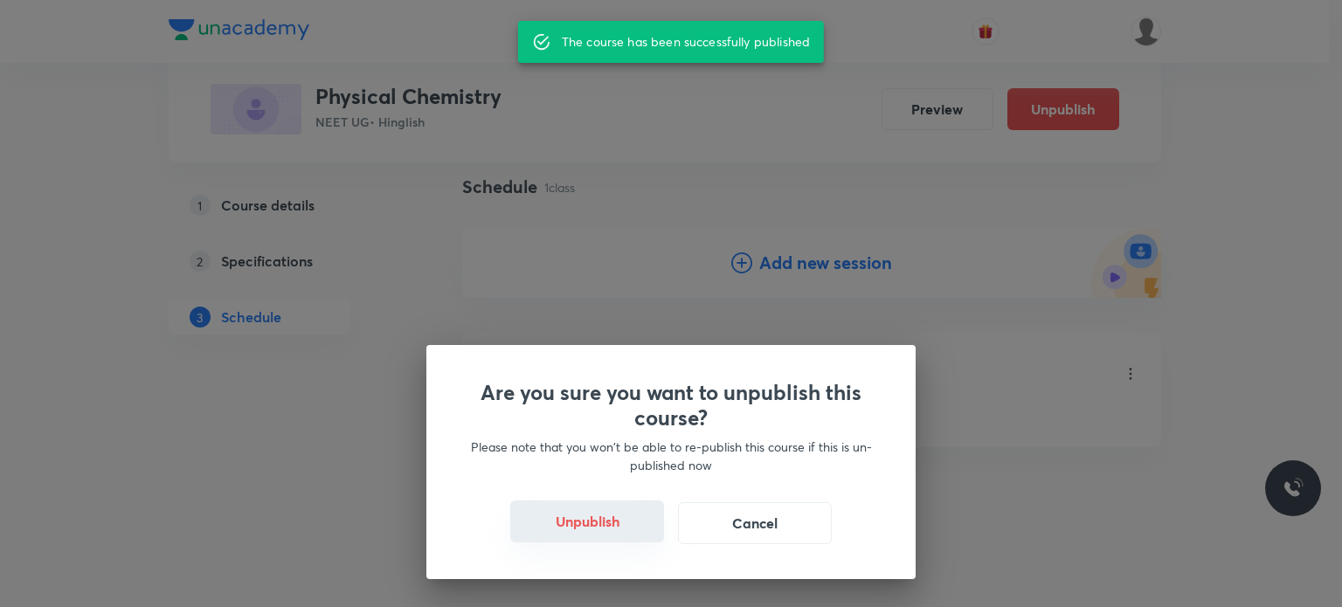
click at [573, 540] on button "Unpublish" at bounding box center [587, 522] width 154 height 42
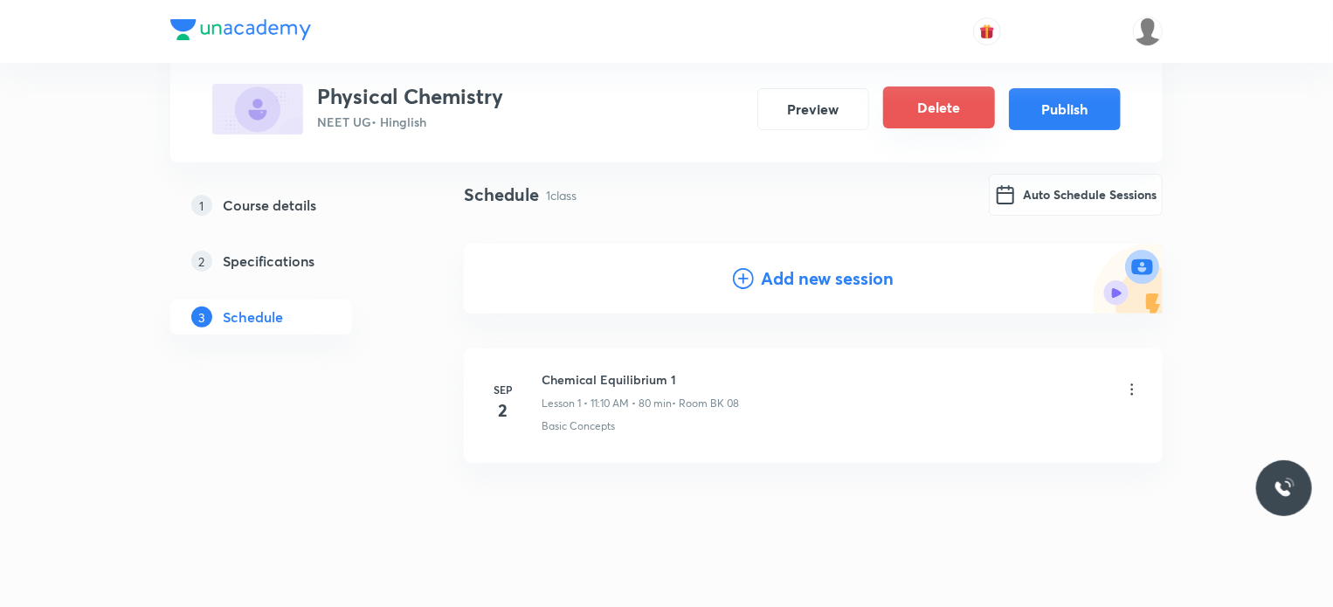
click at [934, 104] on button "Delete" at bounding box center [939, 107] width 112 height 42
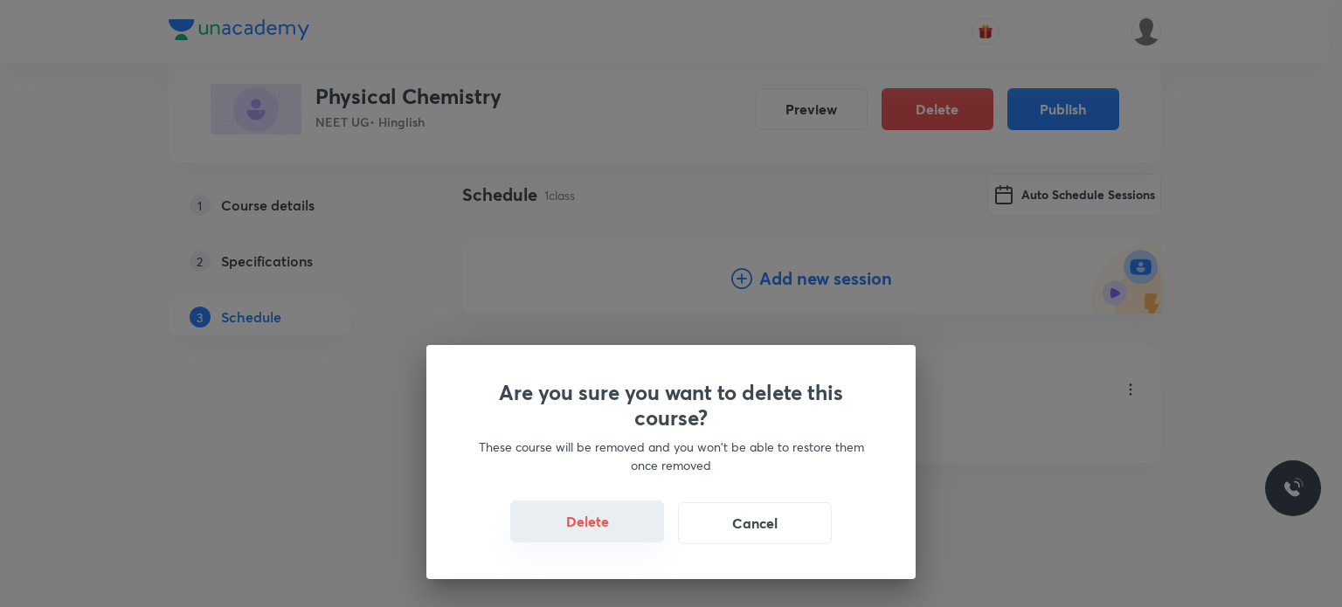
click at [622, 529] on button "Delete" at bounding box center [587, 522] width 154 height 42
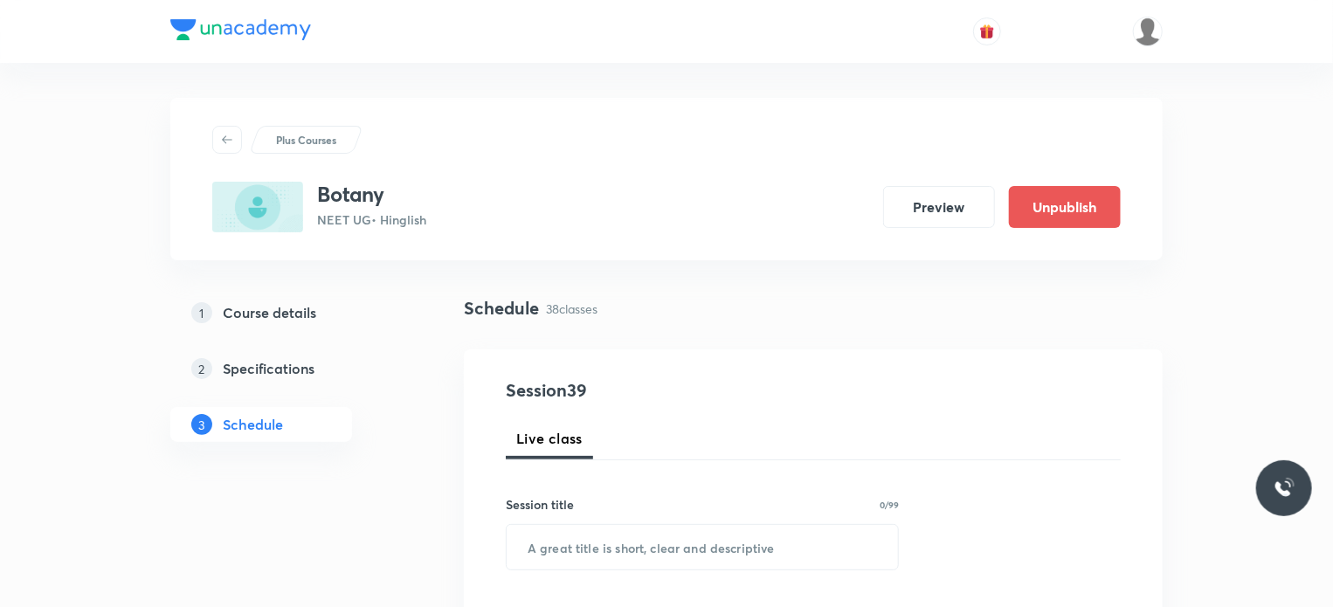
scroll to position [5924, 0]
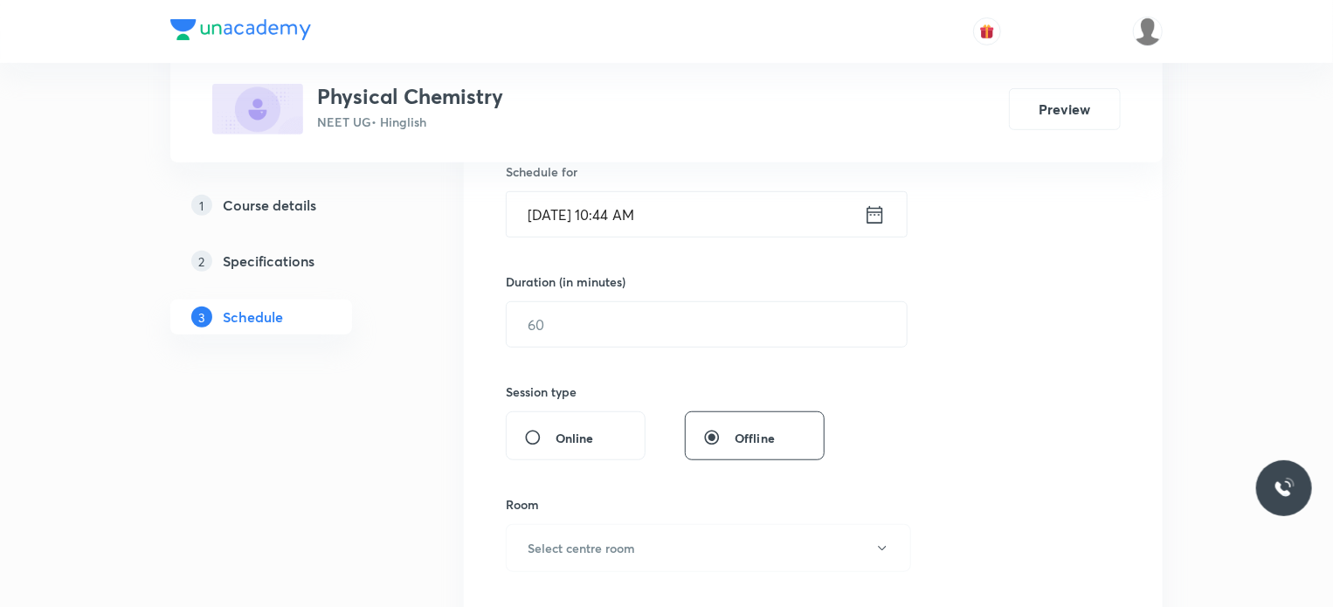
scroll to position [555, 0]
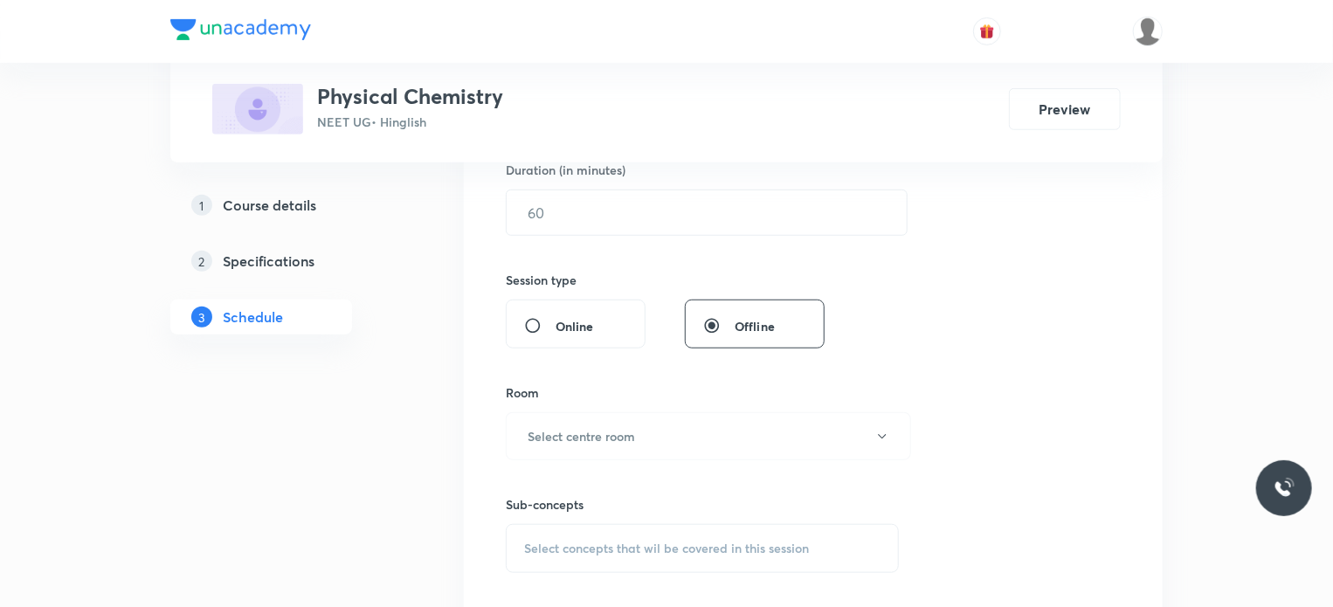
click at [247, 191] on link "1 Course details" at bounding box center [289, 205] width 238 height 35
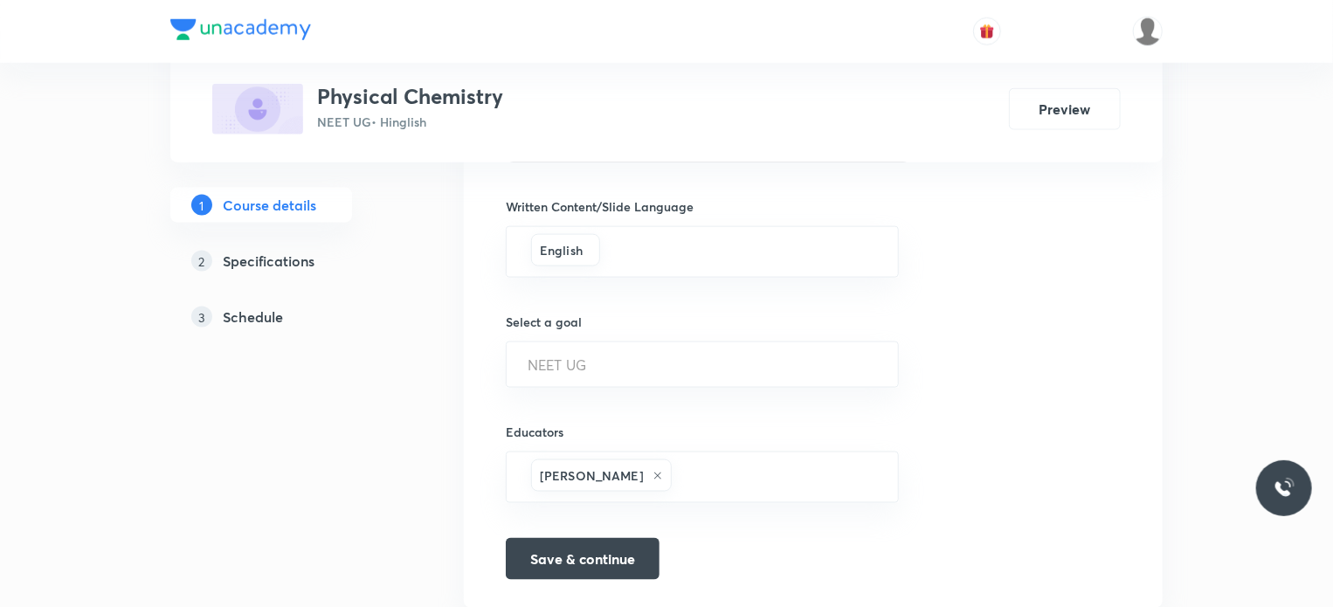
scroll to position [1118, 0]
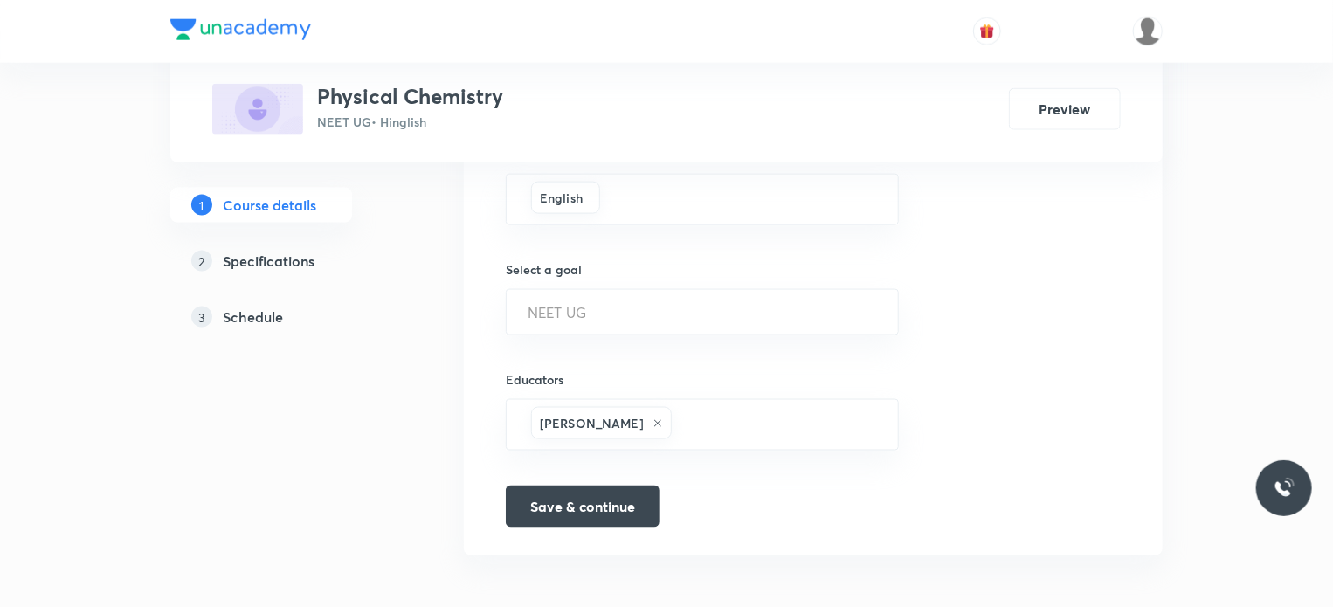
click at [276, 336] on div "1 Course details 2 Specifications 3 Schedule" at bounding box center [289, 272] width 238 height 168
click at [270, 329] on link "3 Schedule" at bounding box center [289, 317] width 238 height 35
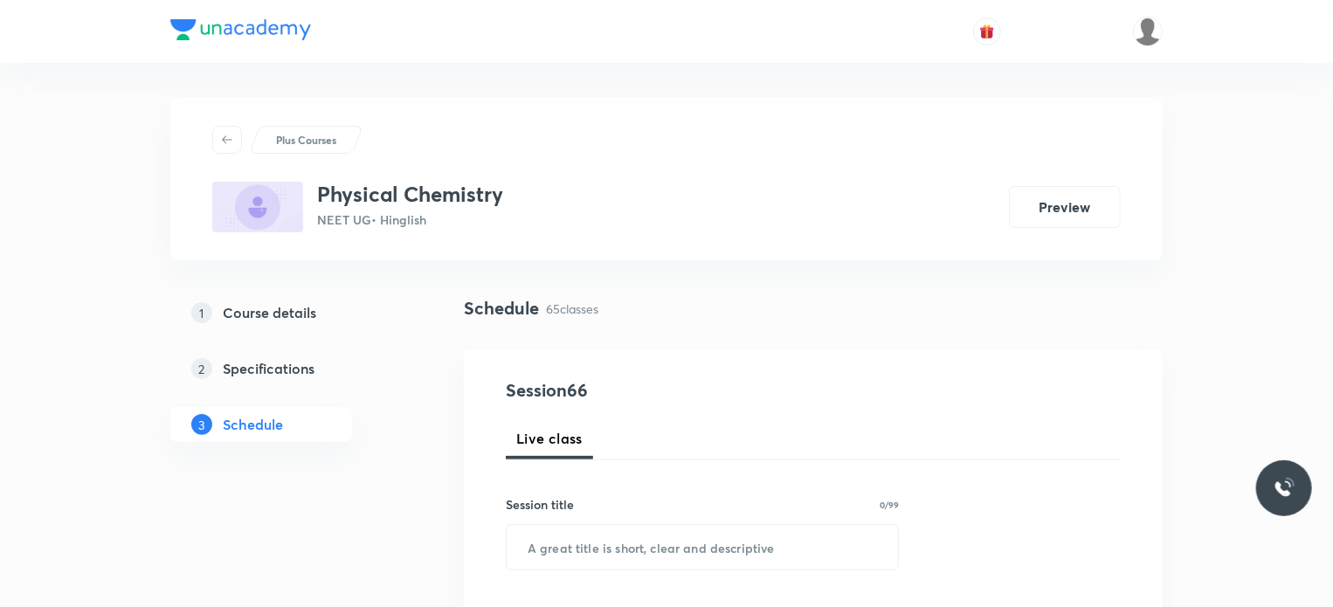
click at [315, 303] on h5 "Course details" at bounding box center [269, 312] width 93 height 21
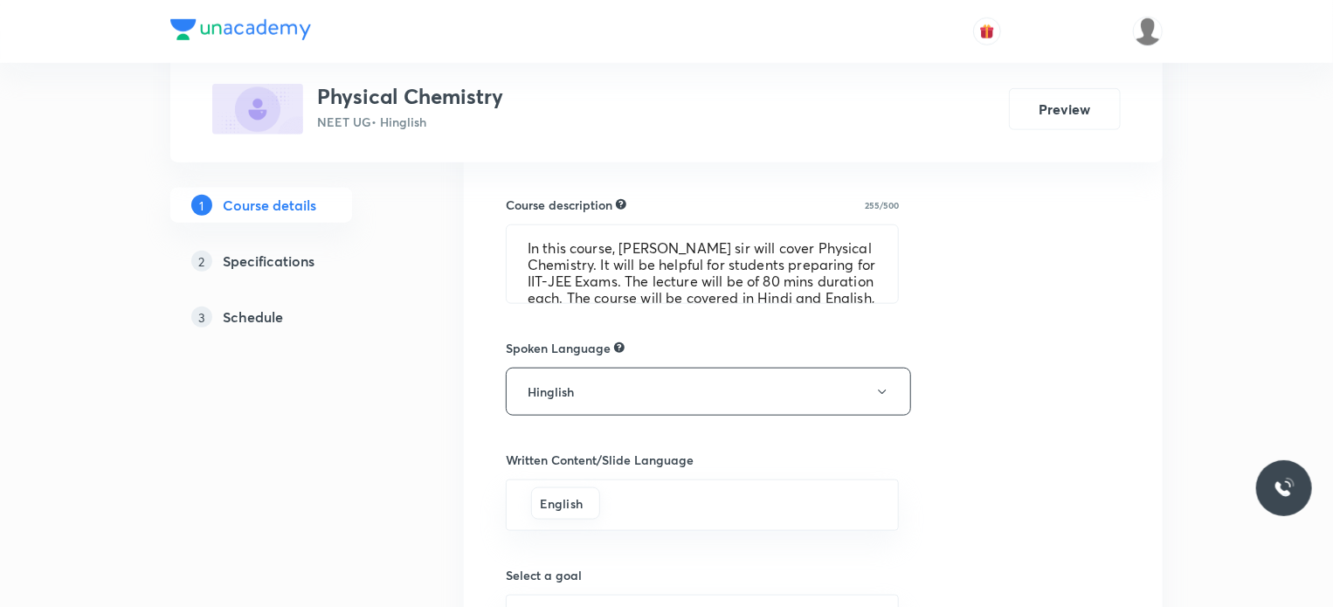
scroll to position [1114, 0]
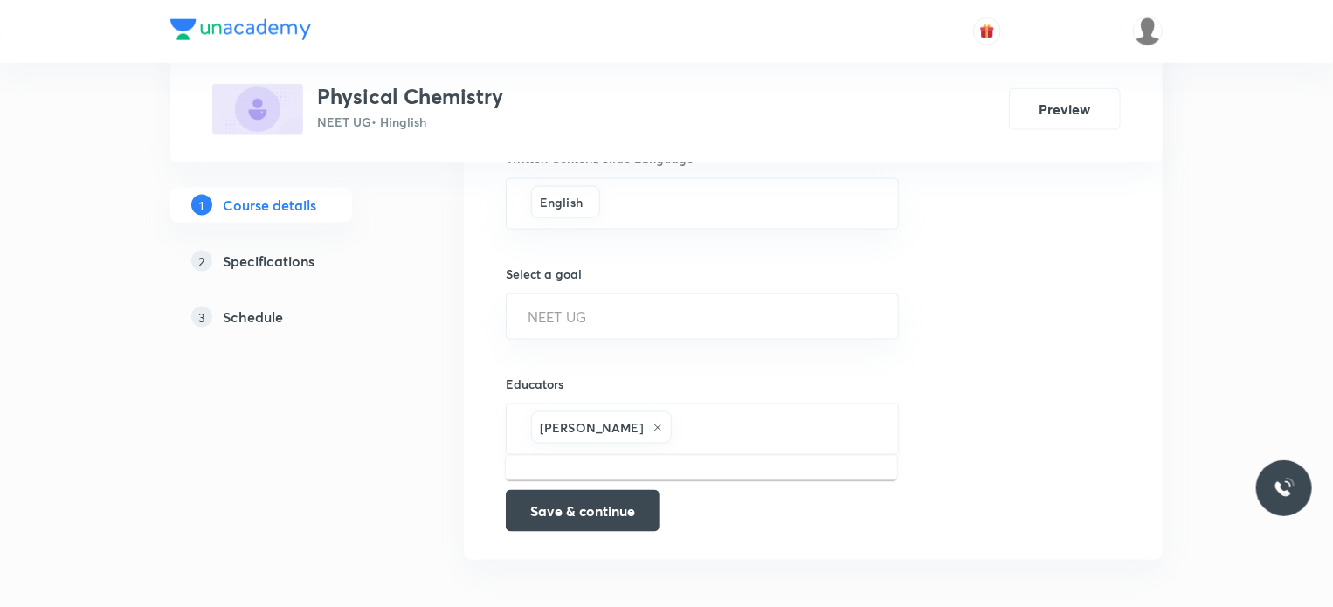
click at [739, 441] on input "text" at bounding box center [776, 429] width 202 height 32
paste input "unacademy-user-YE9THKWEX3X3"
type input "unacademy-user-YE9THKWEX3X3"
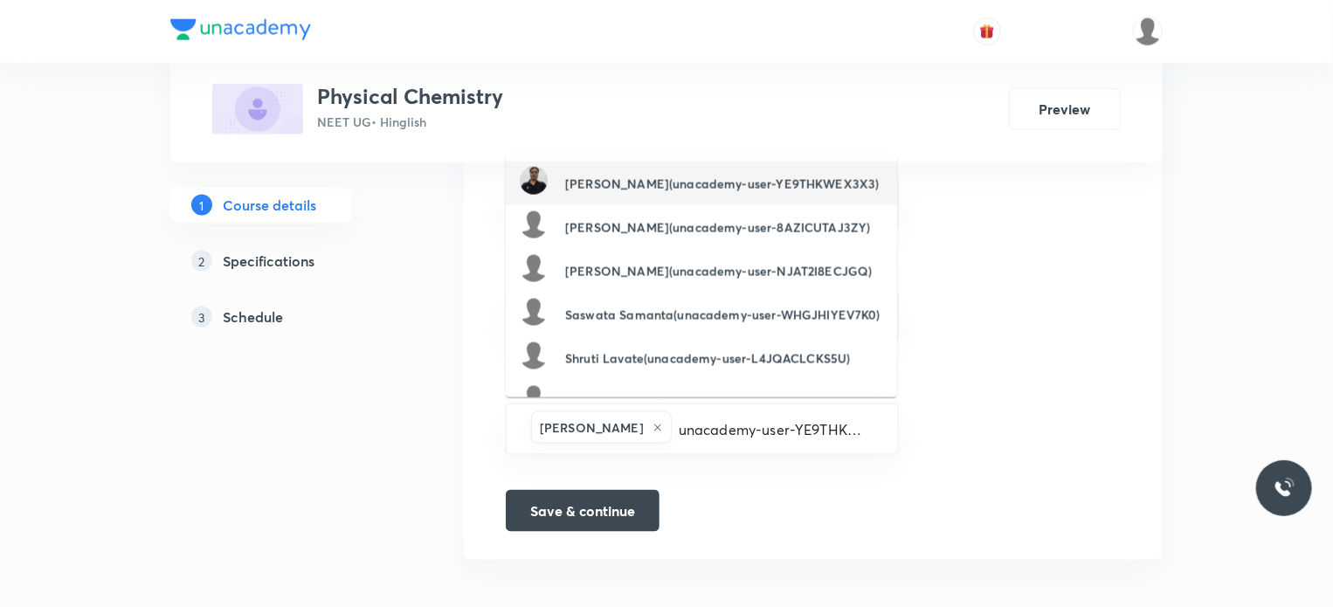
click at [626, 175] on h6 "[PERSON_NAME](unacademy-user-YE9THKWEX3X3)" at bounding box center [722, 184] width 314 height 18
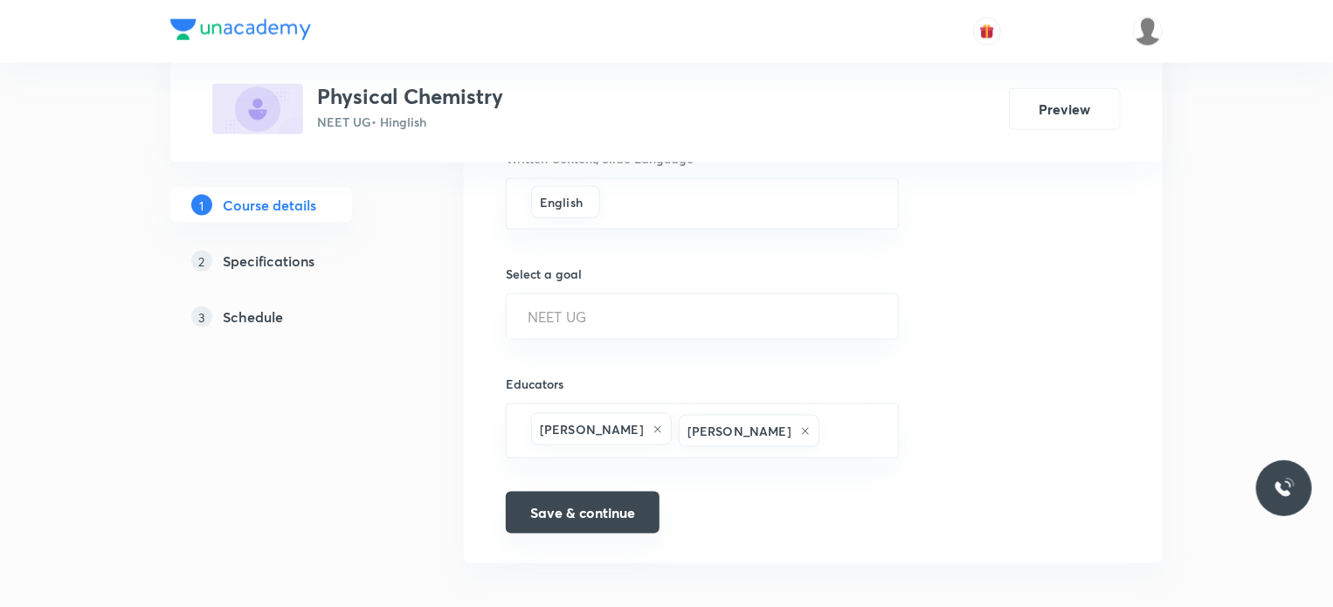
click at [622, 517] on button "Save & continue" at bounding box center [583, 513] width 154 height 42
click at [594, 511] on button "Save & continue" at bounding box center [583, 513] width 154 height 42
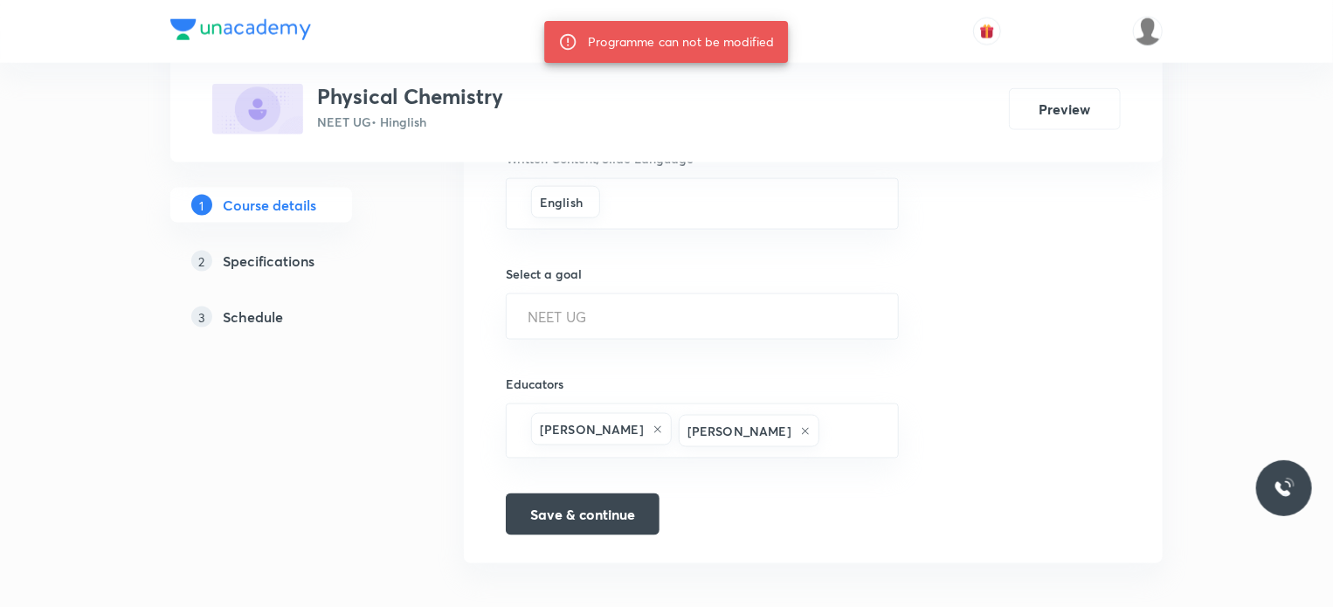
click at [287, 324] on div "3 Schedule" at bounding box center [292, 317] width 203 height 21
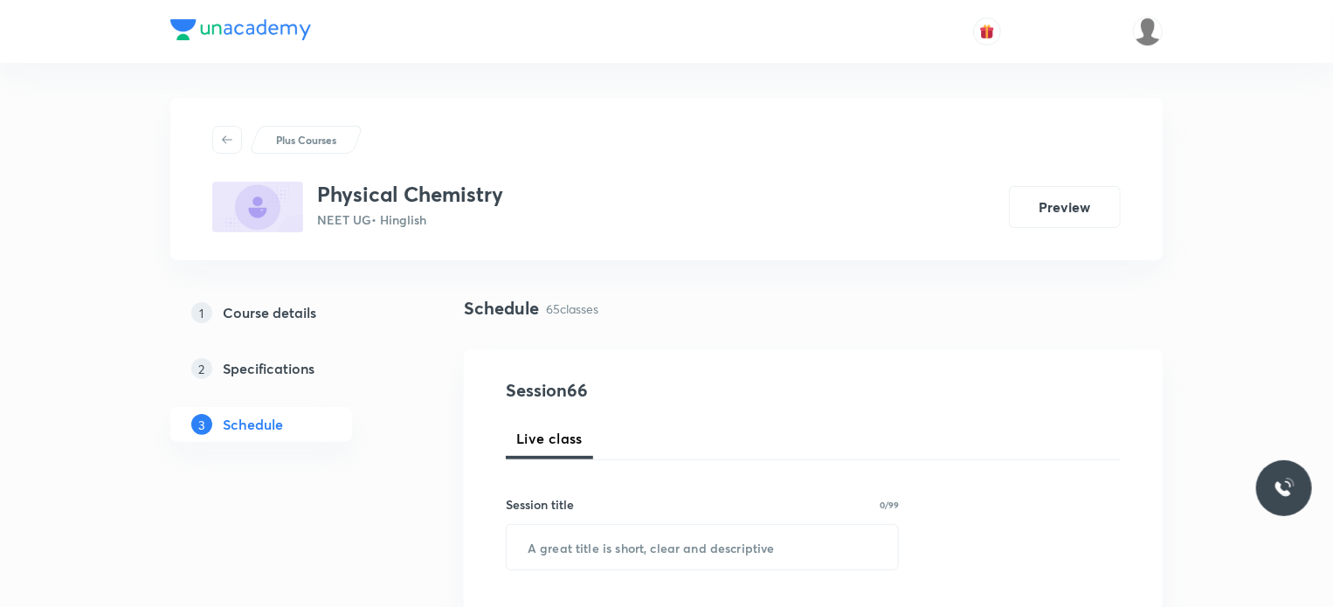
scroll to position [225, 0]
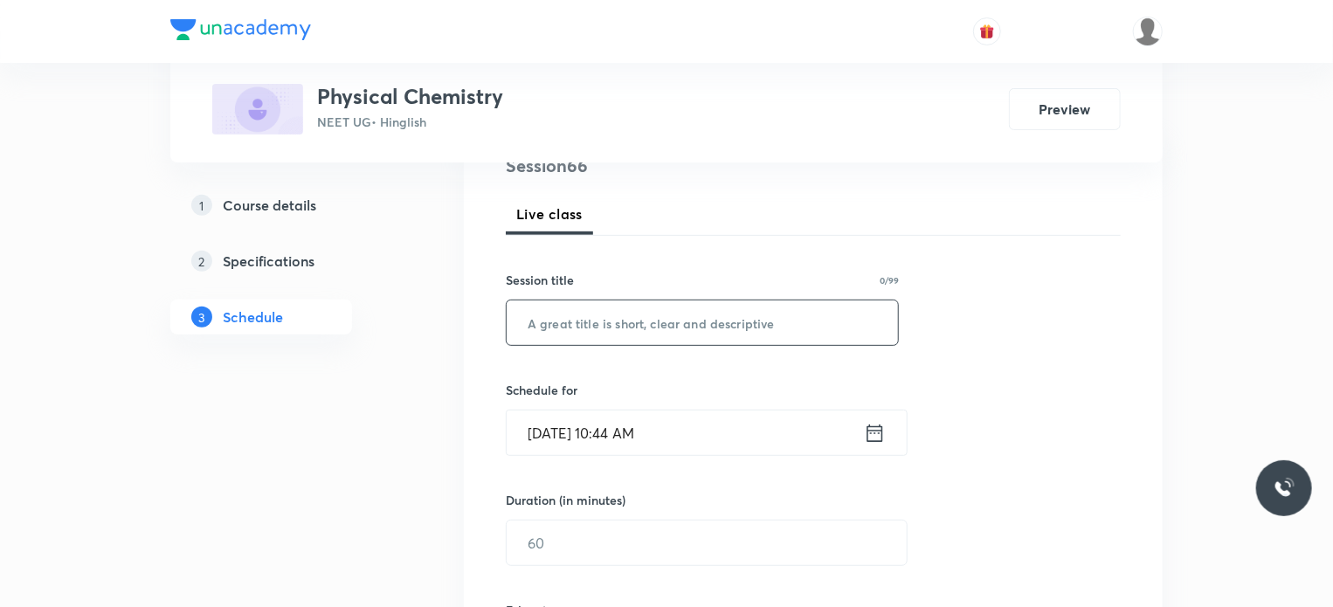
click at [691, 317] on input "text" at bounding box center [702, 323] width 391 height 45
type input "Chemical Equilibrium 1"
click at [695, 457] on div "Session 66 Live class Session title 22/99 Chemical Equilibrium 1 ​ Schedule for…" at bounding box center [813, 619] width 615 height 932
click at [688, 436] on input "[DATE] 10:44 AM" at bounding box center [685, 433] width 357 height 45
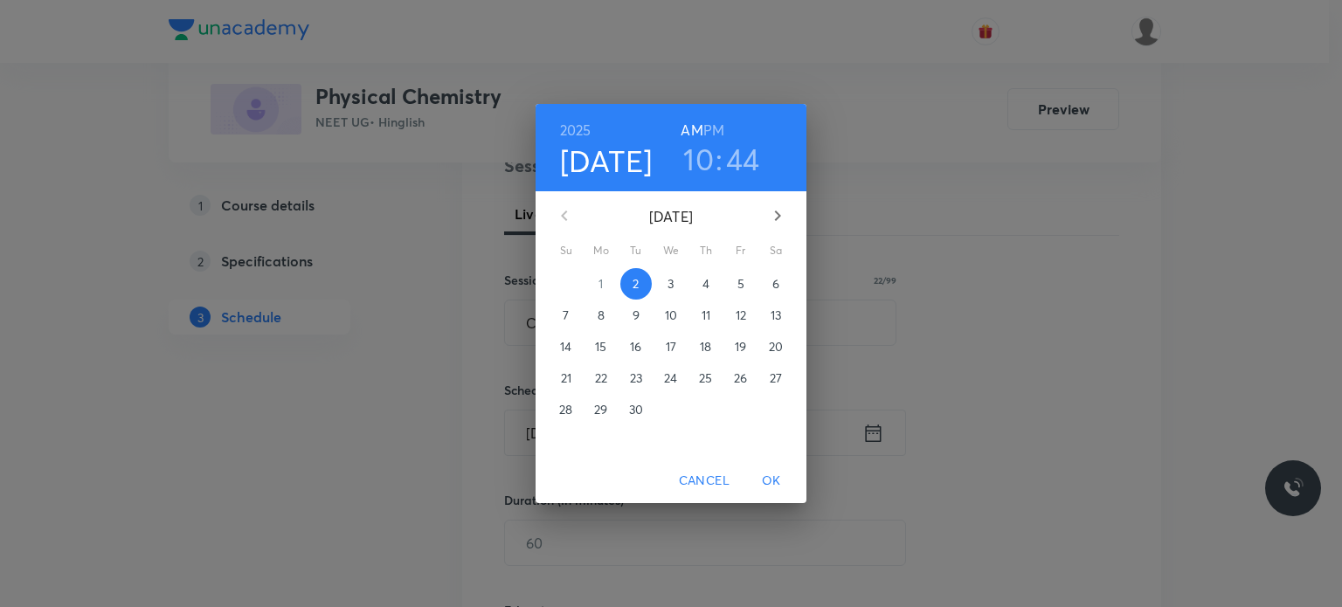
click at [701, 158] on h3 "10" at bounding box center [698, 159] width 31 height 37
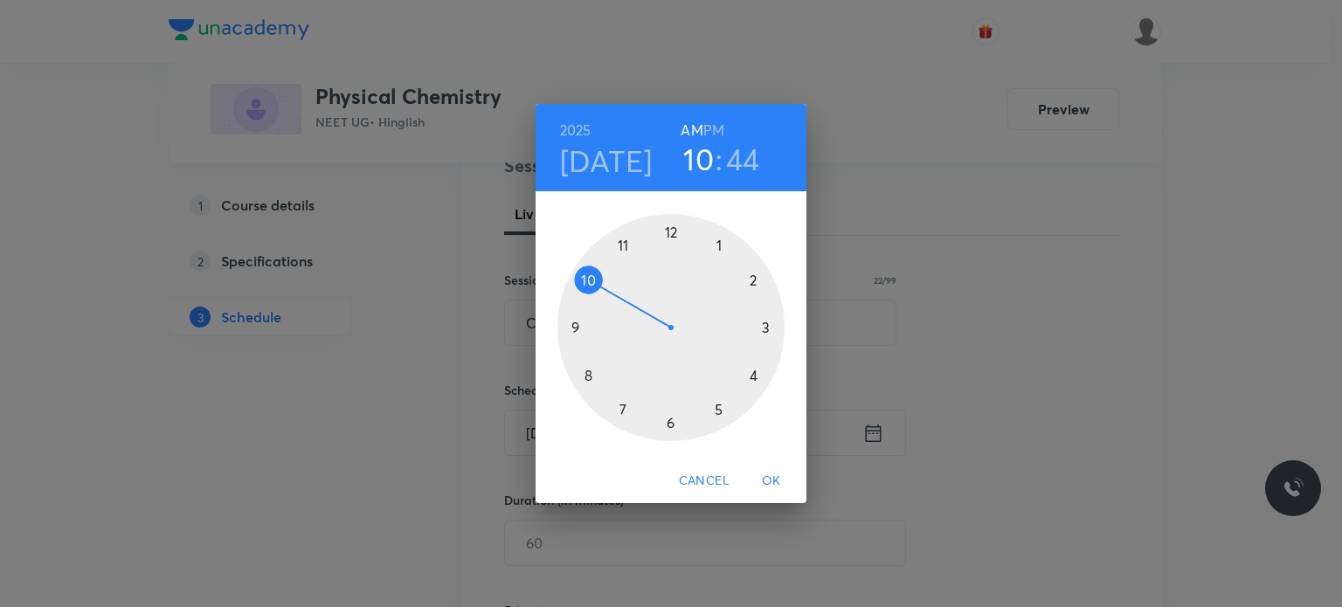
click at [633, 230] on div at bounding box center [670, 327] width 227 height 227
click at [768, 271] on div at bounding box center [670, 327] width 227 height 227
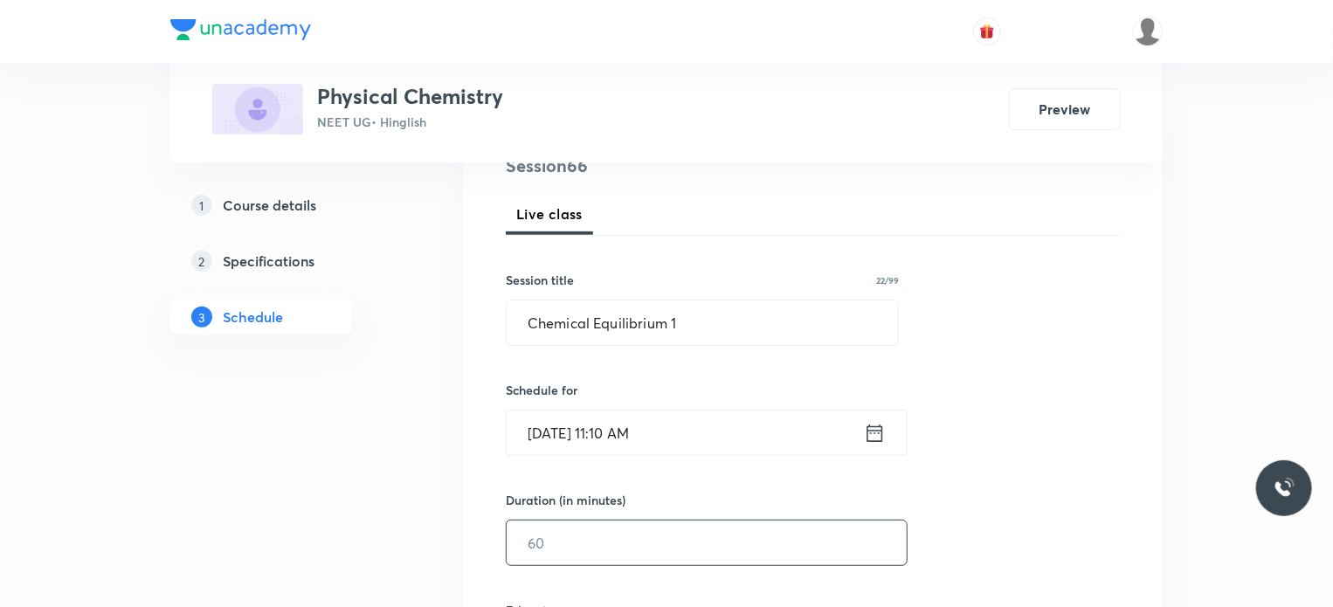
click at [610, 537] on input "text" at bounding box center [707, 543] width 400 height 45
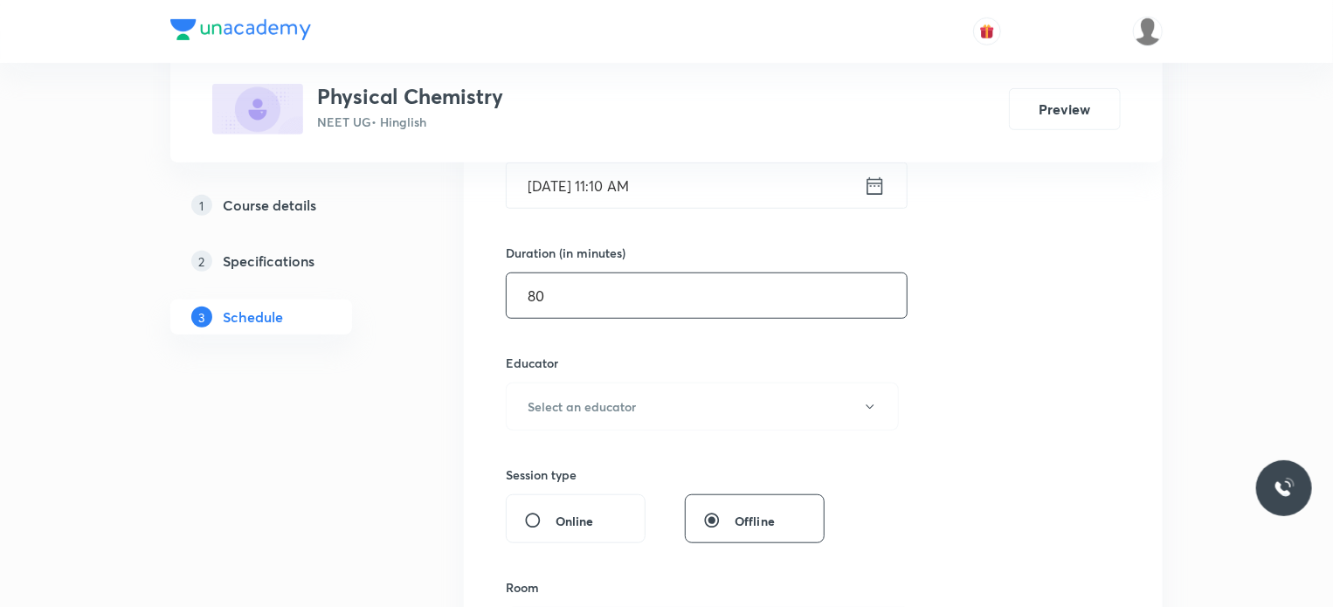
scroll to position [487, 0]
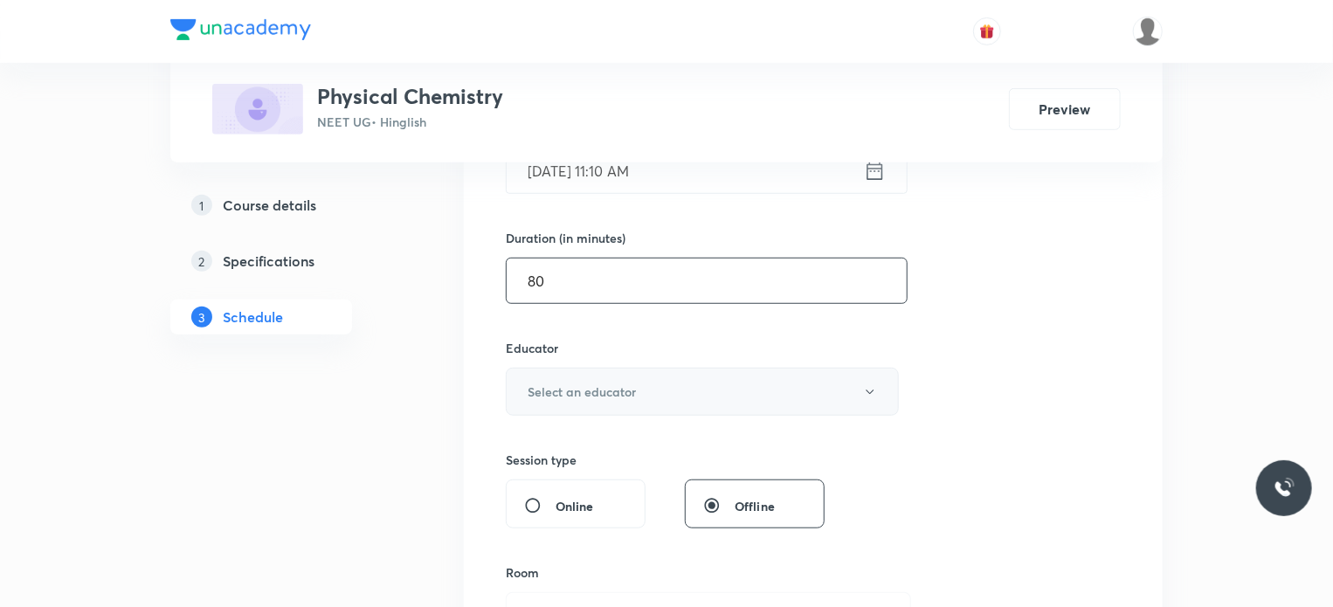
type input "80"
click at [640, 388] on button "Select an educator" at bounding box center [702, 392] width 393 height 48
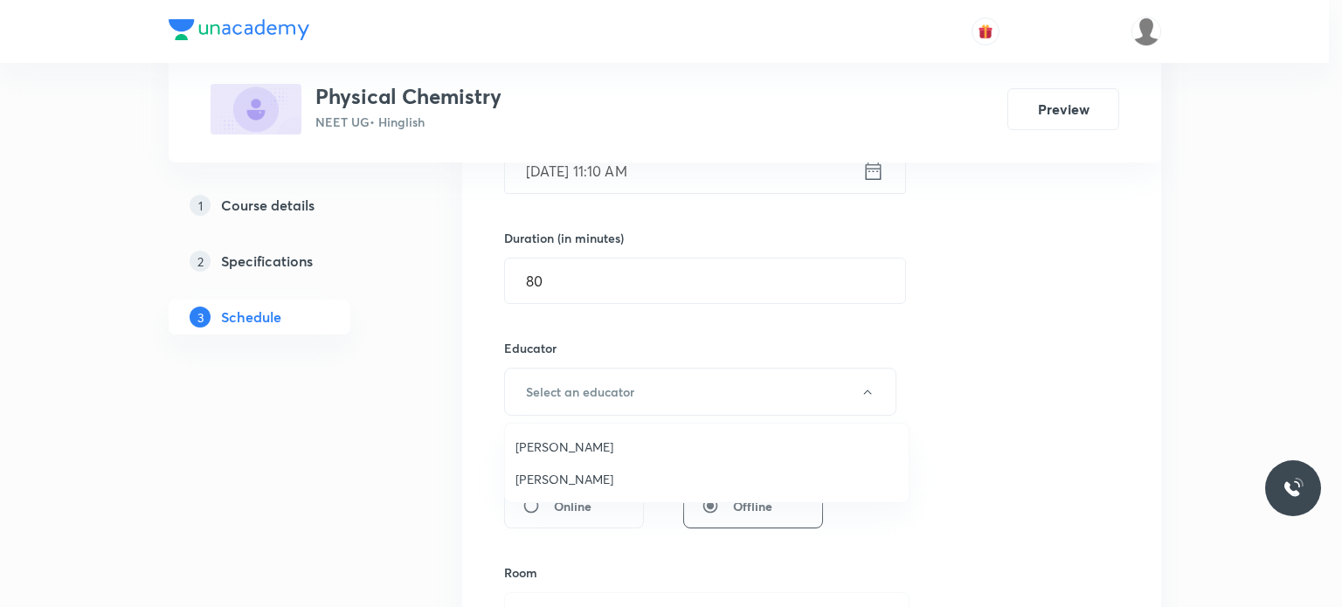
drag, startPoint x: 593, startPoint y: 475, endPoint x: 624, endPoint y: 481, distance: 31.0
click at [593, 476] on span "[PERSON_NAME]" at bounding box center [706, 479] width 383 height 18
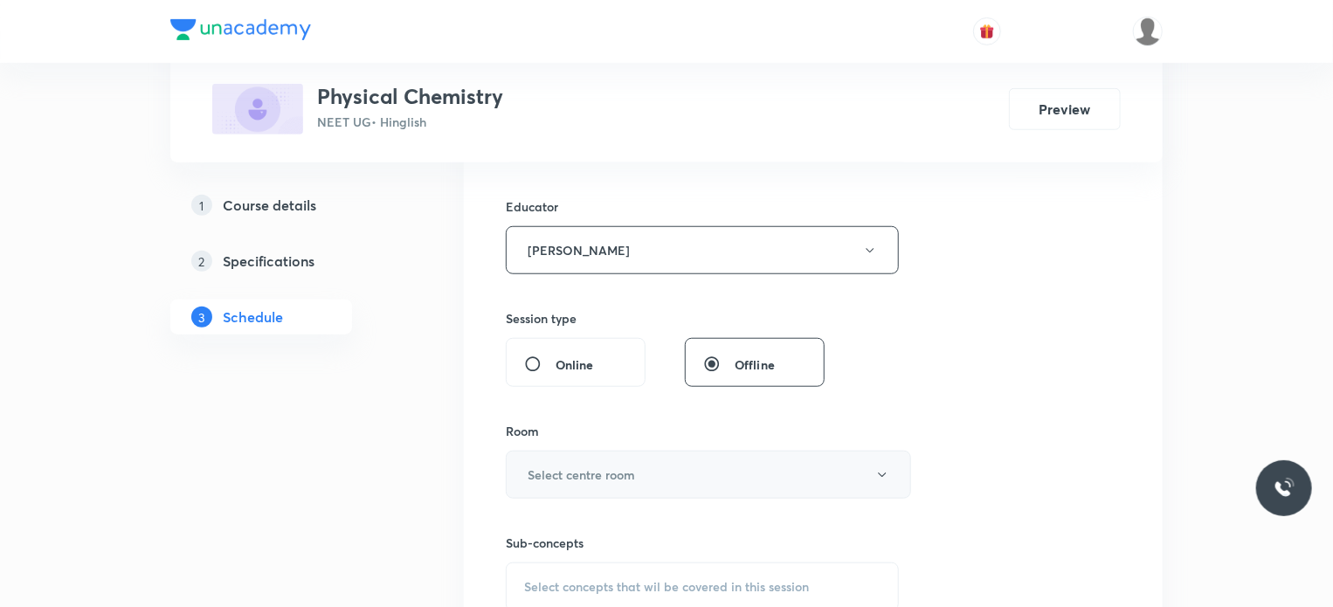
scroll to position [661, 0]
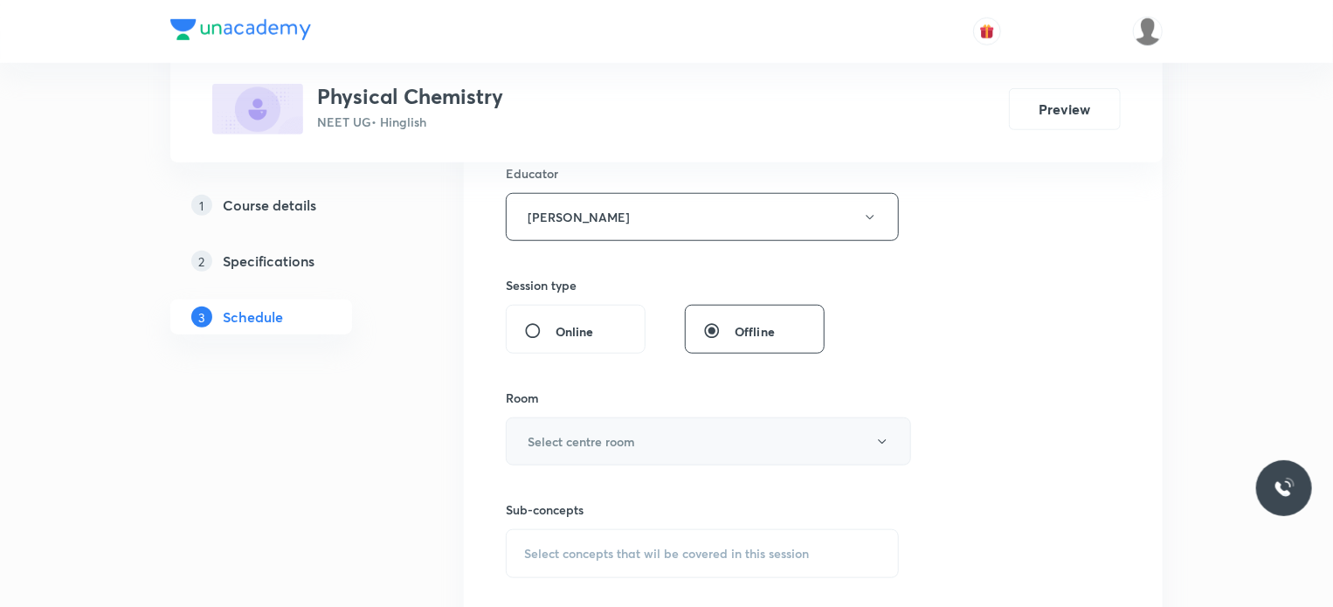
click at [605, 425] on button "Select centre room" at bounding box center [708, 442] width 405 height 48
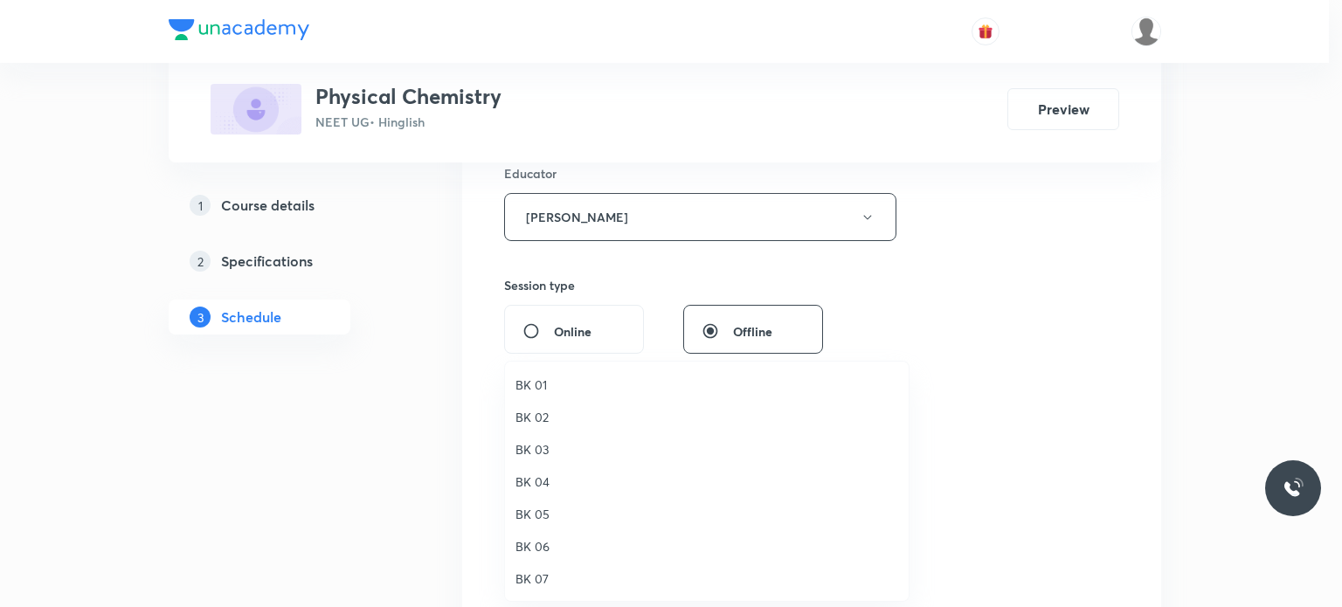
click at [592, 462] on li "BK 03" at bounding box center [707, 449] width 404 height 32
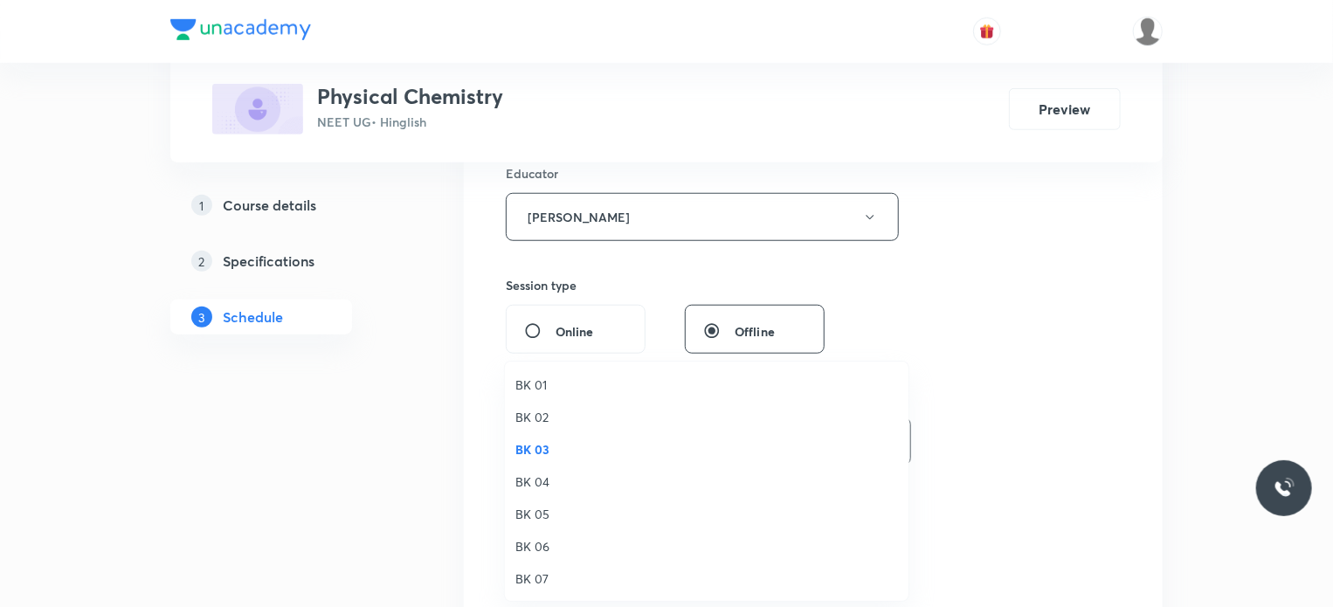
click at [674, 526] on div "Sub-concepts Select concepts that wil be covered in this session" at bounding box center [702, 540] width 393 height 78
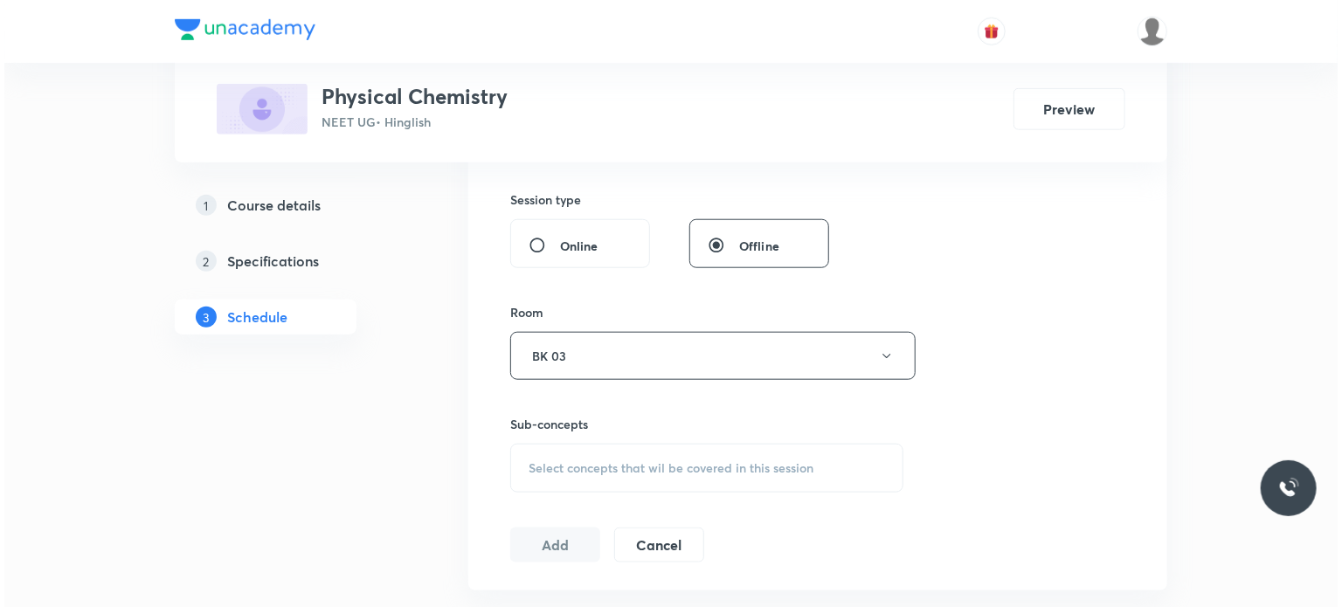
scroll to position [749, 0]
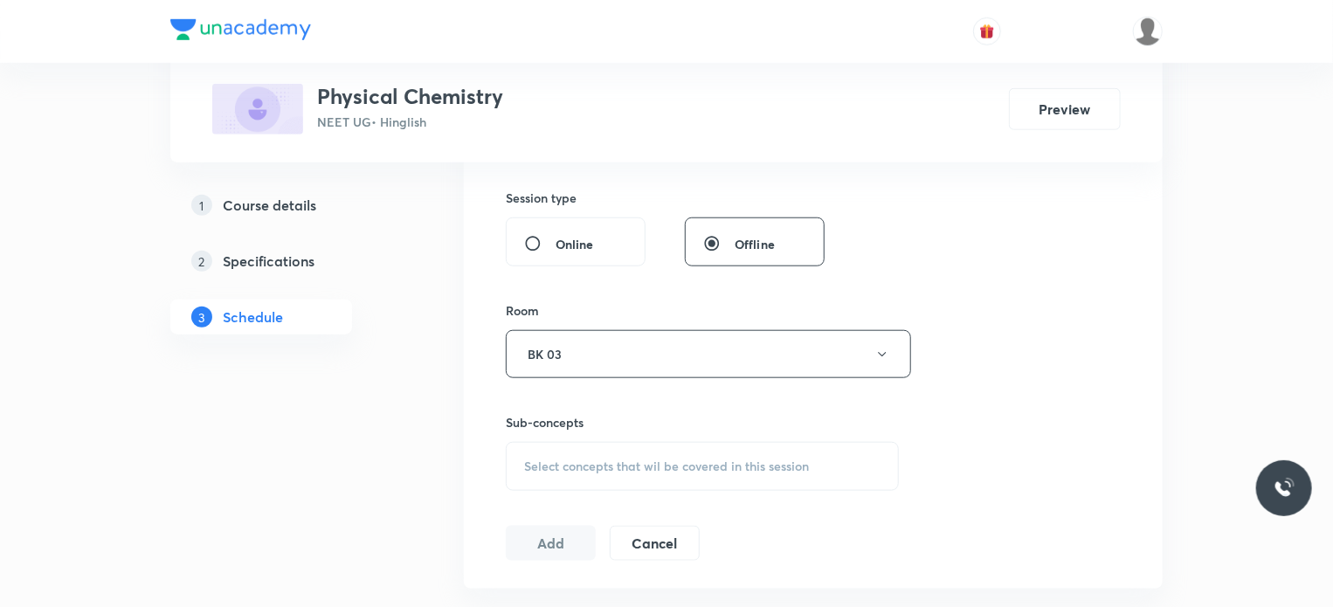
click at [709, 453] on div "Select concepts that wil be covered in this session" at bounding box center [702, 466] width 393 height 49
click at [650, 370] on button "BK 03" at bounding box center [708, 354] width 405 height 48
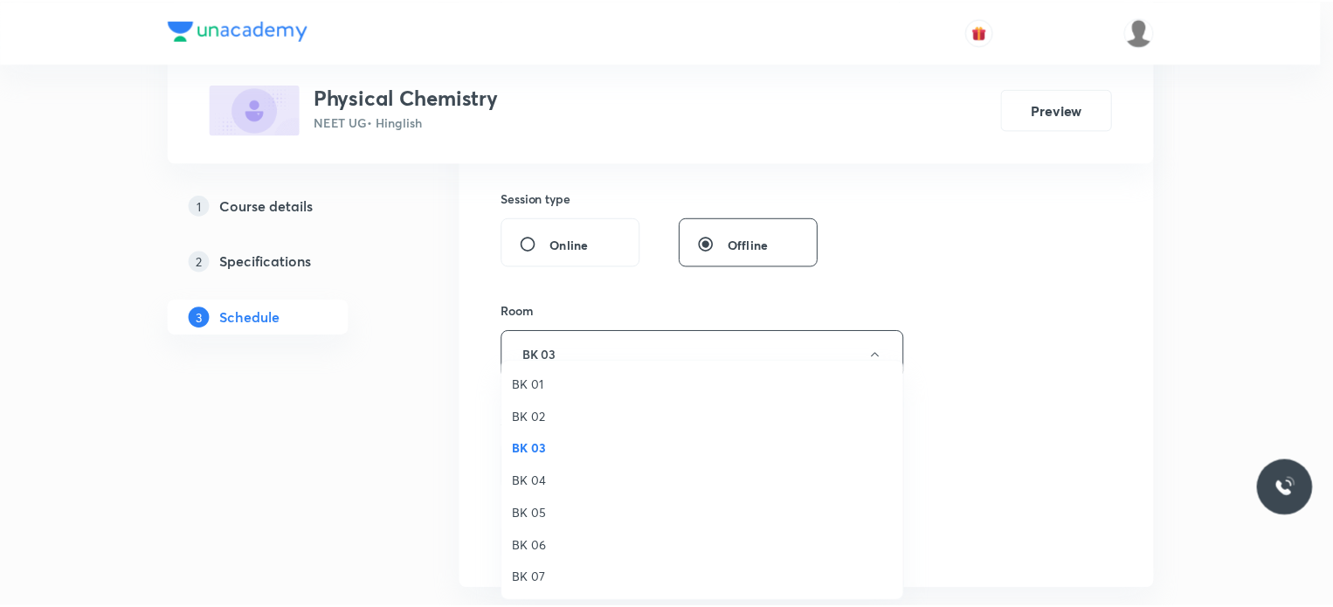
scroll to position [32, 0]
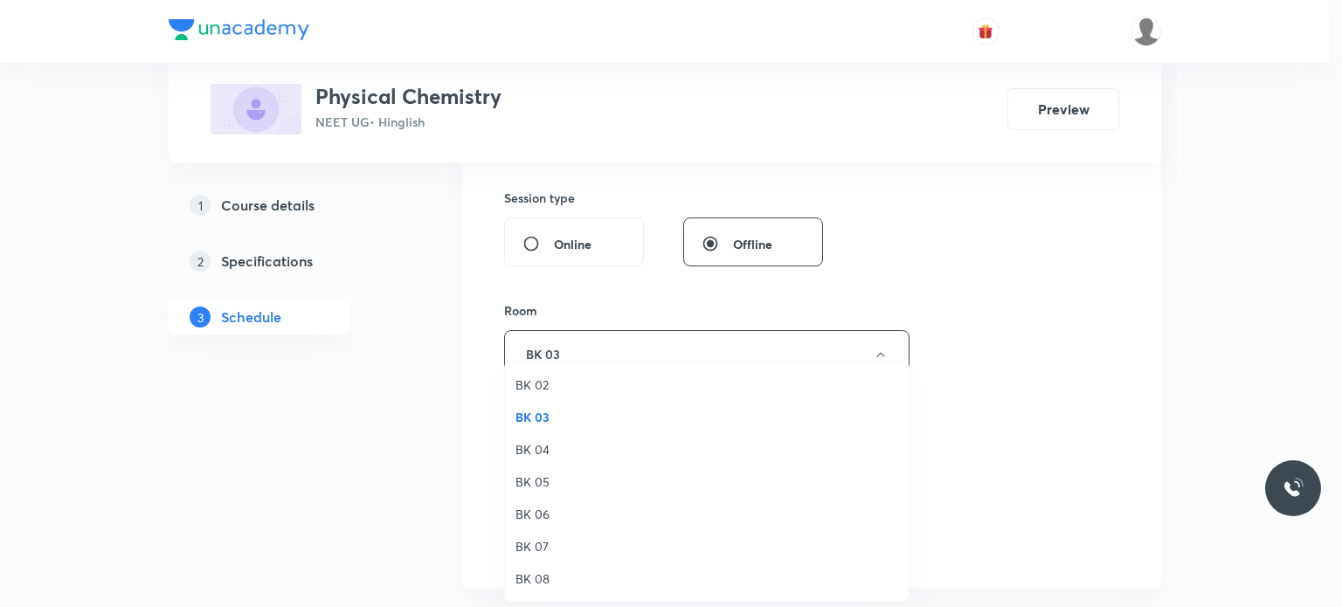
click at [566, 583] on span "BK 08" at bounding box center [706, 579] width 383 height 18
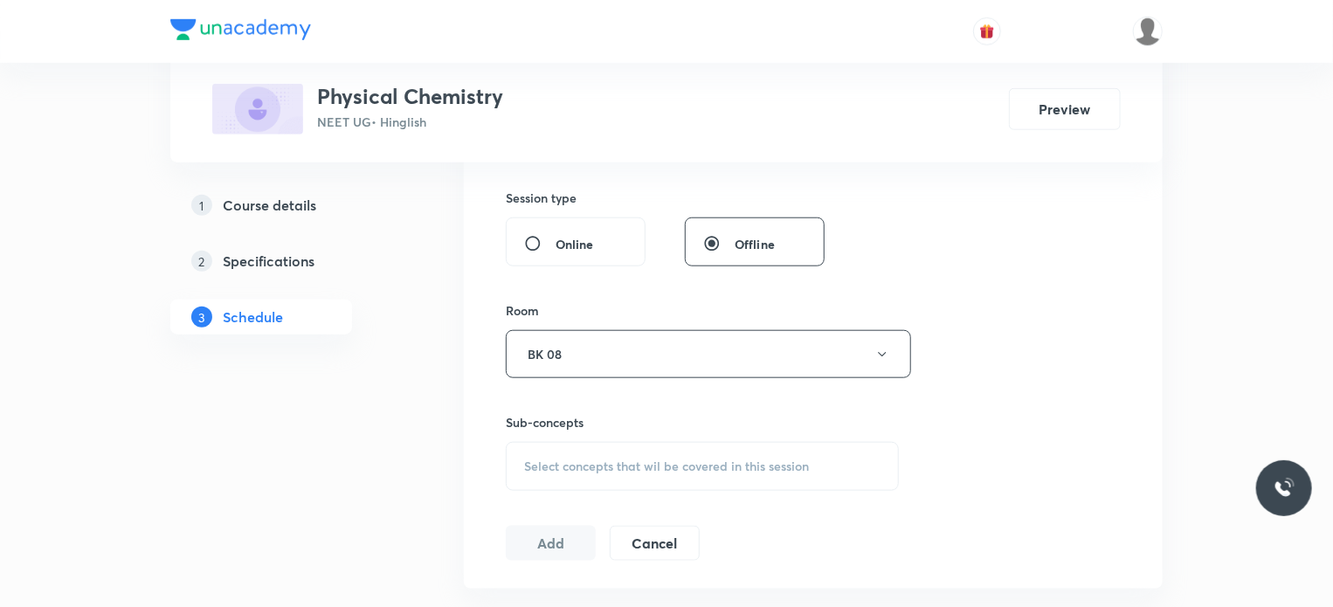
click at [659, 447] on div "Select concepts that wil be covered in this session" at bounding box center [702, 466] width 393 height 49
click at [654, 469] on span "Select concepts that wil be covered in this session" at bounding box center [666, 467] width 285 height 14
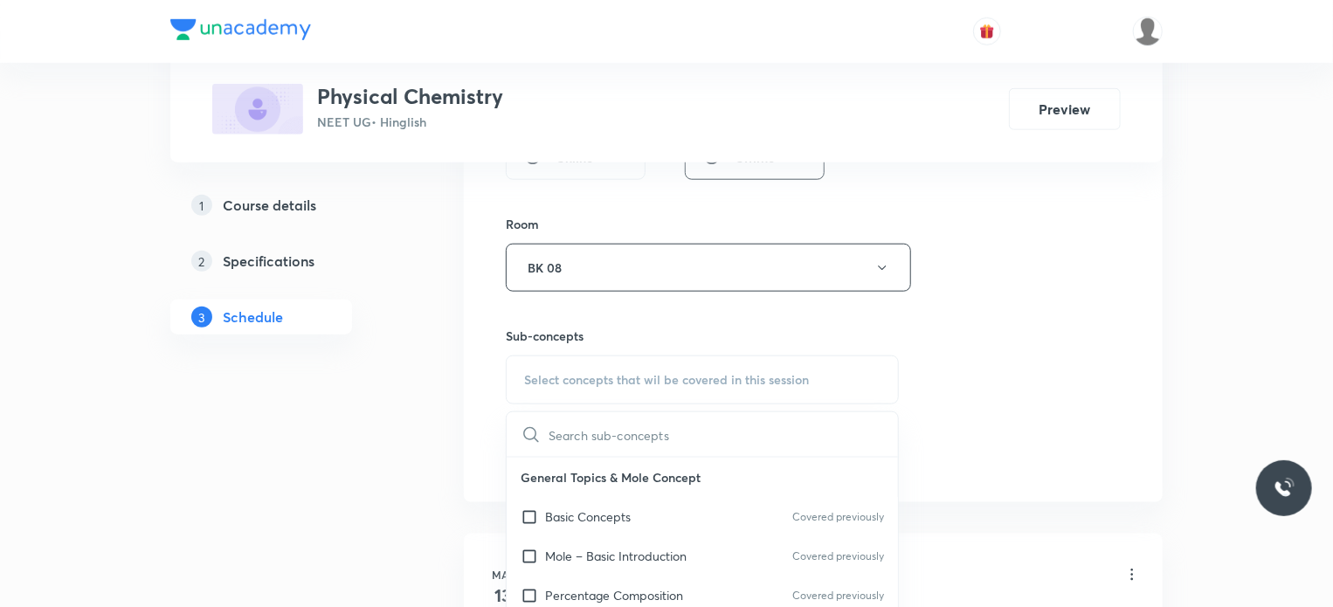
scroll to position [836, 0]
click at [643, 523] on div "Basic Concepts Covered previously" at bounding box center [702, 515] width 391 height 39
checkbox input "true"
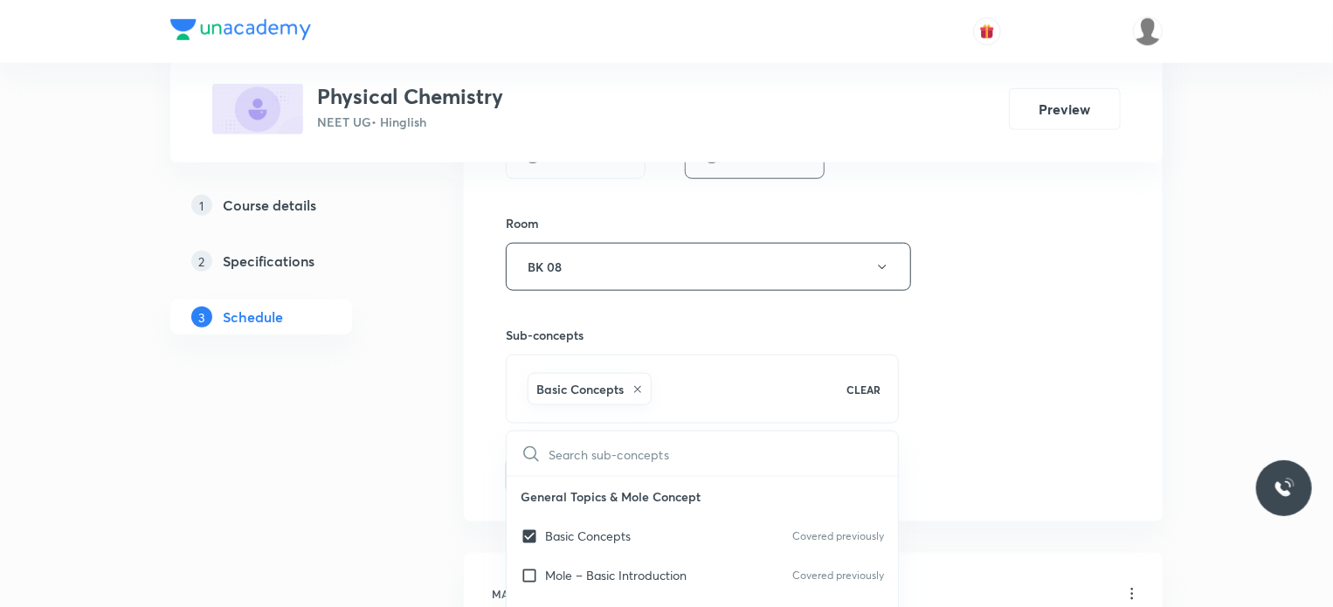
click at [948, 464] on div "Session 66 Live class Session title 22/99 Chemical Equilibrium 1 ​ Schedule for…" at bounding box center [813, 17] width 615 height 952
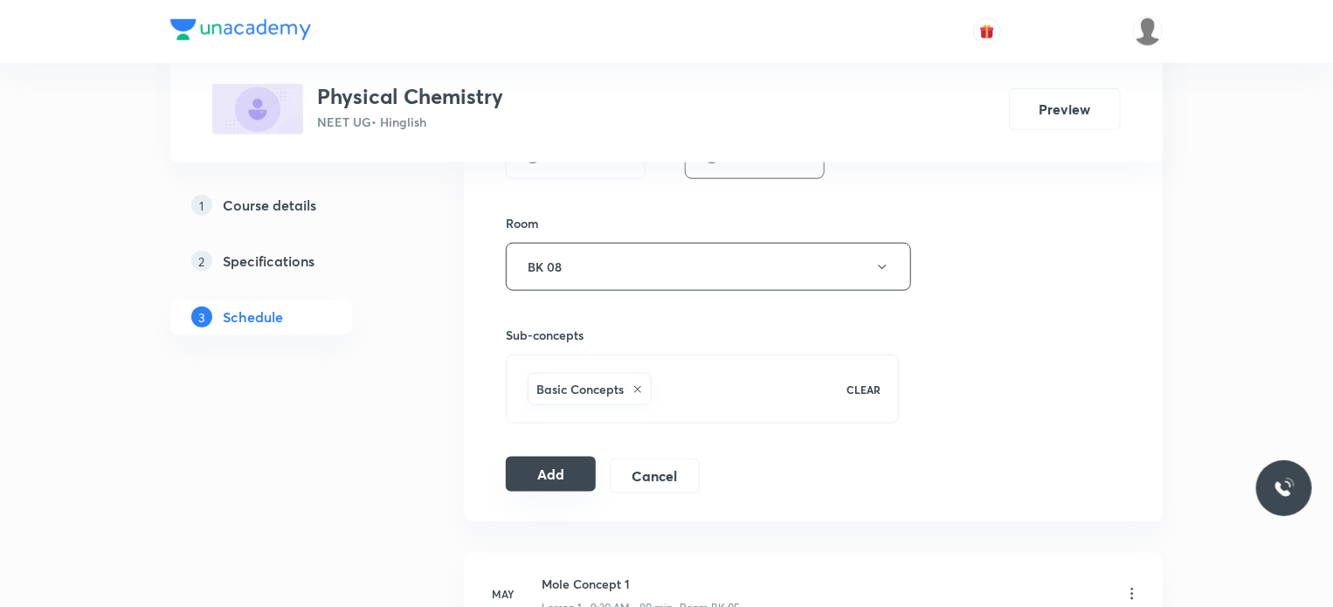
click at [583, 471] on button "Add" at bounding box center [551, 474] width 90 height 35
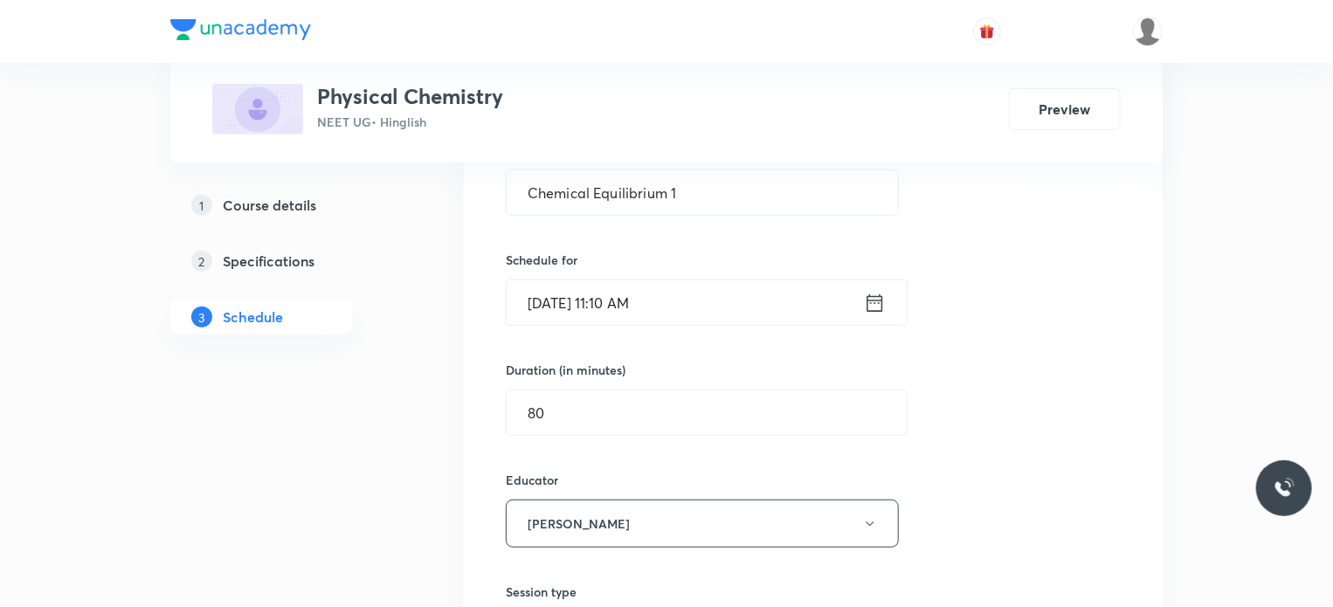
scroll to position [312, 0]
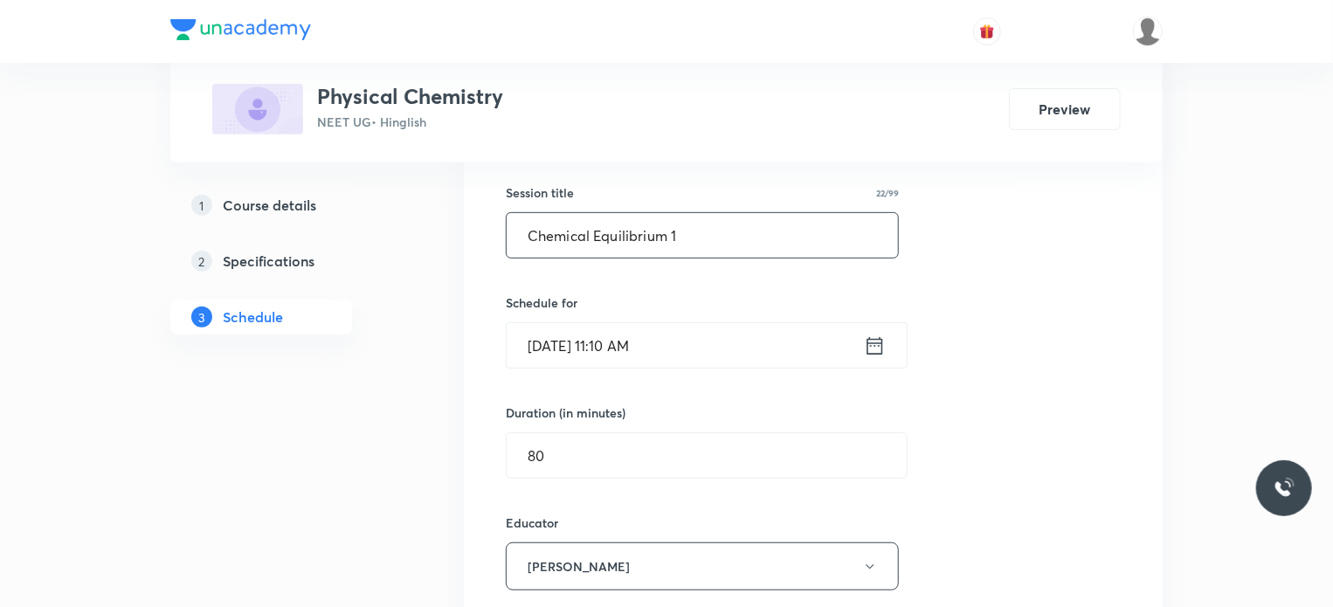
click at [702, 238] on input "Chemical Equilibrium 1" at bounding box center [702, 235] width 391 height 45
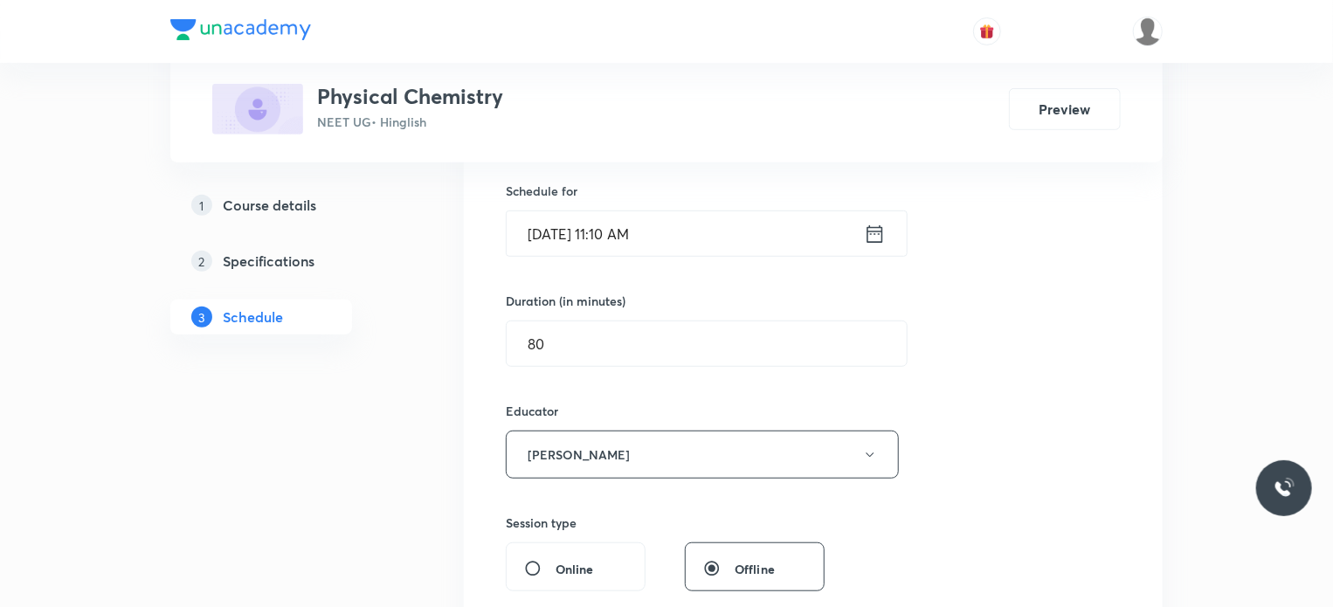
scroll to position [399, 0]
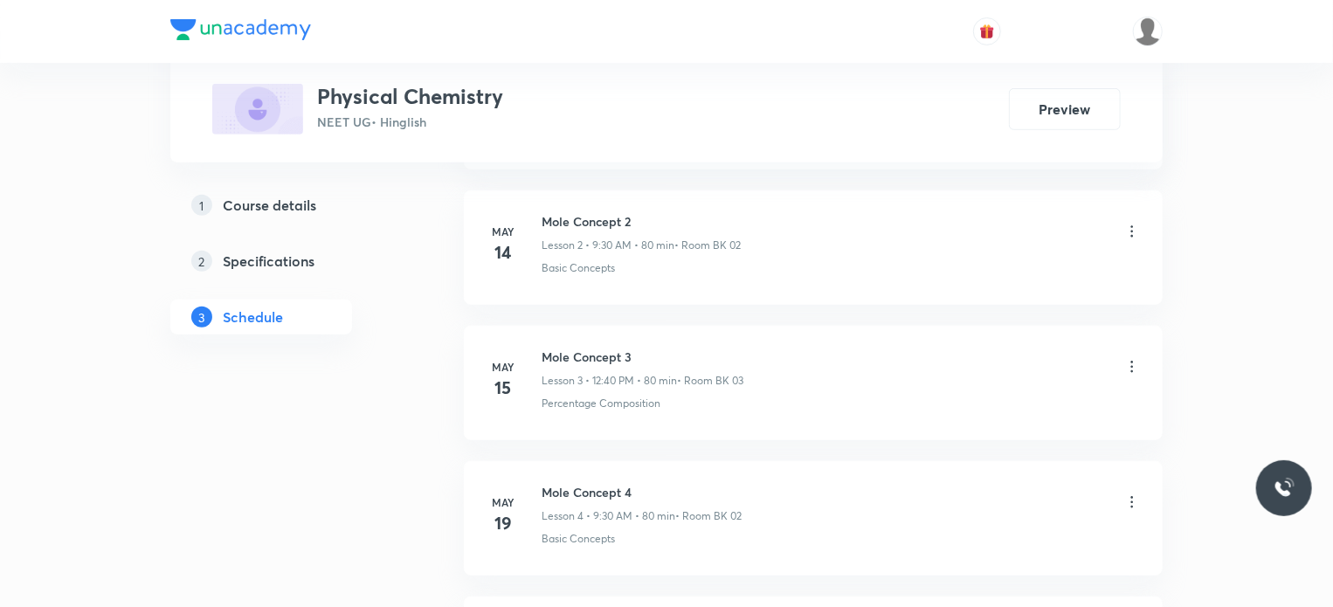
click at [268, 202] on h5 "Course details" at bounding box center [269, 205] width 93 height 21
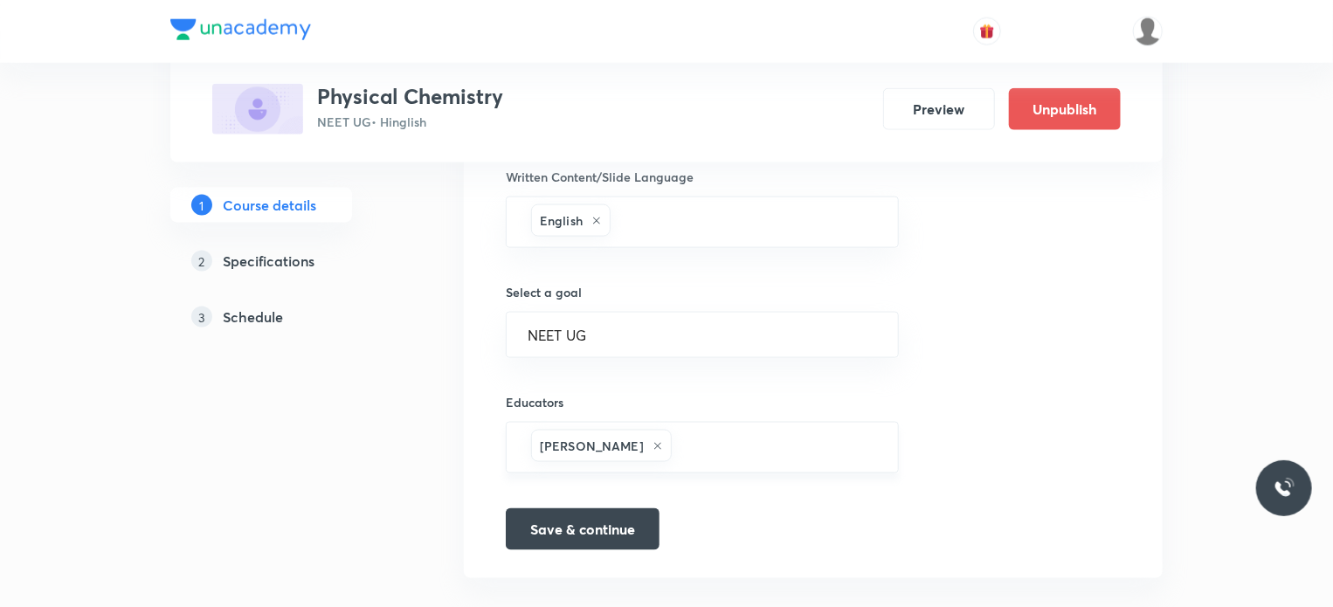
scroll to position [1118, 0]
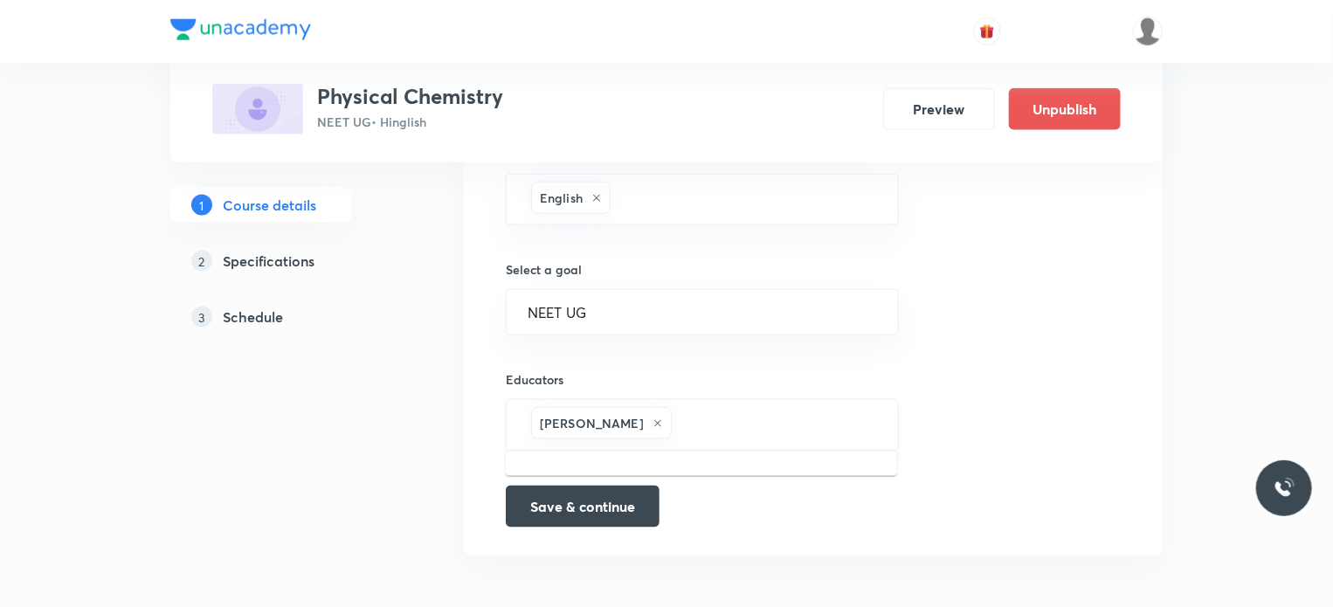
click at [675, 422] on input "text" at bounding box center [776, 425] width 202 height 32
paste input "unacademy-user-YE9THKWEX3X3"
type input "unacademy-user-YE9THKWEX3X3"
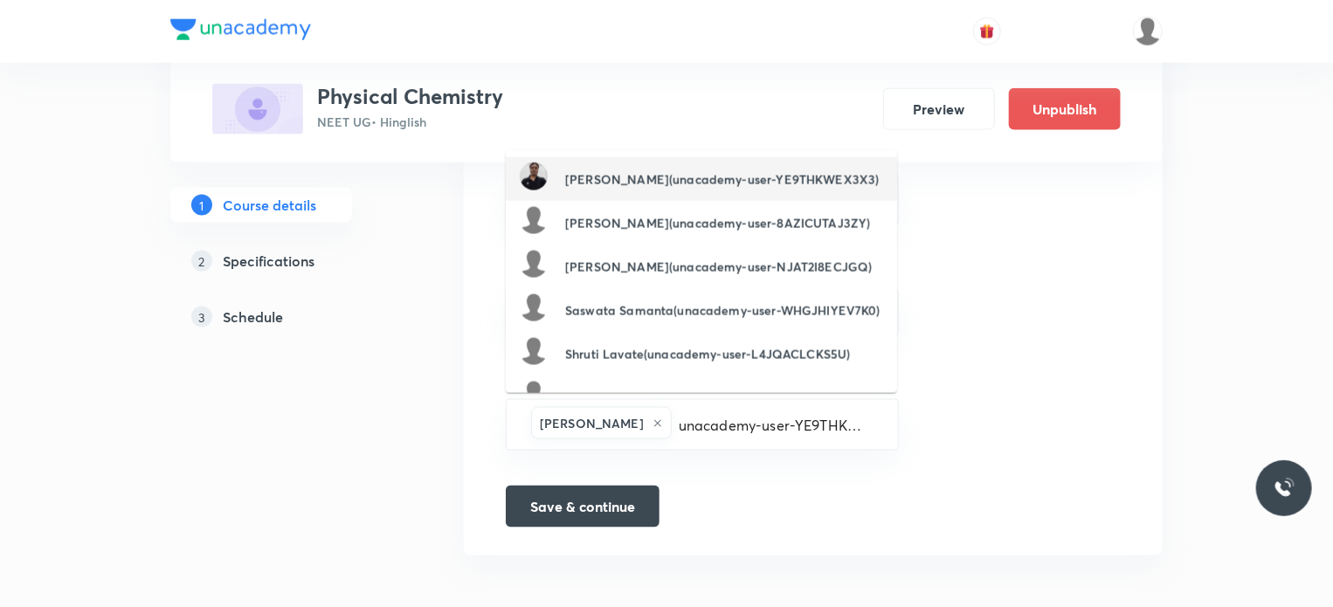
click at [637, 198] on li "[PERSON_NAME](unacademy-user-YE9THKWEX3X3)" at bounding box center [701, 179] width 391 height 44
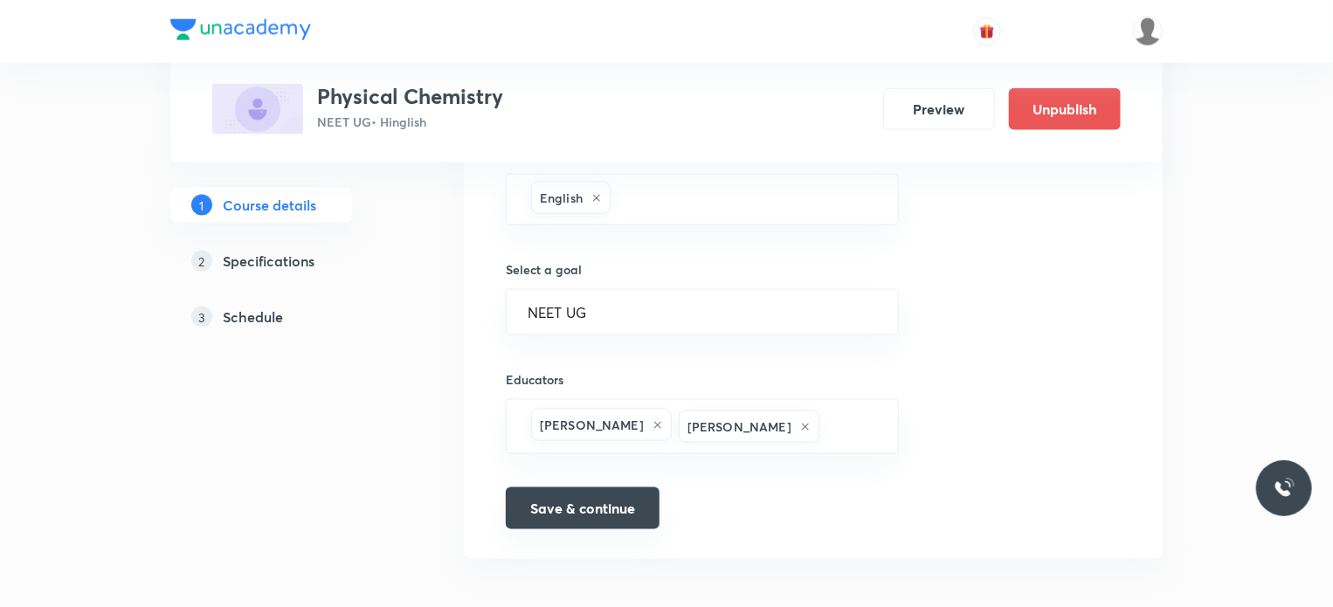
click at [623, 492] on button "Save & continue" at bounding box center [583, 509] width 154 height 42
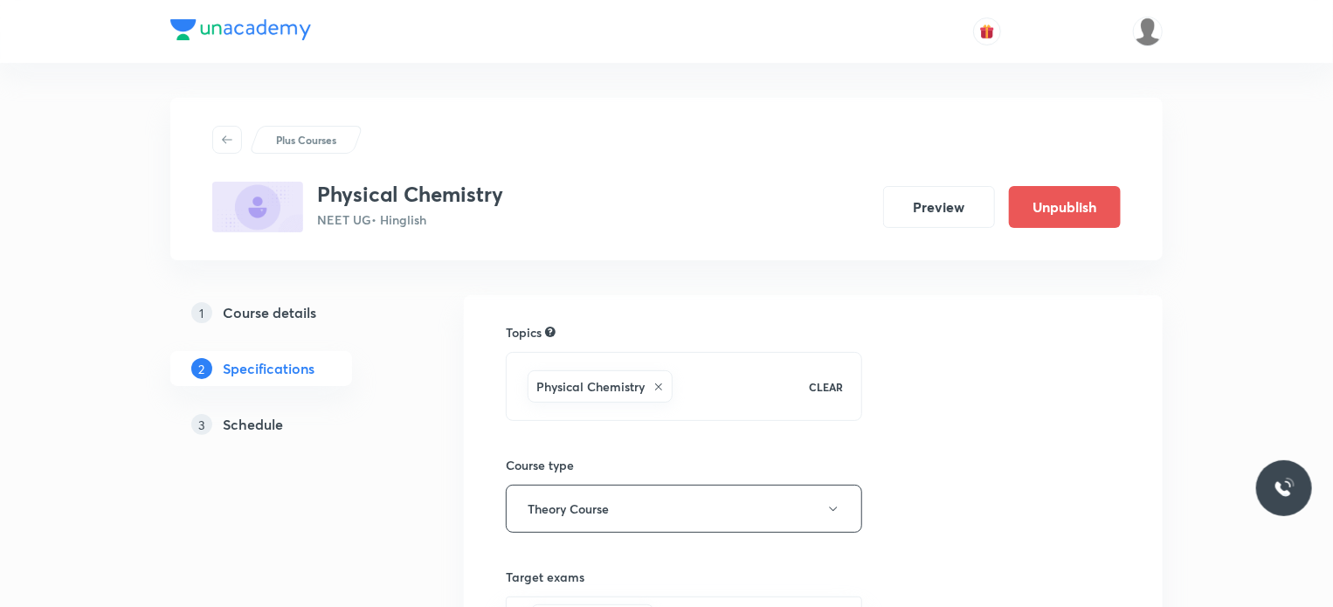
click at [288, 307] on h5 "Course details" at bounding box center [269, 312] width 93 height 21
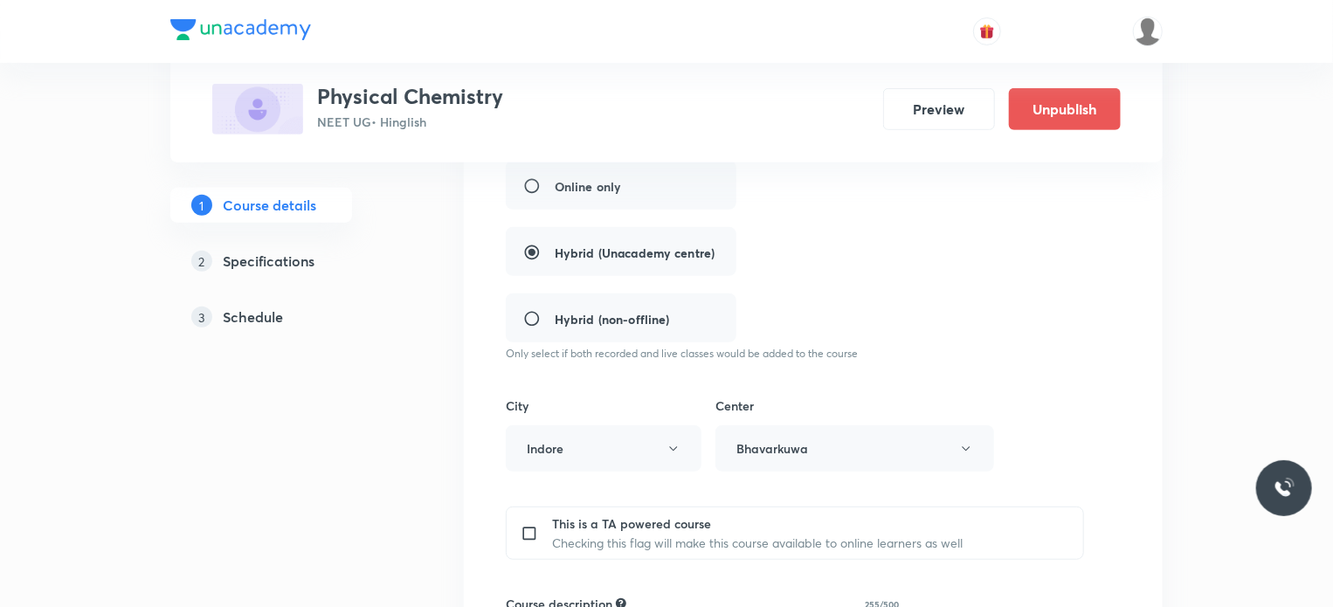
scroll to position [612, 0]
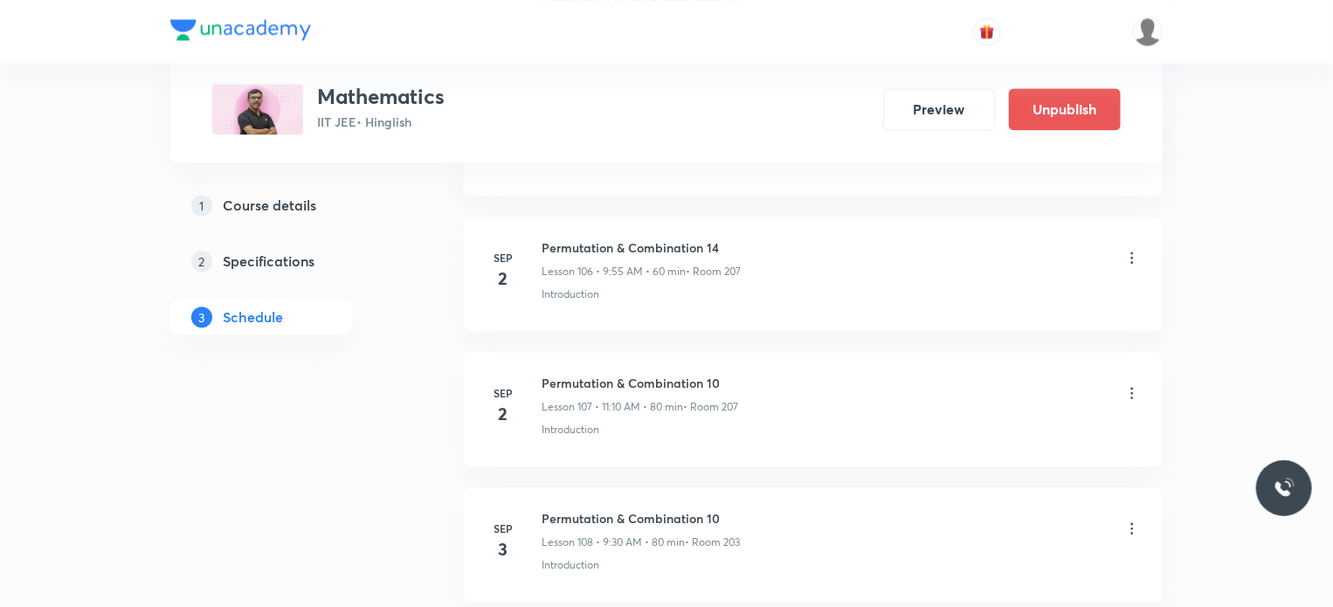
scroll to position [15284, 0]
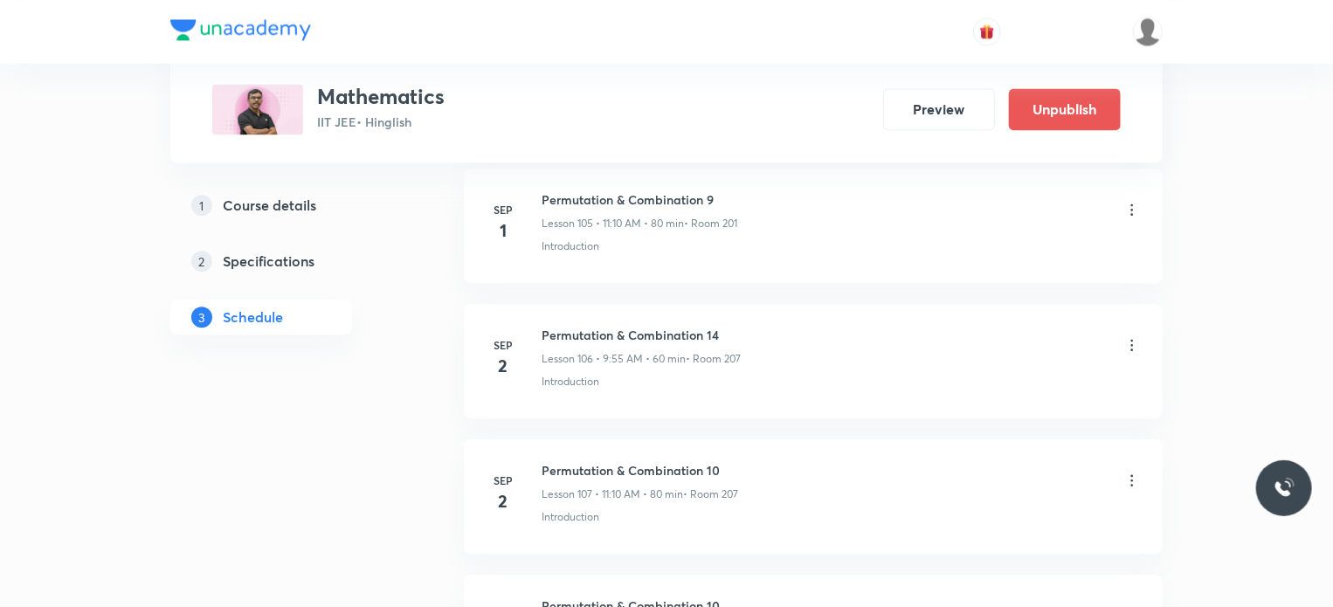
click at [575, 304] on li "[DATE] Permutation & Combination 14 Lesson 106 • 9:55 AM • 60 min • Room 207 In…" at bounding box center [813, 361] width 699 height 114
copy h6 "Permutation & Combination 14"
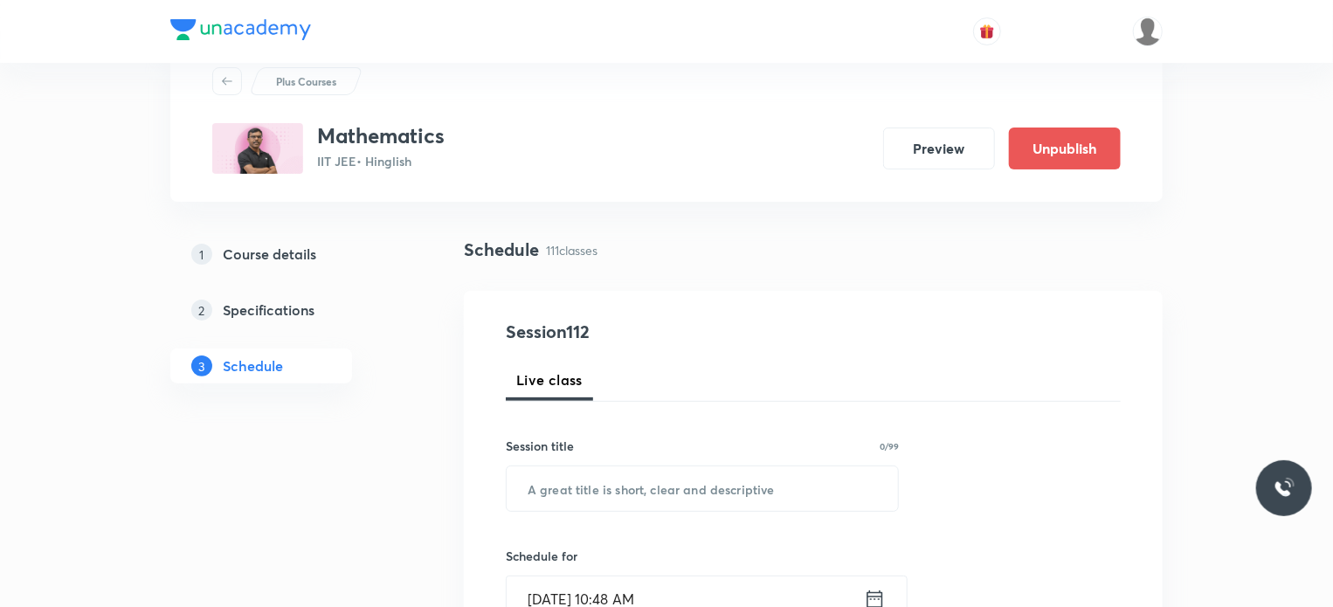
scroll to position [87, 0]
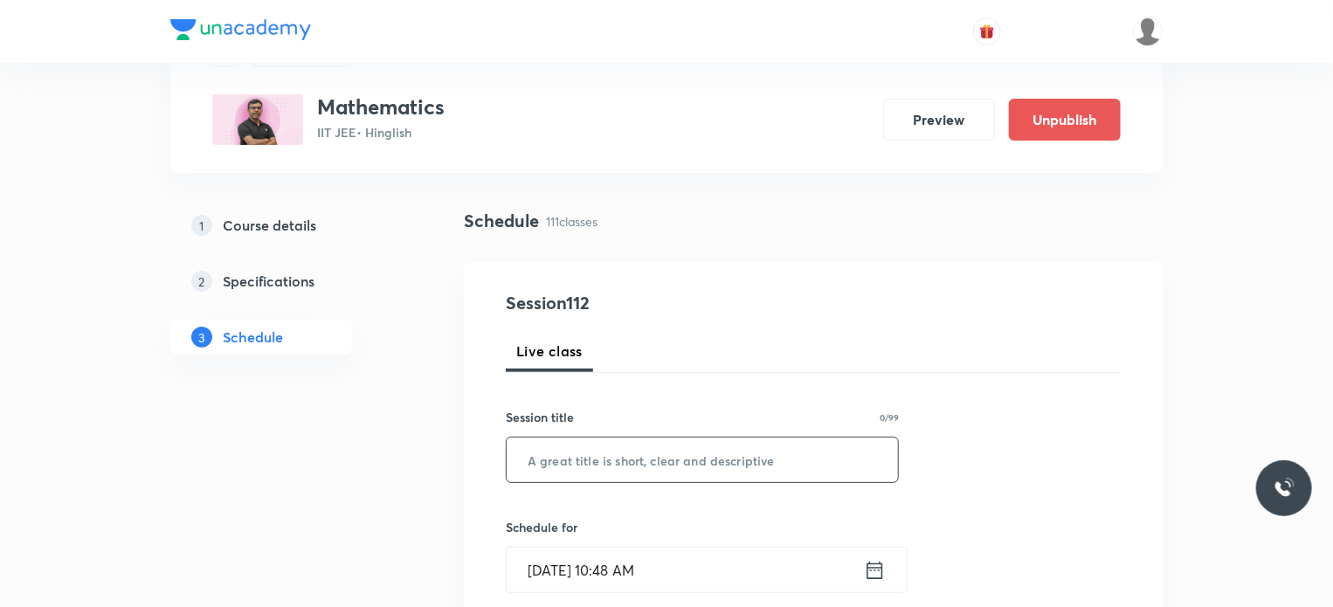
click at [575, 471] on input "text" at bounding box center [702, 460] width 391 height 45
paste input "Permutation & Combination 14"
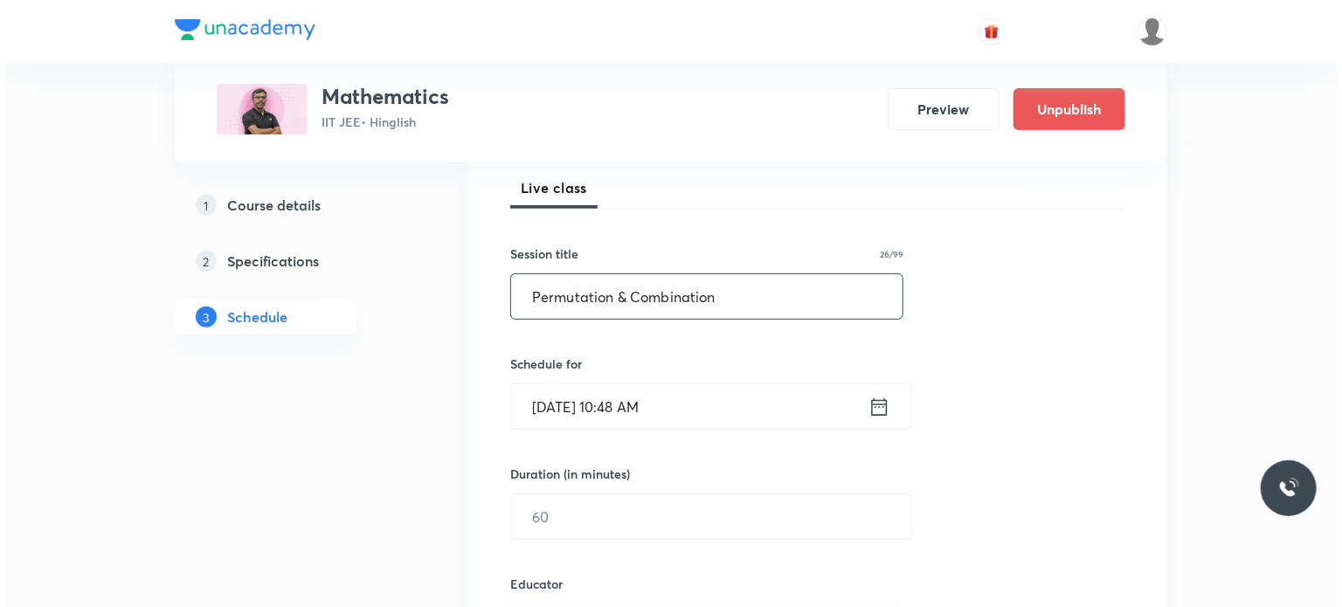
scroll to position [262, 0]
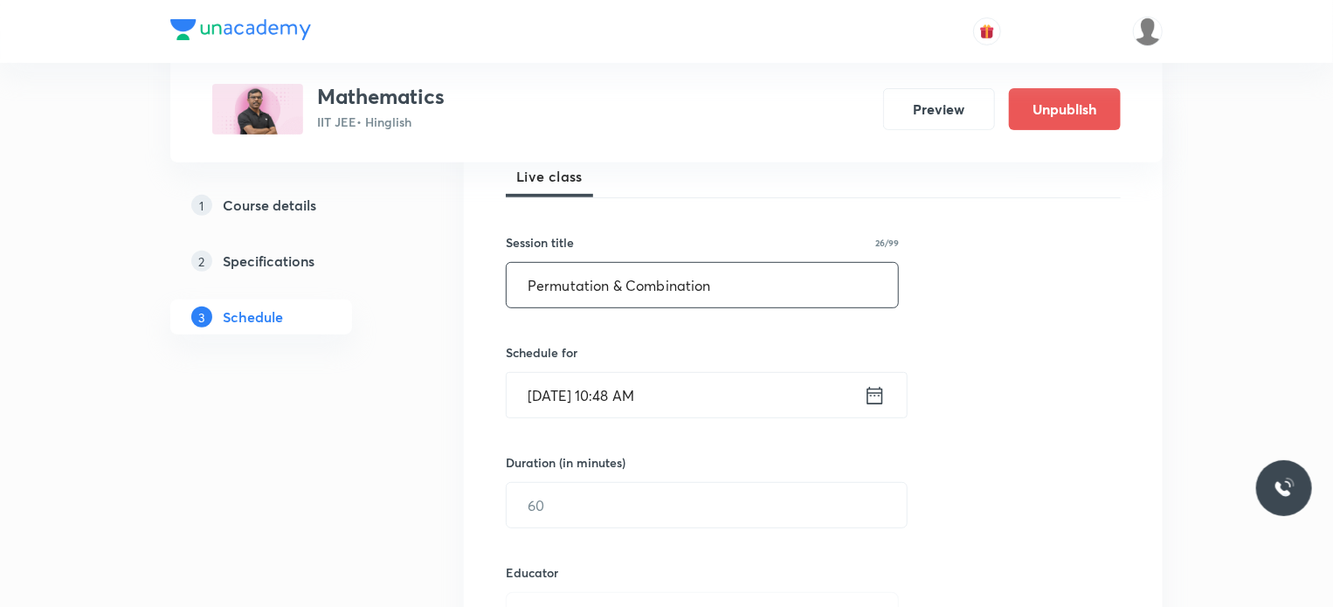
type input "Permutation & Combination"
click at [738, 376] on input "[DATE] 10:48 AM" at bounding box center [685, 395] width 357 height 45
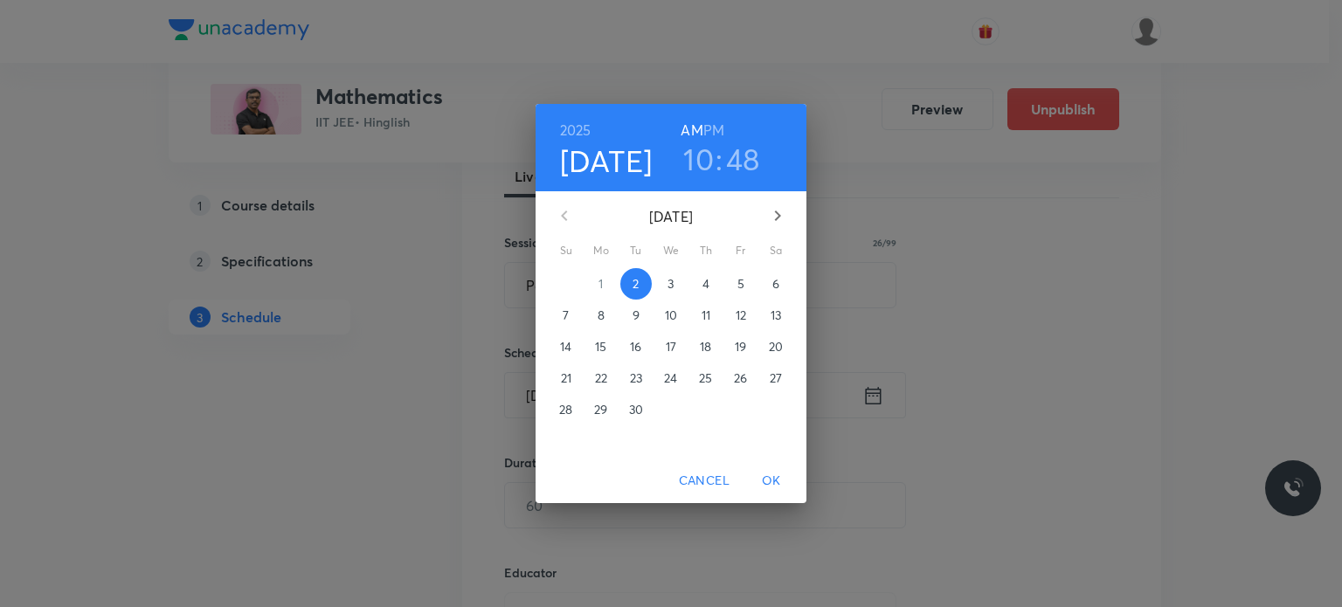
click at [709, 135] on h6 "PM" at bounding box center [713, 130] width 21 height 24
click at [703, 147] on h3 "10" at bounding box center [698, 159] width 31 height 37
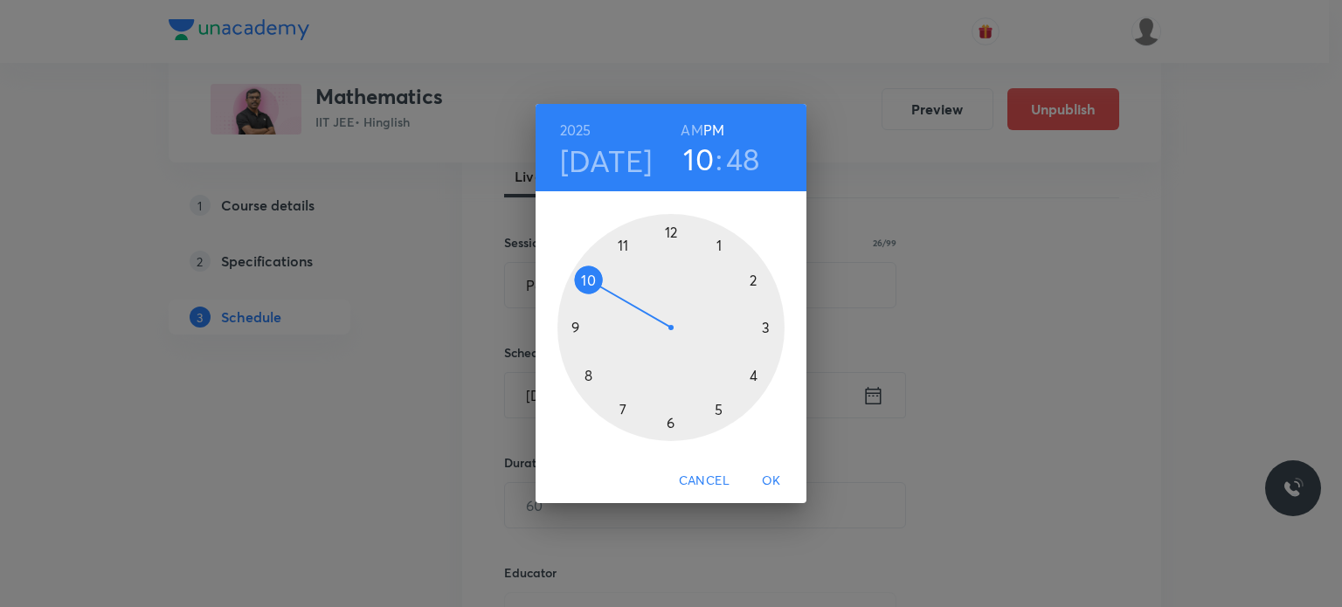
click at [689, 136] on h6 "AM" at bounding box center [692, 130] width 22 height 24
click at [630, 246] on div at bounding box center [670, 327] width 227 height 227
drag, startPoint x: 741, startPoint y: 263, endPoint x: 756, endPoint y: 277, distance: 20.4
click at [756, 277] on div at bounding box center [670, 327] width 227 height 227
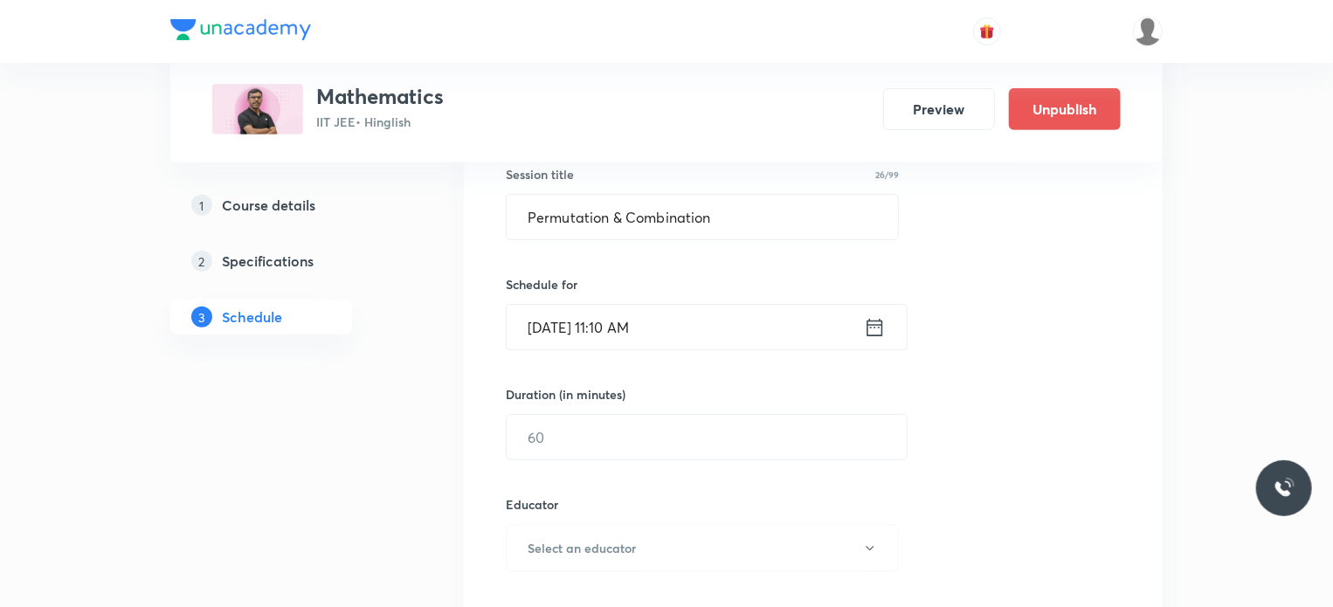
scroll to position [349, 0]
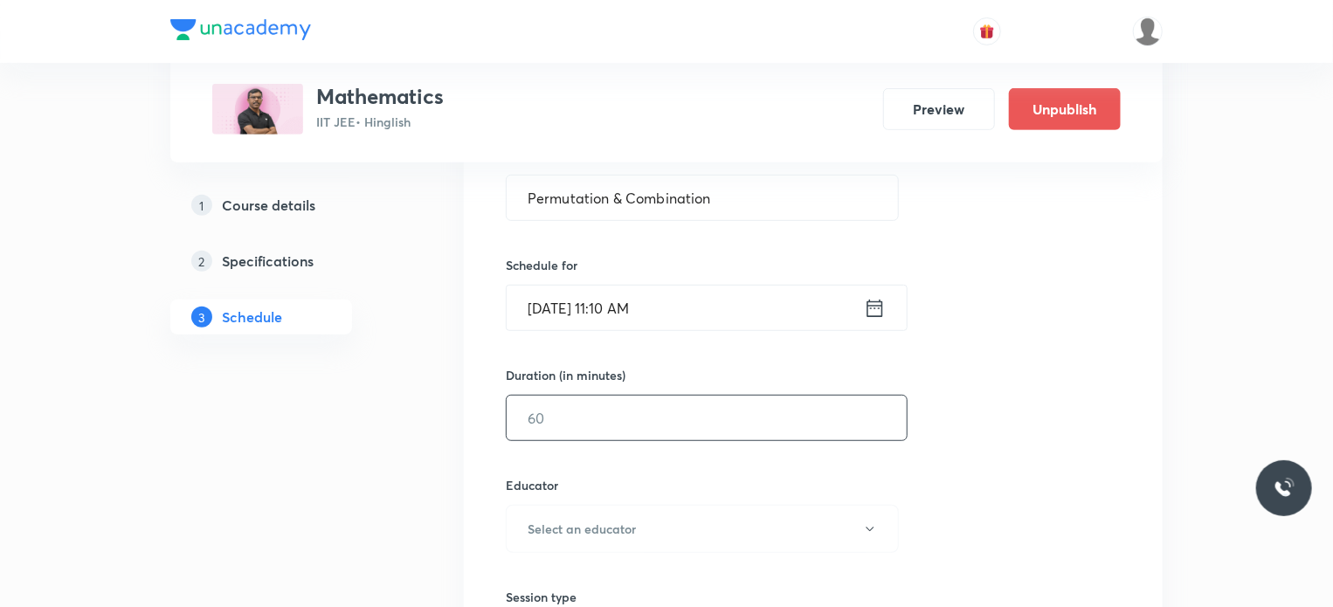
click at [580, 414] on input "text" at bounding box center [707, 418] width 400 height 45
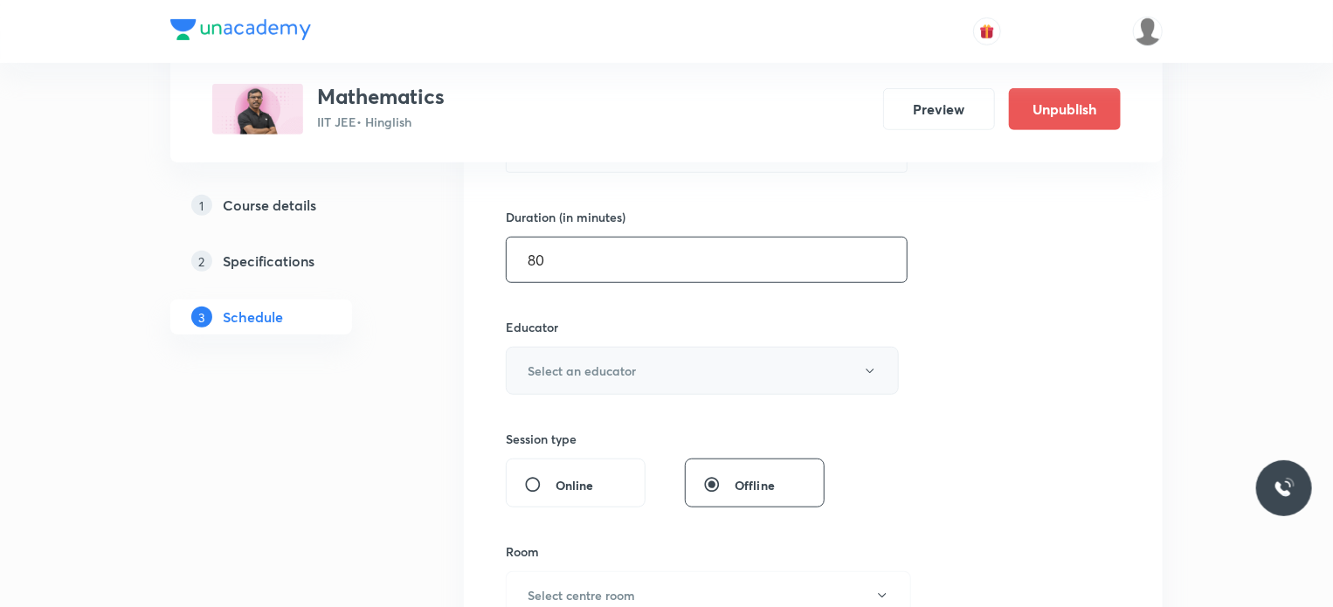
scroll to position [524, 0]
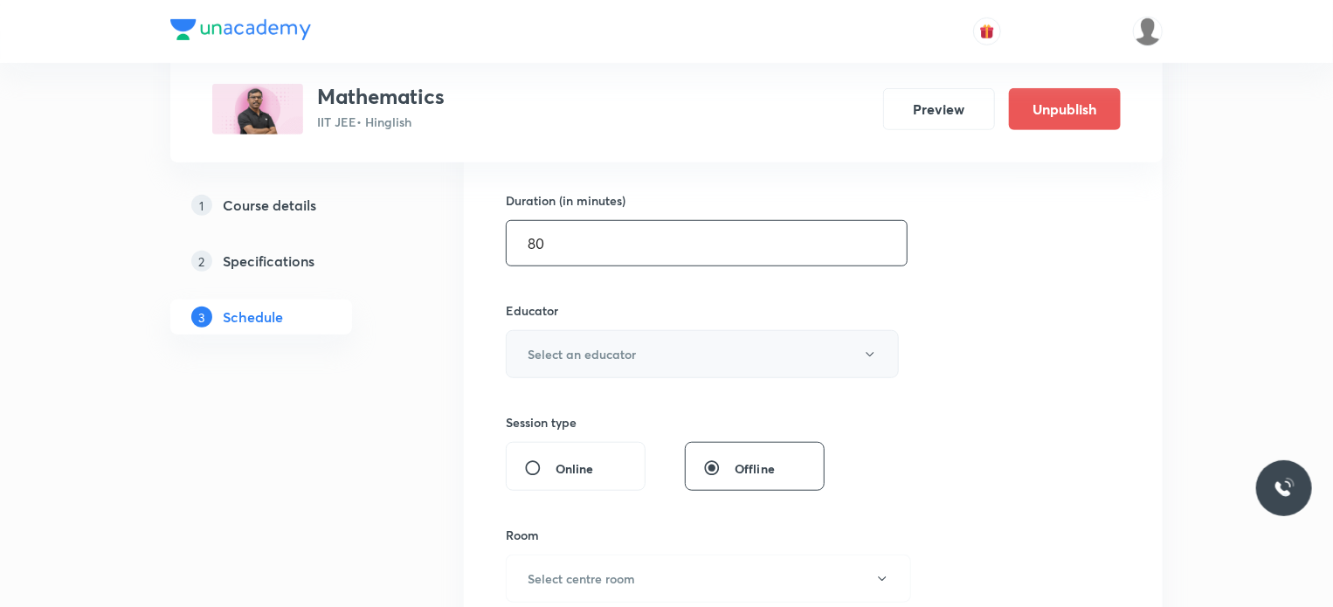
type input "80"
click at [591, 356] on h6 "Select an educator" at bounding box center [582, 354] width 108 height 18
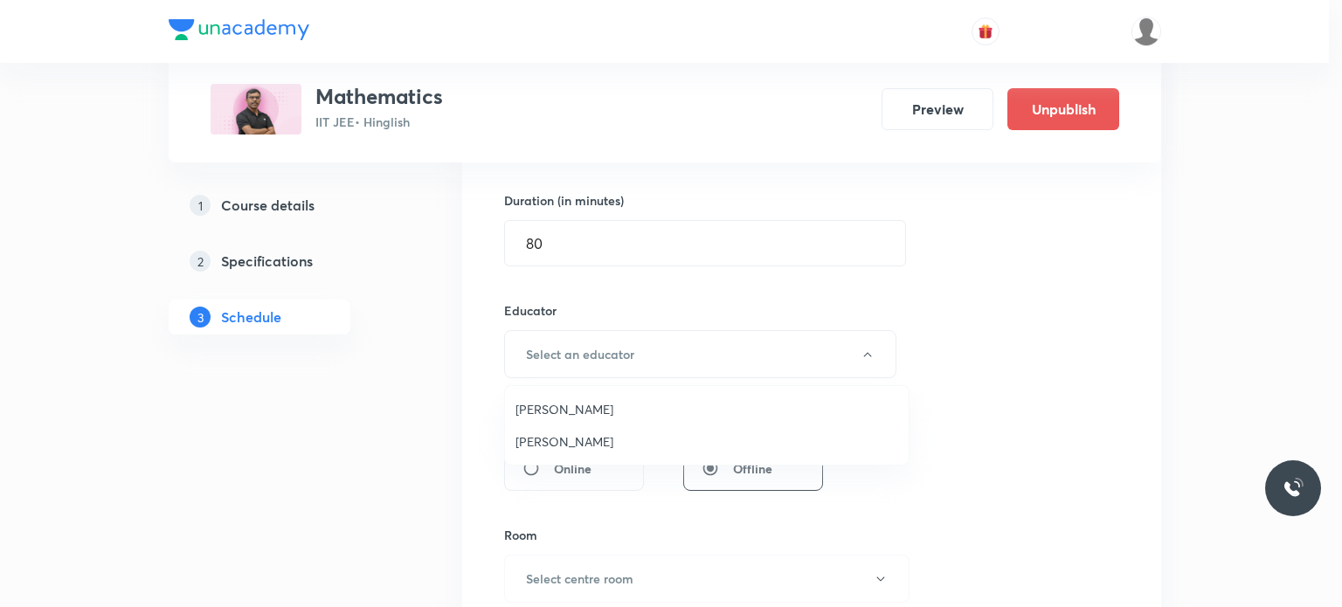
click at [563, 423] on li "[PERSON_NAME]" at bounding box center [707, 409] width 404 height 32
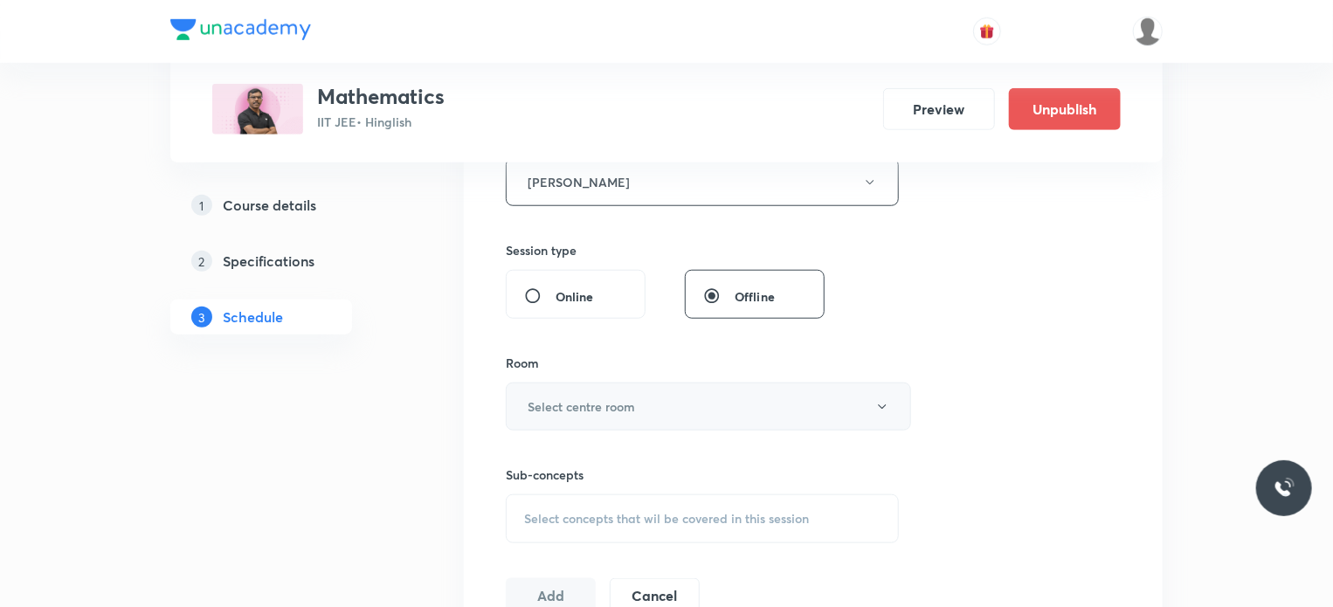
scroll to position [699, 0]
click at [577, 401] on h6 "Select centre room" at bounding box center [581, 404] width 107 height 18
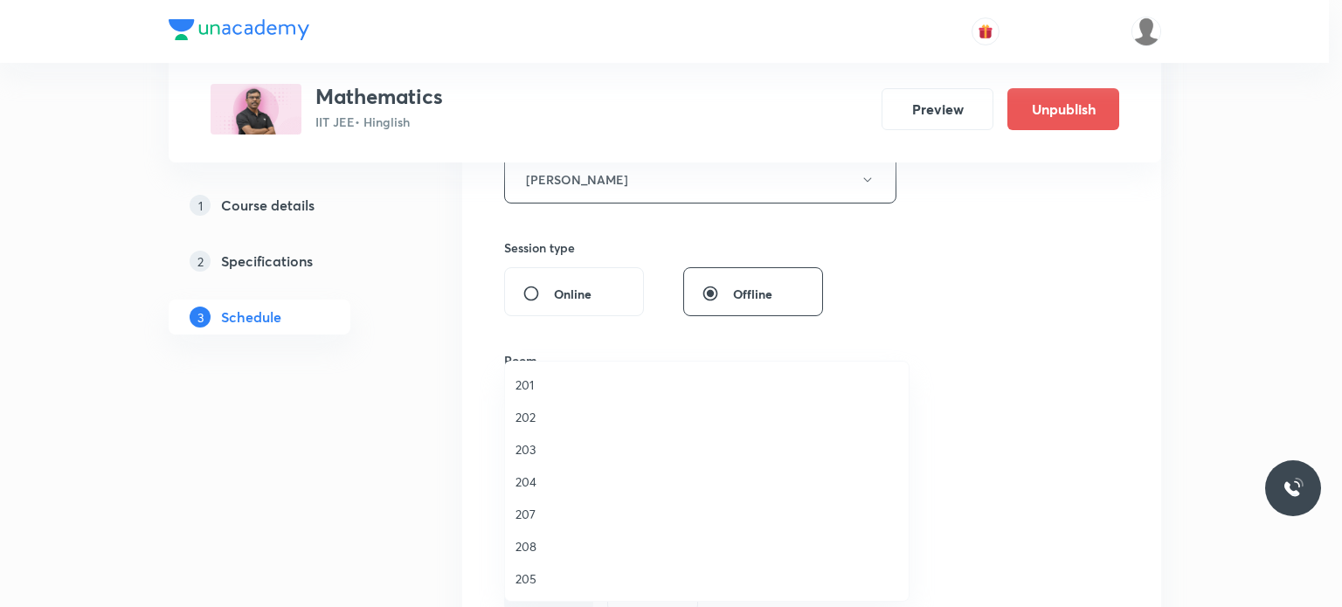
click at [577, 429] on li "202" at bounding box center [707, 417] width 404 height 32
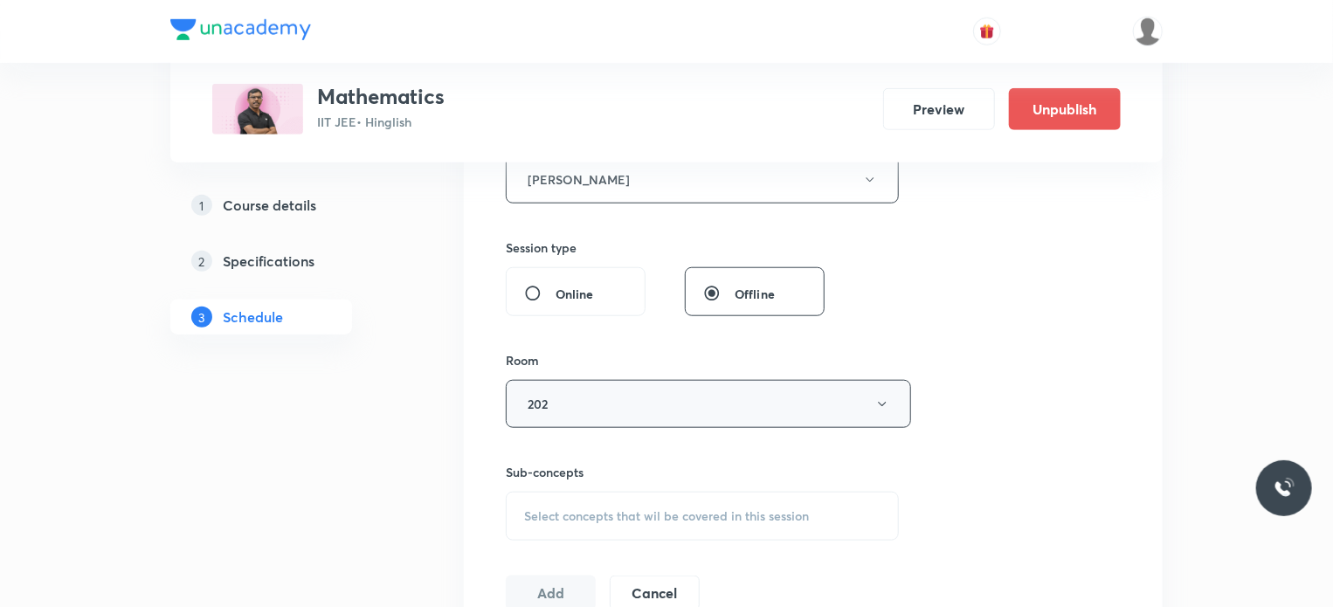
click at [613, 503] on div "Select concepts that wil be covered in this session" at bounding box center [702, 516] width 393 height 49
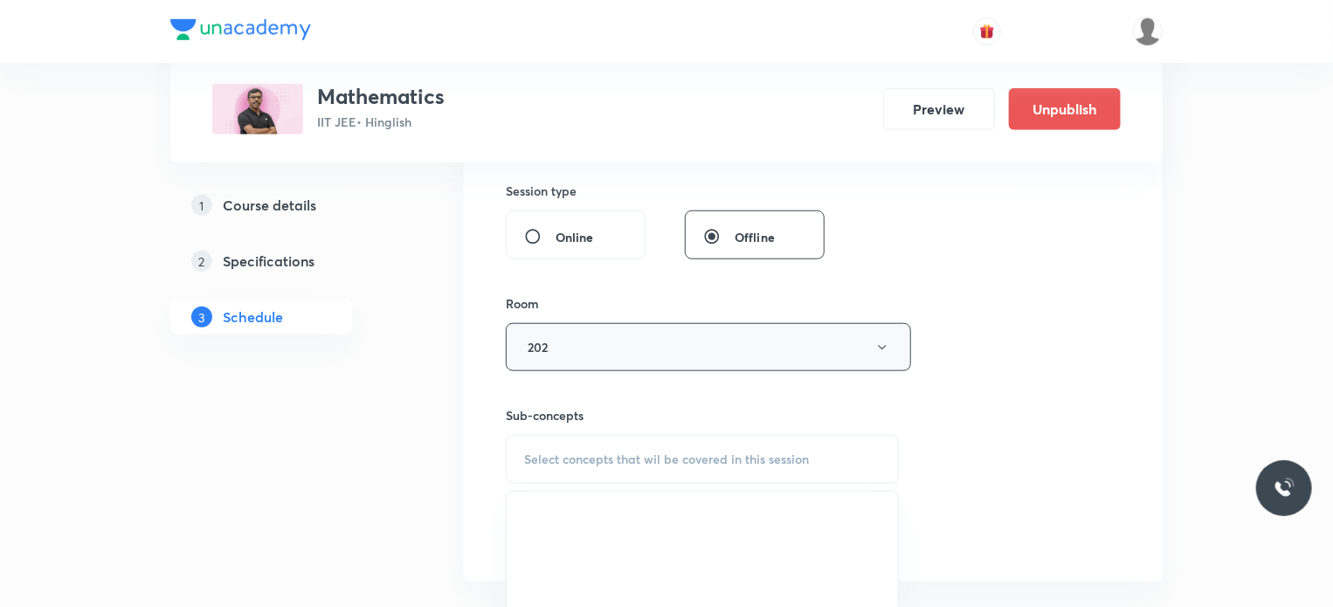
scroll to position [786, 0]
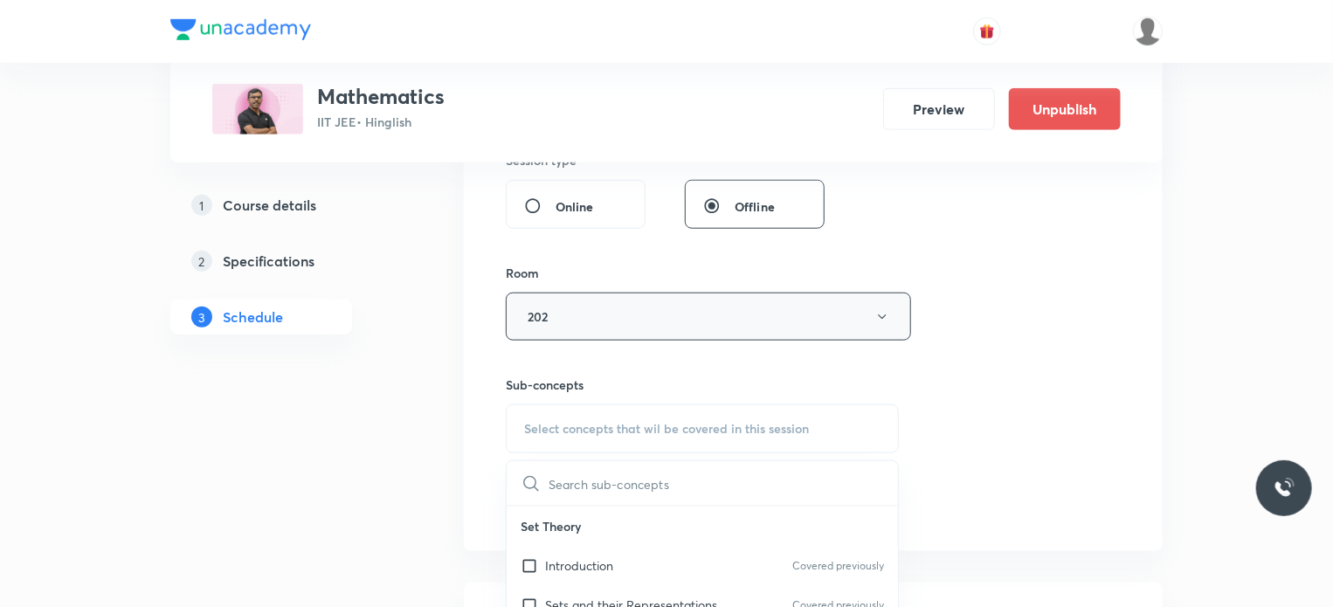
click at [608, 538] on p "Set Theory" at bounding box center [702, 526] width 391 height 39
drag, startPoint x: 620, startPoint y: 567, endPoint x: 738, endPoint y: 532, distance: 123.0
click at [622, 567] on div "Introduction Covered previously" at bounding box center [702, 565] width 391 height 39
checkbox input "true"
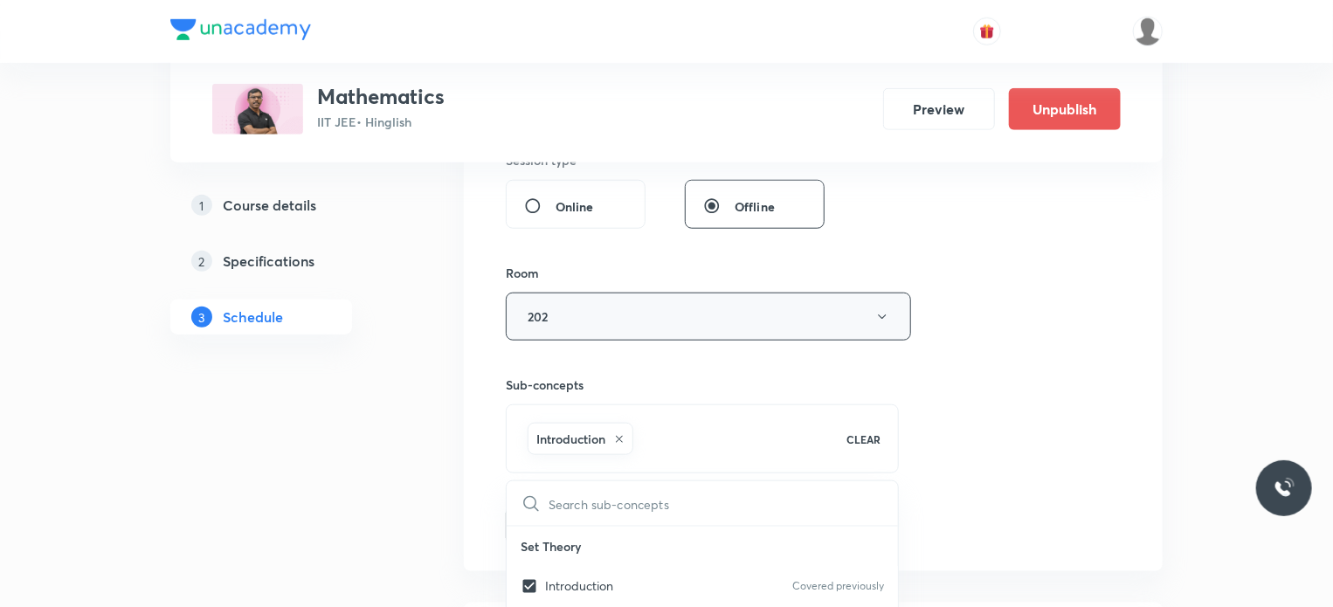
click at [989, 462] on div "Session 112 Live class Session title 26/99 Permutation & Combination ​ Schedule…" at bounding box center [813, 67] width 615 height 952
click at [552, 513] on button "Add" at bounding box center [551, 524] width 90 height 35
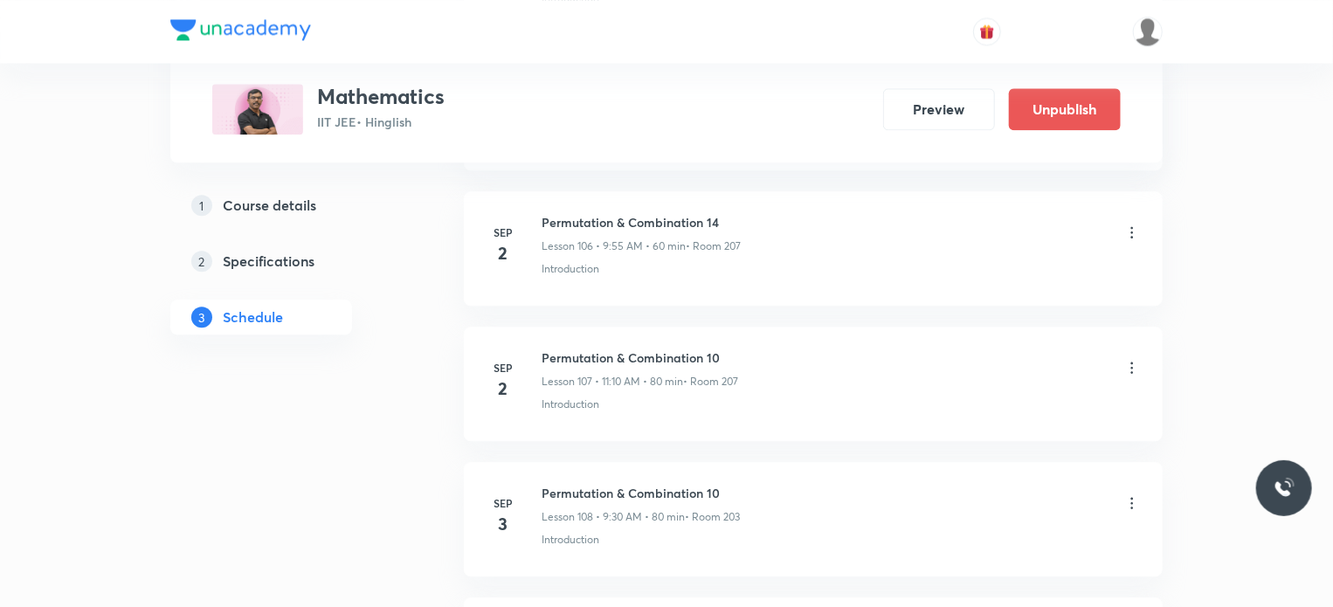
scroll to position [15391, 0]
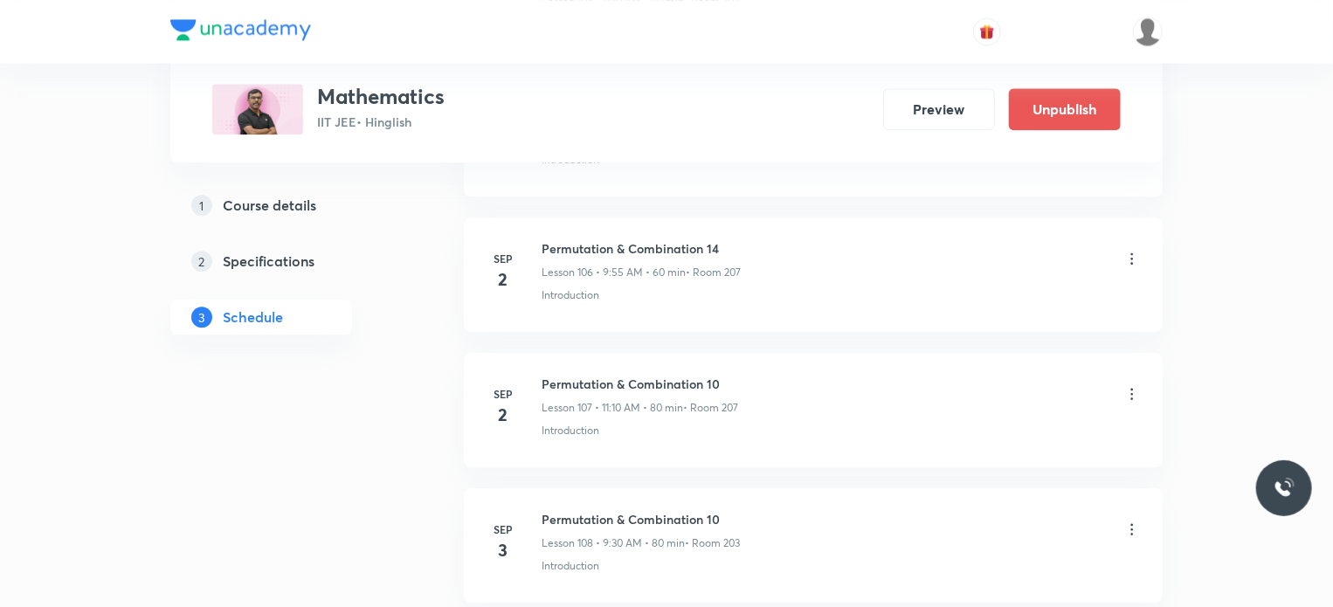
click at [594, 375] on h6 "Permutation & Combination 10" at bounding box center [640, 384] width 197 height 18
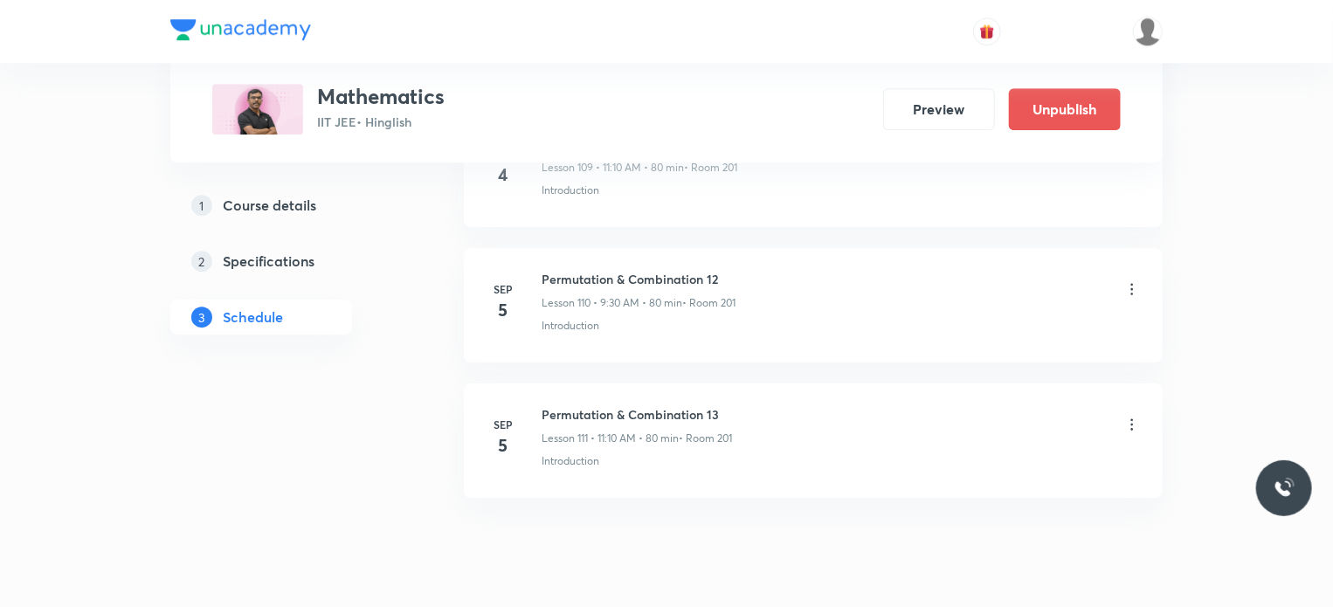
scroll to position [15915, 0]
